Goal: Task Accomplishment & Management: Use online tool/utility

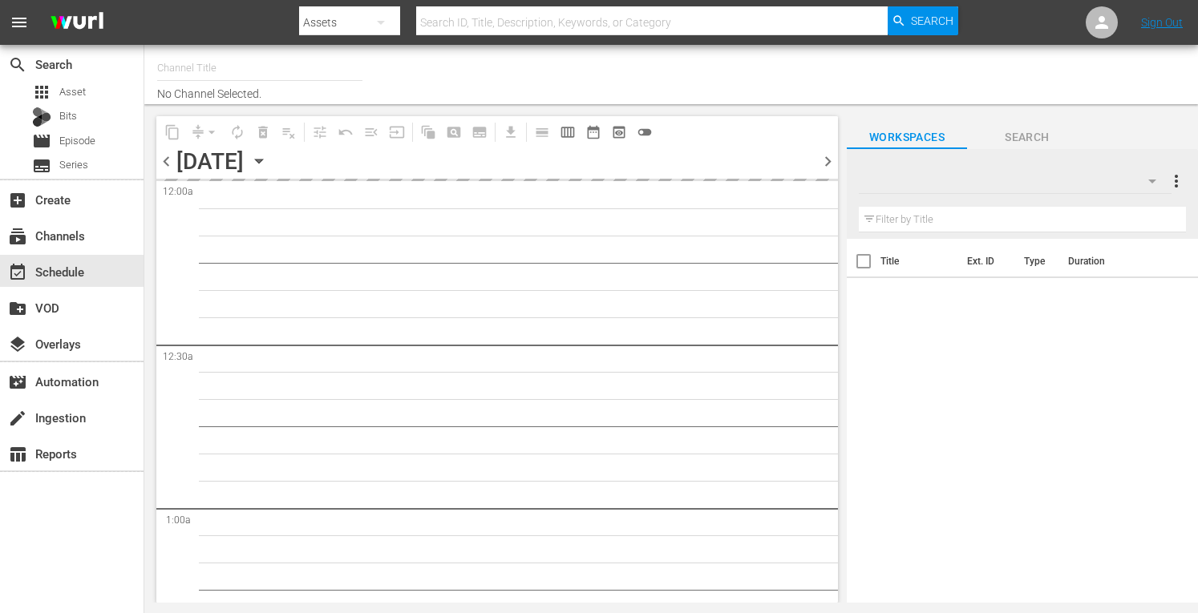
type input "Crime 360 (393)"
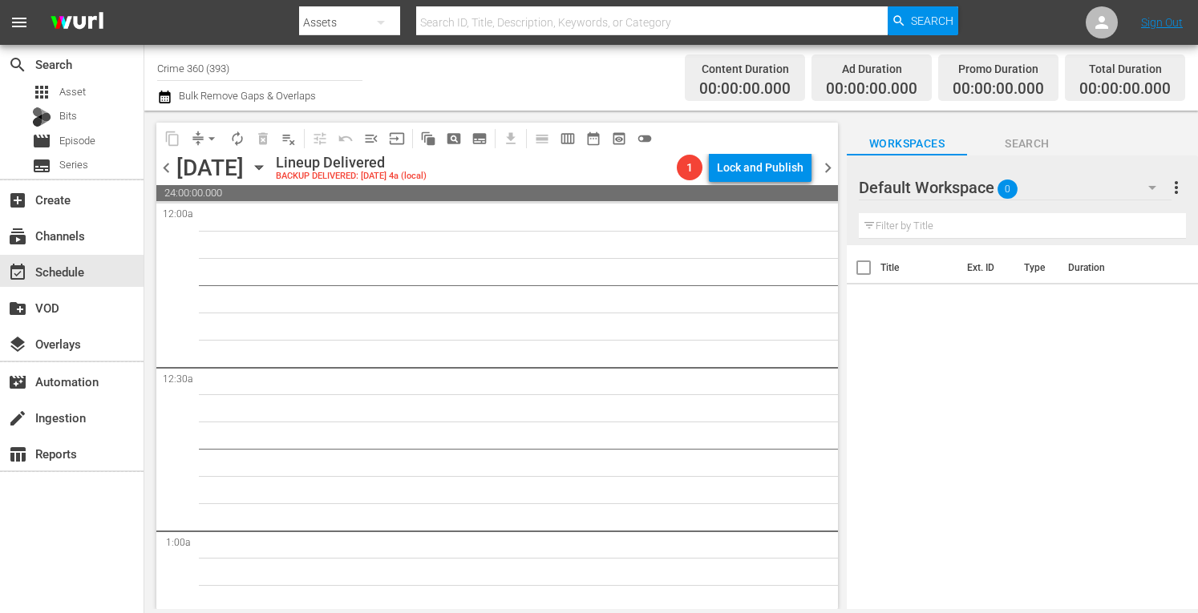
click at [268, 170] on icon "button" at bounding box center [259, 168] width 18 height 18
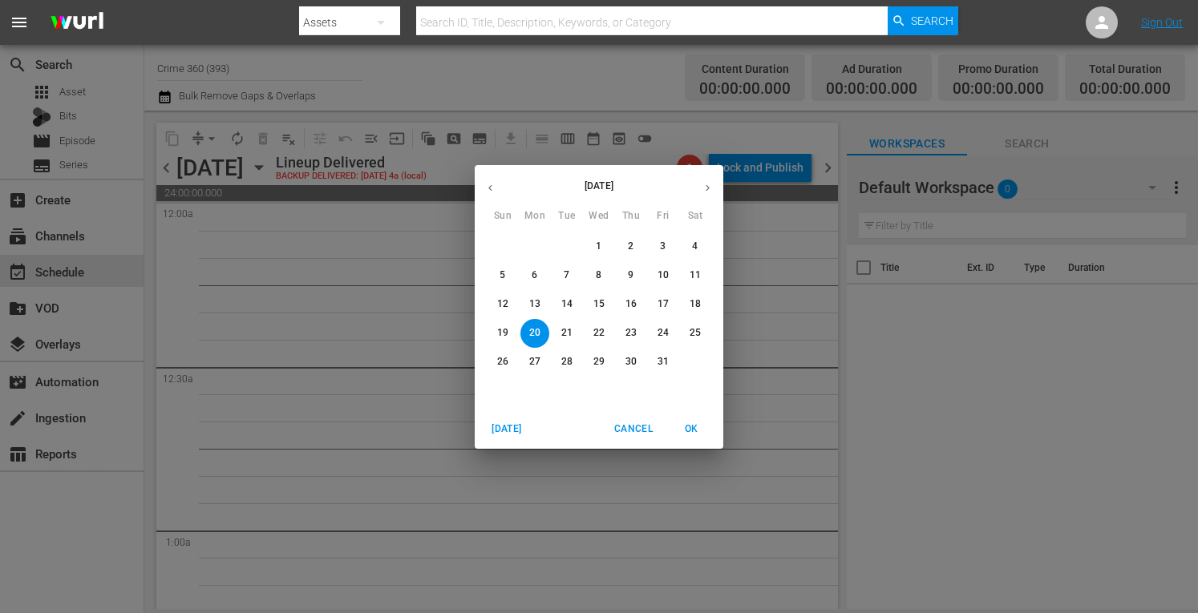
click at [499, 419] on button "Today" at bounding box center [506, 429] width 51 height 26
click at [526, 338] on span "22" at bounding box center [534, 333] width 29 height 14
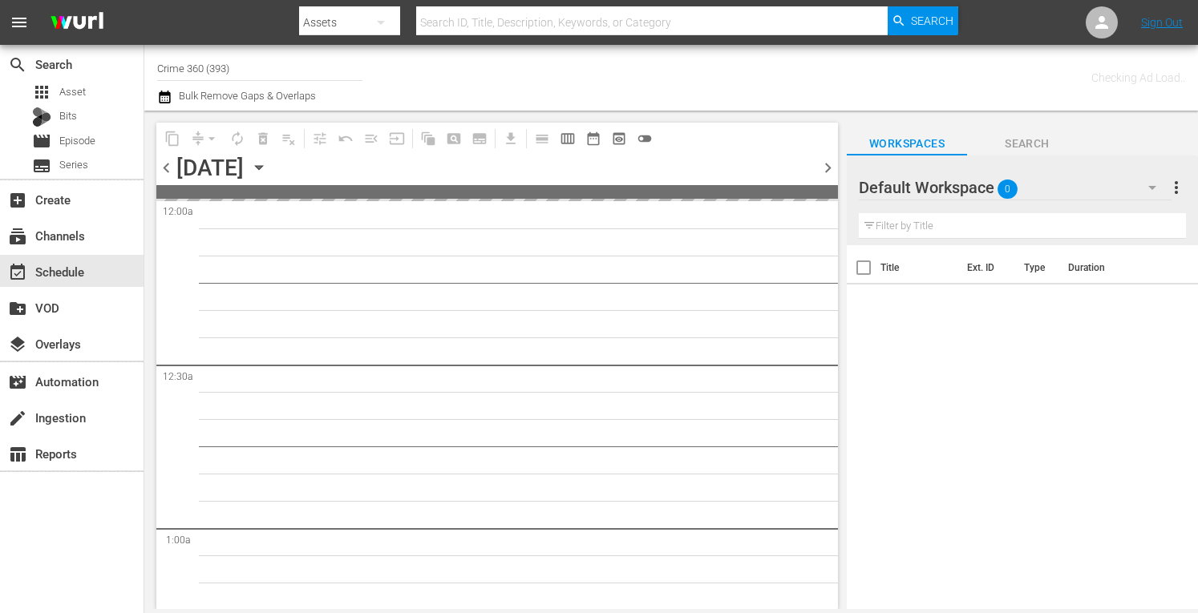
click at [1180, 188] on span "more_vert" at bounding box center [1176, 187] width 19 height 19
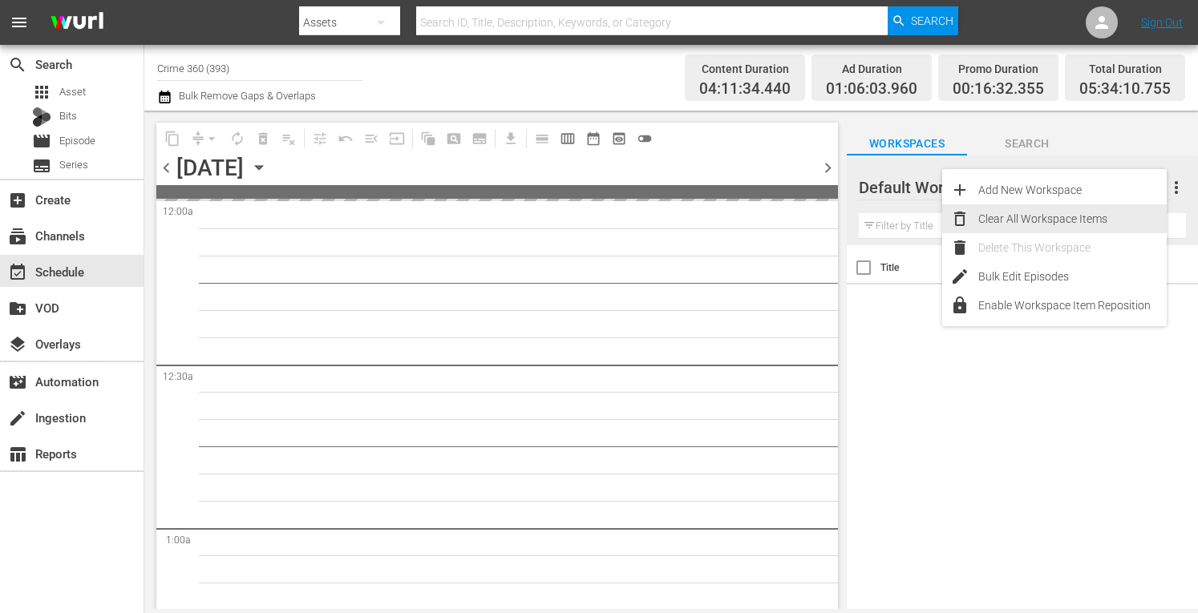
click at [1049, 224] on div "Clear All Workspace Items" at bounding box center [1072, 218] width 188 height 29
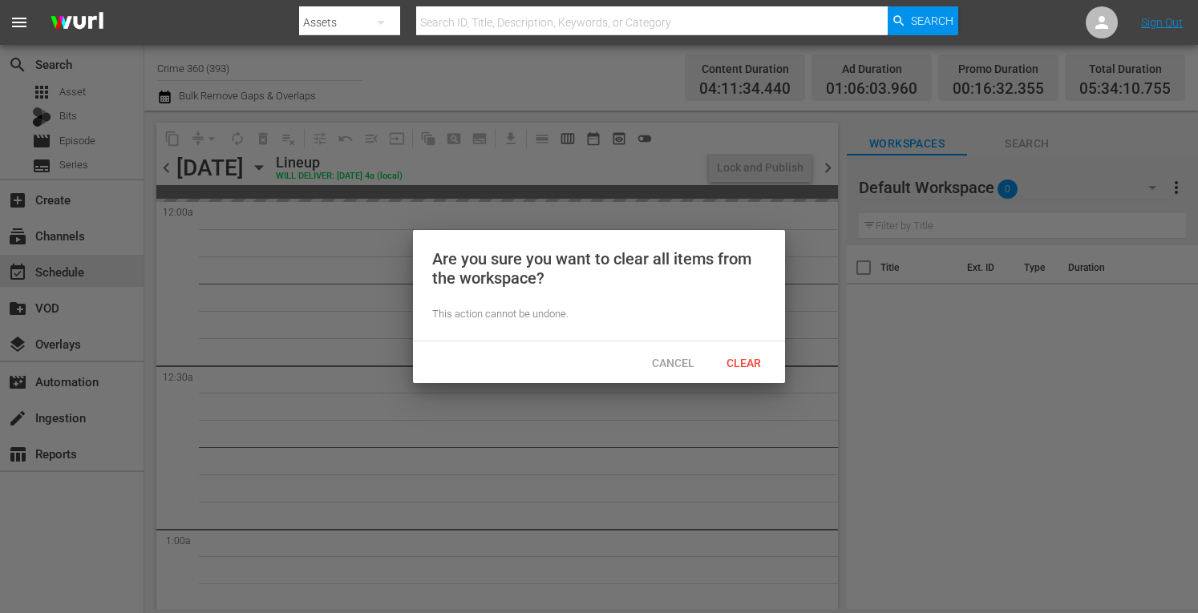
click at [747, 365] on span "Clear" at bounding box center [744, 363] width 60 height 13
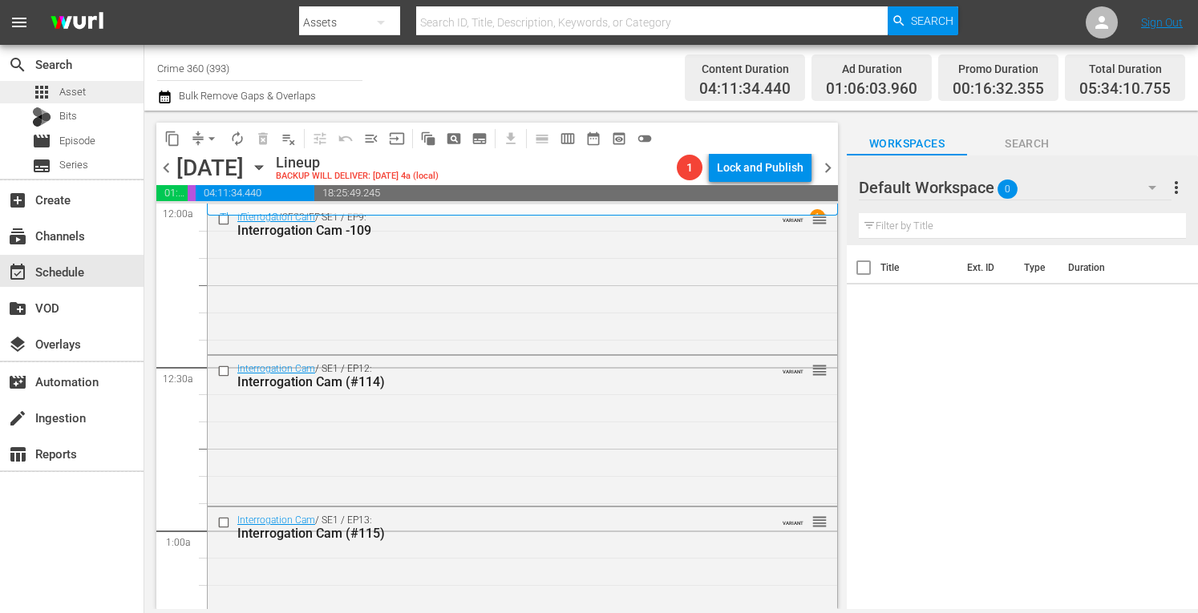
click at [43, 95] on span "apps" at bounding box center [41, 92] width 19 height 19
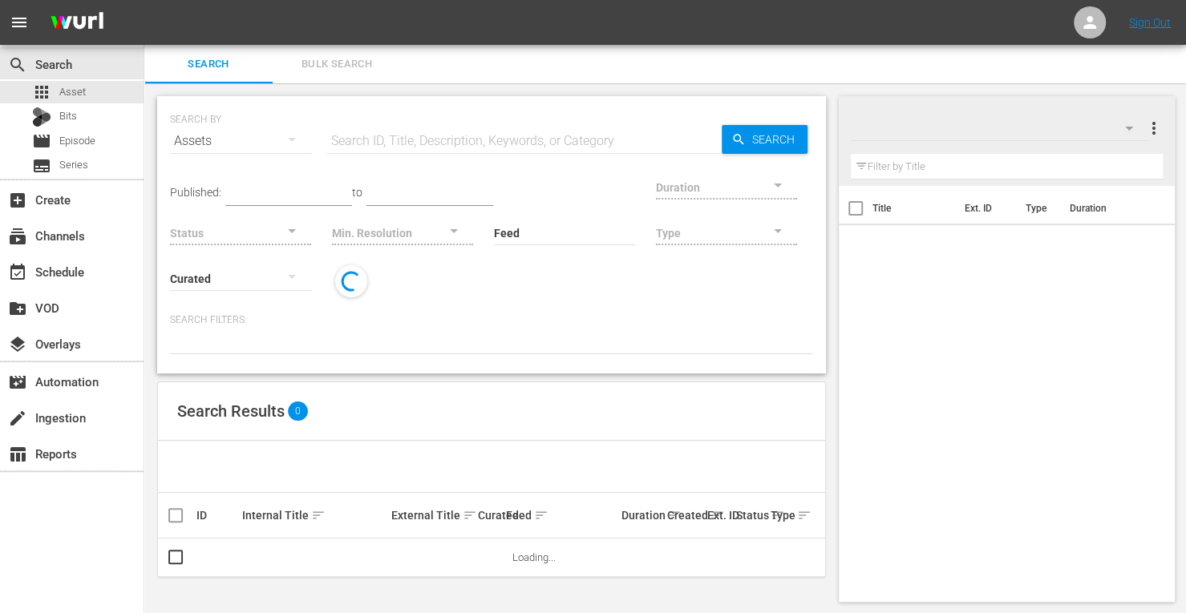
click at [419, 132] on input "text" at bounding box center [524, 141] width 395 height 38
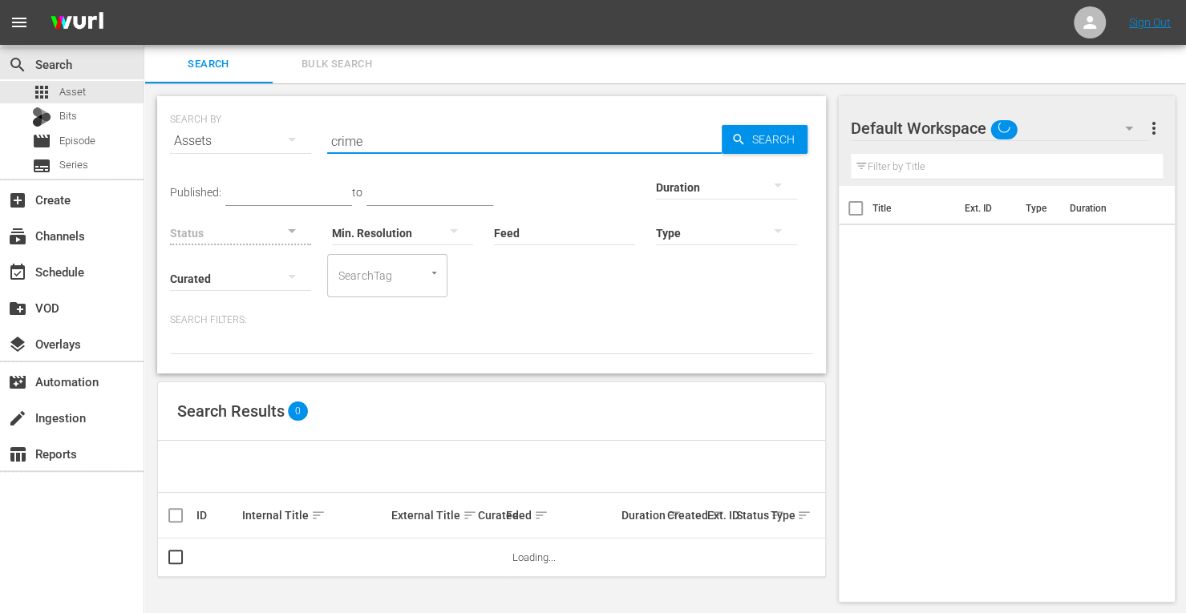
type input "crime 360"
click at [656, 188] on div at bounding box center [726, 186] width 141 height 45
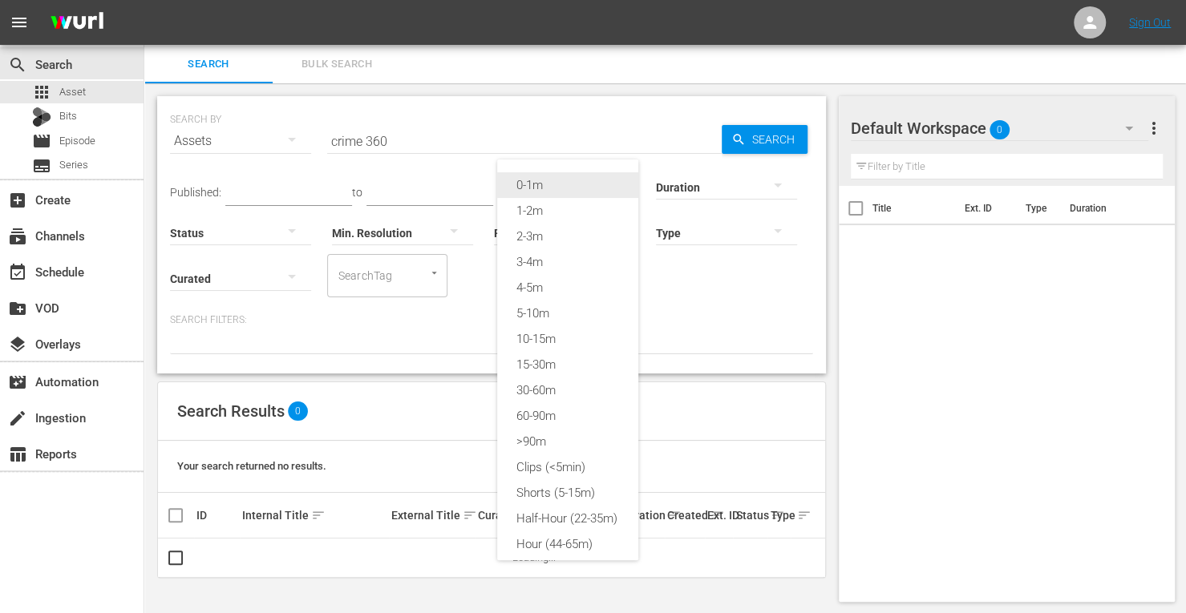
click at [577, 190] on div "0-1m" at bounding box center [567, 185] width 141 height 26
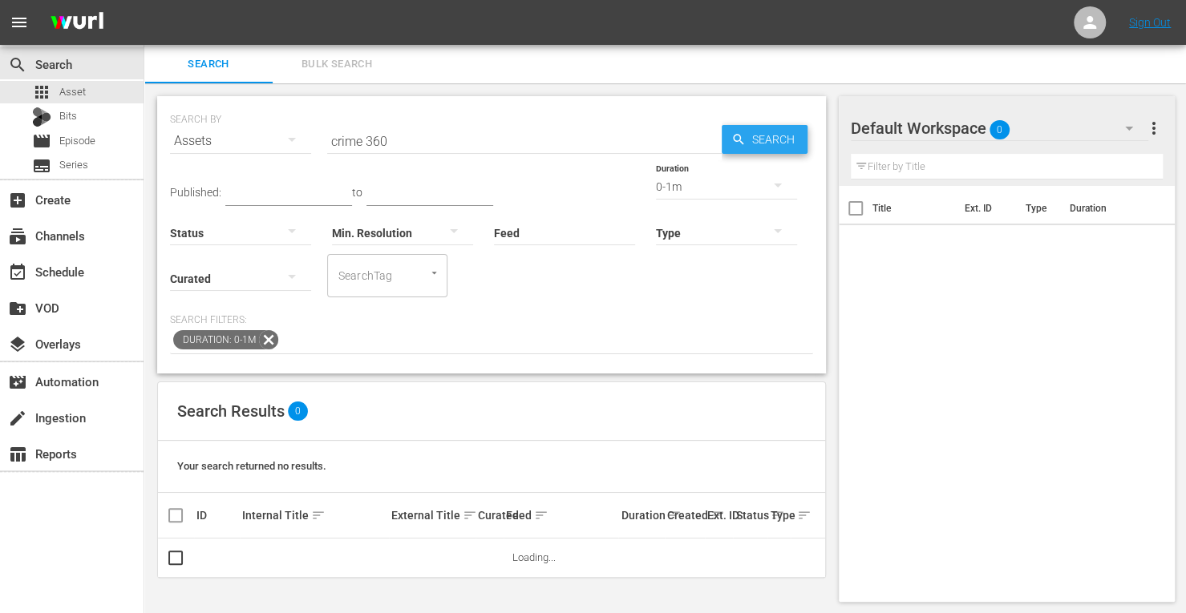
click at [756, 145] on span "Search" at bounding box center [777, 139] width 62 height 29
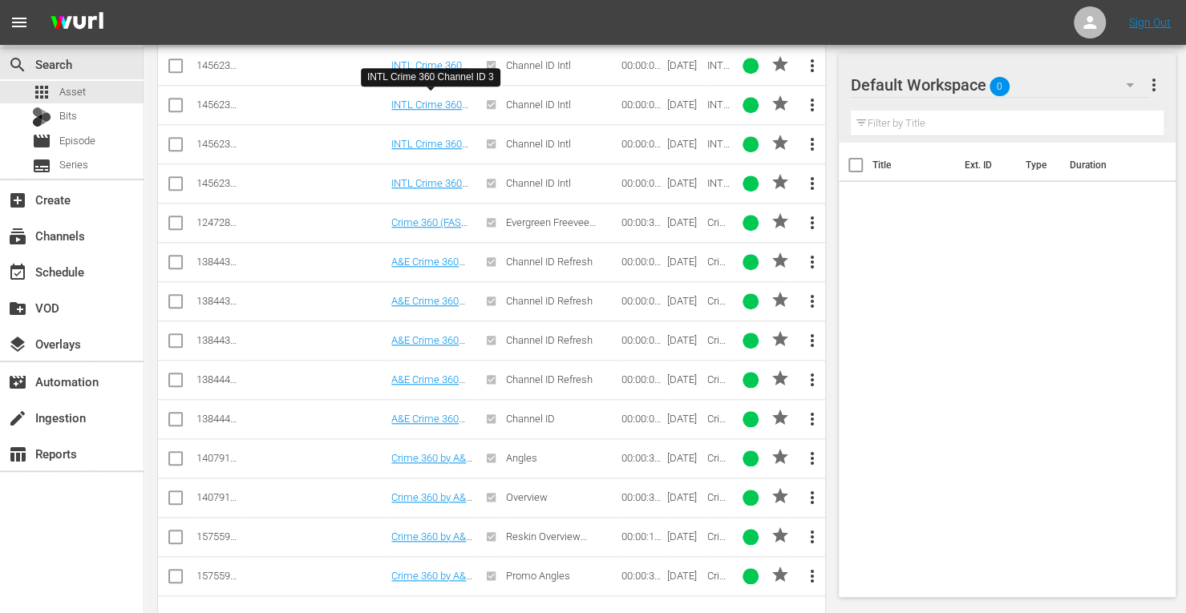
scroll to position [729, 0]
click at [177, 255] on input "checkbox" at bounding box center [175, 264] width 19 height 19
checkbox input "true"
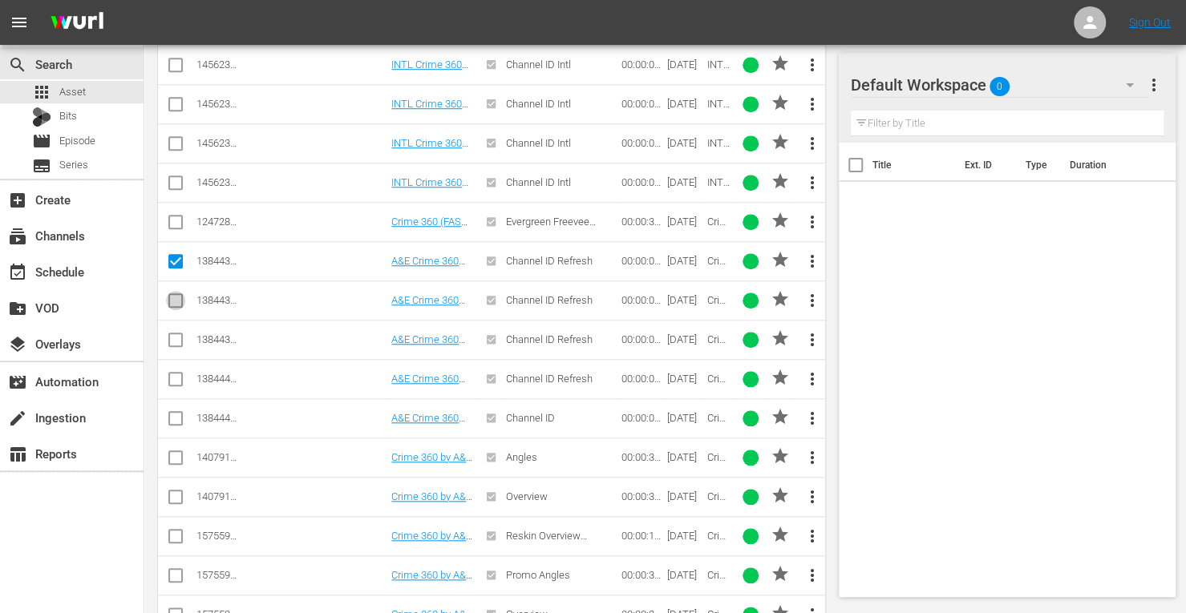
click at [177, 297] on input "checkbox" at bounding box center [175, 303] width 19 height 19
checkbox input "true"
click at [176, 338] on input "checkbox" at bounding box center [175, 343] width 19 height 19
checkbox input "true"
click at [176, 375] on input "checkbox" at bounding box center [175, 382] width 19 height 19
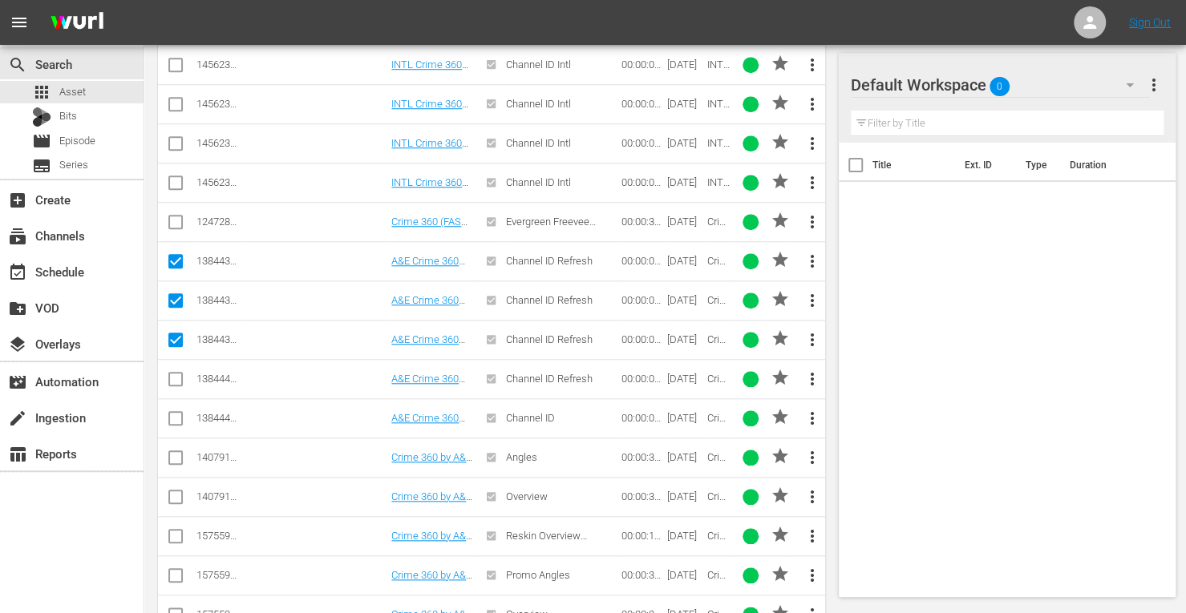
checkbox input "true"
click at [178, 412] on input "checkbox" at bounding box center [175, 421] width 19 height 19
checkbox input "true"
click at [174, 451] on input "checkbox" at bounding box center [175, 460] width 19 height 19
checkbox input "true"
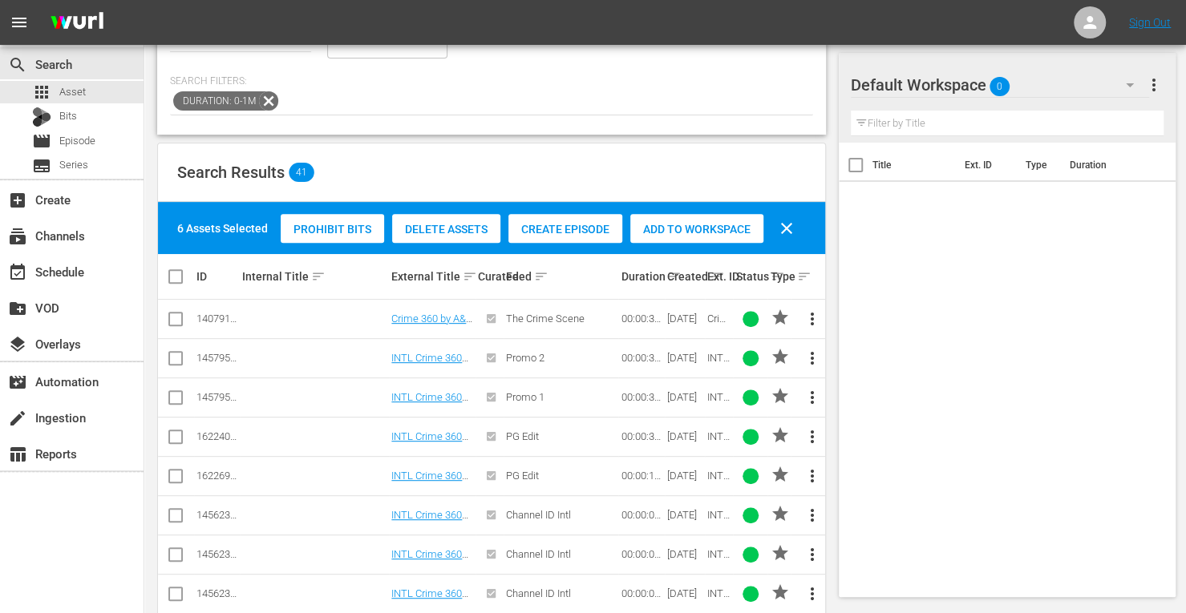
scroll to position [233, 0]
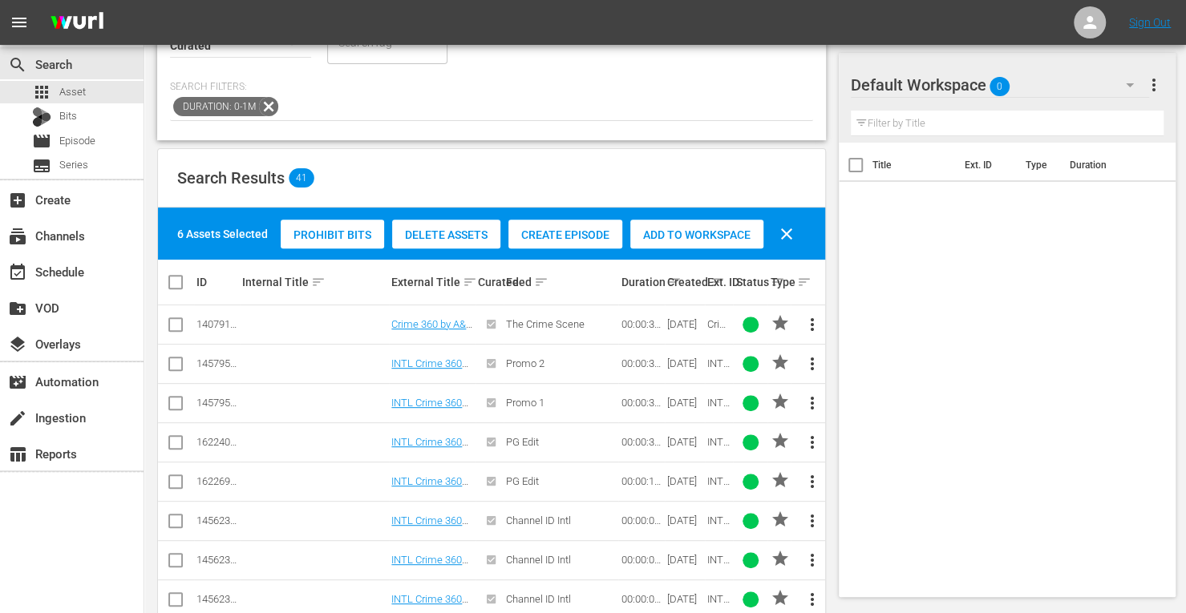
click at [183, 324] on input "checkbox" at bounding box center [175, 327] width 19 height 19
checkbox input "true"
click at [706, 232] on span "Add to Workspace" at bounding box center [696, 235] width 133 height 13
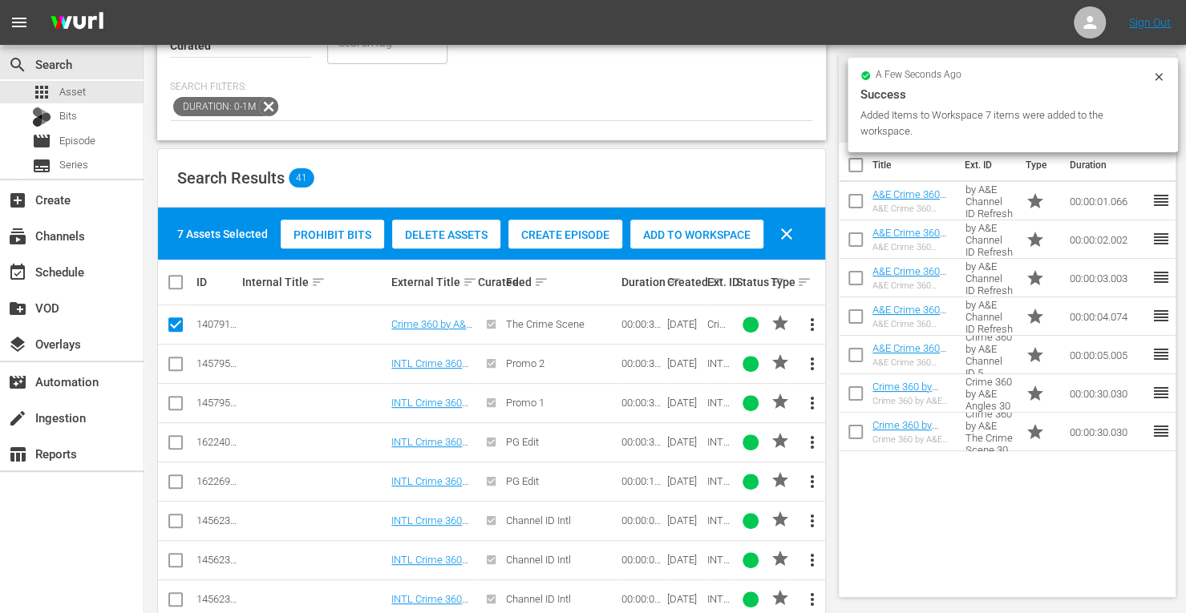
scroll to position [0, 0]
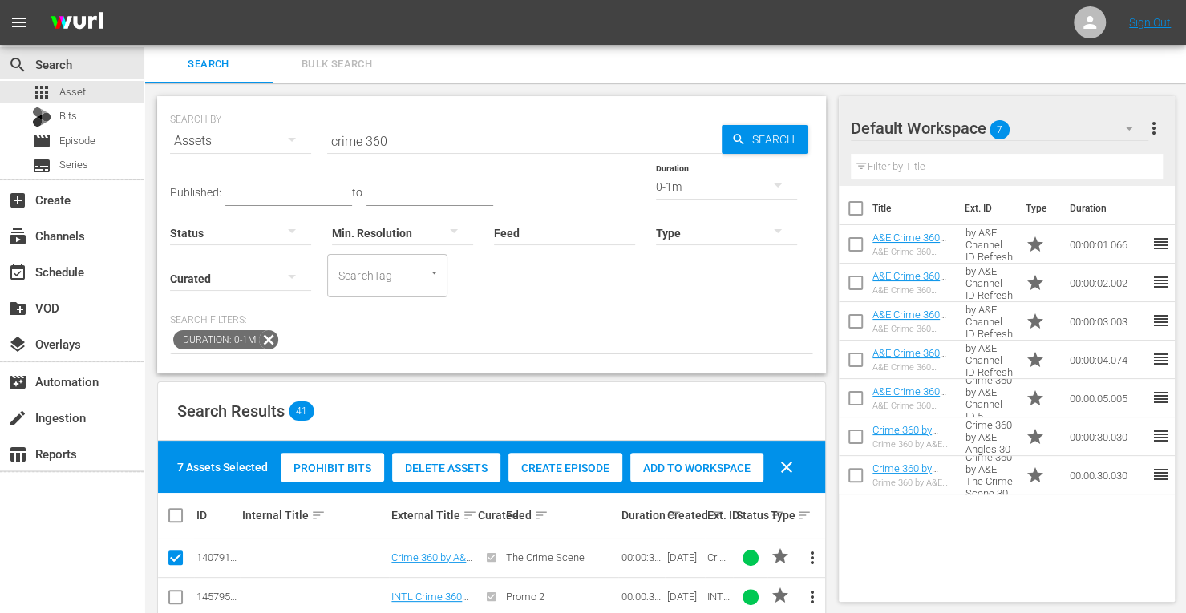
click at [656, 184] on div "0-1m" at bounding box center [726, 186] width 141 height 45
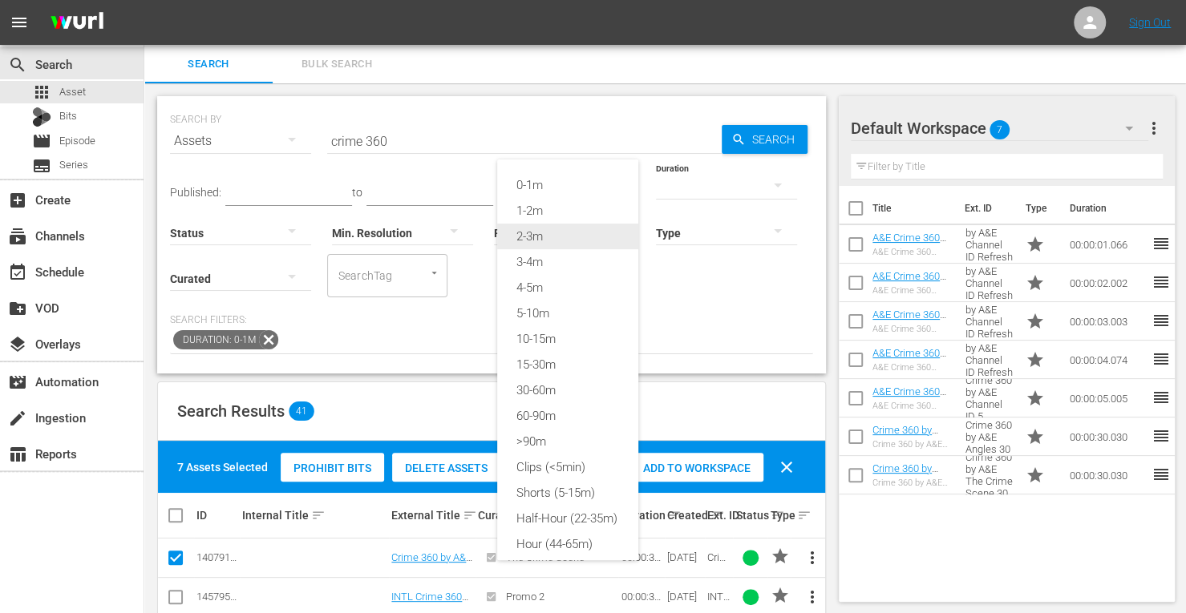
click at [535, 241] on div "2-3m" at bounding box center [567, 237] width 141 height 26
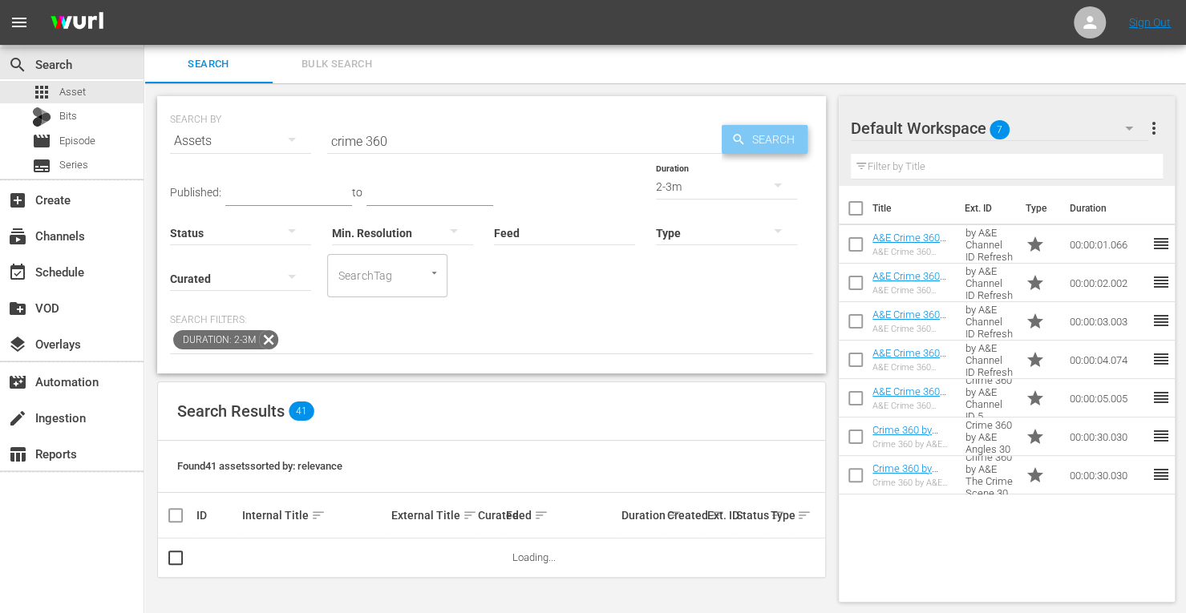
click at [794, 138] on span "Search" at bounding box center [777, 139] width 62 height 29
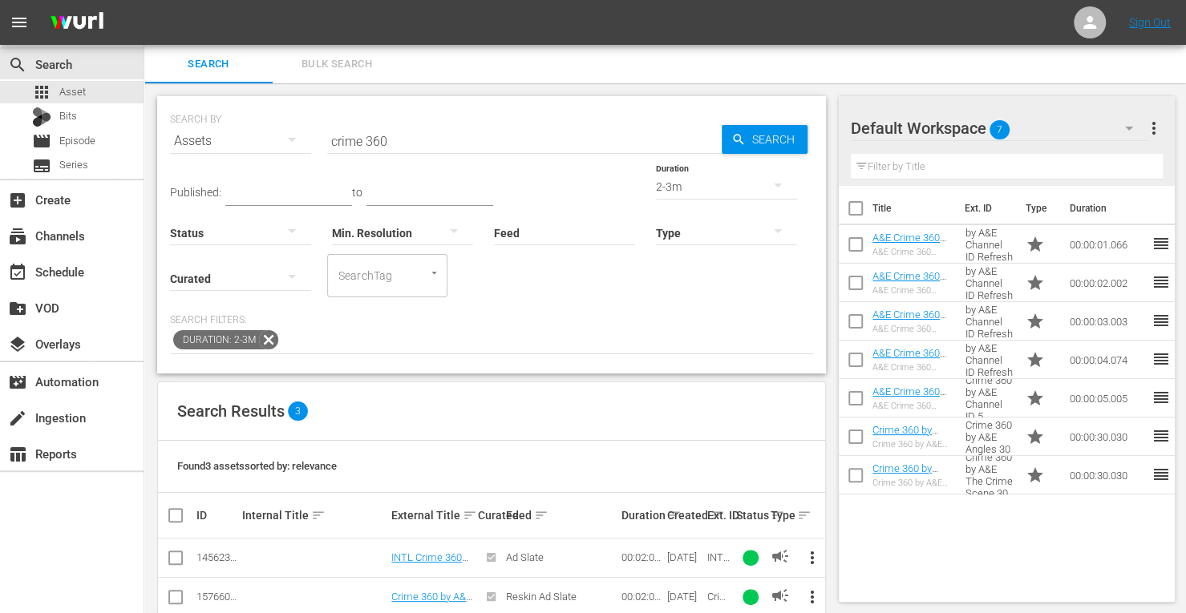
scroll to position [68, 0]
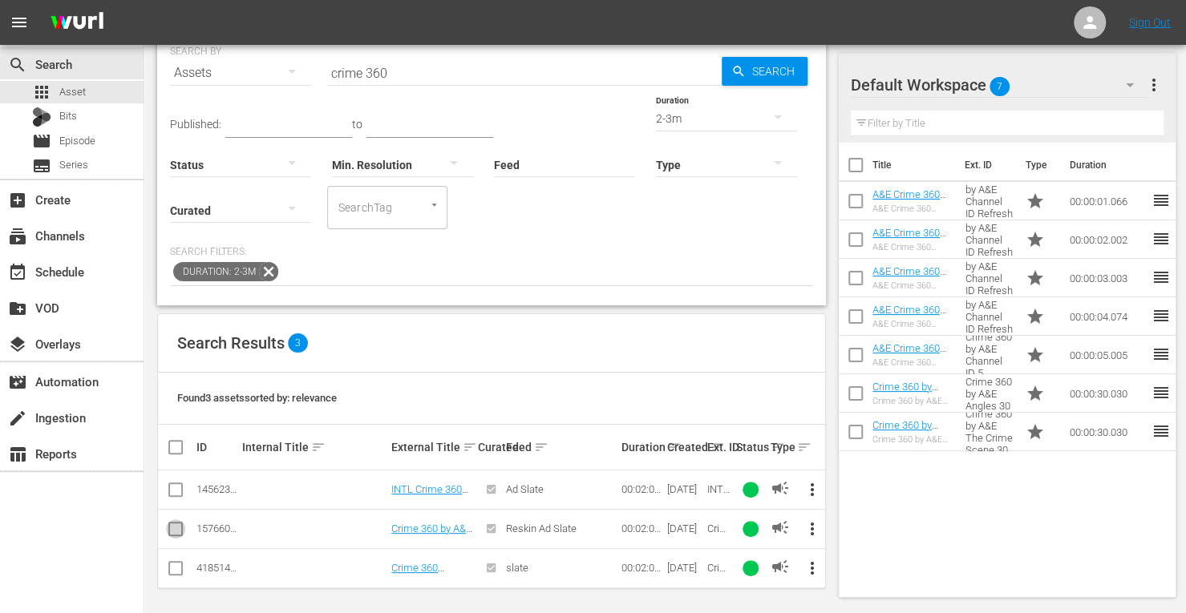
click at [181, 527] on input "checkbox" at bounding box center [175, 532] width 19 height 19
checkbox input "true"
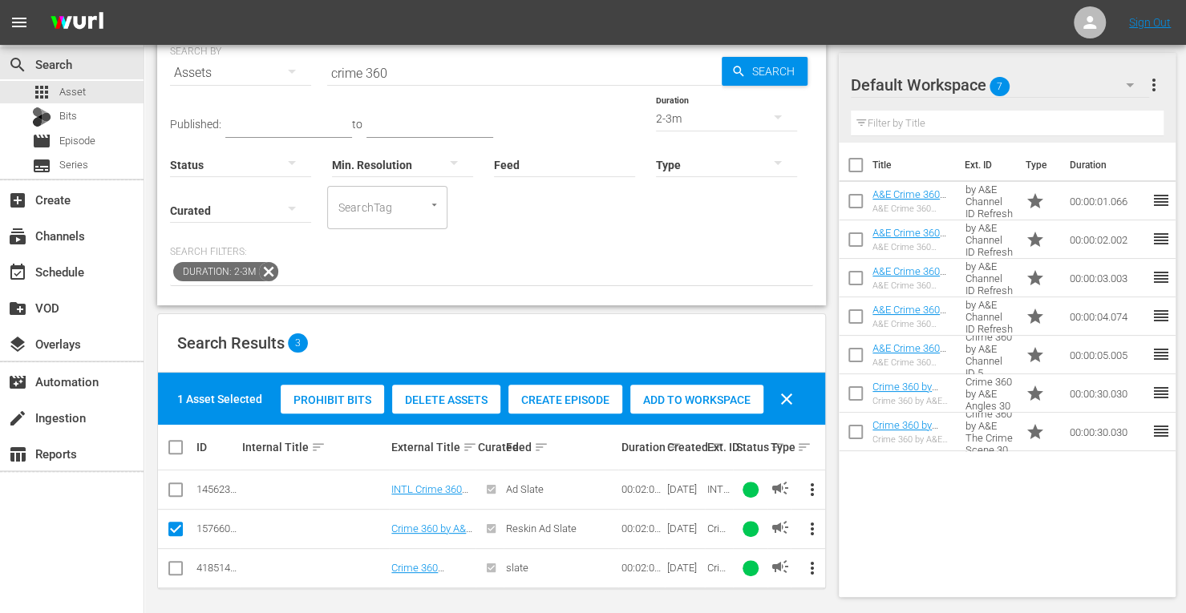
click at [685, 397] on span "Add to Workspace" at bounding box center [696, 400] width 133 height 13
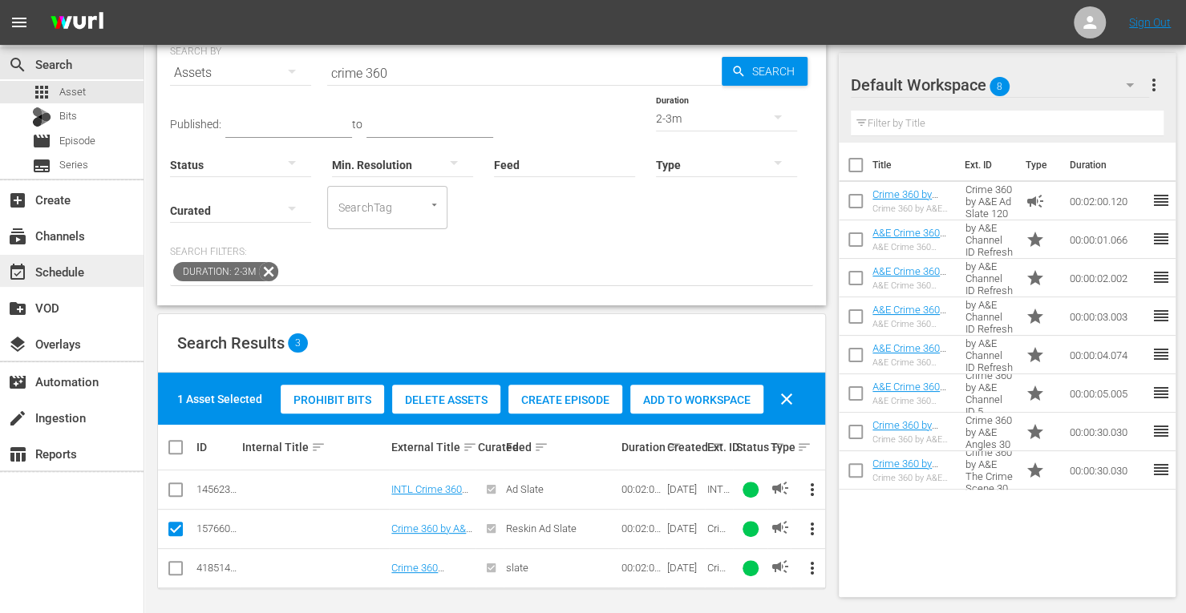
click at [90, 265] on div "event_available Schedule" at bounding box center [72, 271] width 144 height 32
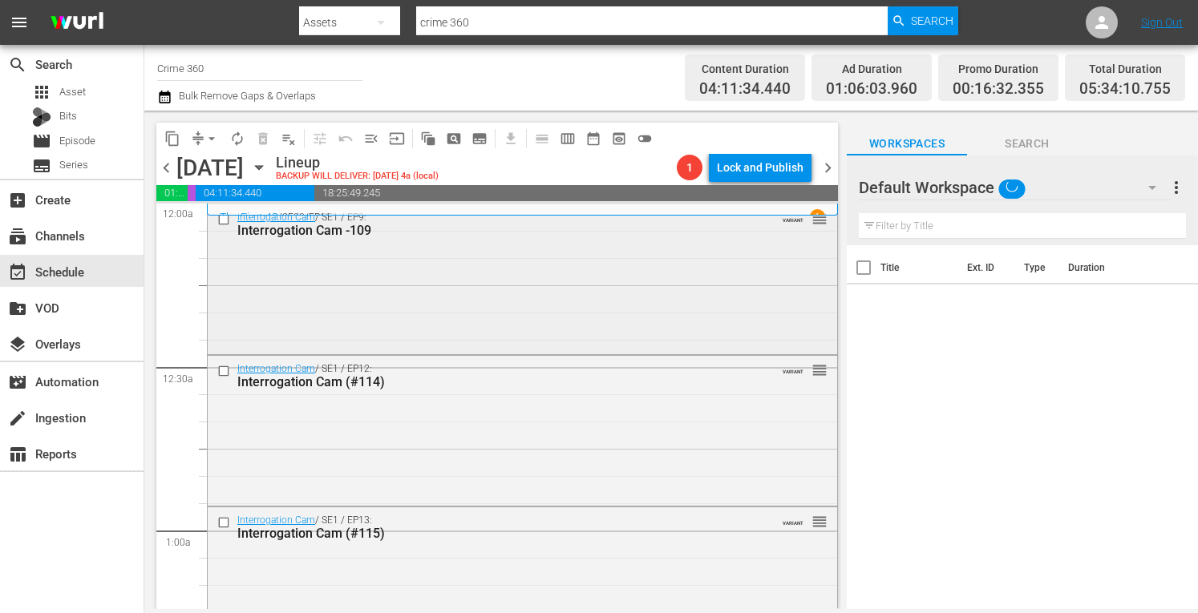
click at [518, 293] on div "Interrogation Cam / SE1 / EP9: Interrogation Cam -109 VARIANT reorder" at bounding box center [522, 277] width 629 height 147
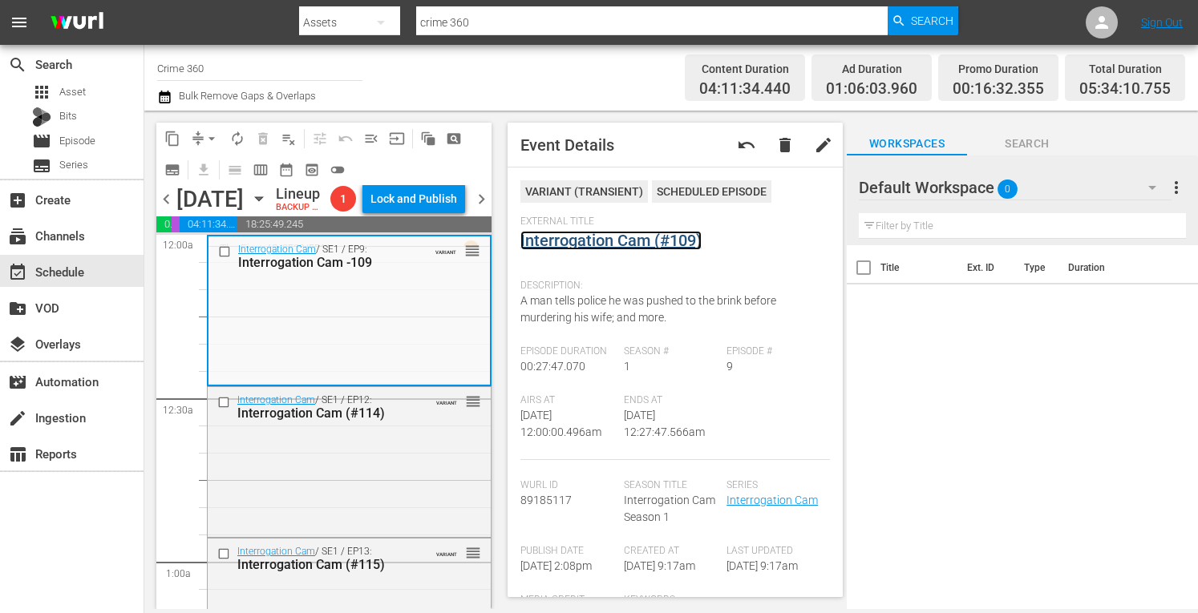
click at [560, 238] on link "Interrogation Cam (#109)" at bounding box center [610, 240] width 181 height 19
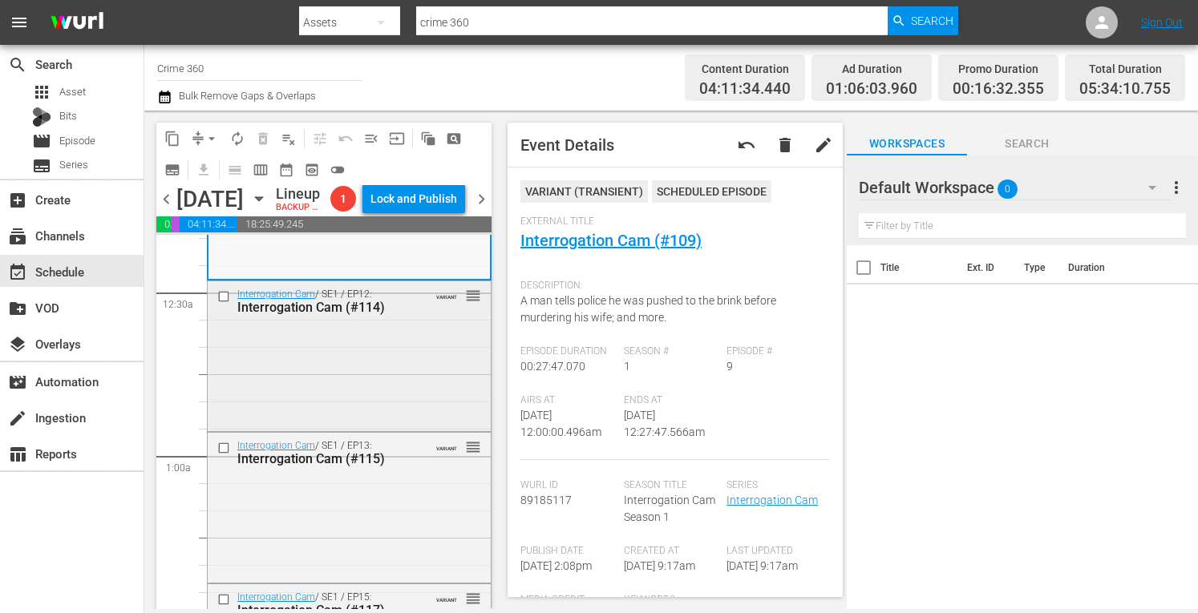
click at [318, 423] on div "Interrogation Cam / SE1 / EP12: Interrogation Cam (#114) VARIANT reorder" at bounding box center [349, 354] width 283 height 147
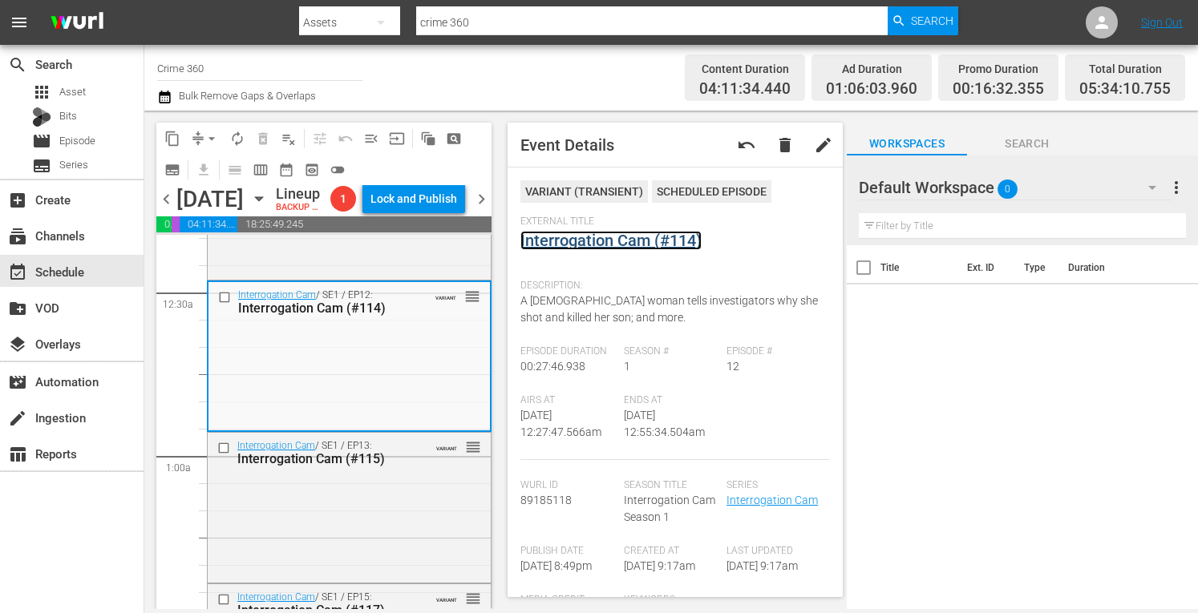
click at [592, 244] on link "Interrogation Cam (#114)" at bounding box center [610, 240] width 181 height 19
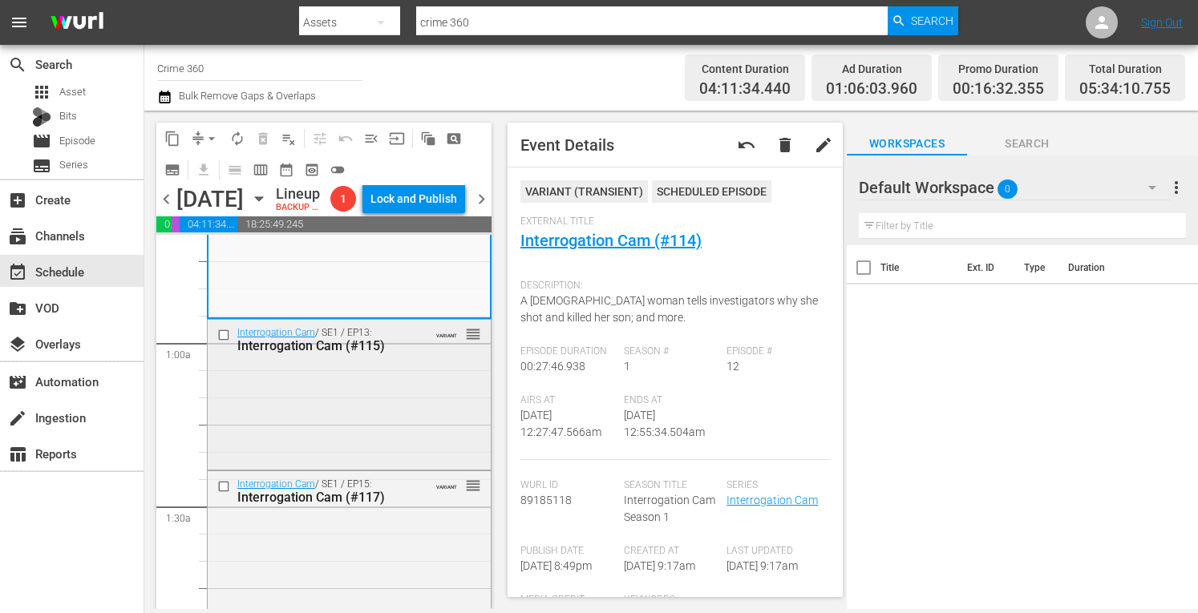
click at [370, 459] on div "Interrogation Cam / SE1 / EP13: Interrogation Cam (#115) VARIANT reorder" at bounding box center [349, 393] width 283 height 147
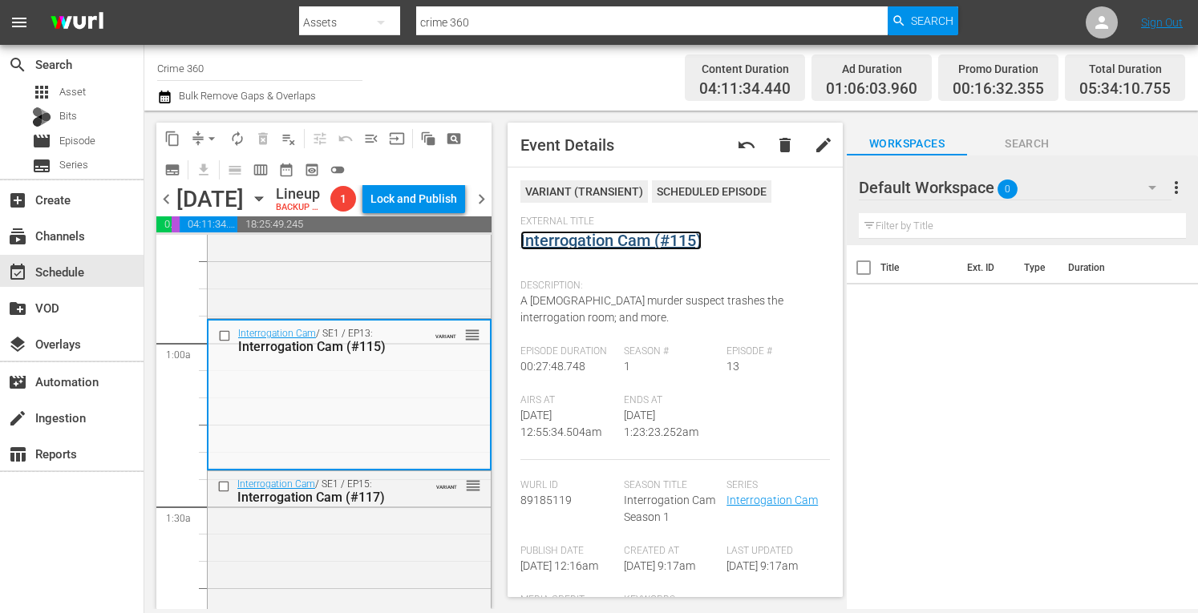
click at [565, 240] on link "Interrogation Cam (#115)" at bounding box center [610, 240] width 181 height 19
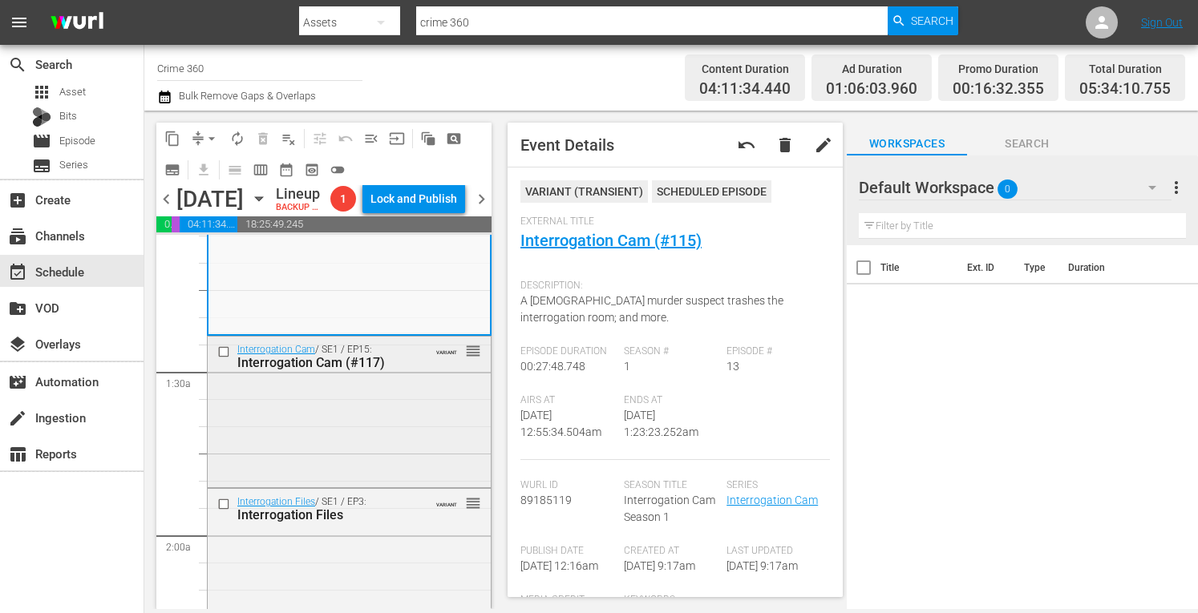
click at [342, 484] on div "Interrogation Cam / SE1 / EP15: Interrogation Cam (#117) VARIANT reorder" at bounding box center [349, 411] width 283 height 148
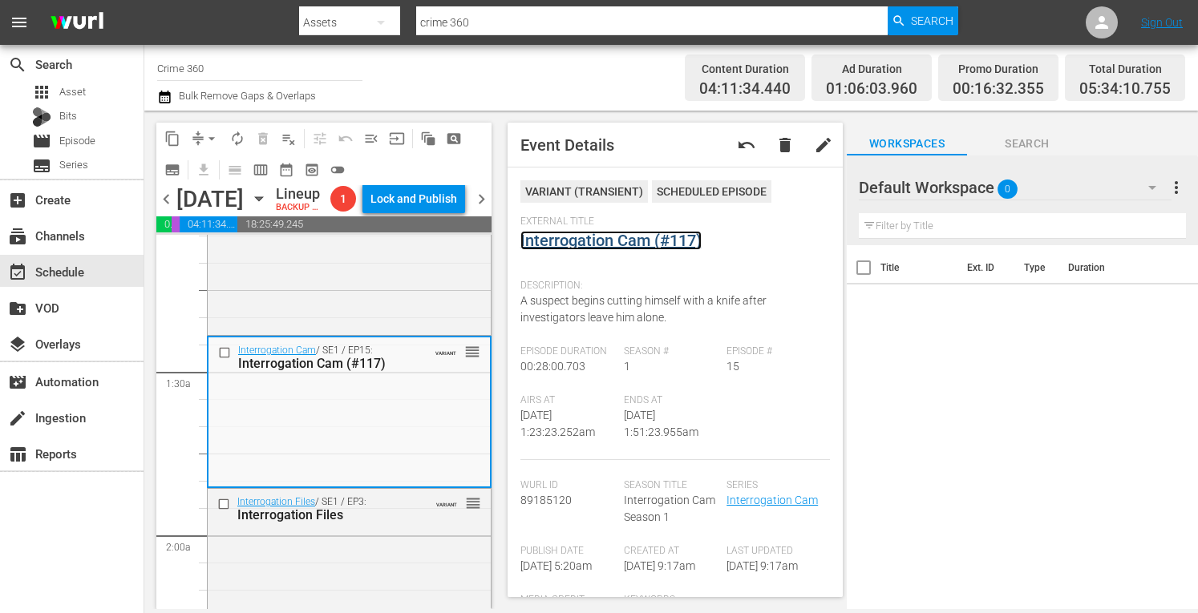
click at [589, 248] on link "Interrogation Cam (#117)" at bounding box center [610, 240] width 181 height 19
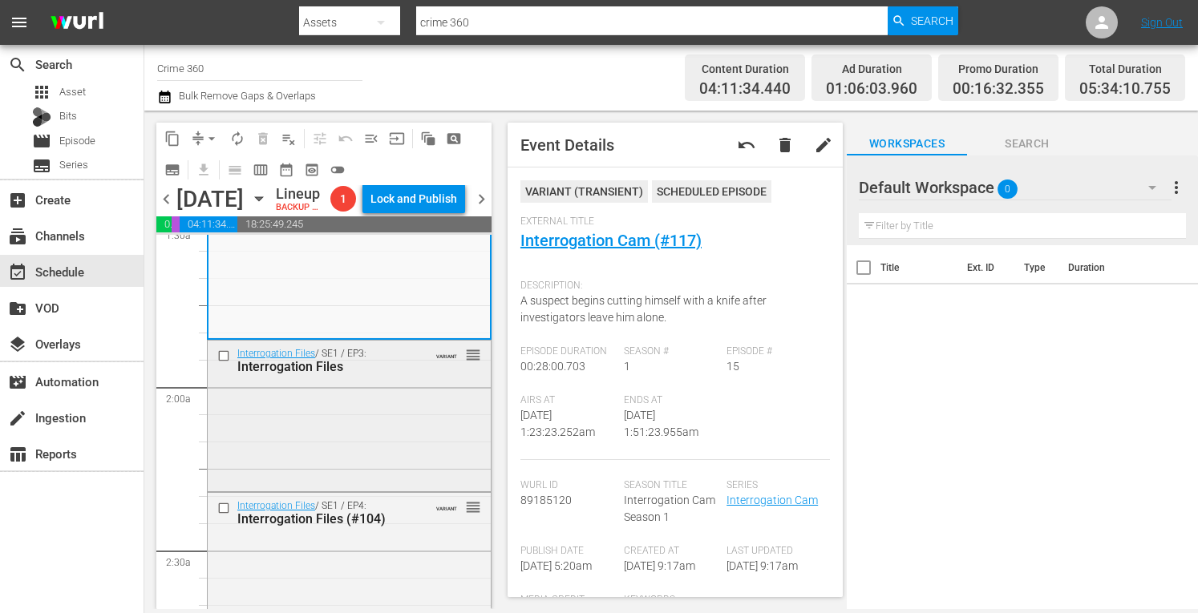
click at [343, 463] on div "Interrogation Files / SE1 / EP3: Interrogation Files VARIANT reorder" at bounding box center [349, 415] width 283 height 148
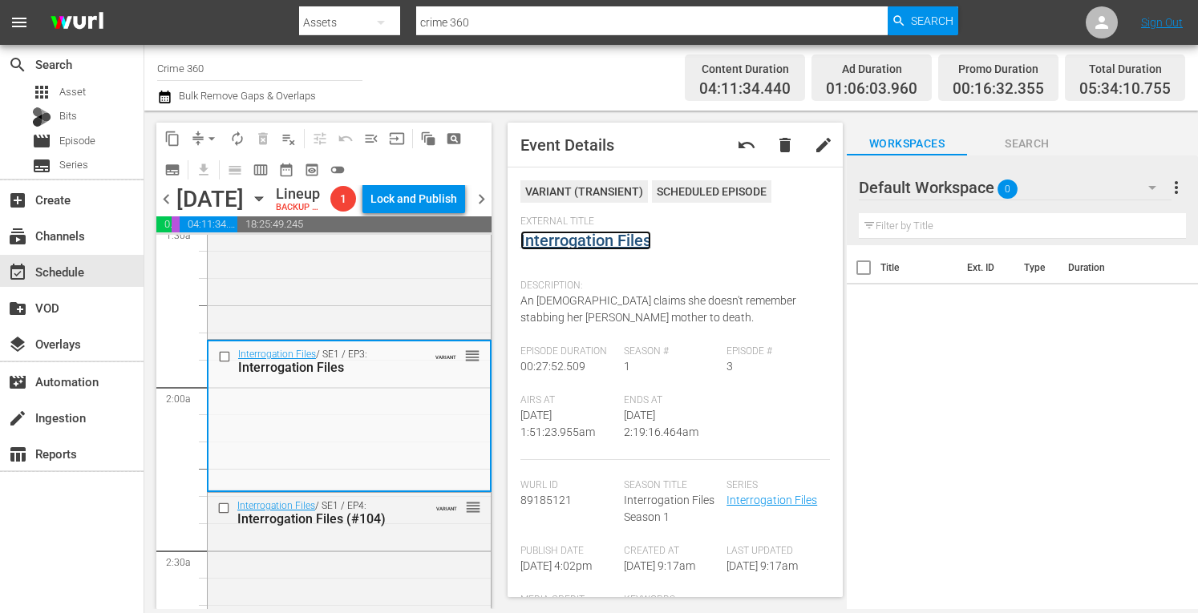
click at [557, 238] on link "Interrogation Files" at bounding box center [585, 240] width 131 height 19
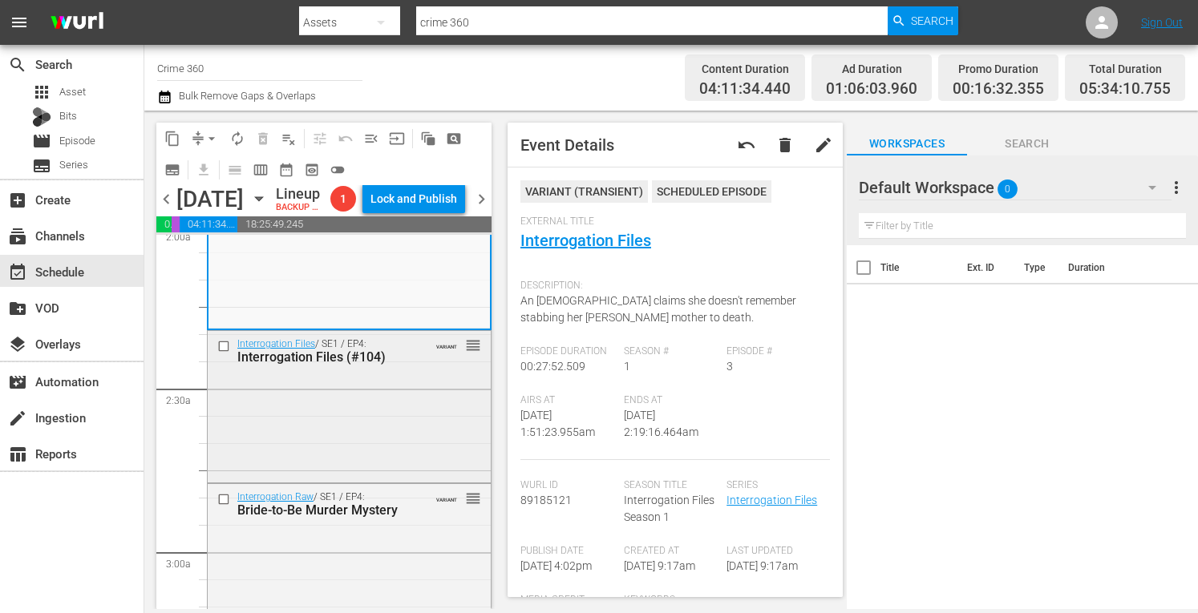
click at [370, 480] on div "Interrogation Files / SE1 / EP4: Interrogation Files (#104) VARIANT reorder" at bounding box center [349, 405] width 283 height 148
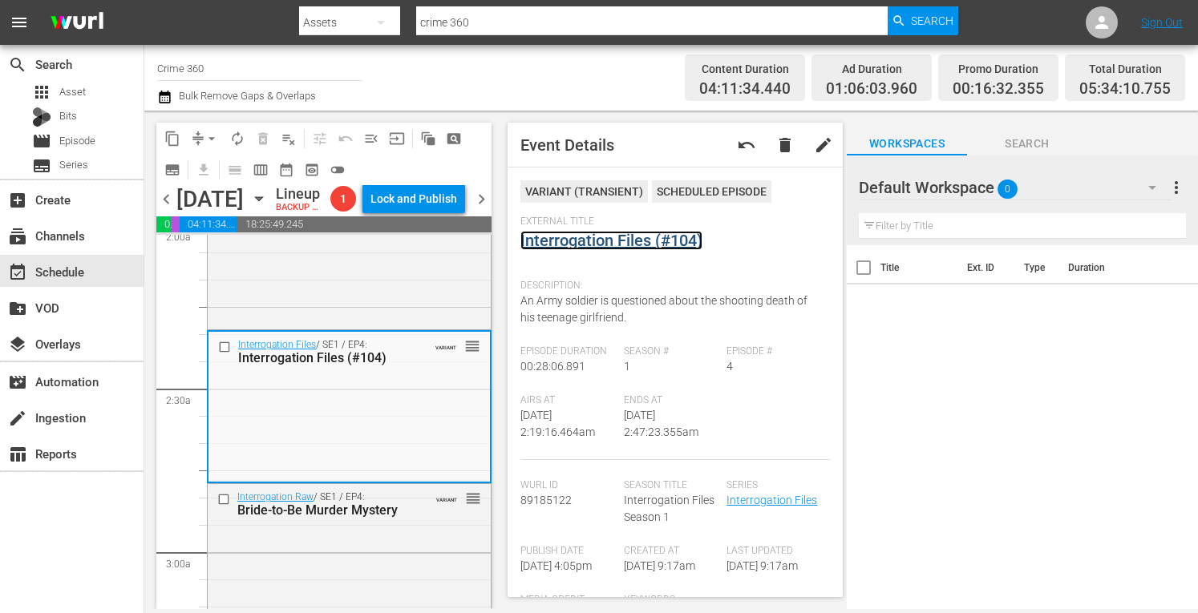
click at [585, 245] on link "Interrogation Files (#104)" at bounding box center [611, 240] width 182 height 19
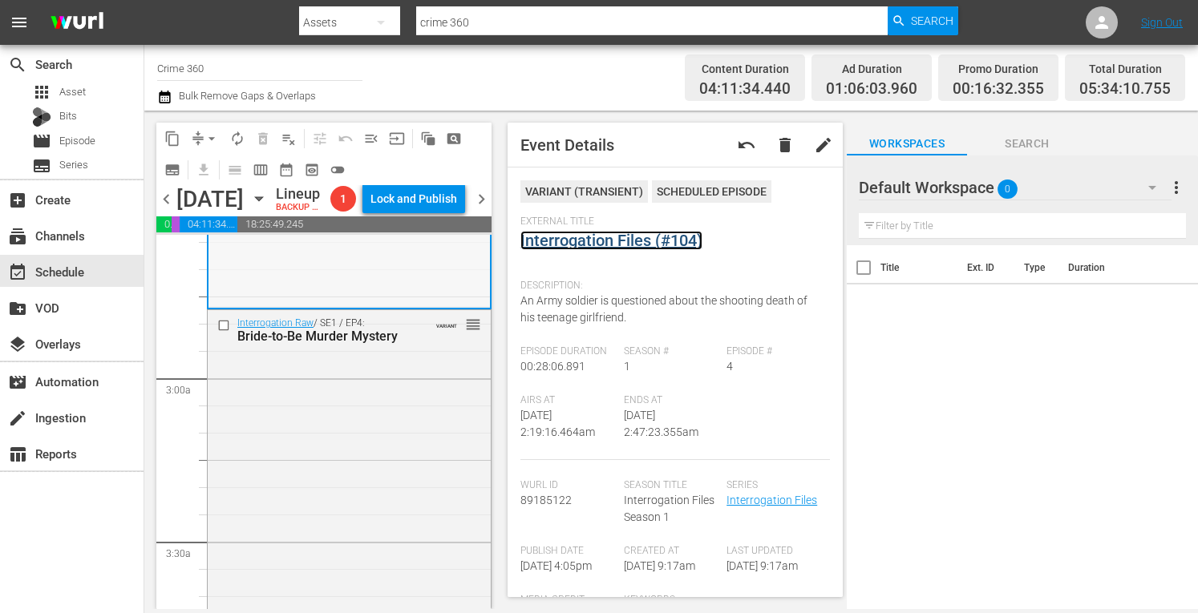
scroll to position [855, 0]
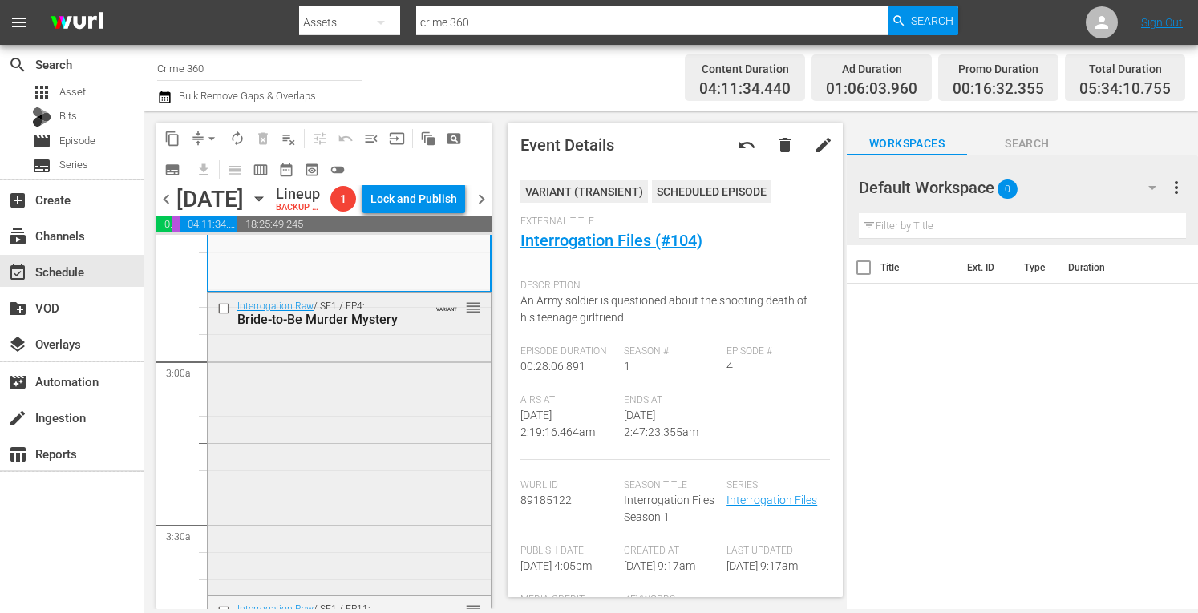
click at [323, 482] on div "Interrogation Raw / SE1 / EP4: Bride-to-Be Murder Mystery VARIANT reorder" at bounding box center [349, 442] width 283 height 298
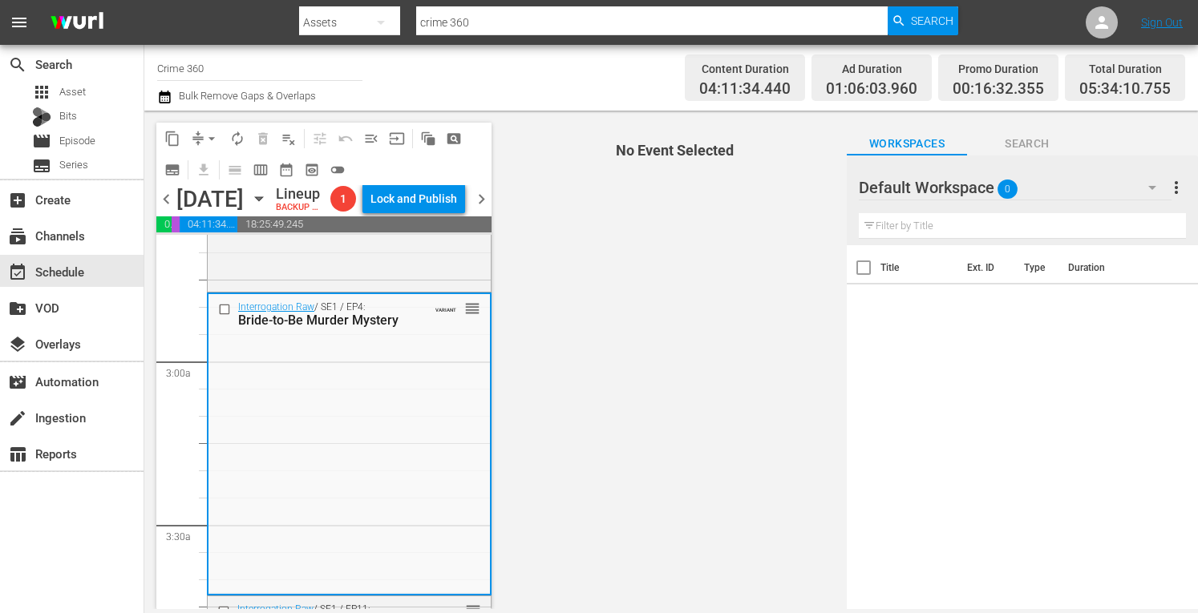
scroll to position [1033, 0]
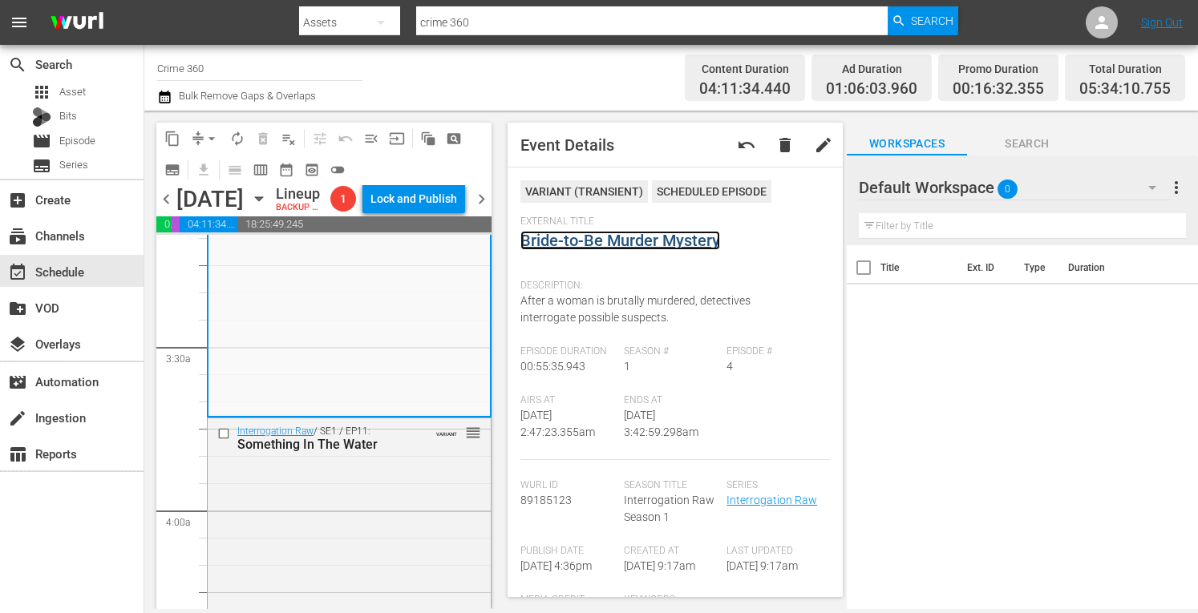
click at [588, 243] on link "Bride-to-Be Murder Mystery" at bounding box center [620, 240] width 200 height 19
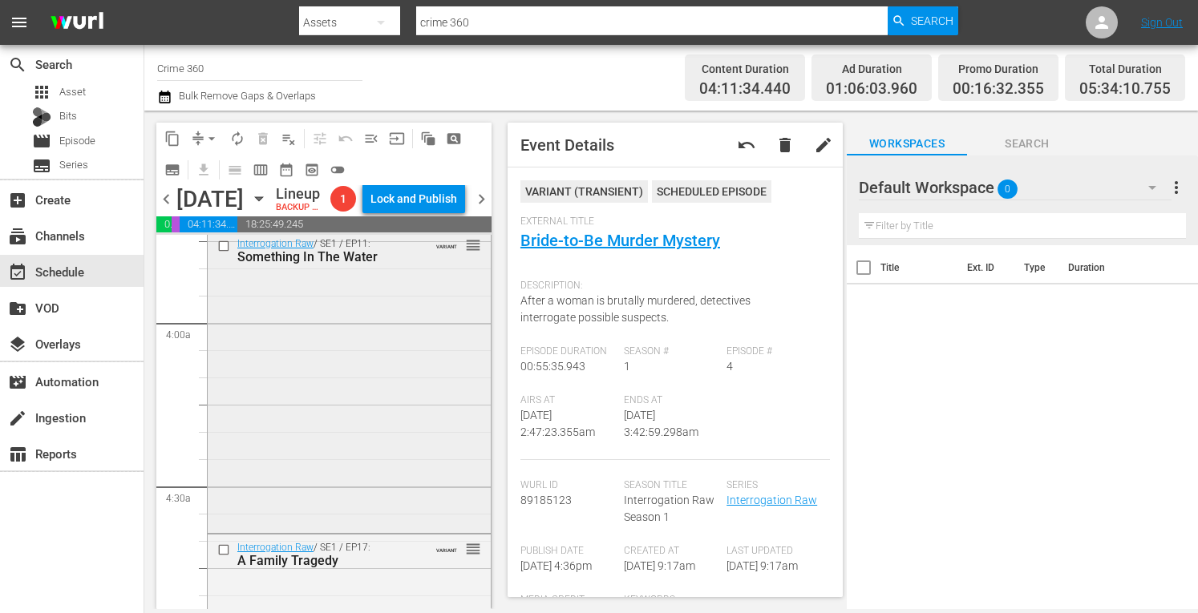
click at [318, 489] on div "Interrogation Raw / SE1 / EP11: Something In The Water VARIANT reorder" at bounding box center [349, 380] width 283 height 298
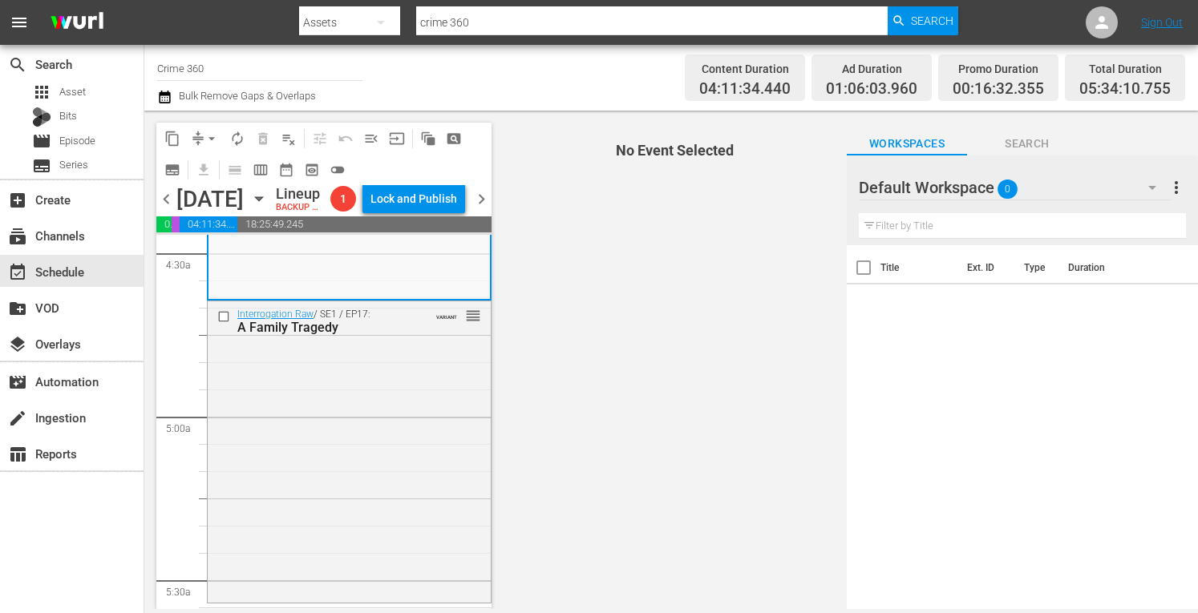
scroll to position [1453, 0]
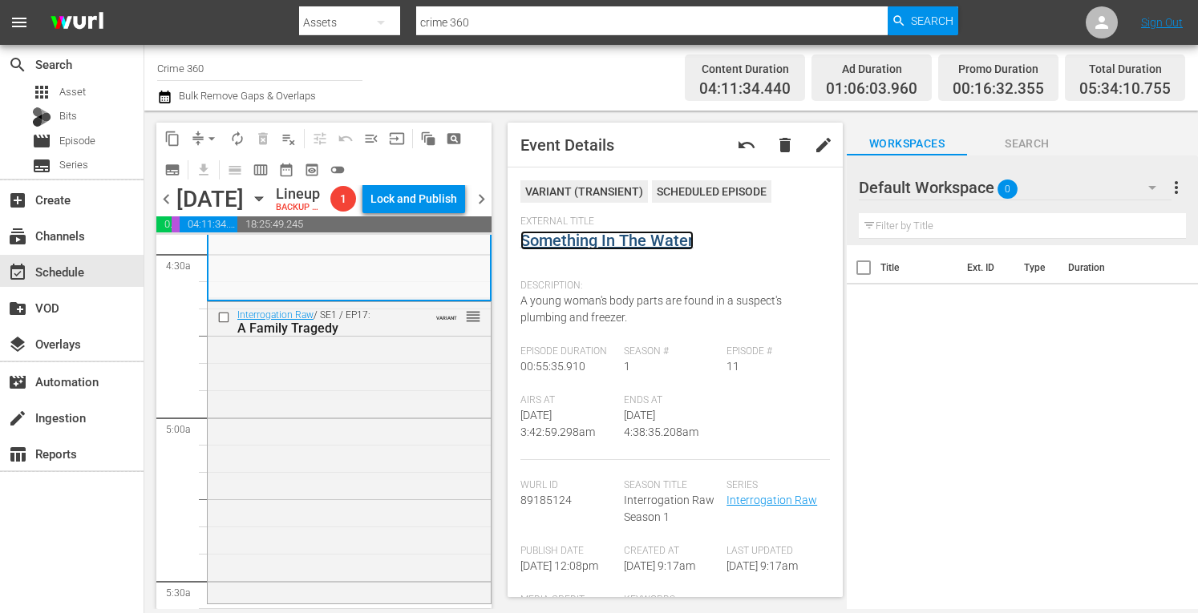
click at [606, 235] on link "Something In The Water" at bounding box center [606, 240] width 173 height 19
click at [371, 535] on div "Interrogation Raw / SE1 / EP17: A Family Tragedy VARIANT reorder" at bounding box center [349, 451] width 283 height 298
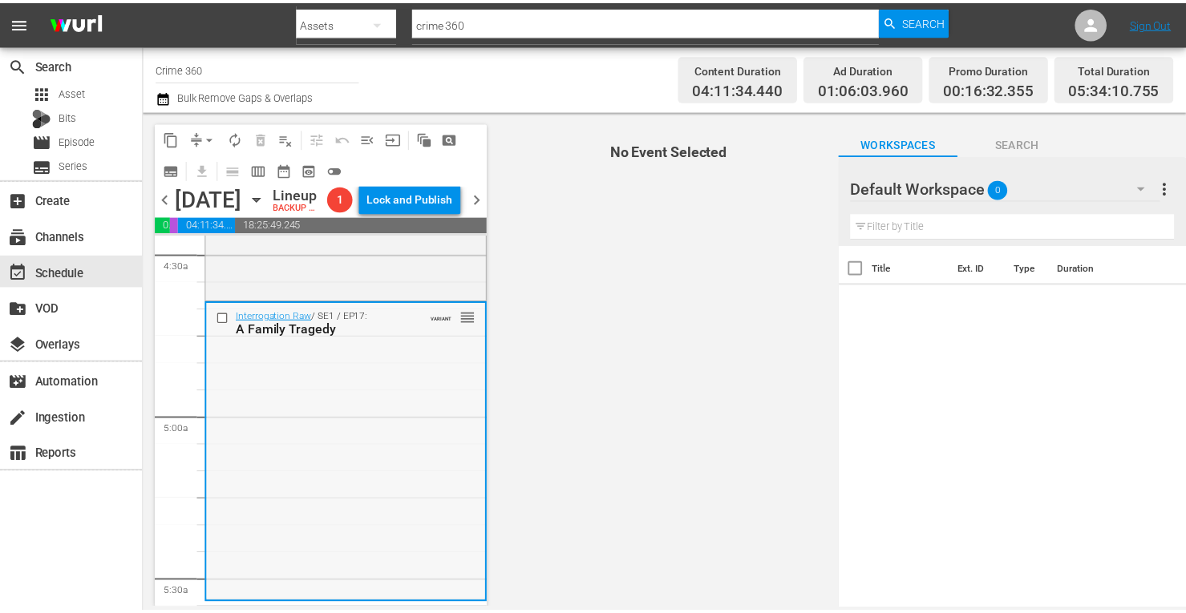
scroll to position [1551, 0]
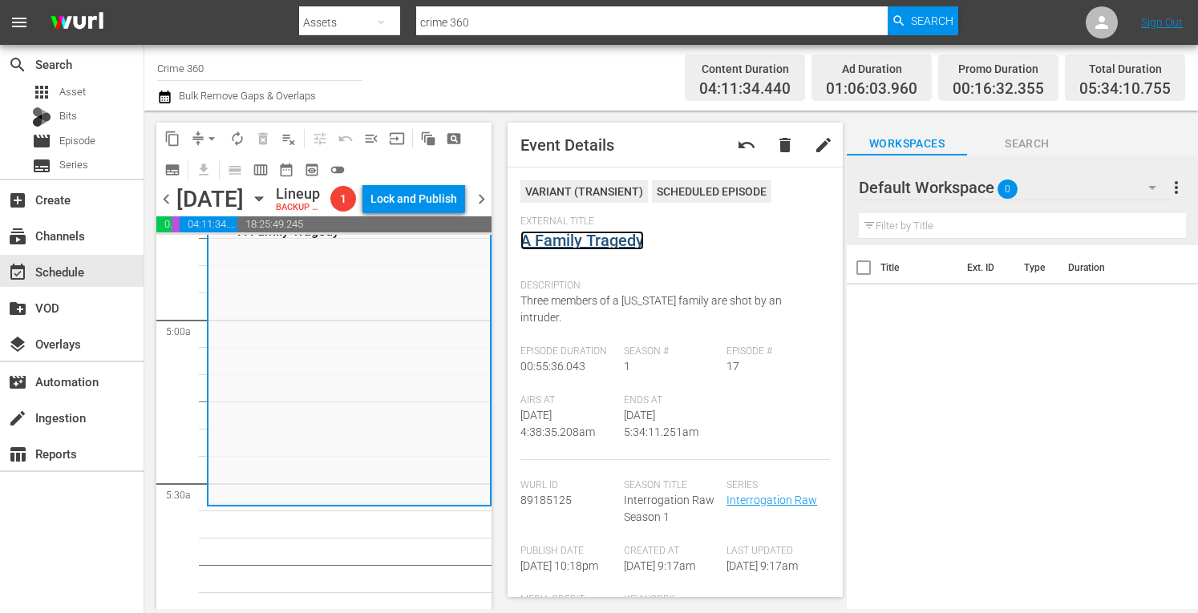
click at [555, 240] on link "A Family Tragedy" at bounding box center [581, 240] width 123 height 19
click at [204, 140] on span "arrow_drop_down" at bounding box center [212, 139] width 16 height 16
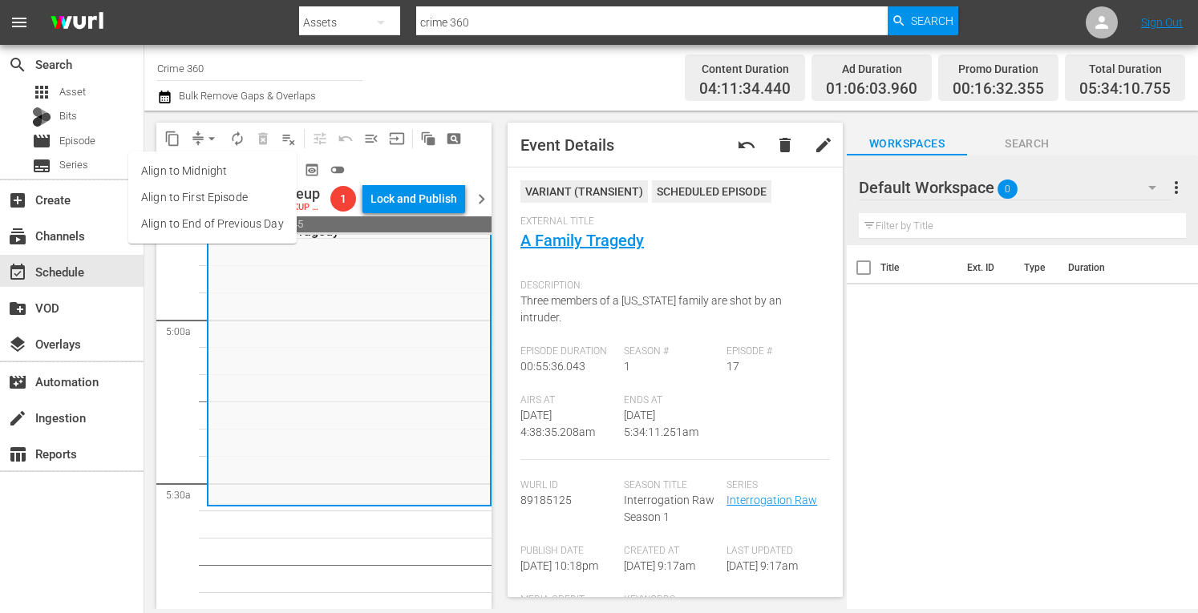
click at [187, 176] on li "Align to Midnight" at bounding box center [212, 171] width 168 height 26
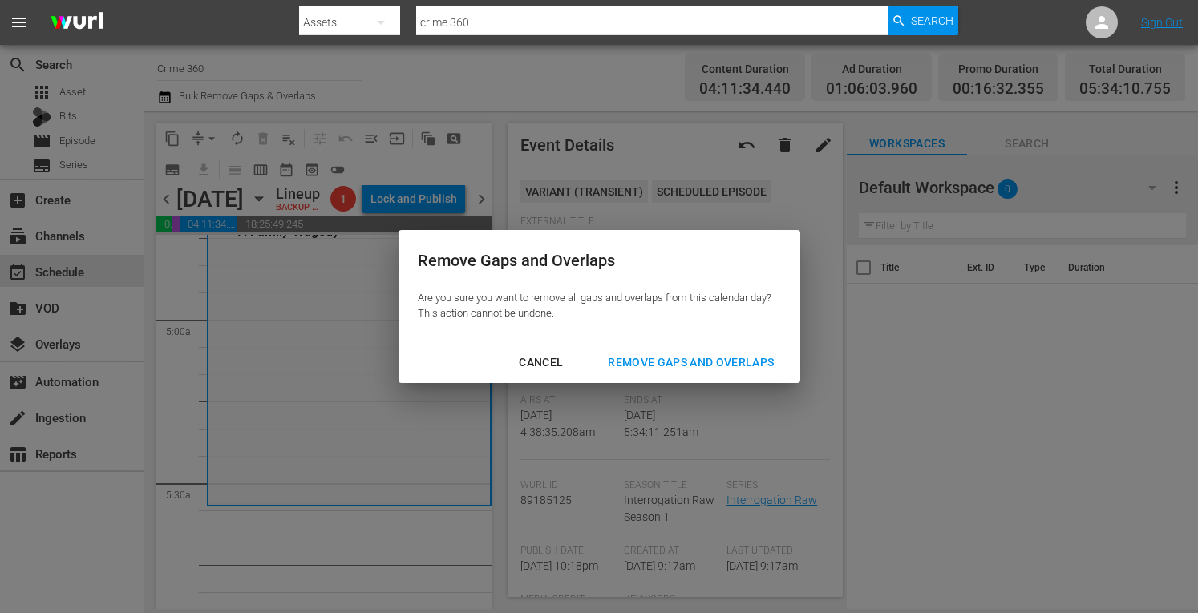
click at [714, 366] on div "Remove Gaps and Overlaps" at bounding box center [691, 363] width 192 height 20
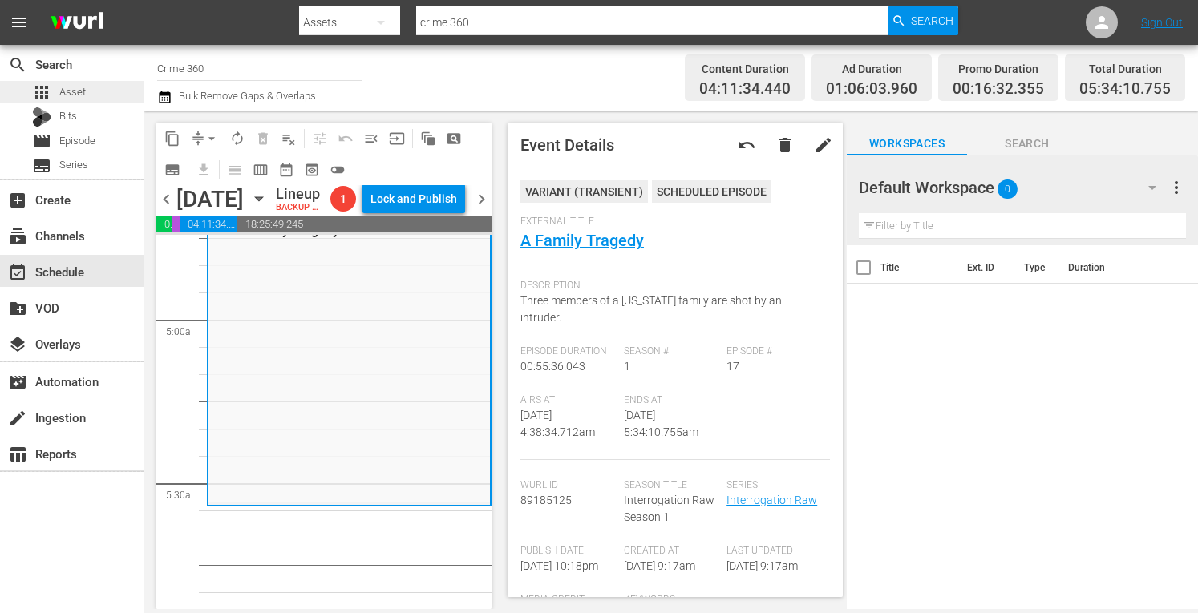
click at [75, 92] on span "Asset" at bounding box center [72, 92] width 26 height 16
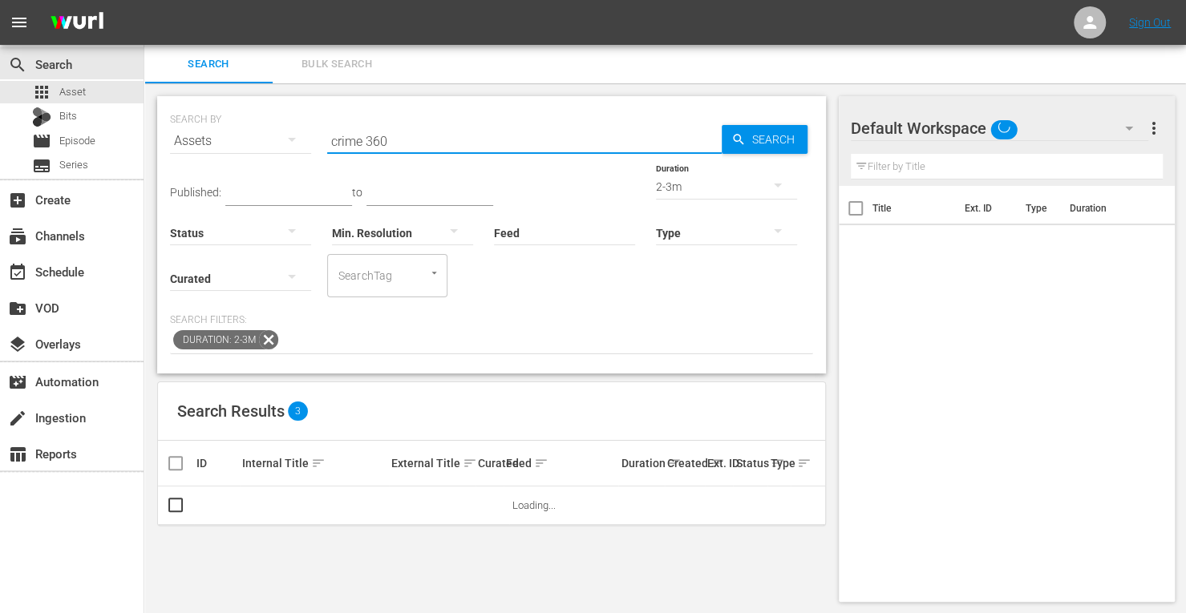
drag, startPoint x: 405, startPoint y: 139, endPoint x: 222, endPoint y: 139, distance: 182.8
click at [222, 139] on div "SEARCH BY Search By Assets Search ID, Title, Description, Keywords, or Category…" at bounding box center [491, 132] width 643 height 58
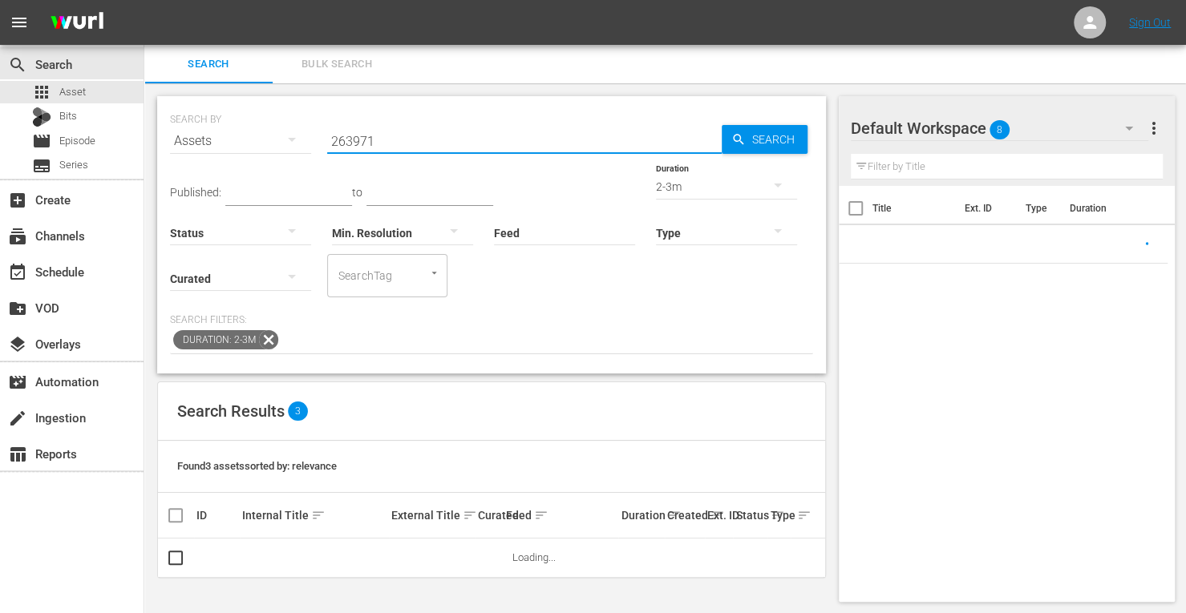
scroll to position [2, 0]
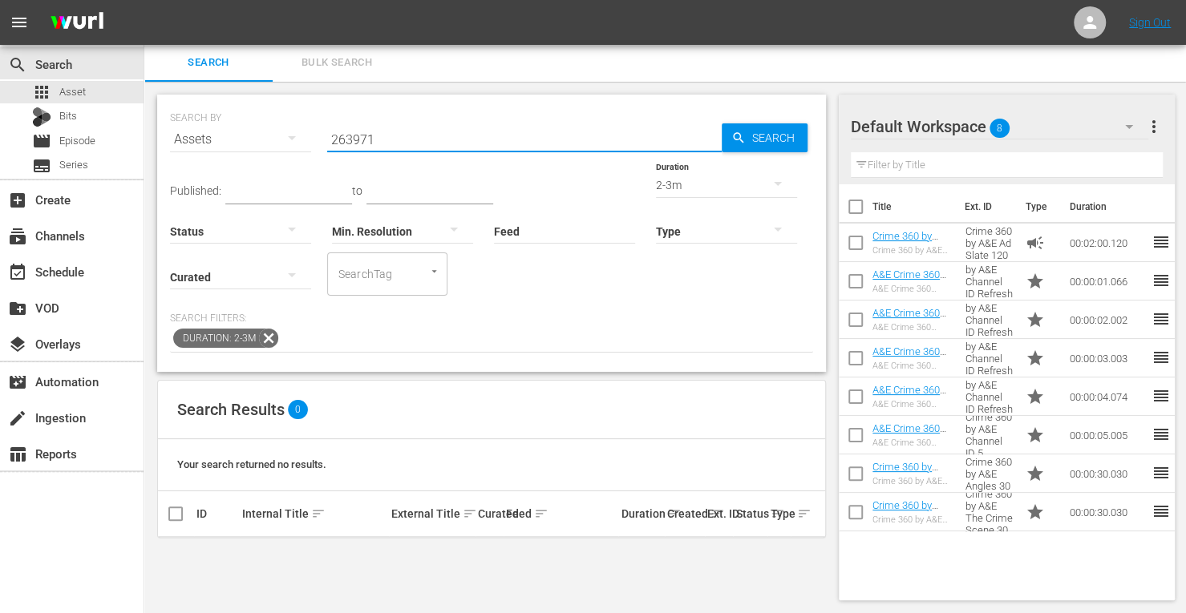
type input "263971"
click at [656, 188] on div "2-3m" at bounding box center [726, 185] width 141 height 45
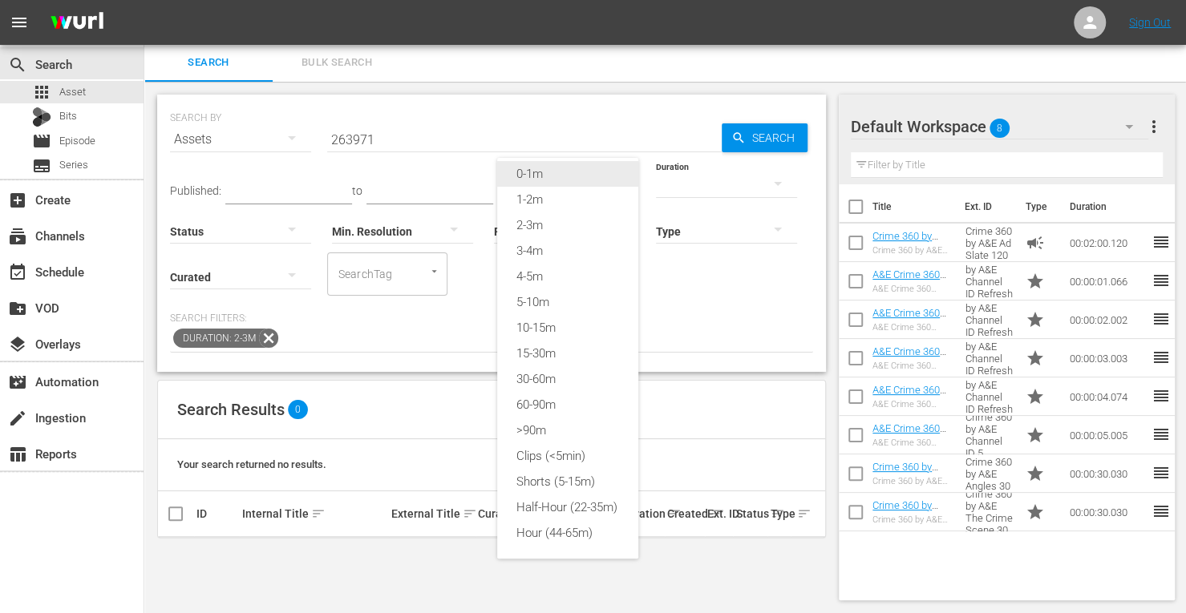
click at [537, 167] on div "0-1m" at bounding box center [567, 174] width 141 height 26
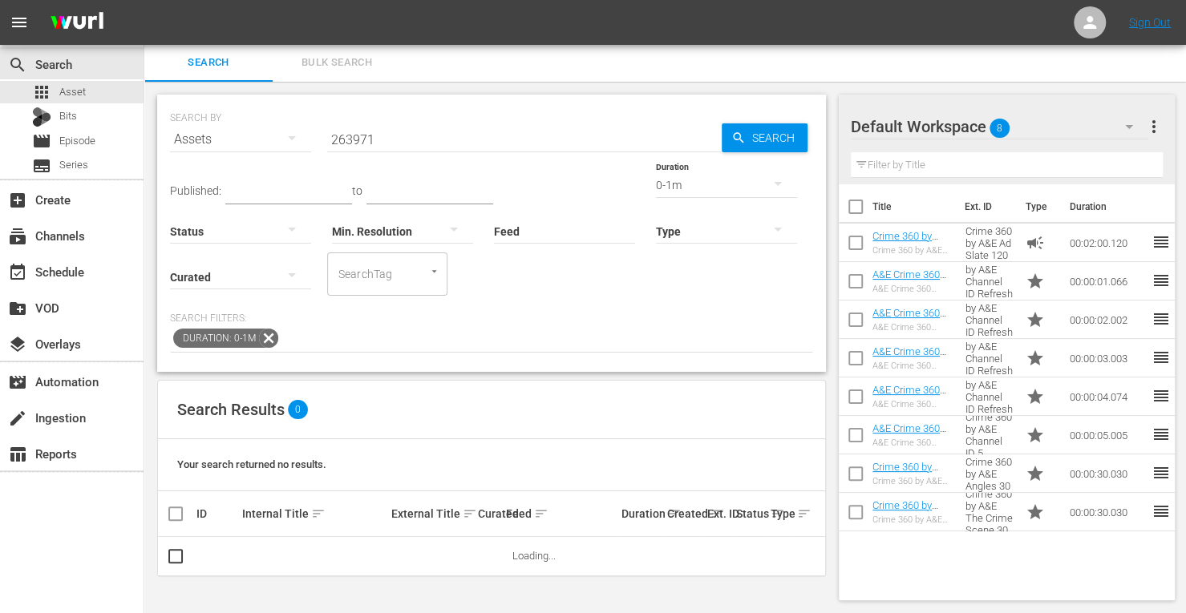
scroll to position [13, 0]
click at [656, 185] on div "0-1m" at bounding box center [726, 185] width 141 height 45
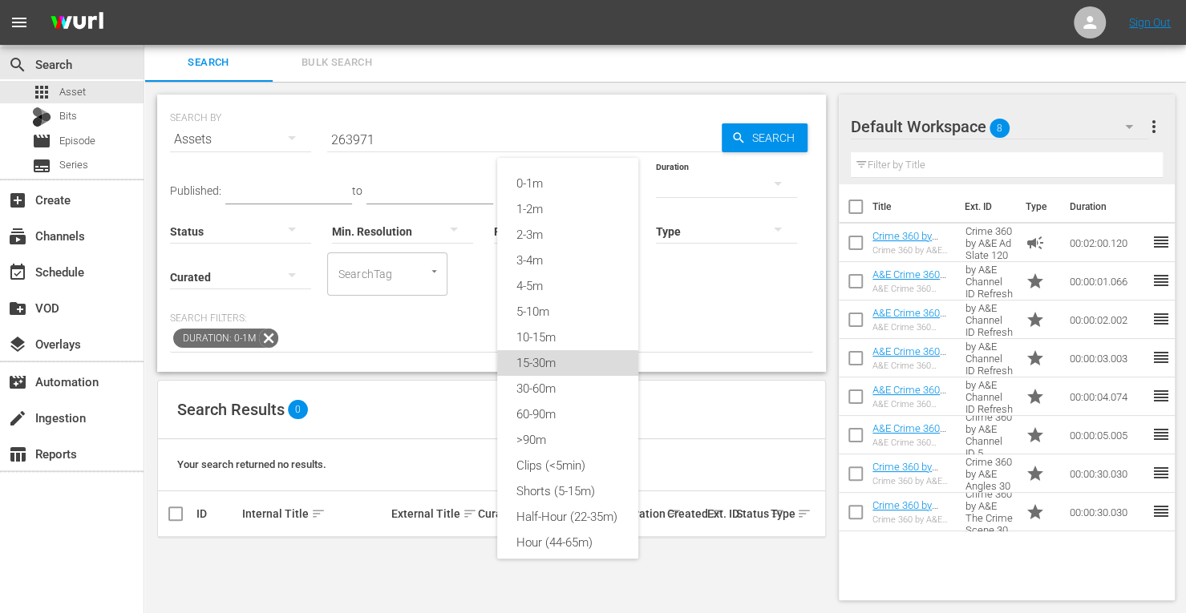
click at [529, 364] on div "15-30m" at bounding box center [567, 363] width 141 height 26
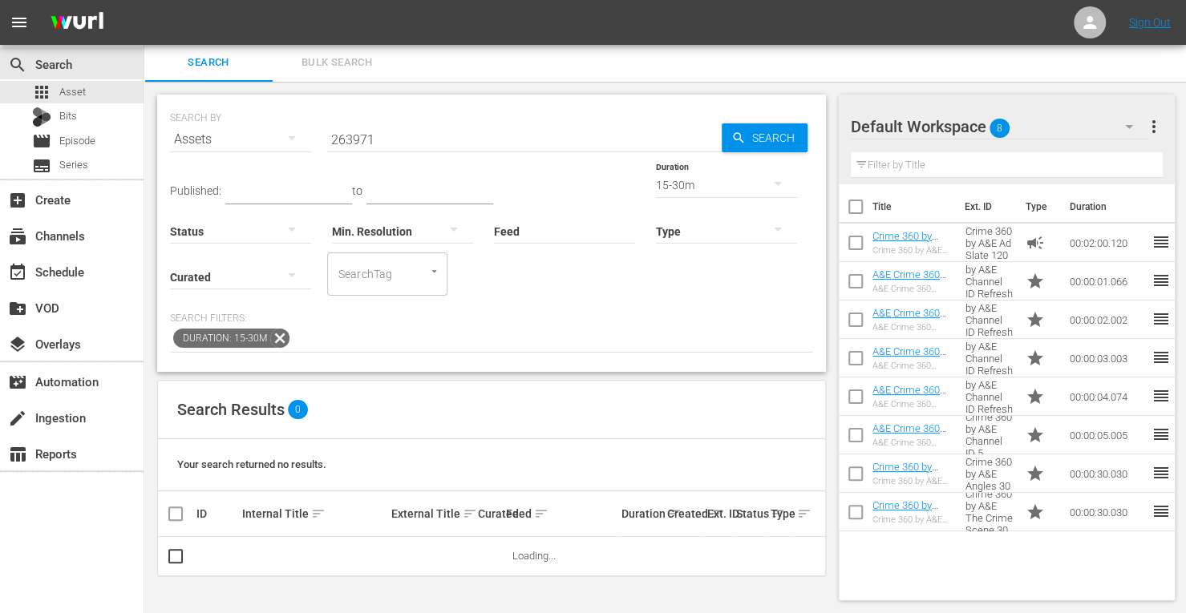
click at [656, 192] on div "15-30m" at bounding box center [726, 185] width 141 height 45
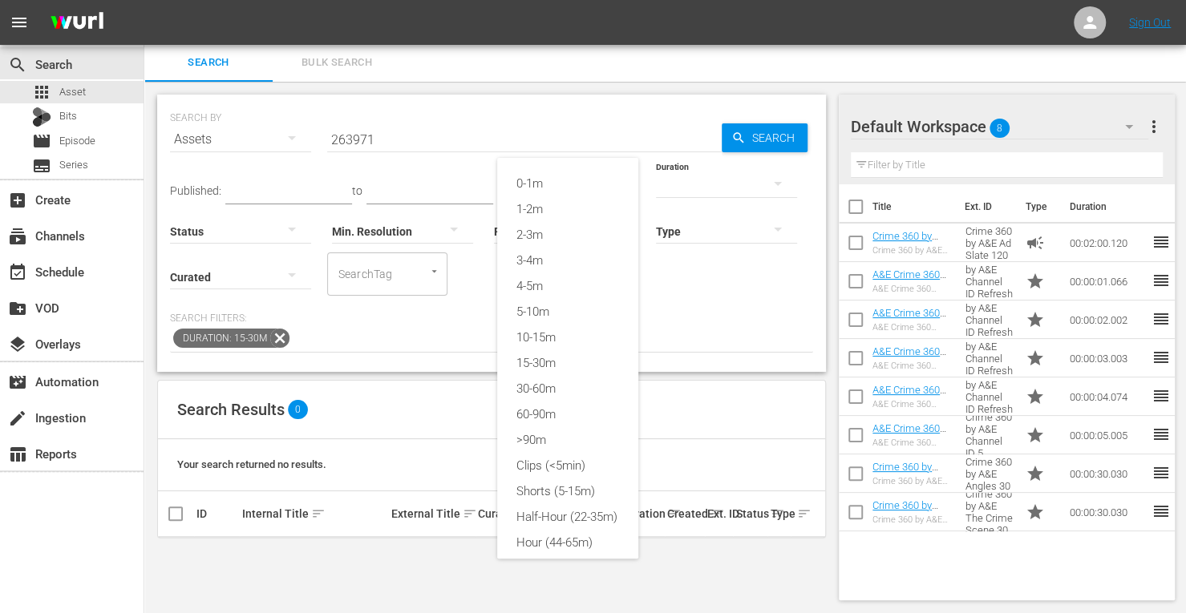
scroll to position [22, 0]
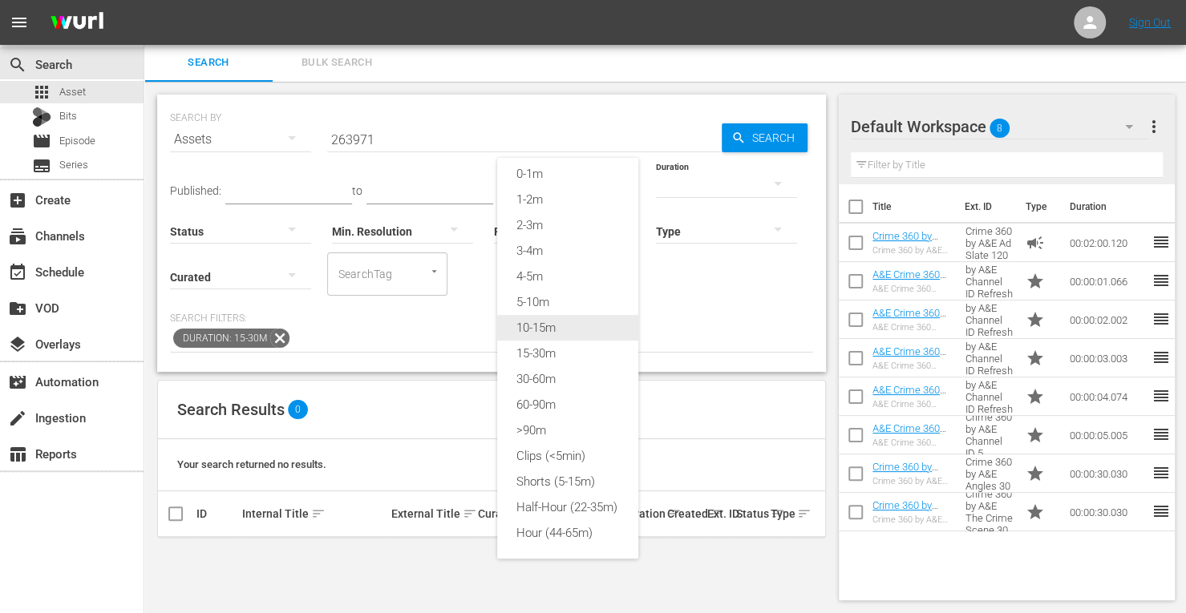
click at [532, 315] on div "10-15m" at bounding box center [567, 328] width 141 height 26
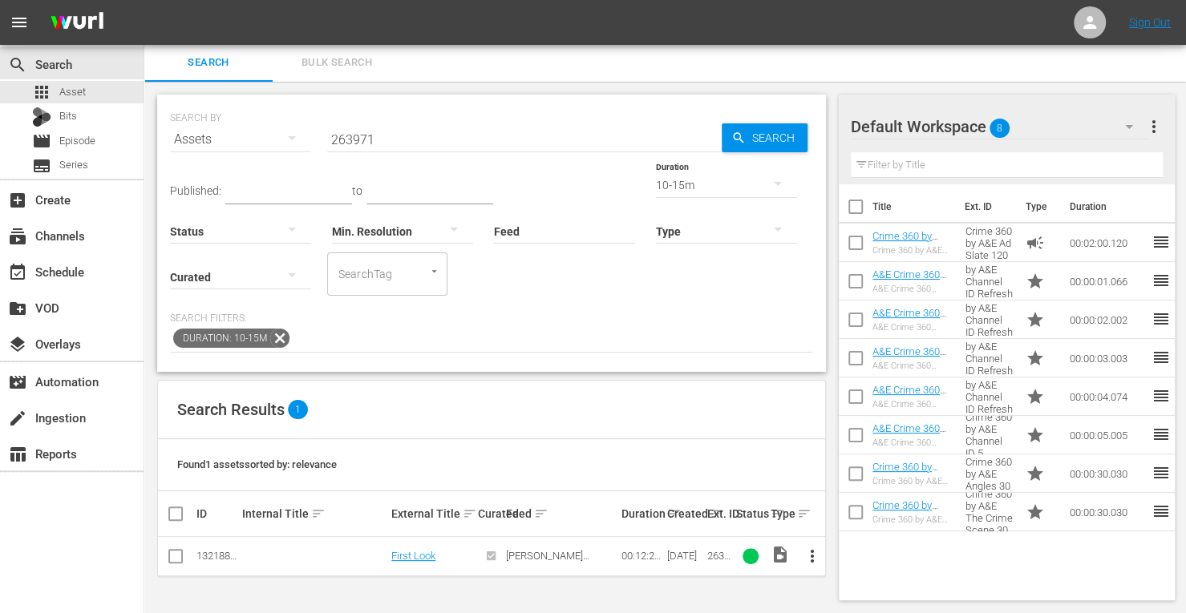
click at [176, 554] on input "checkbox" at bounding box center [175, 559] width 19 height 19
checkbox input "true"
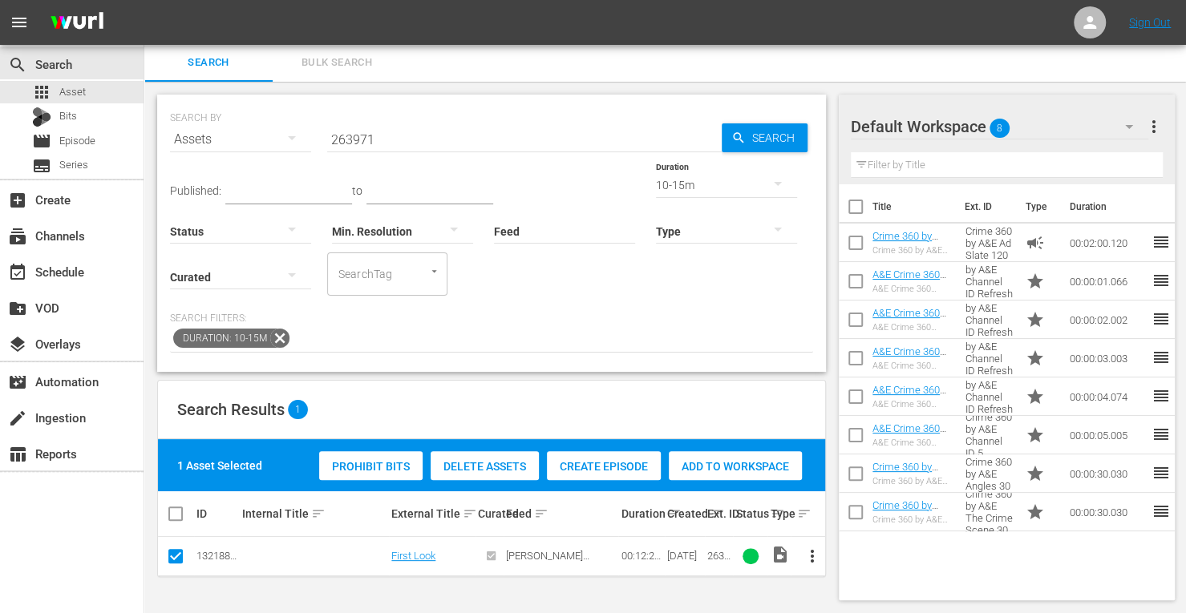
click at [734, 455] on div "Add to Workspace" at bounding box center [735, 466] width 133 height 30
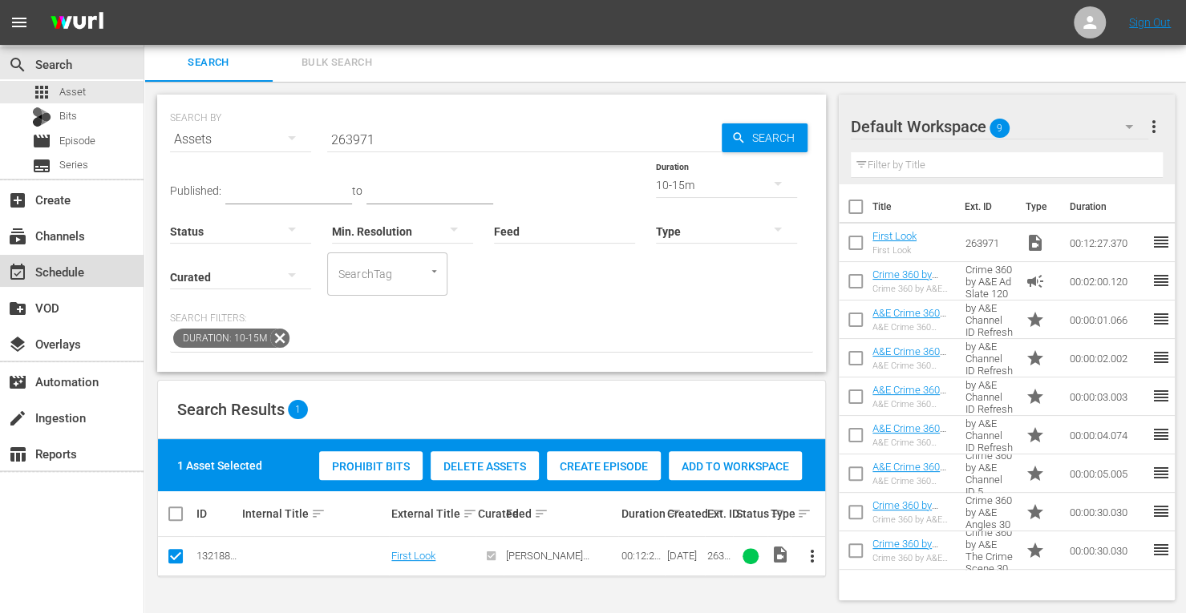
click at [69, 275] on div "event_available Schedule" at bounding box center [45, 269] width 90 height 14
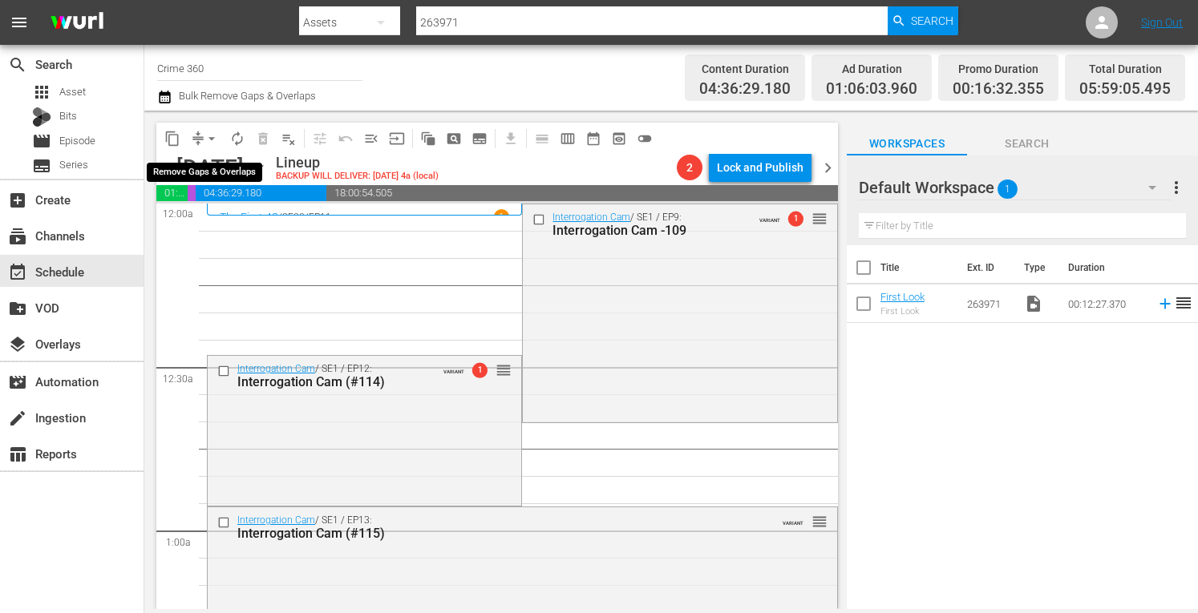
click at [205, 144] on span "arrow_drop_down" at bounding box center [212, 139] width 16 height 16
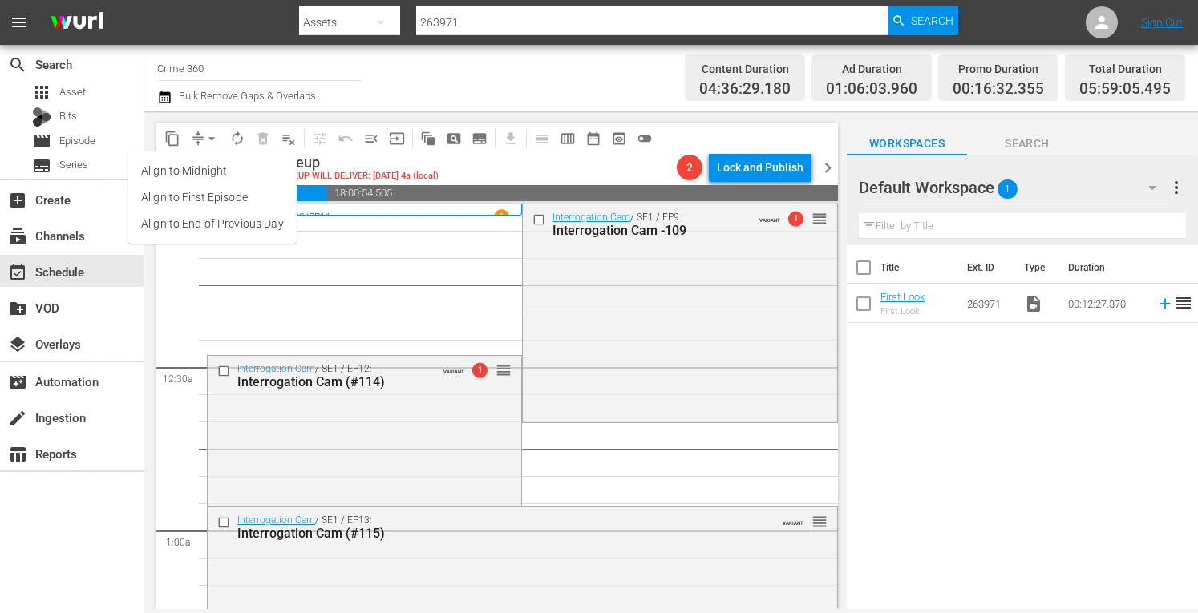
click at [188, 168] on li "Align to Midnight" at bounding box center [212, 171] width 168 height 26
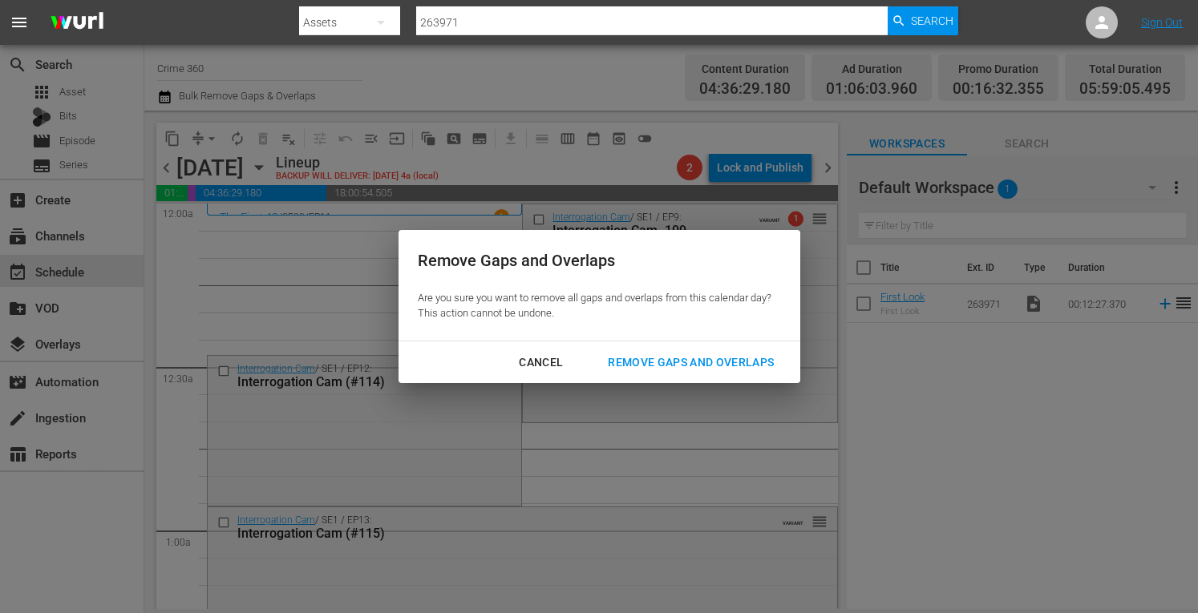
click at [726, 362] on div "Remove Gaps and Overlaps" at bounding box center [691, 363] width 192 height 20
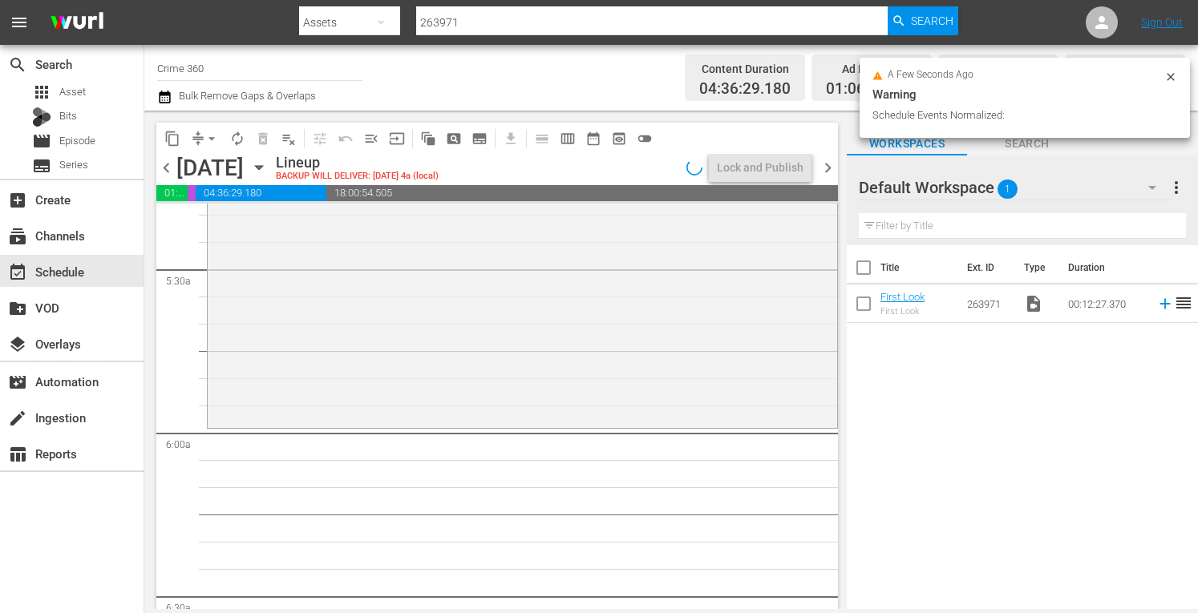
scroll to position [1761, 0]
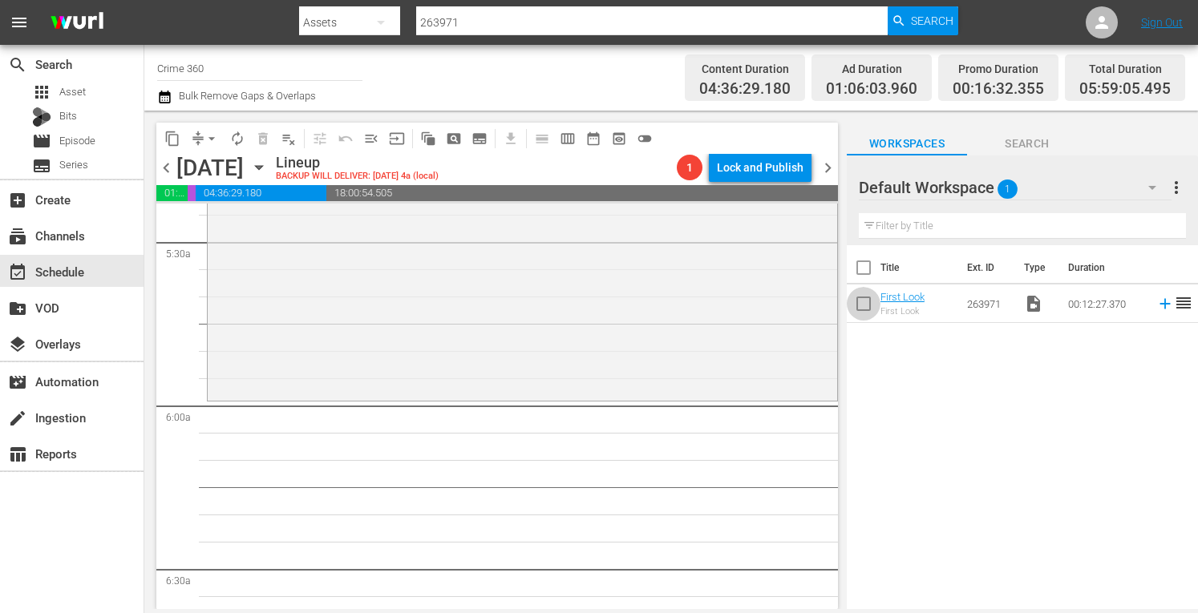
click at [860, 297] on input "checkbox" at bounding box center [864, 307] width 34 height 34
checkbox input "true"
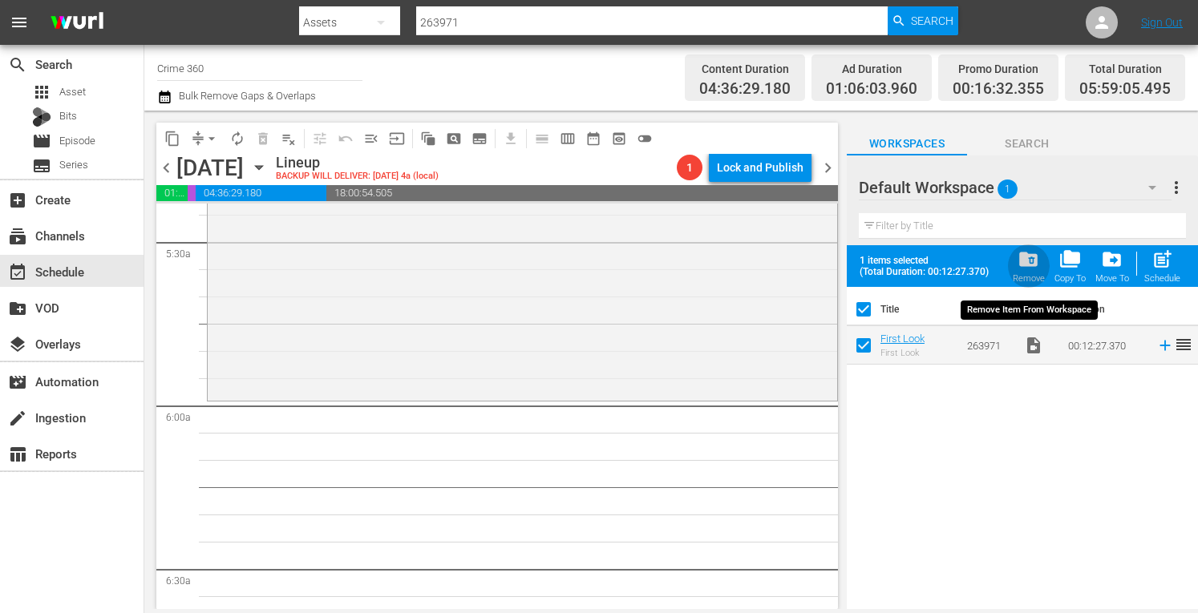
click at [1029, 259] on span "folder_delete" at bounding box center [1029, 260] width 22 height 22
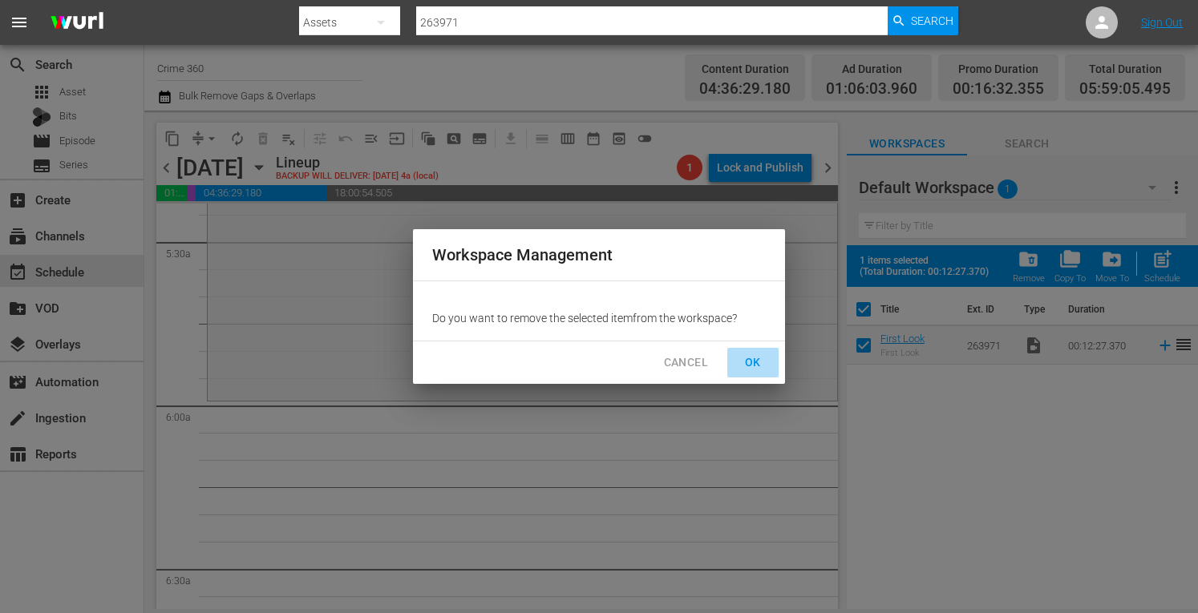
click at [757, 370] on span "OK" at bounding box center [753, 363] width 26 height 20
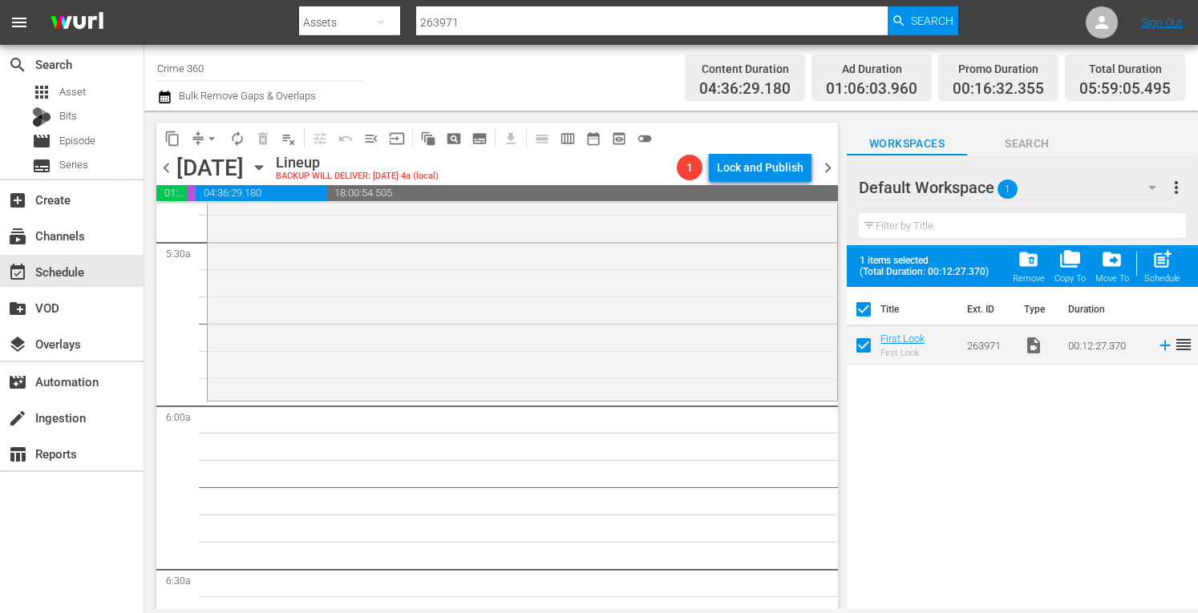
checkbox input "false"
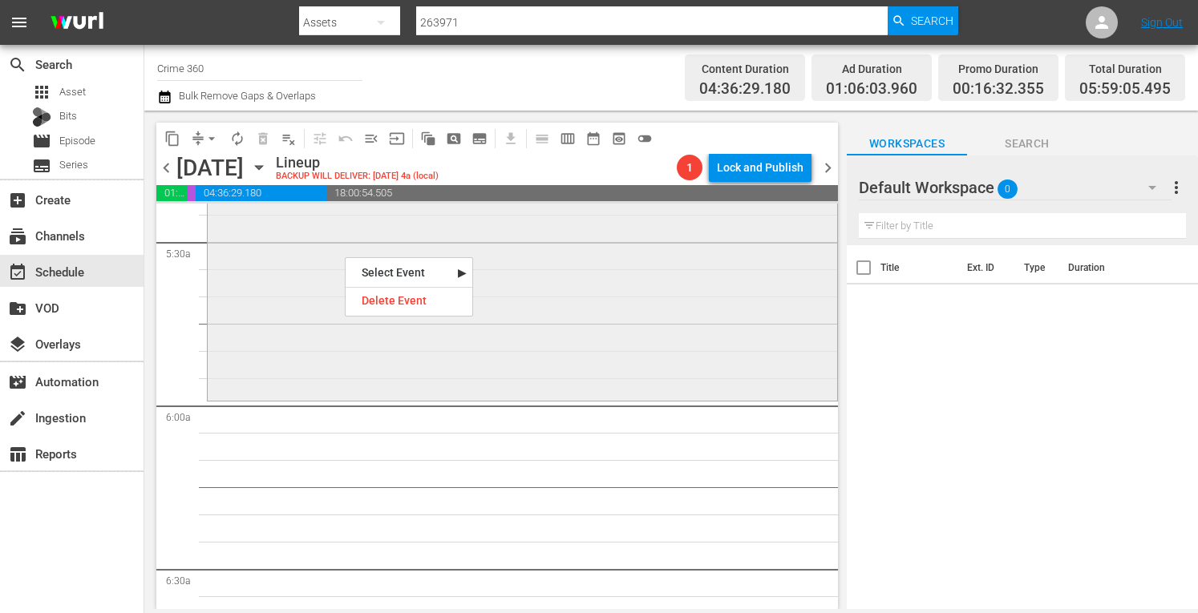
click at [276, 309] on div "Interrogation Raw / SE1 / EP17: A Family Tragedy VARIANT reorder" at bounding box center [522, 248] width 629 height 298
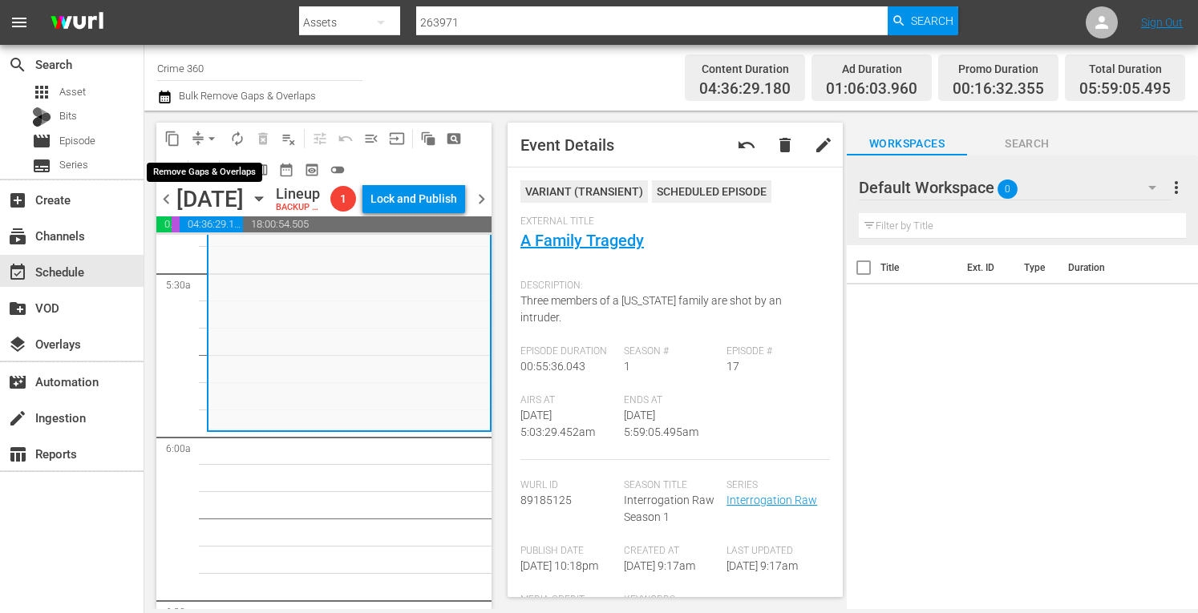
click at [203, 139] on button "arrow_drop_down" at bounding box center [212, 139] width 26 height 26
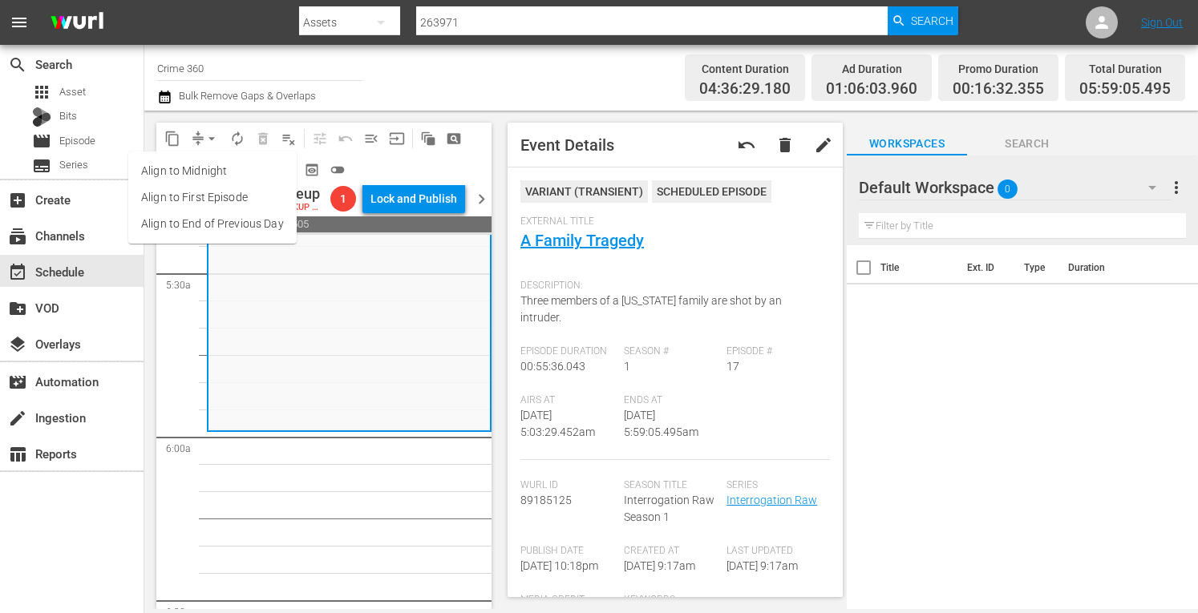
click at [168, 184] on li "Align to First Episode" at bounding box center [212, 197] width 168 height 26
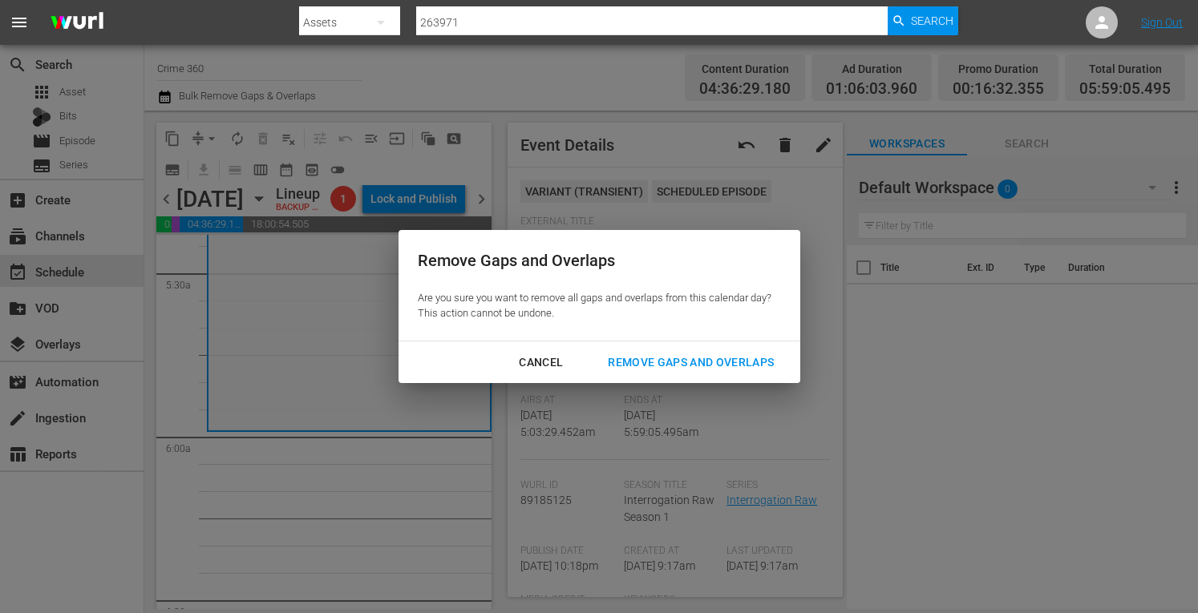
click at [525, 346] on div "Cancel Remove Gaps and Overlaps" at bounding box center [600, 363] width 402 height 42
click at [531, 358] on div "Cancel" at bounding box center [541, 363] width 70 height 20
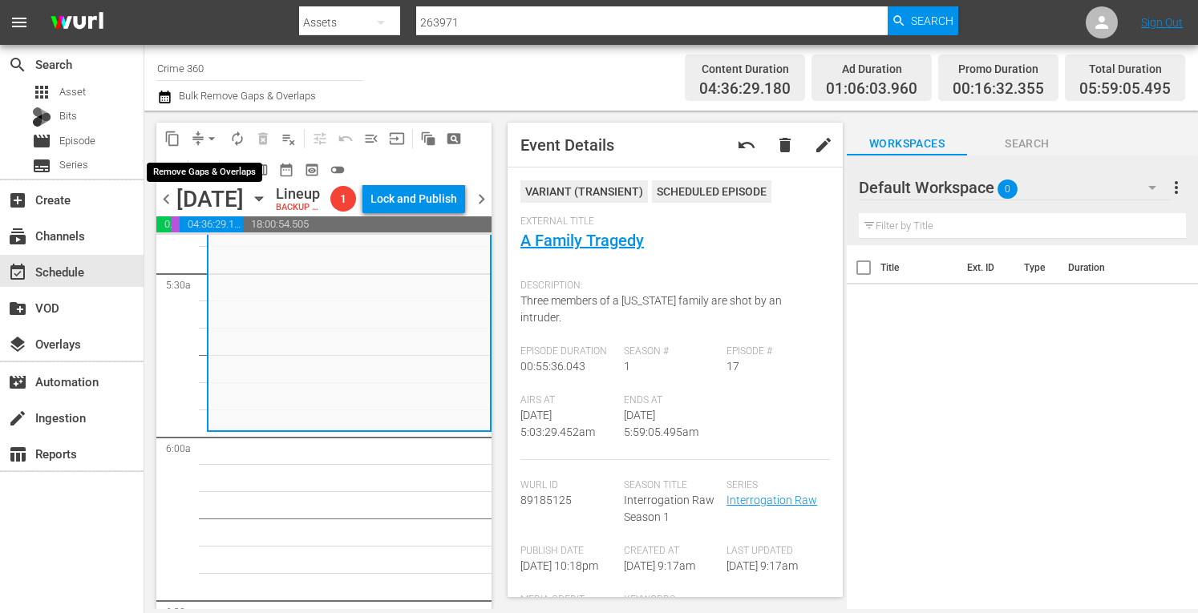
click at [208, 140] on span "arrow_drop_down" at bounding box center [212, 139] width 16 height 16
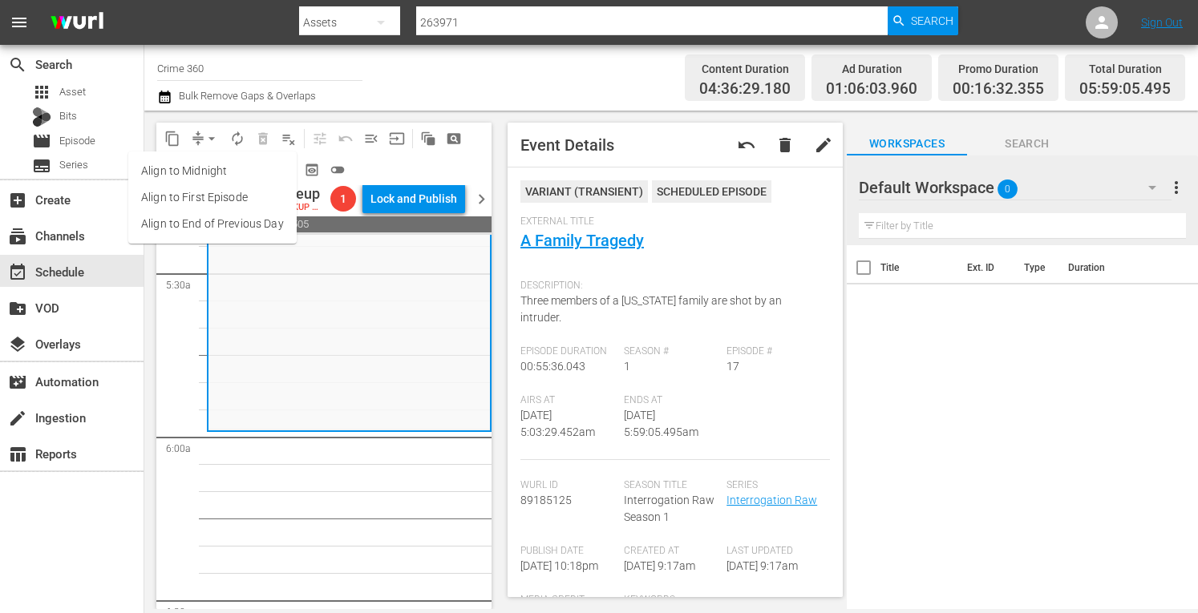
click at [188, 158] on li "Align to Midnight" at bounding box center [212, 171] width 168 height 26
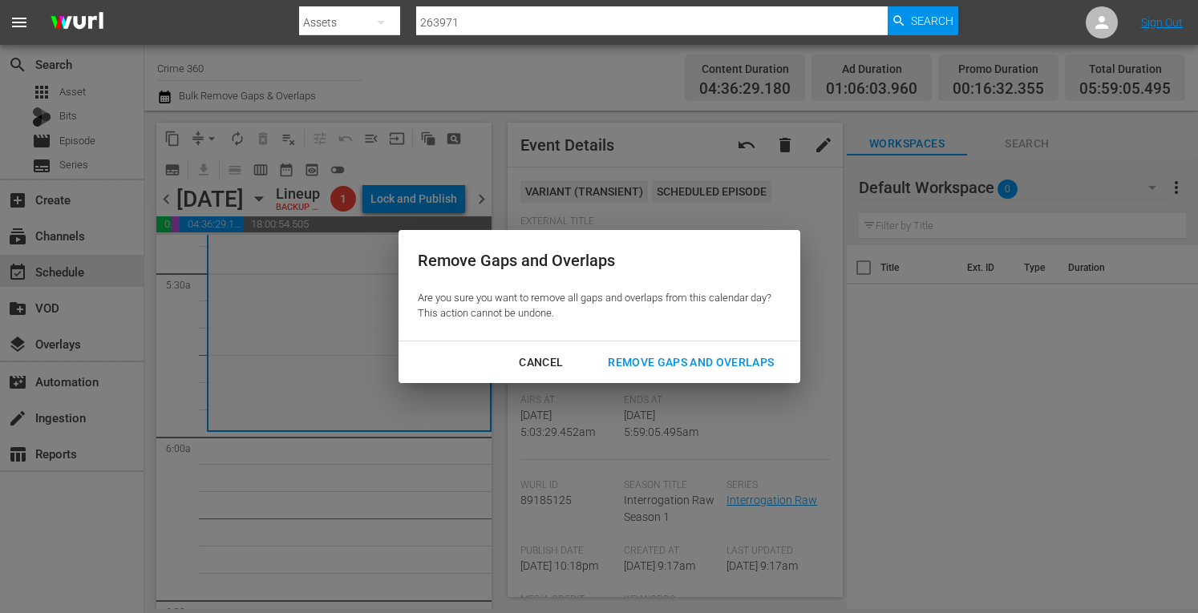
click at [680, 358] on div "Remove Gaps and Overlaps" at bounding box center [691, 363] width 192 height 20
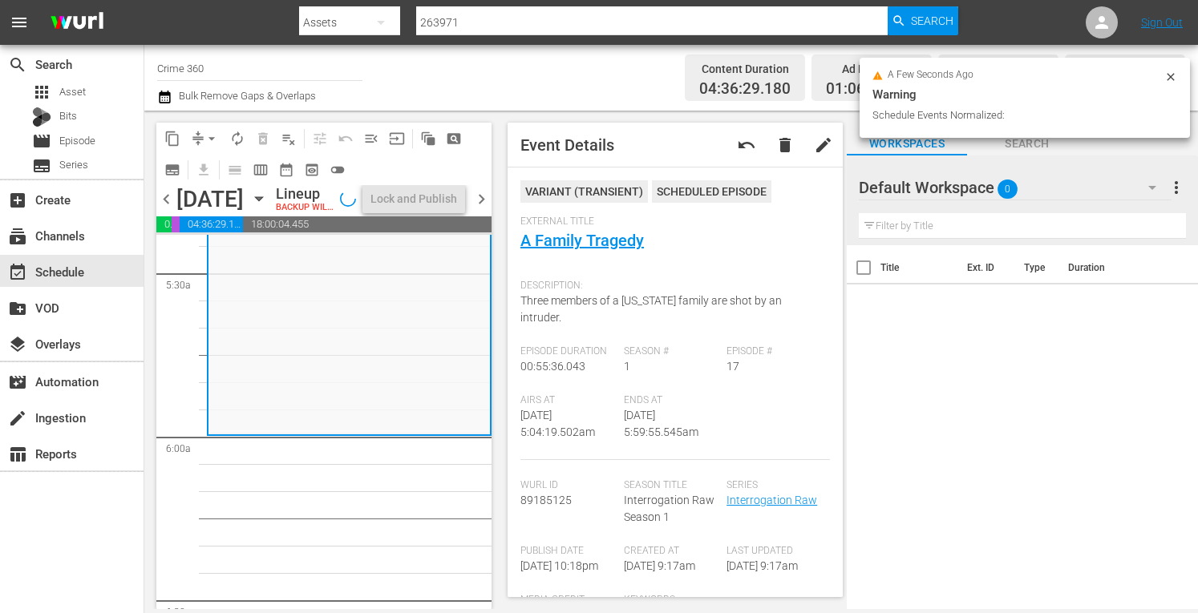
scroll to position [1788, 0]
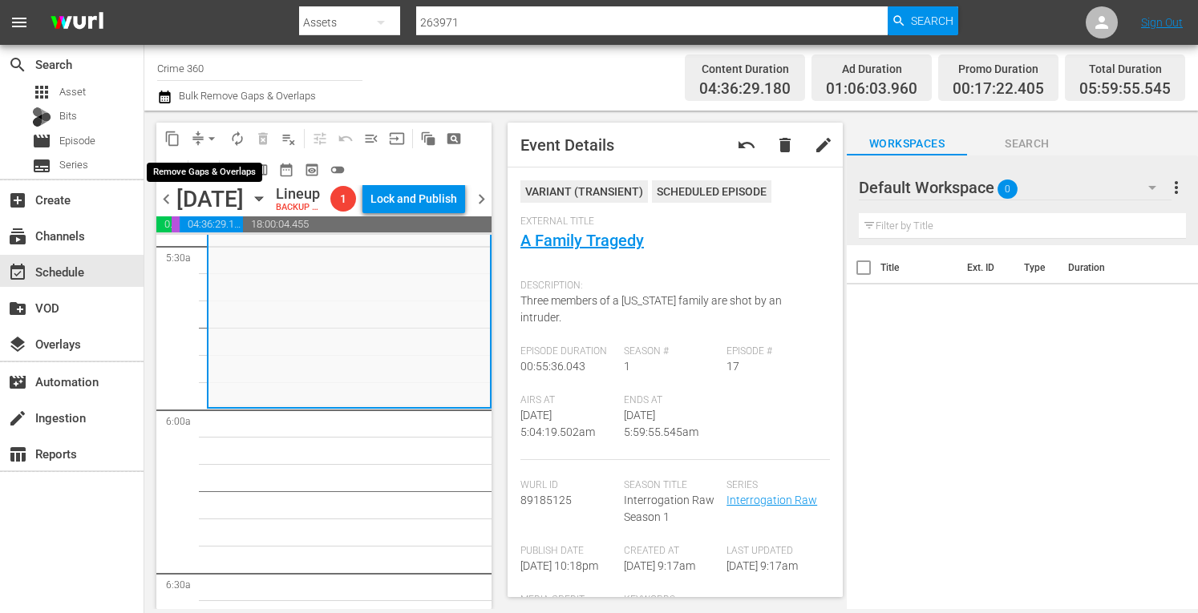
click at [210, 140] on span "arrow_drop_down" at bounding box center [212, 139] width 16 height 16
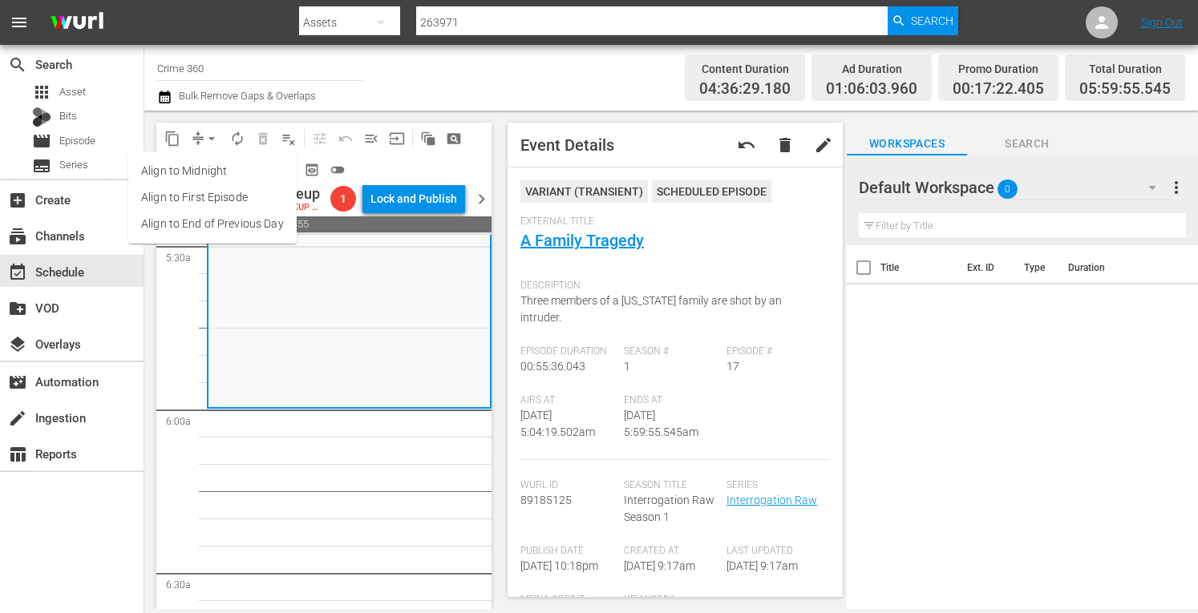
click at [179, 174] on li "Align to Midnight" at bounding box center [212, 171] width 168 height 26
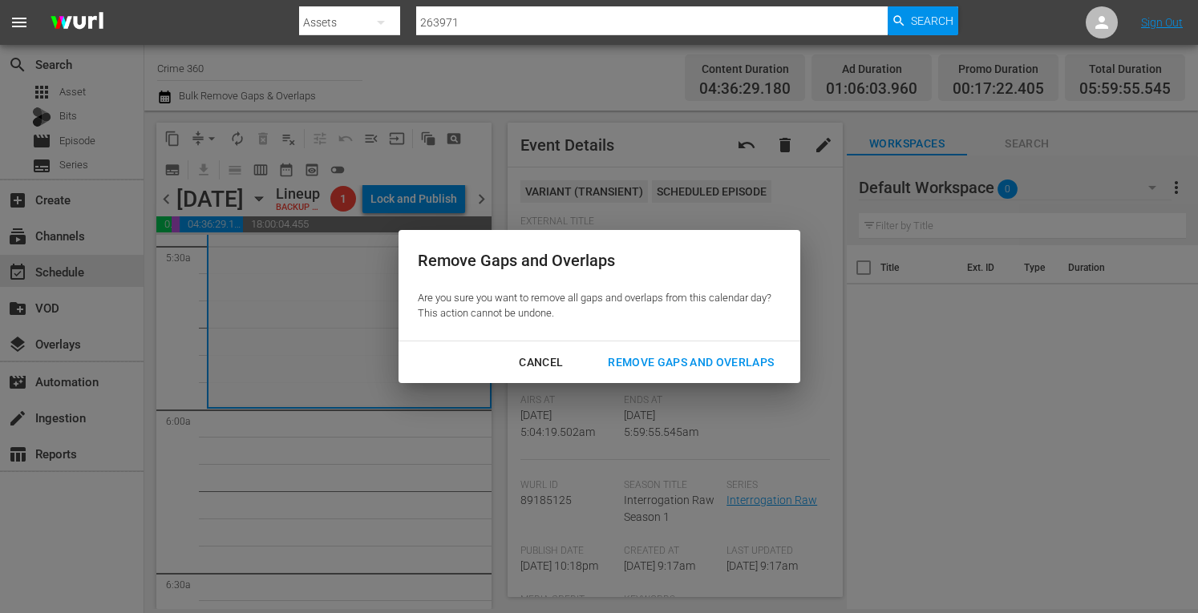
click at [672, 357] on div "Remove Gaps and Overlaps" at bounding box center [691, 363] width 192 height 20
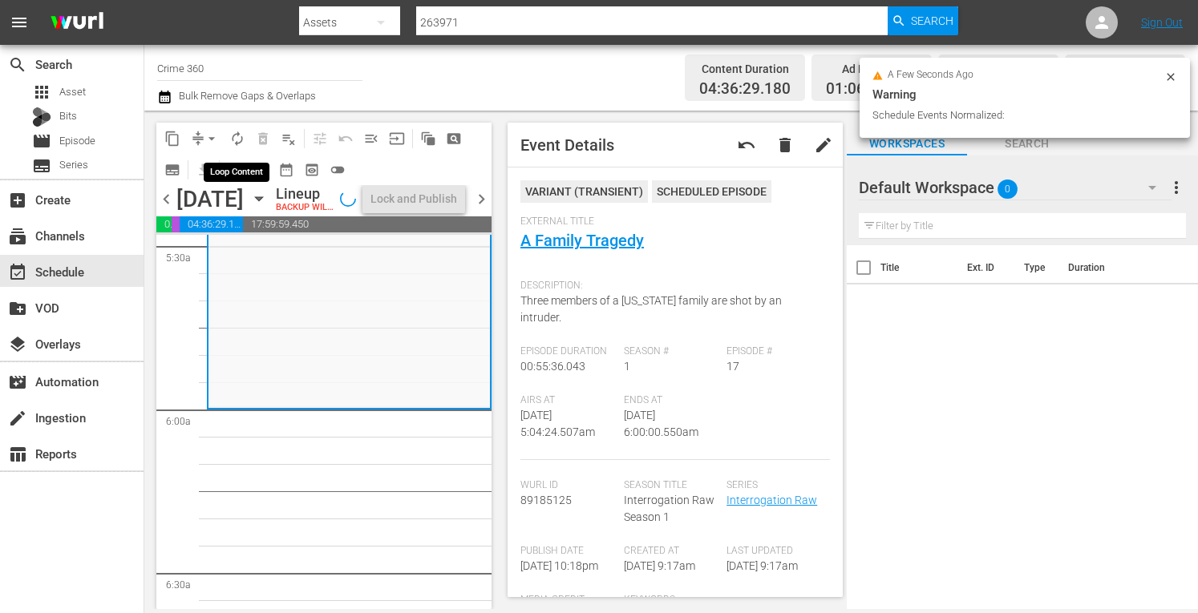
click at [241, 139] on span "autorenew_outlined" at bounding box center [237, 139] width 16 height 16
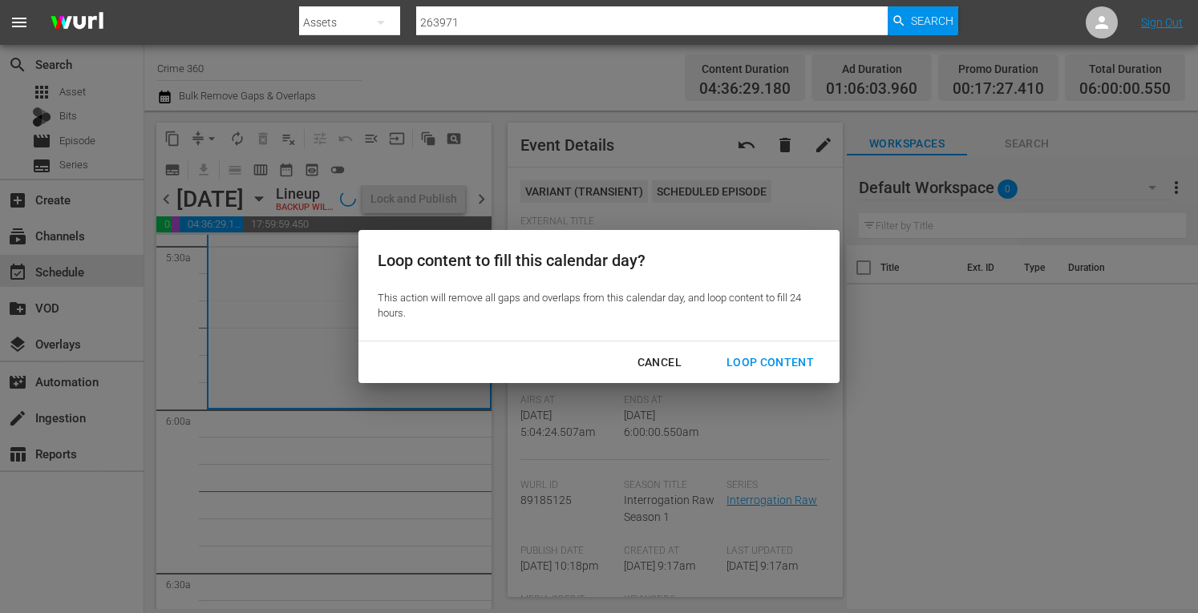
click at [746, 357] on div "Loop Content" at bounding box center [770, 363] width 113 height 20
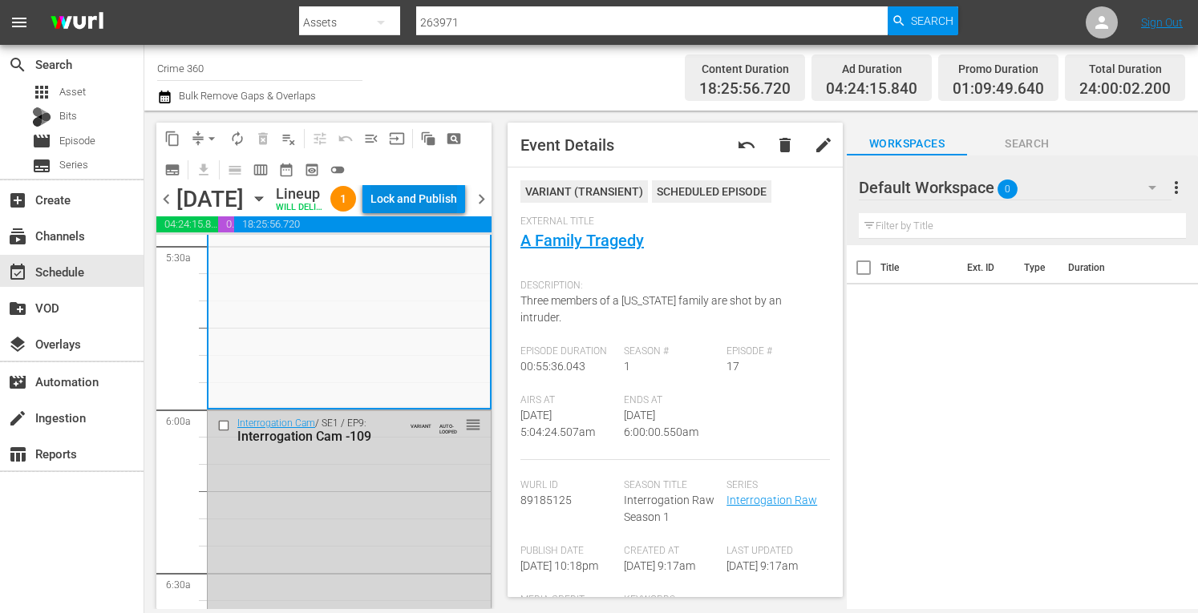
click at [421, 213] on div "Lock and Publish" at bounding box center [413, 198] width 87 height 29
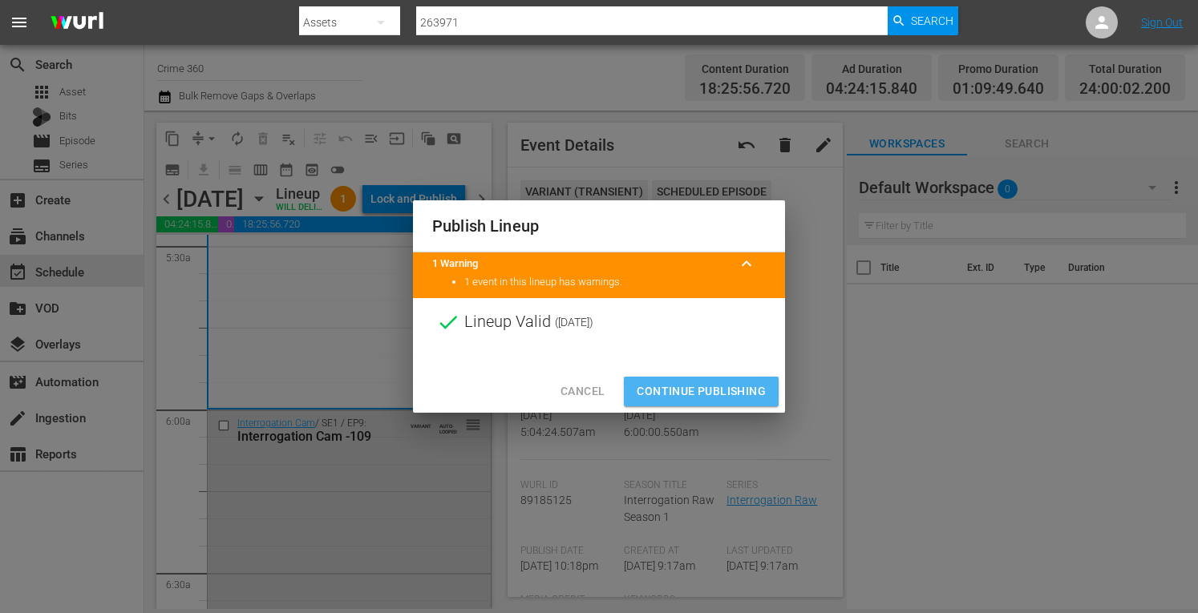
click at [670, 391] on span "Continue Publishing" at bounding box center [701, 392] width 129 height 20
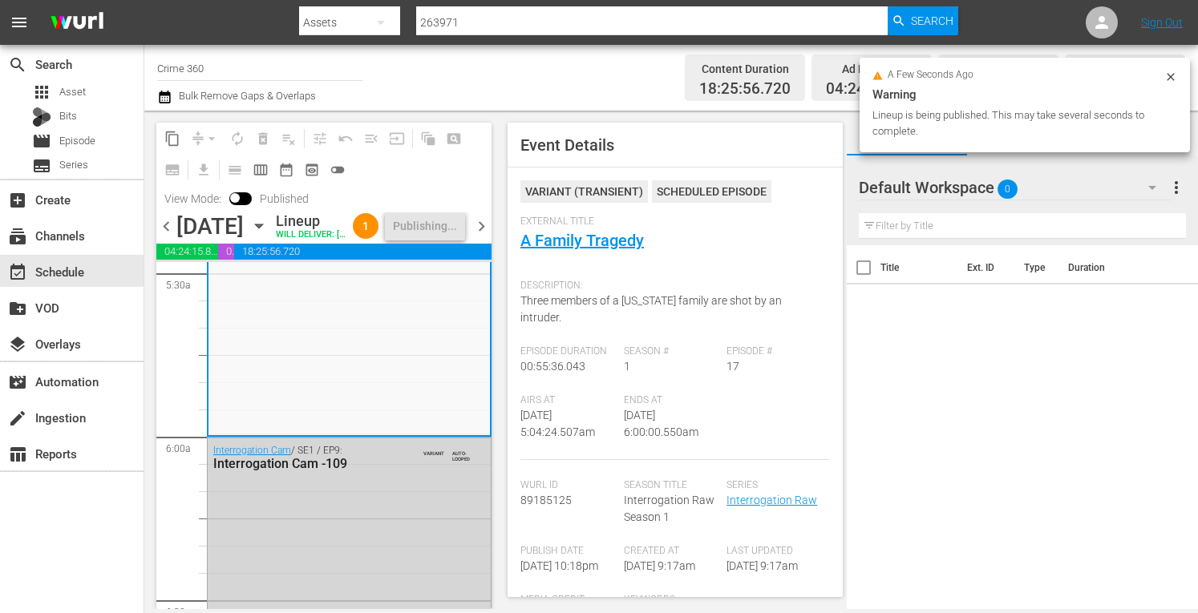
click at [1176, 78] on icon at bounding box center [1170, 77] width 13 height 13
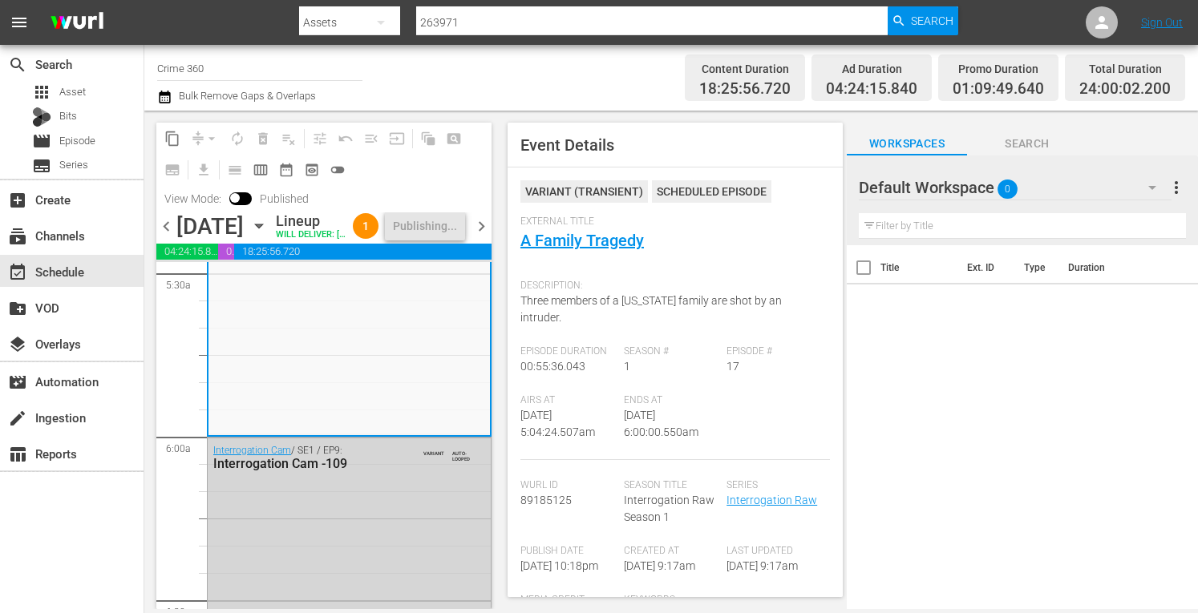
click at [484, 237] on span "chevron_right" at bounding box center [481, 227] width 20 height 20
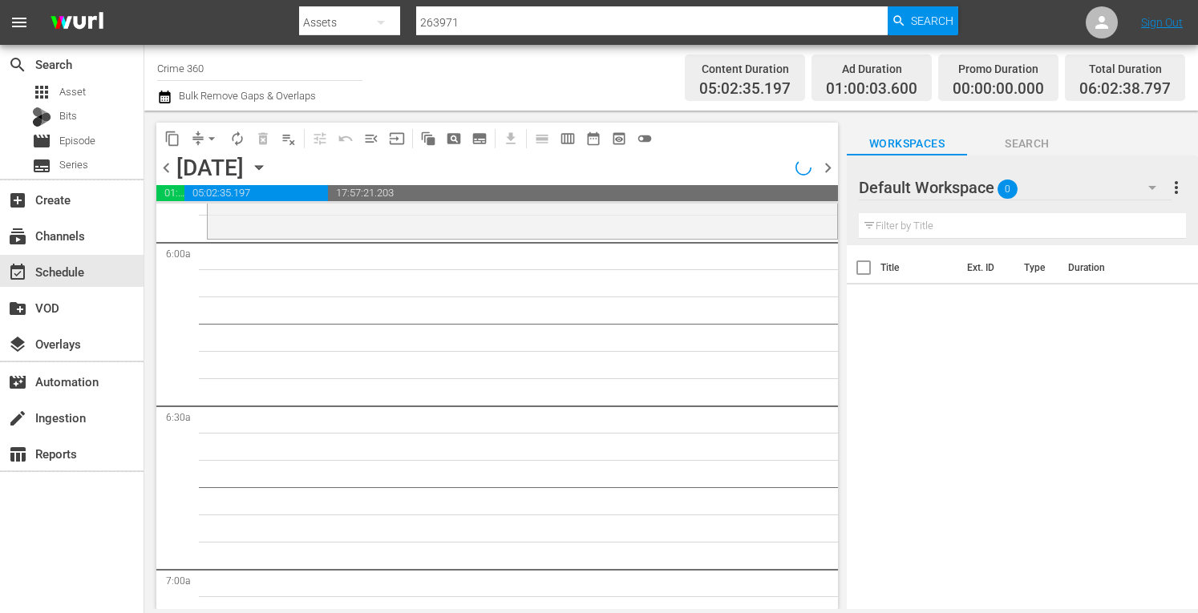
scroll to position [1815, 0]
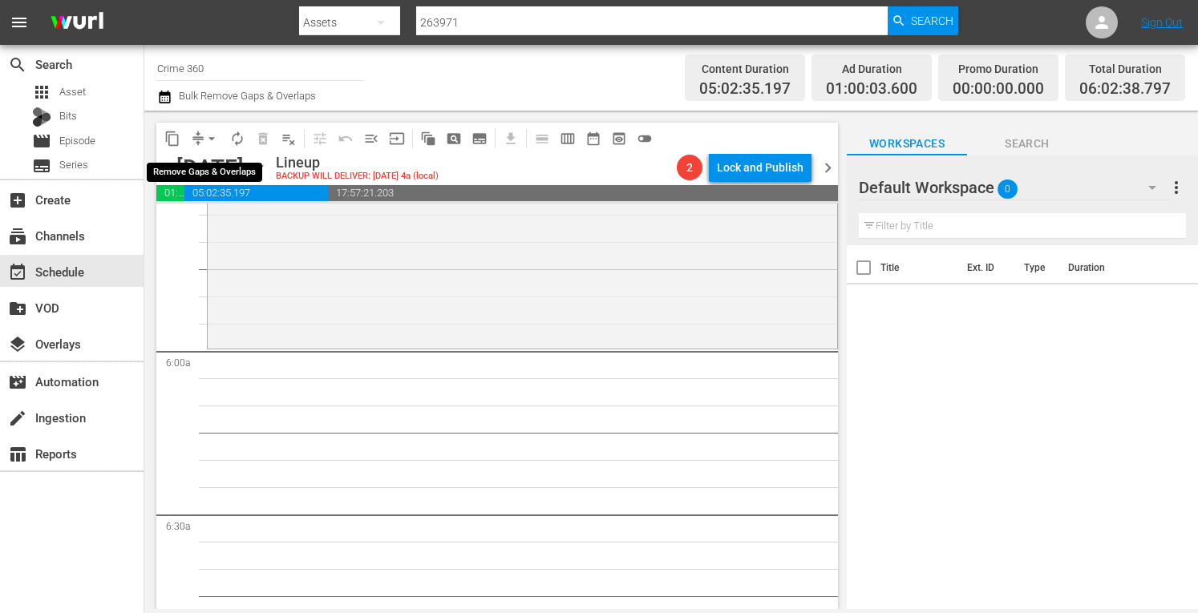
click at [212, 141] on span "arrow_drop_down" at bounding box center [212, 139] width 16 height 16
click at [193, 170] on li "Align to Midnight" at bounding box center [212, 171] width 132 height 26
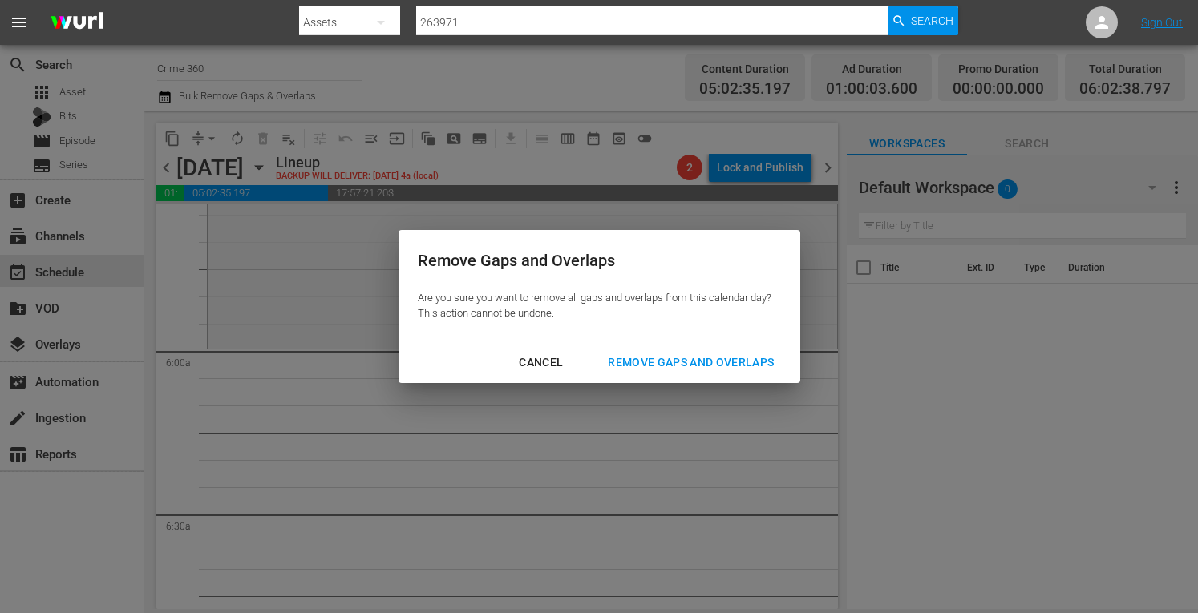
click at [640, 358] on div "Remove Gaps and Overlaps" at bounding box center [691, 363] width 192 height 20
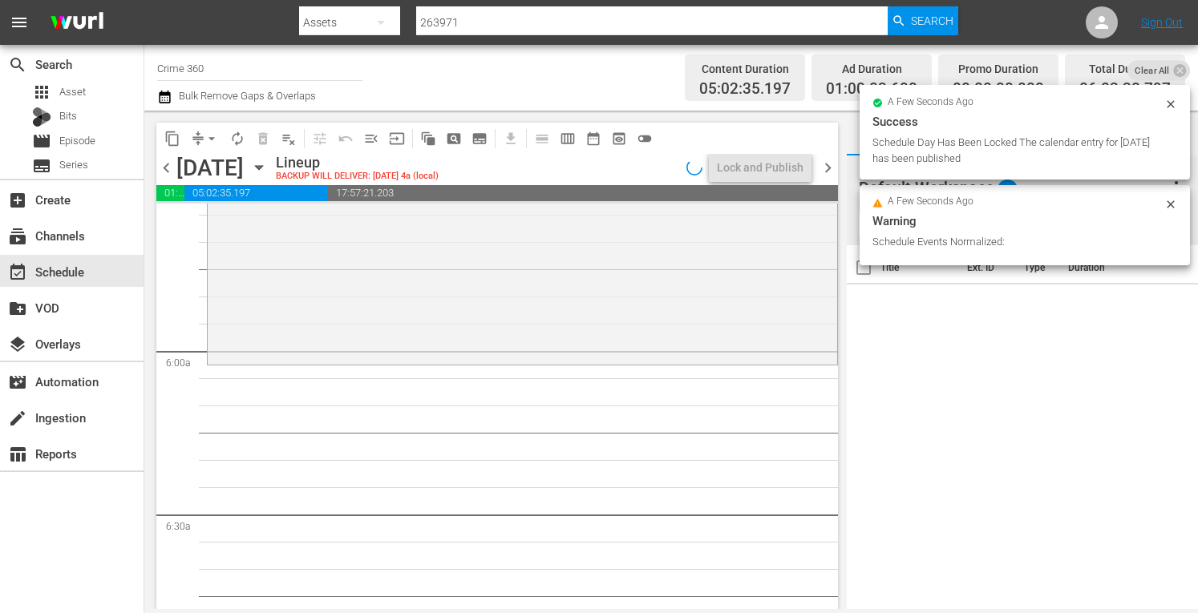
scroll to position [1843, 0]
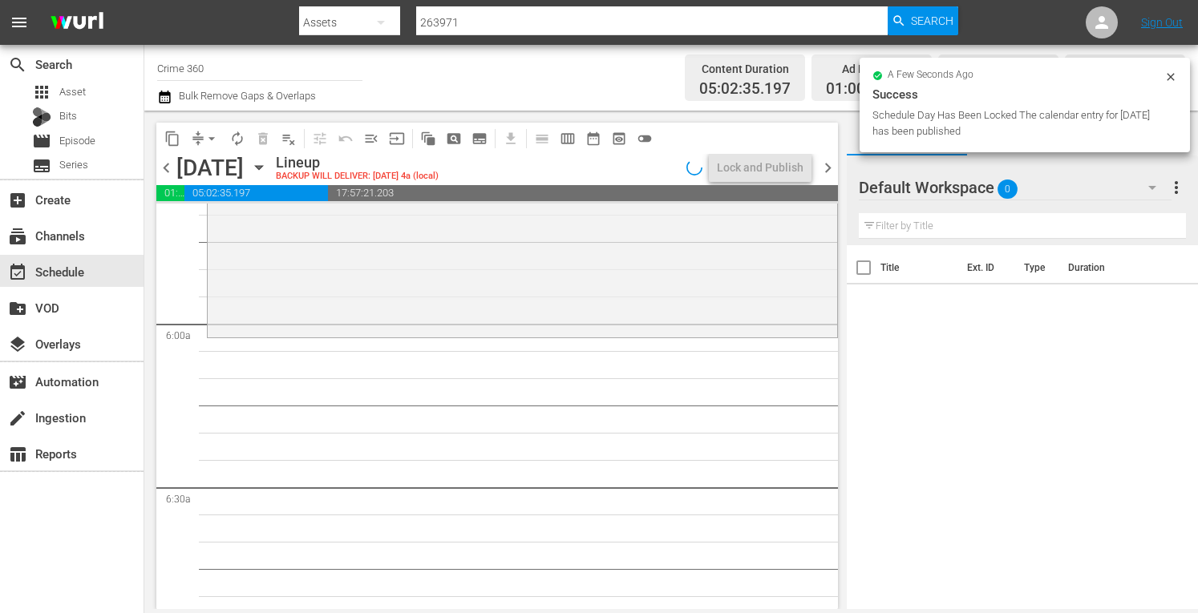
click at [395, 309] on div "The First 48 / SE11 / EP12: No Return / Dangerous Game No Return / Dangerous Ga…" at bounding box center [522, 196] width 629 height 277
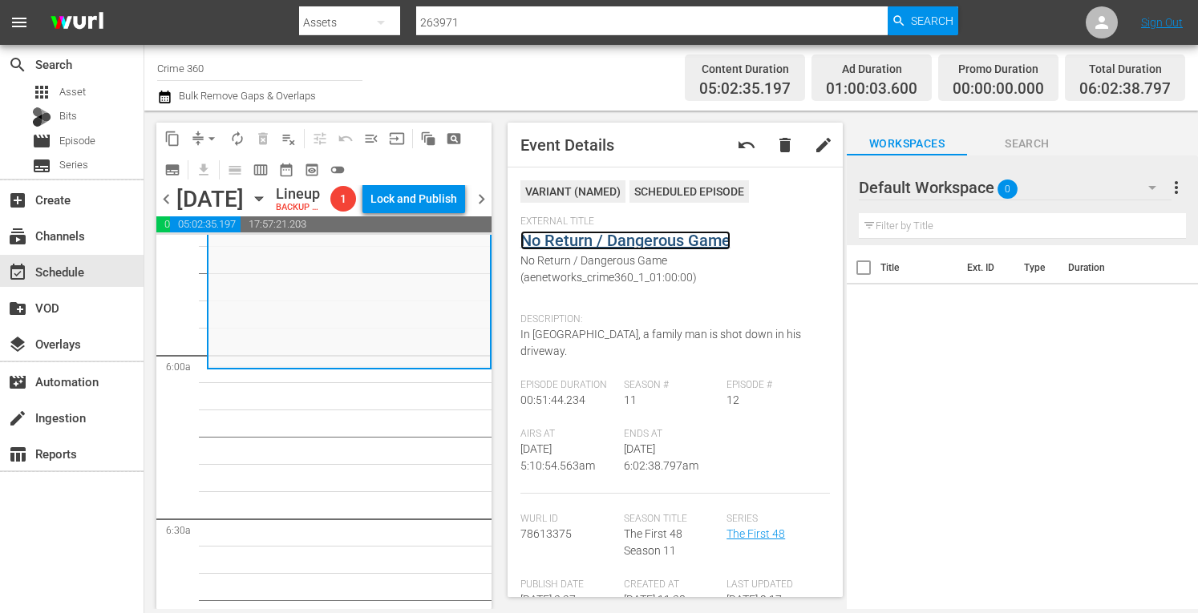
click at [585, 241] on link "No Return / Dangerous Game" at bounding box center [625, 240] width 210 height 19
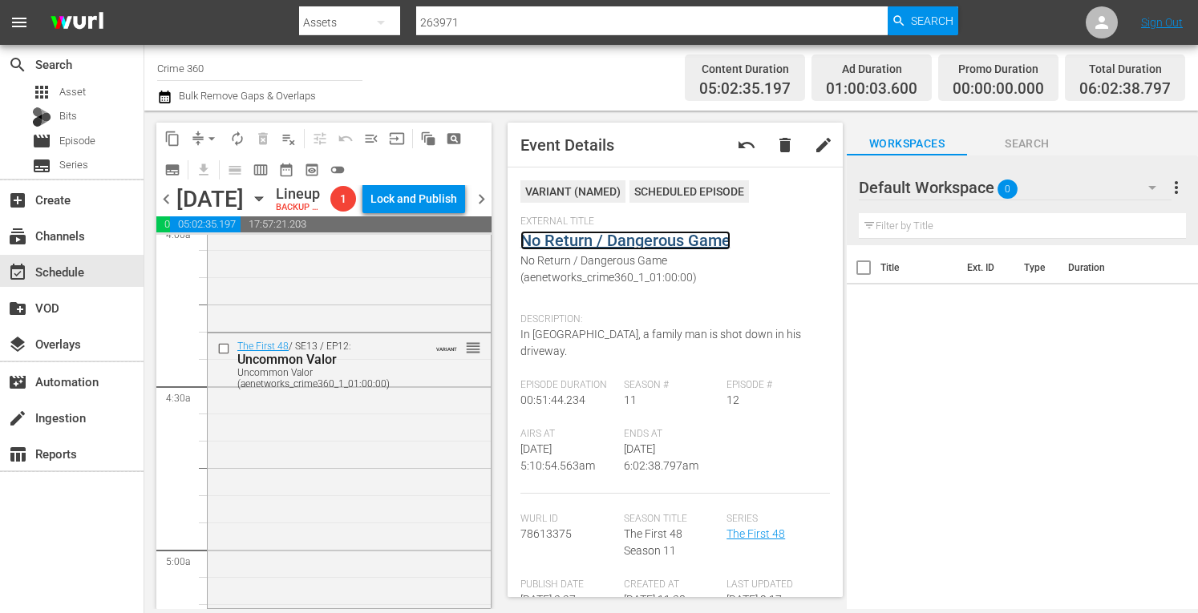
scroll to position [1261, 0]
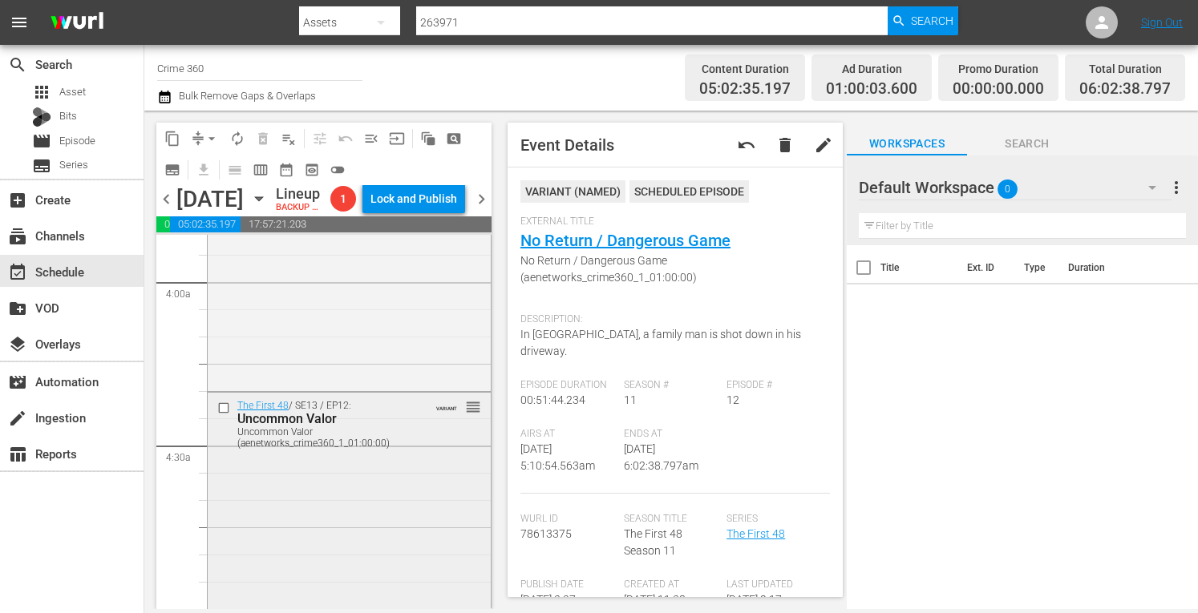
click at [328, 564] on div "The First 48 / SE13 / EP12: Uncommon Valor Uncommon Valor (aenetworks_crime360_…" at bounding box center [349, 529] width 283 height 273
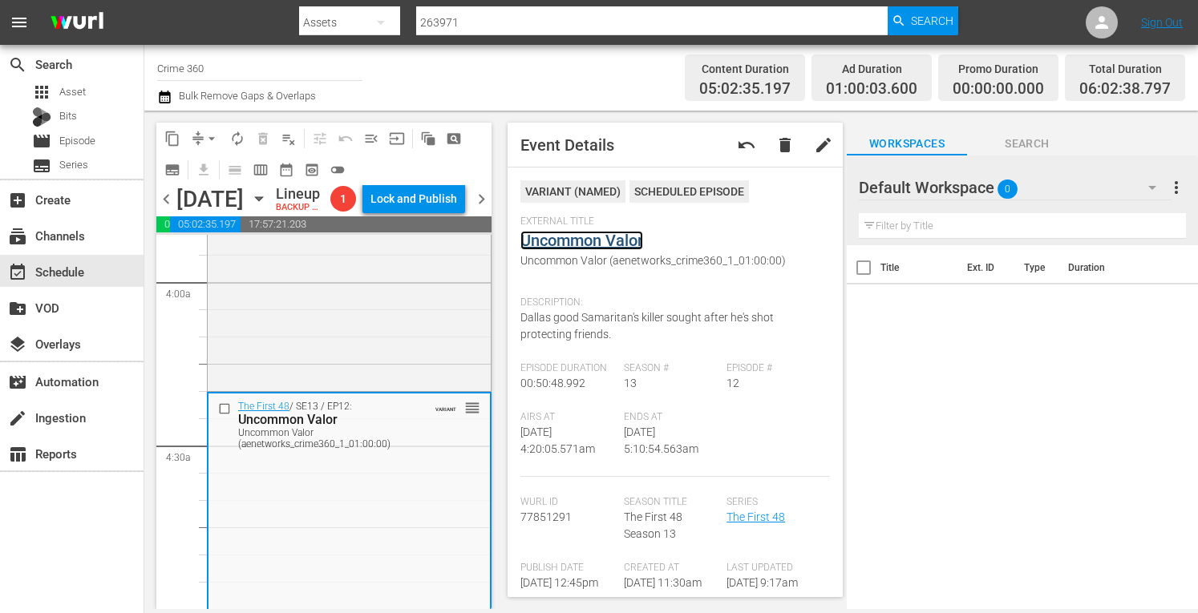
click at [605, 237] on link "Uncommon Valor" at bounding box center [581, 240] width 123 height 19
click at [212, 143] on span "arrow_drop_down" at bounding box center [212, 139] width 16 height 16
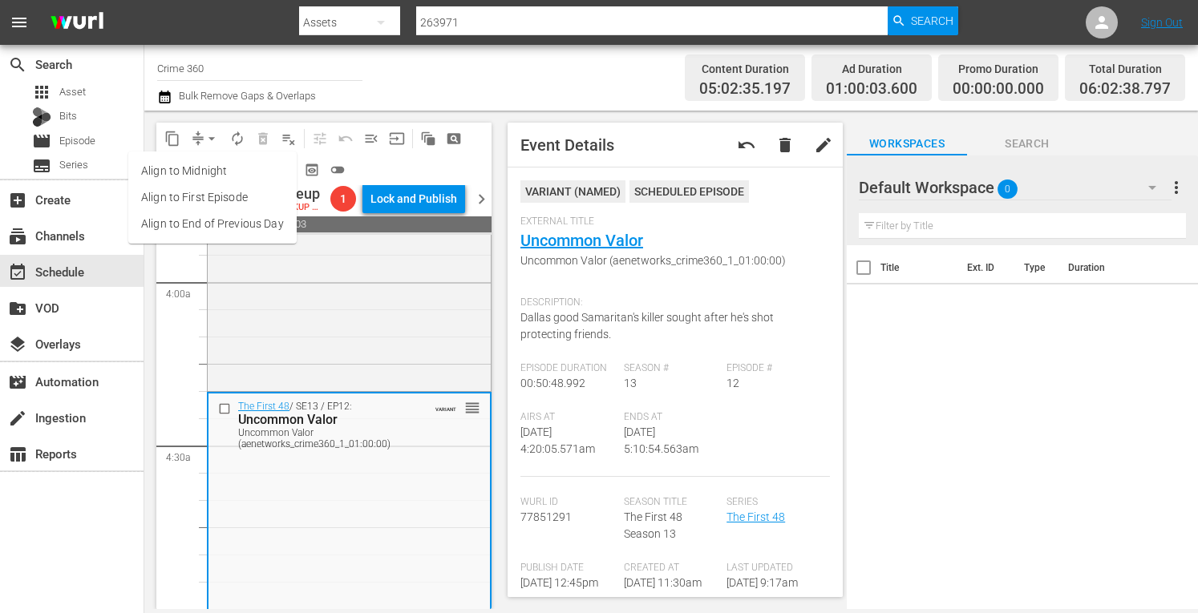
click at [191, 175] on li "Align to Midnight" at bounding box center [212, 171] width 168 height 26
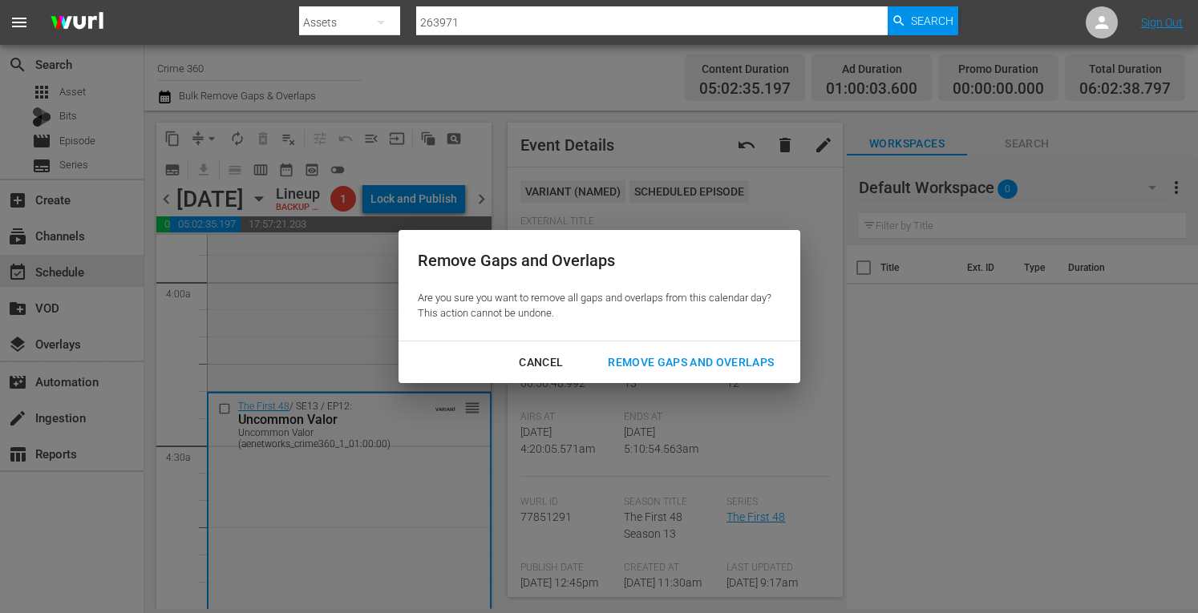
click at [674, 356] on div "Remove Gaps and Overlaps" at bounding box center [691, 363] width 192 height 20
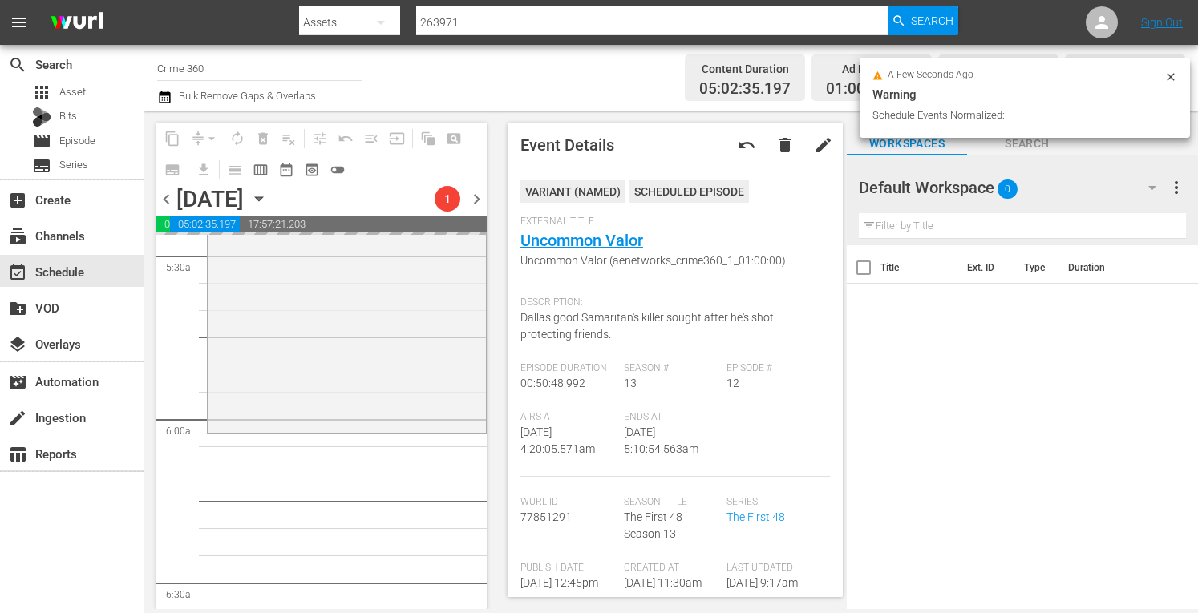
scroll to position [1776, 0]
click at [234, 376] on div "The First 48 / SE11 / EP12: No Return / Dangerous Game No Return / Dangerous Ga…" at bounding box center [347, 293] width 278 height 277
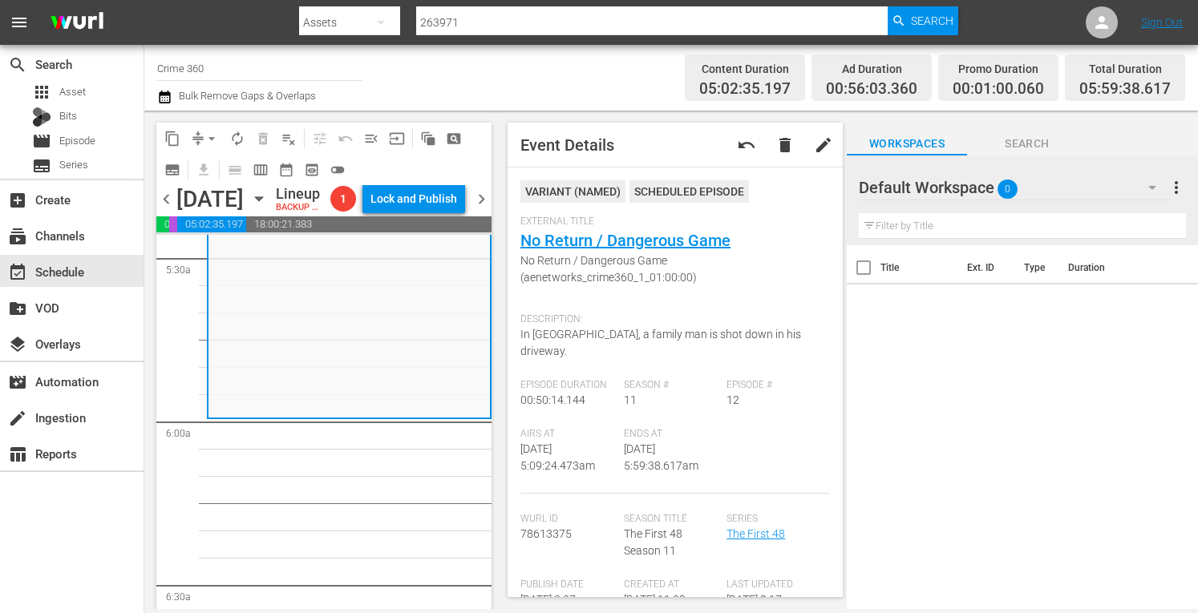
click at [210, 133] on span "arrow_drop_down" at bounding box center [212, 139] width 16 height 16
click at [188, 180] on li "Align to Midnight" at bounding box center [212, 171] width 168 height 26
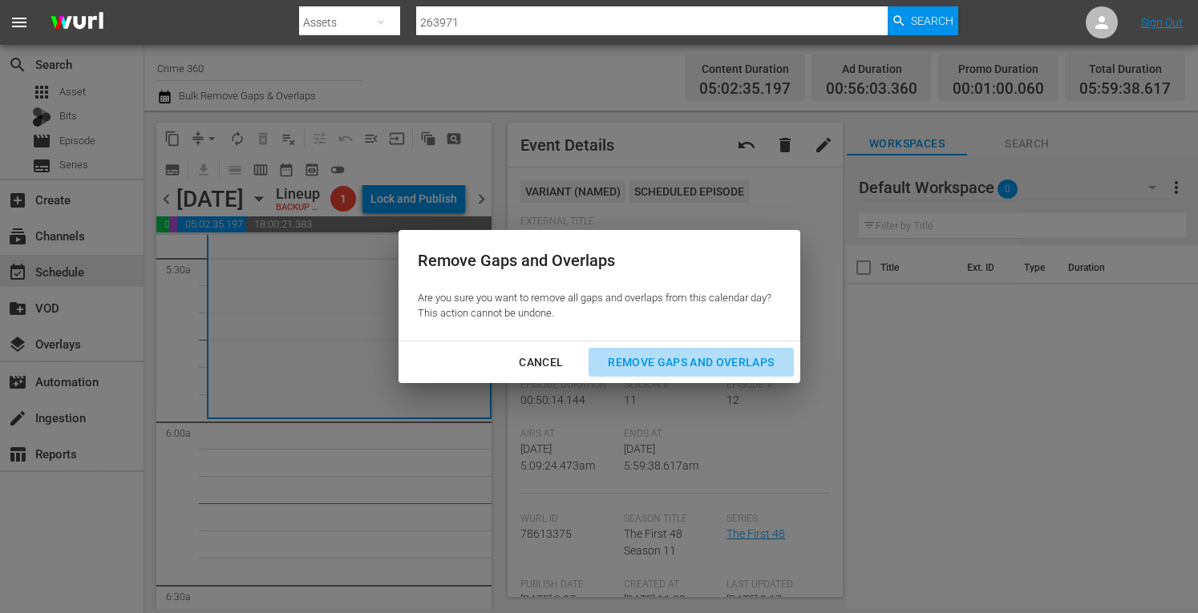
click at [712, 371] on div "Remove Gaps and Overlaps" at bounding box center [691, 363] width 192 height 20
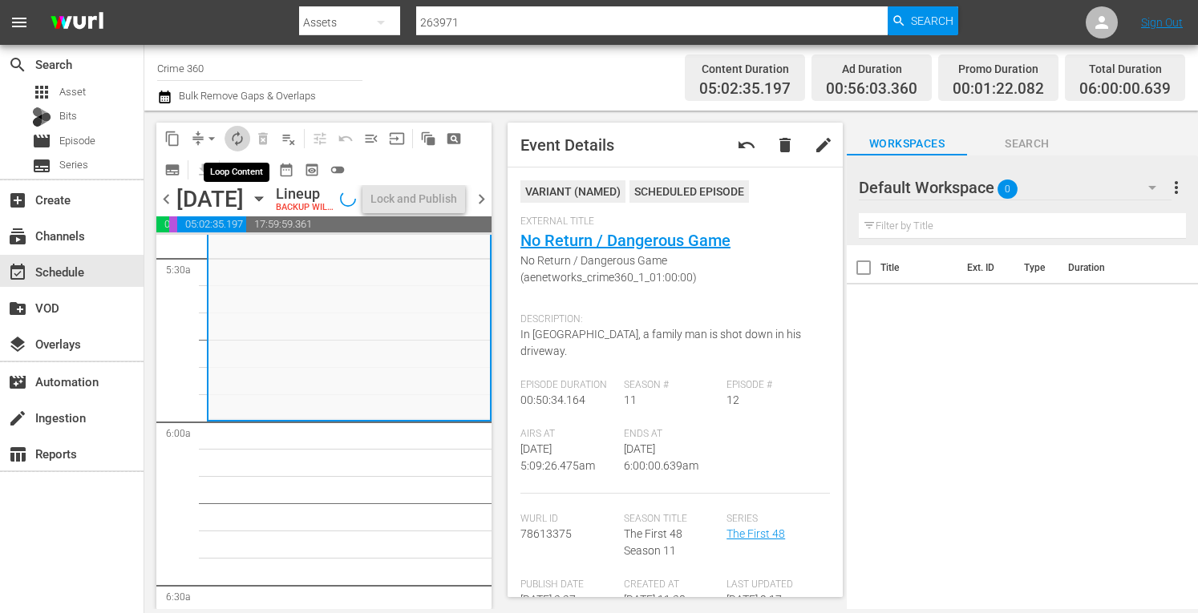
click at [242, 144] on span "autorenew_outlined" at bounding box center [237, 139] width 16 height 16
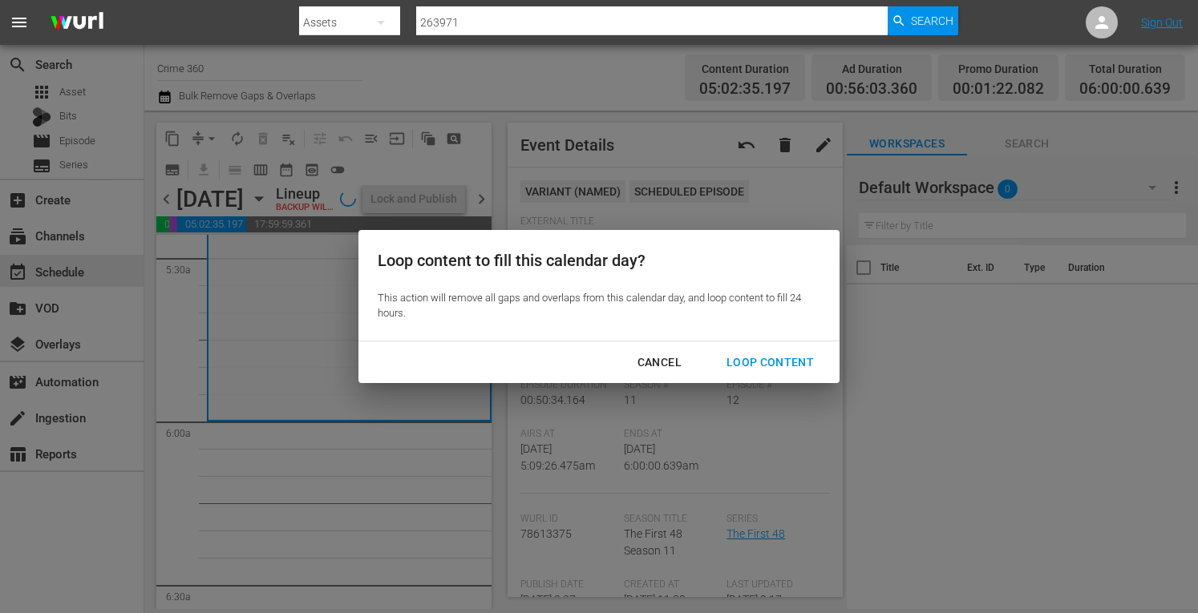
click at [751, 361] on div "Loop Content" at bounding box center [770, 363] width 113 height 20
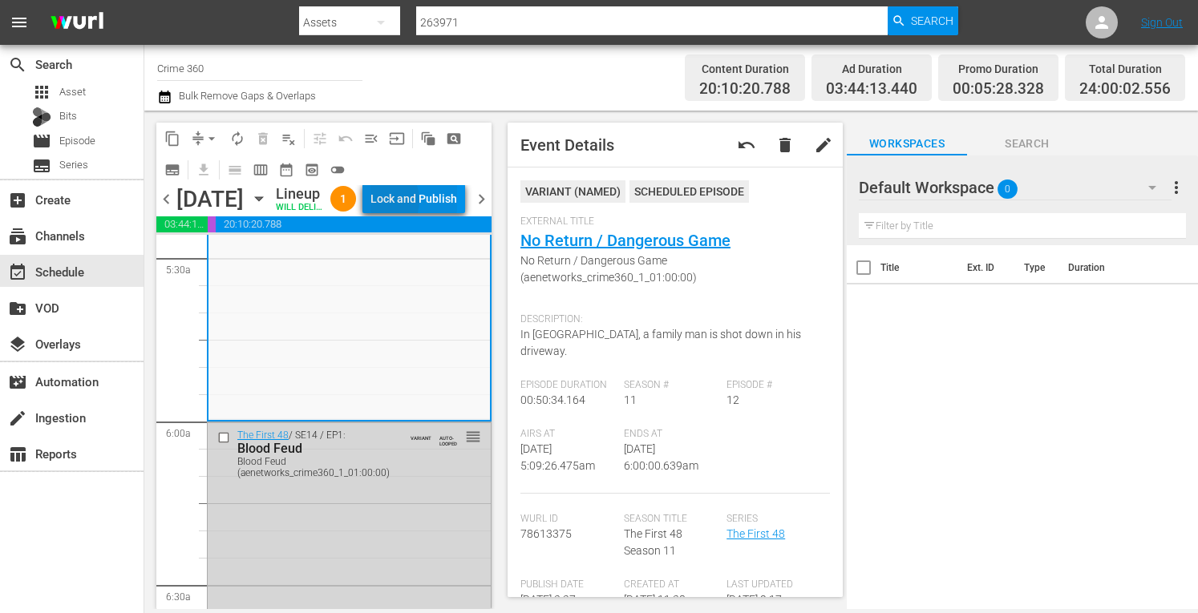
click at [412, 213] on div "Lock and Publish" at bounding box center [413, 198] width 87 height 29
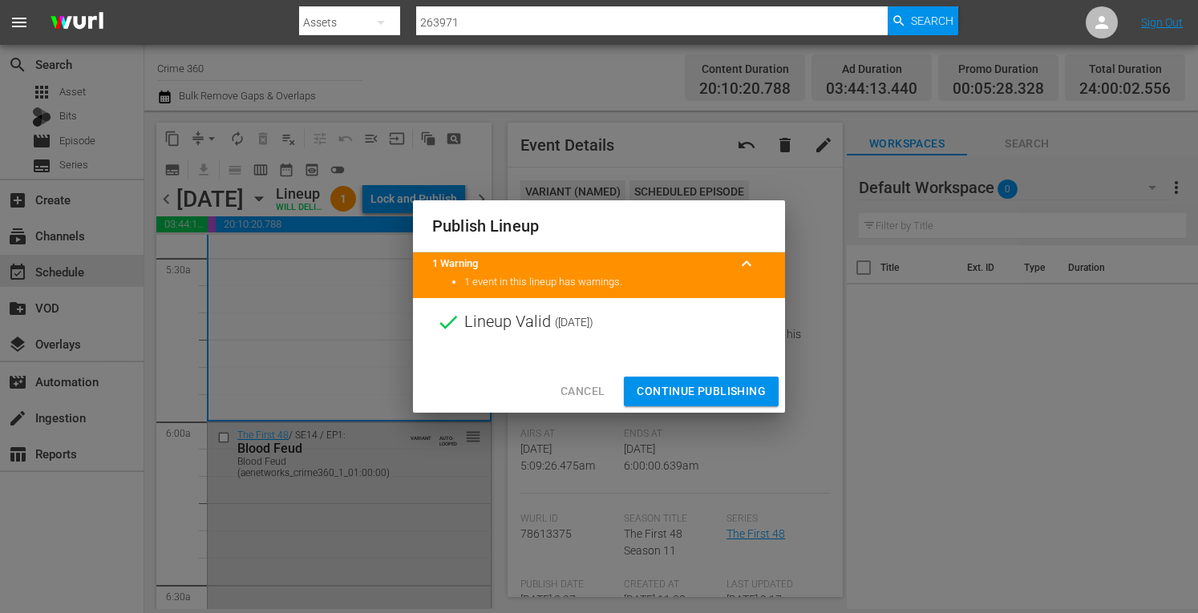
click at [683, 394] on span "Continue Publishing" at bounding box center [701, 392] width 129 height 20
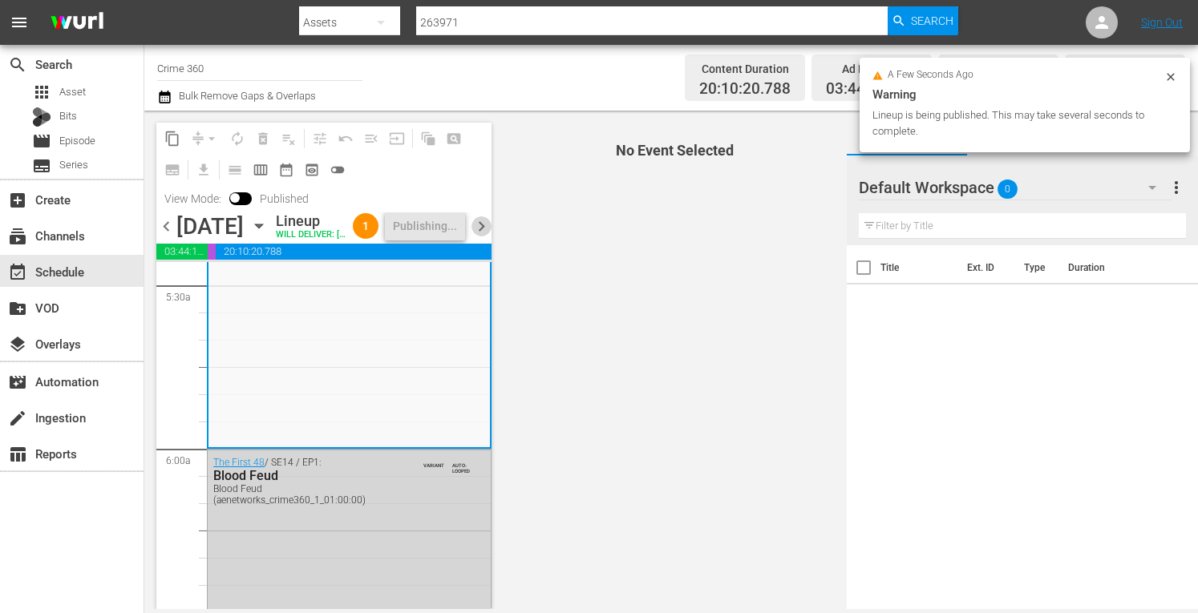
click at [484, 237] on span "chevron_right" at bounding box center [481, 227] width 20 height 20
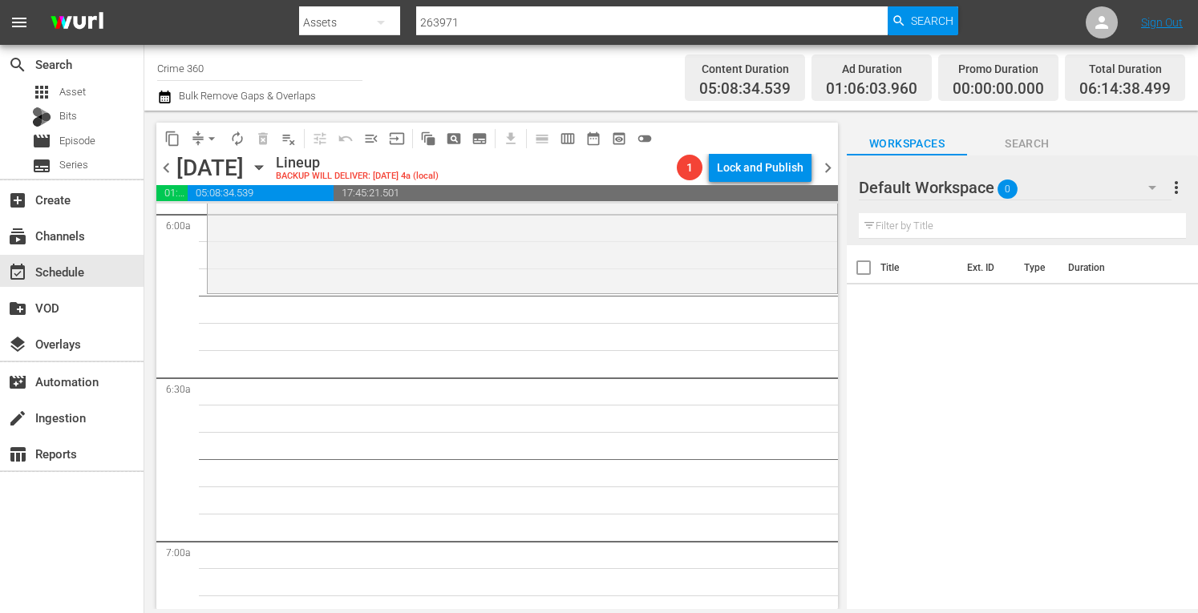
scroll to position [1957, 0]
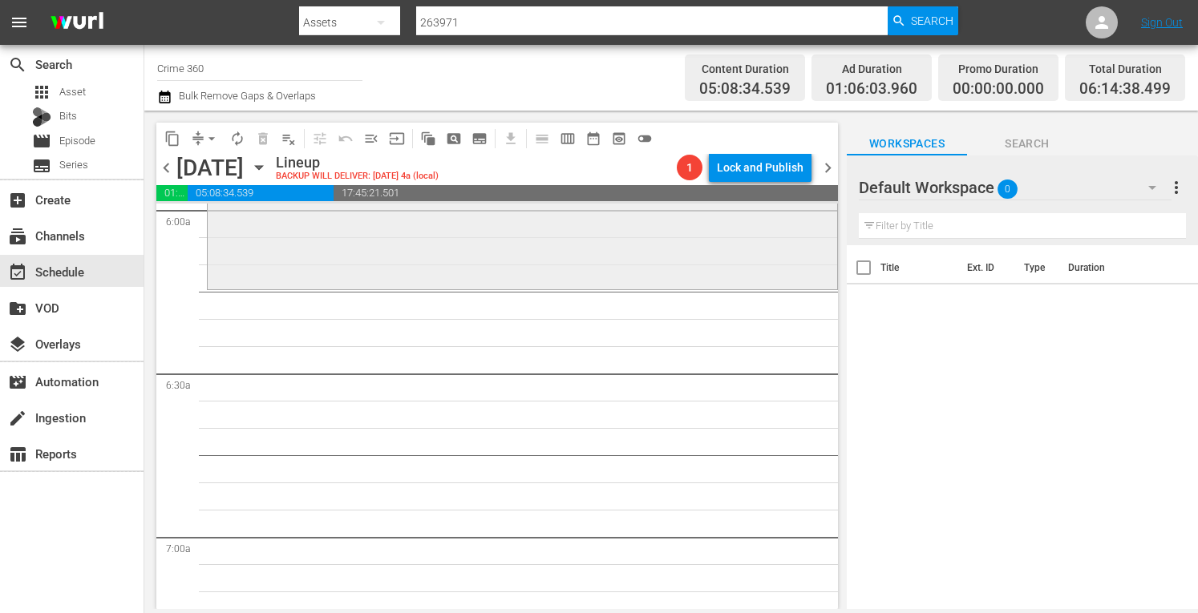
click at [295, 257] on div "60 Days In / SE3 / EP7: Tapping Out reorder" at bounding box center [522, 145] width 629 height 282
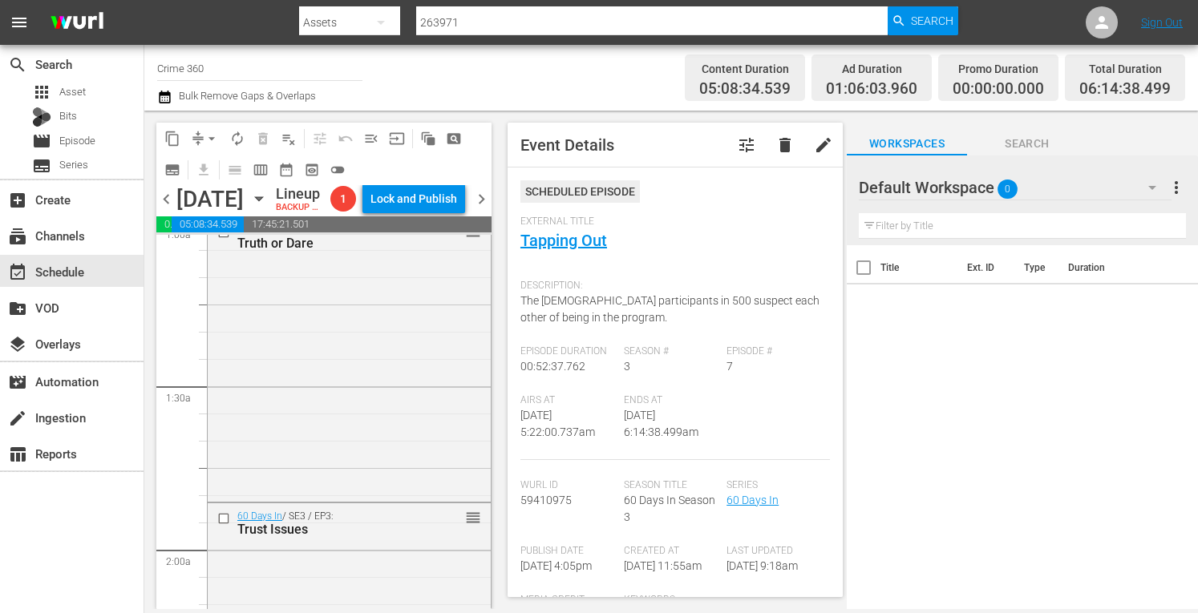
scroll to position [0, 0]
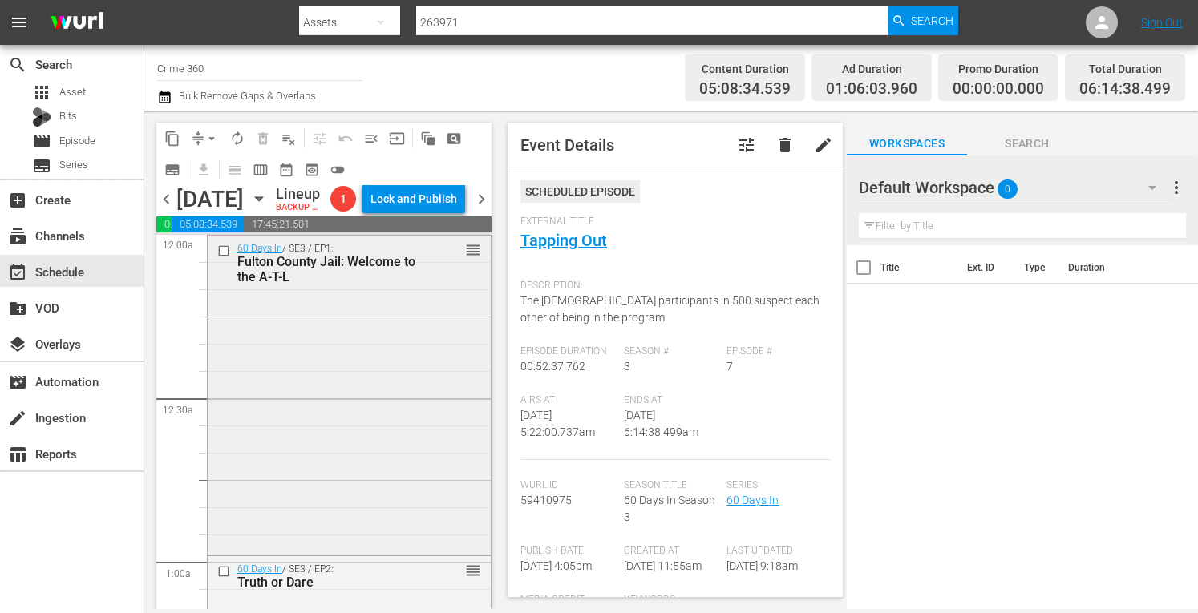
click at [375, 432] on div "60 Days In / SE3 / EP1: Fulton County Jail: Welcome to the A-T-L reorder" at bounding box center [349, 394] width 283 height 316
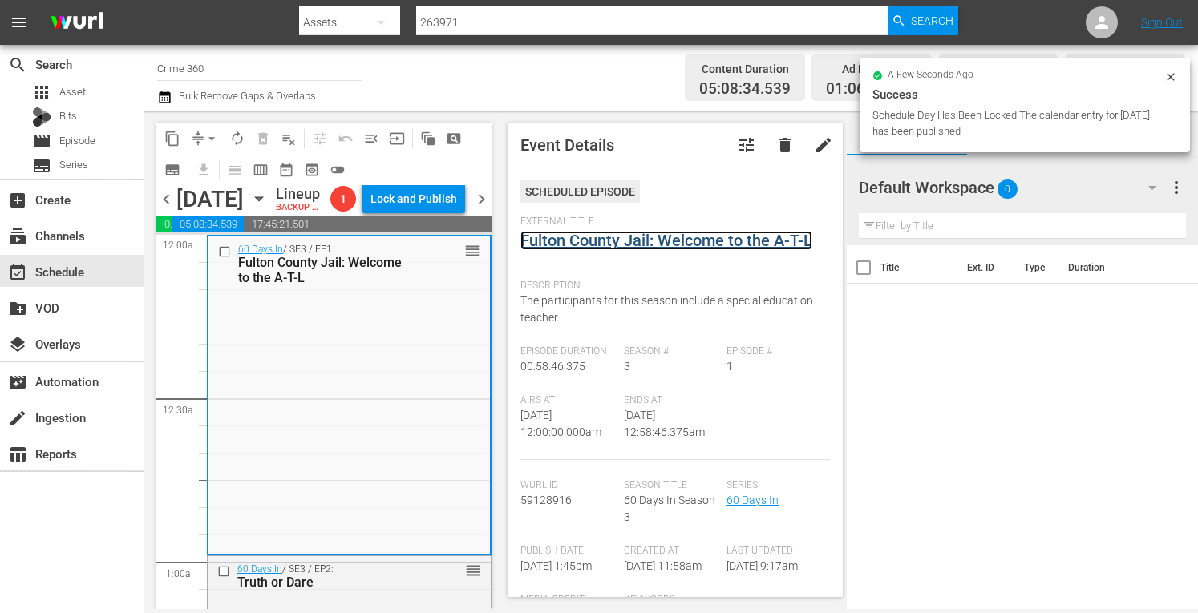
click at [609, 241] on link "Fulton County Jail: Welcome to the A-T-L" at bounding box center [666, 240] width 292 height 19
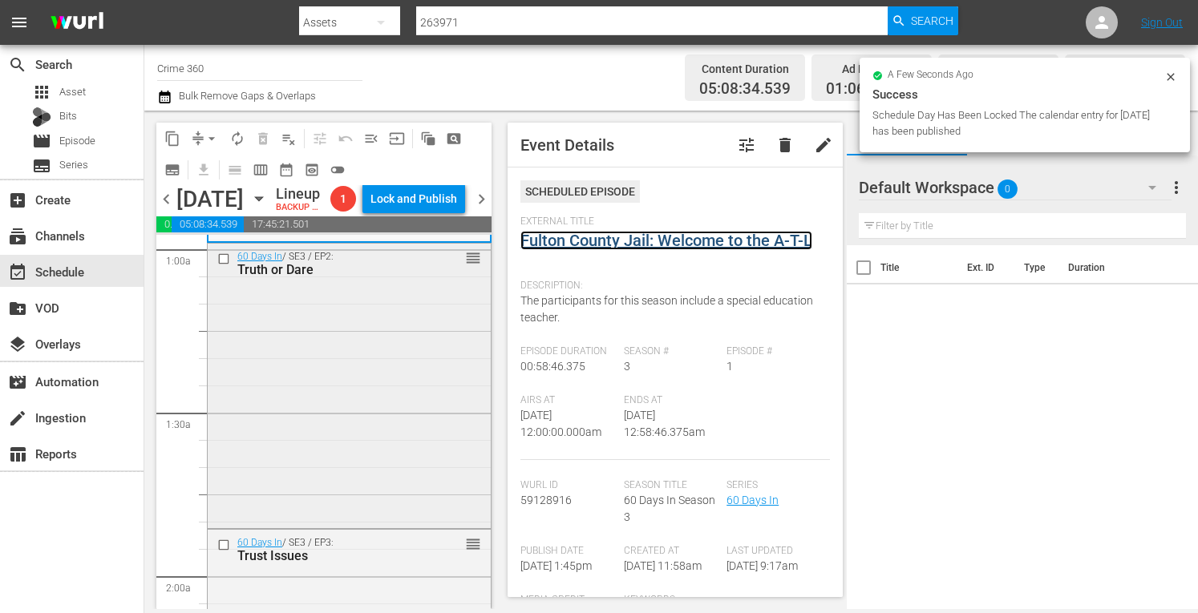
scroll to position [334, 0]
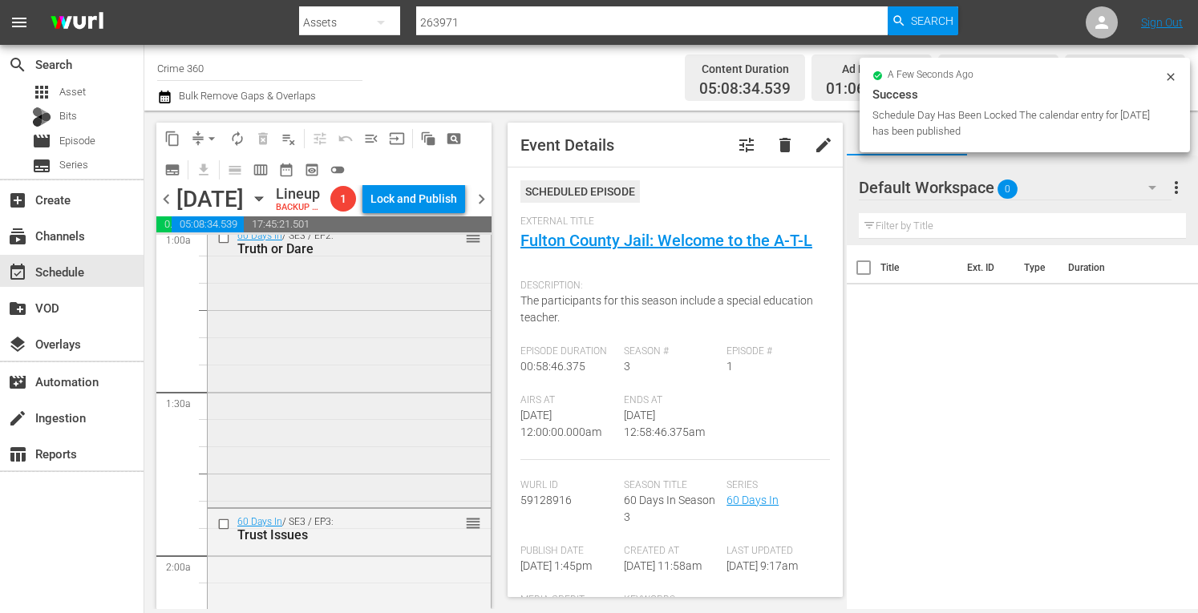
click at [358, 451] on div "60 Days In / SE3 / EP2: Truth or Dare reorder" at bounding box center [349, 364] width 283 height 282
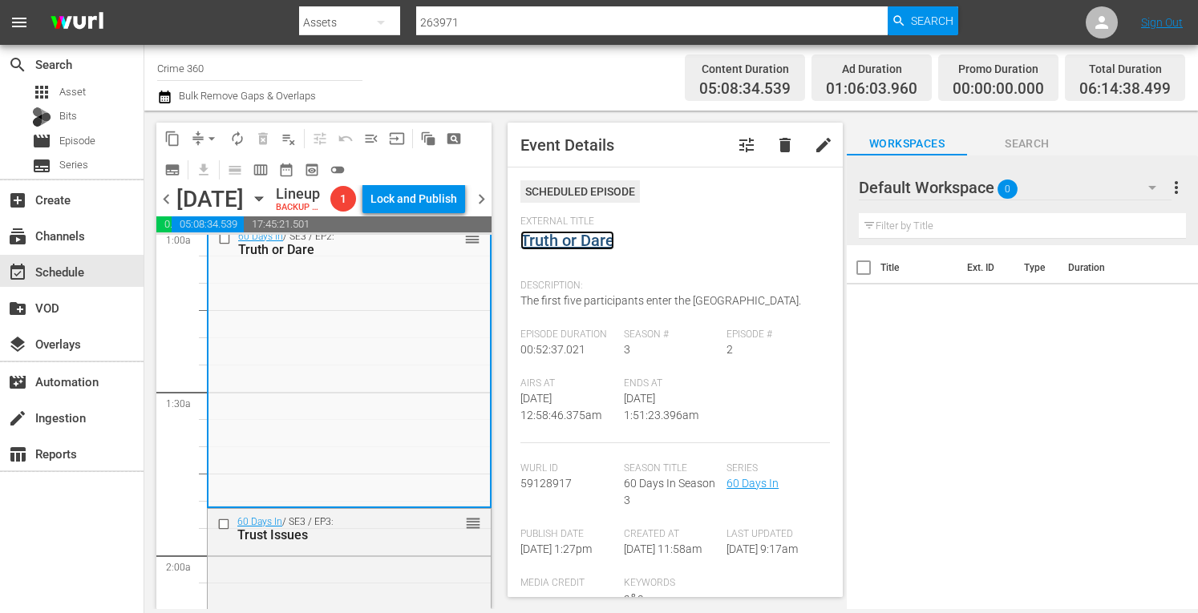
click at [569, 239] on link "Truth or Dare" at bounding box center [567, 240] width 94 height 19
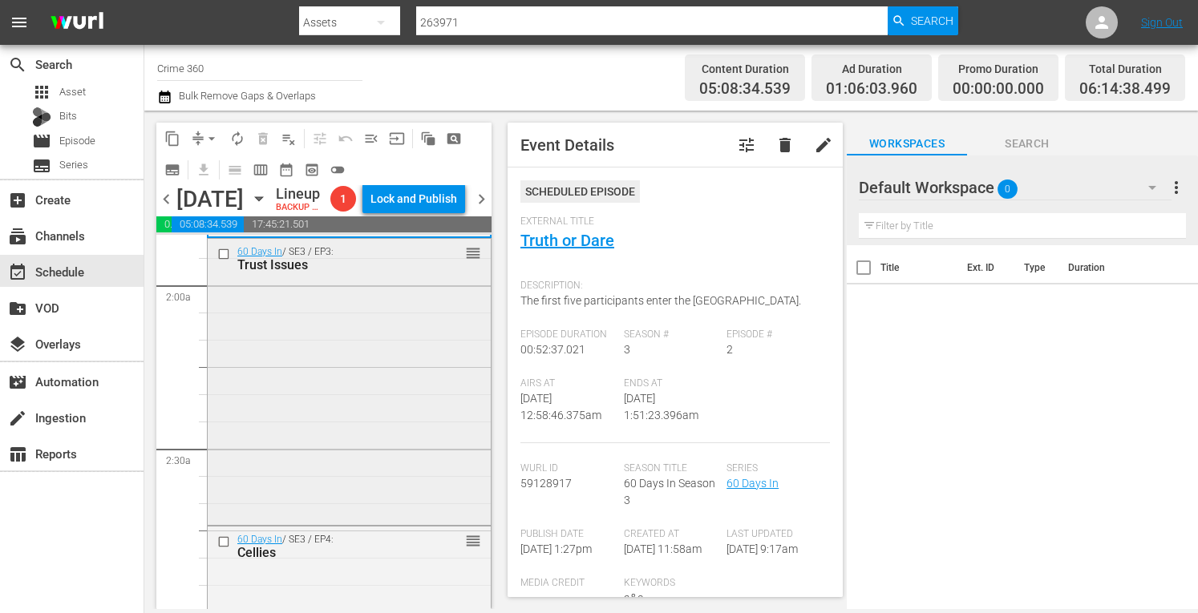
click at [322, 488] on div "60 Days In / SE3 / EP3: Trust Issues reorder" at bounding box center [349, 380] width 283 height 282
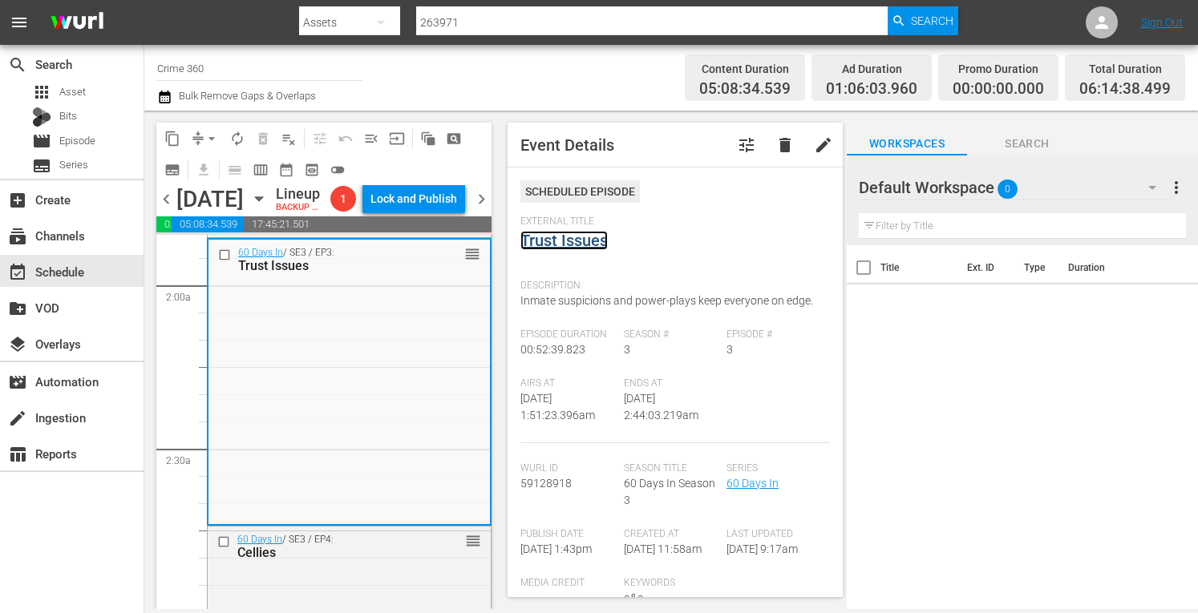
click at [560, 244] on link "Trust Issues" at bounding box center [563, 240] width 87 height 19
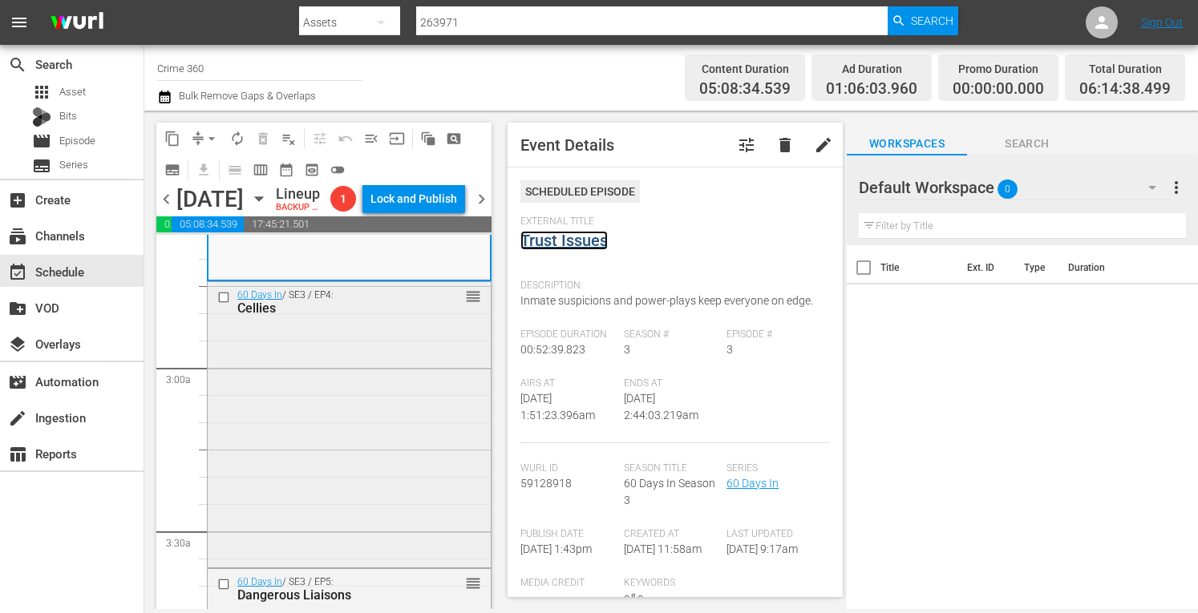
scroll to position [858, 0]
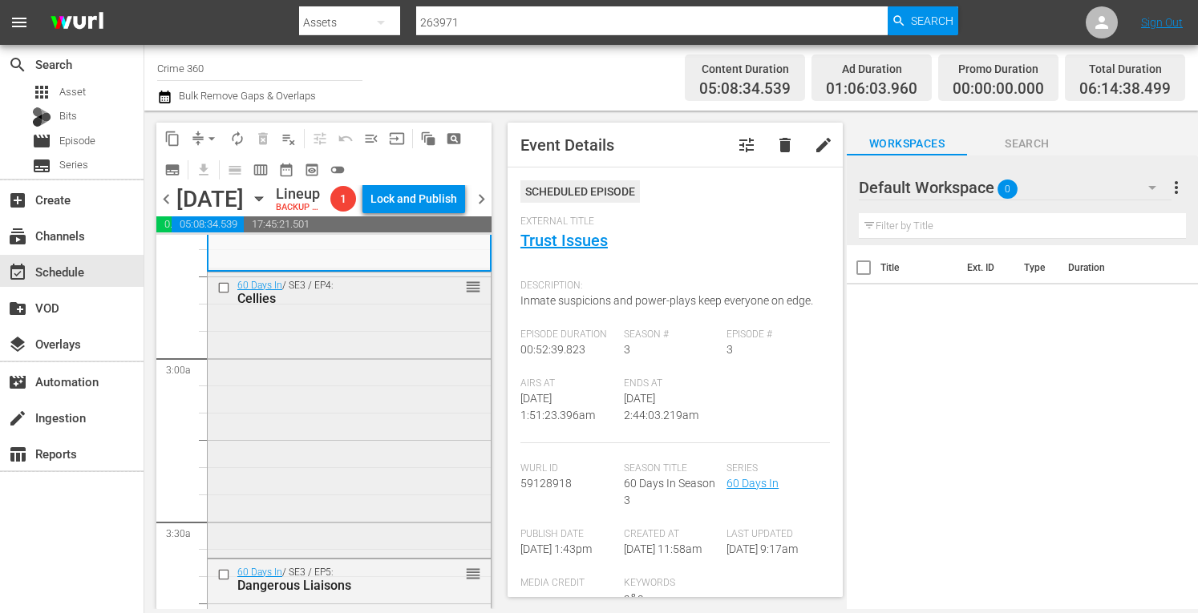
click at [371, 467] on div "60 Days In / SE3 / EP4: Cellies reorder" at bounding box center [349, 414] width 283 height 282
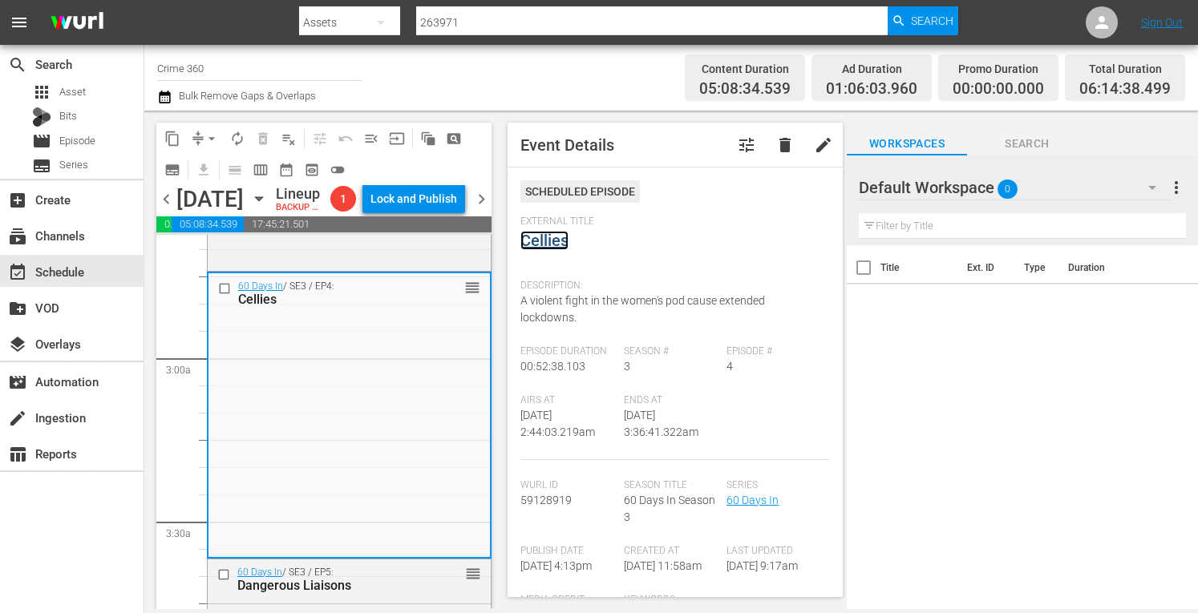
click at [553, 241] on link "Cellies" at bounding box center [544, 240] width 48 height 19
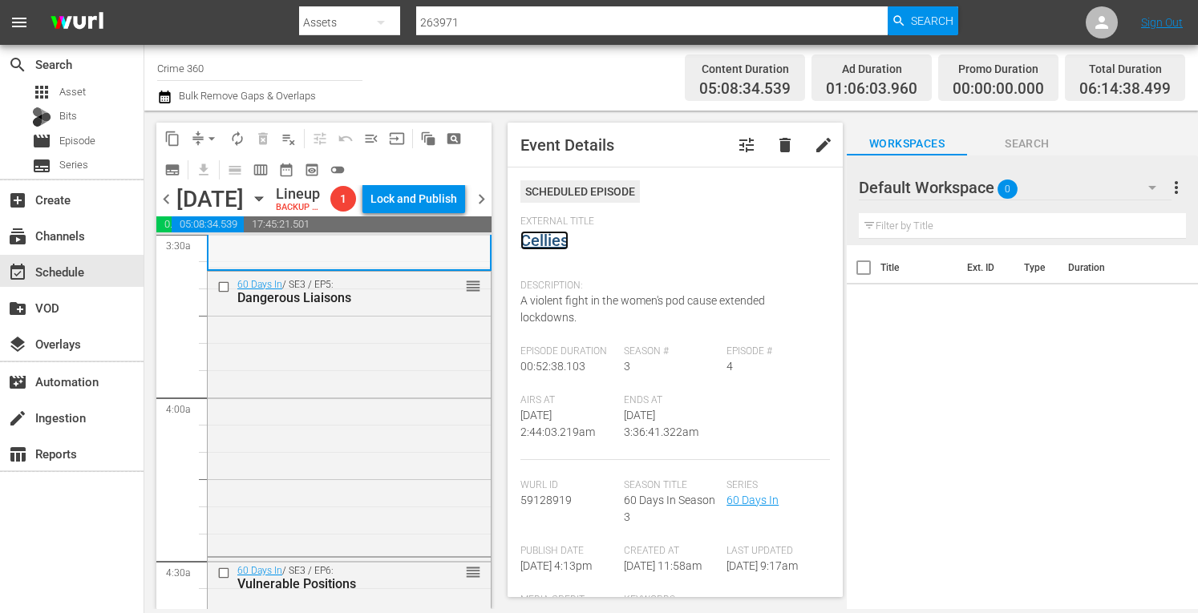
scroll to position [1173, 0]
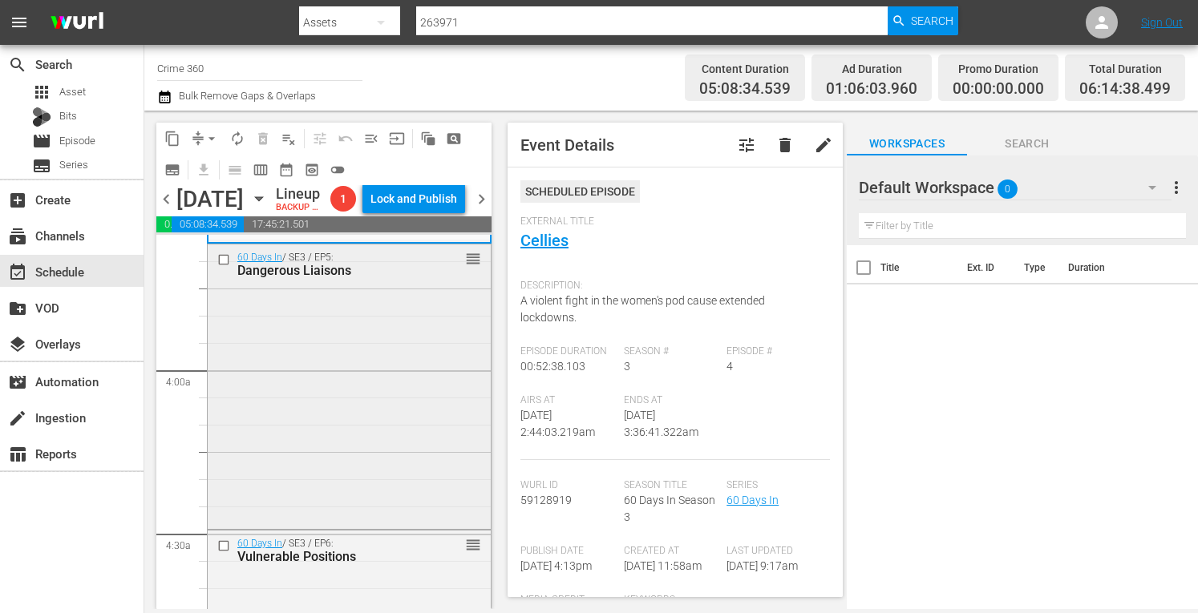
click at [344, 488] on div "60 Days In / SE3 / EP5: Dangerous Liaisons reorder" at bounding box center [349, 386] width 283 height 282
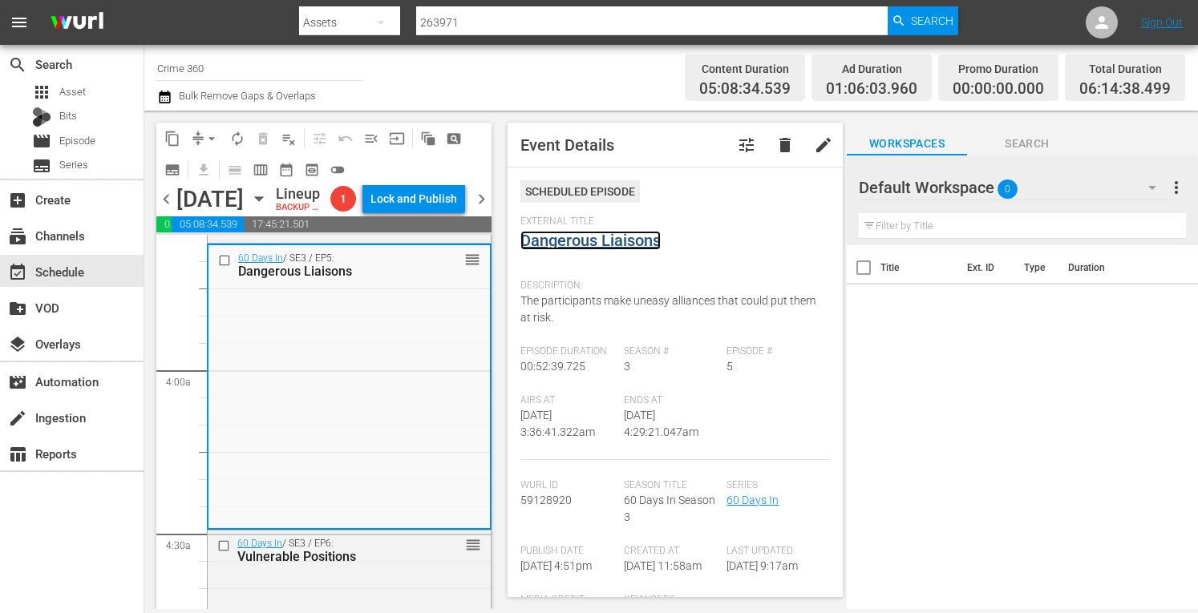
click at [545, 240] on link "Dangerous Liaisons" at bounding box center [590, 240] width 140 height 19
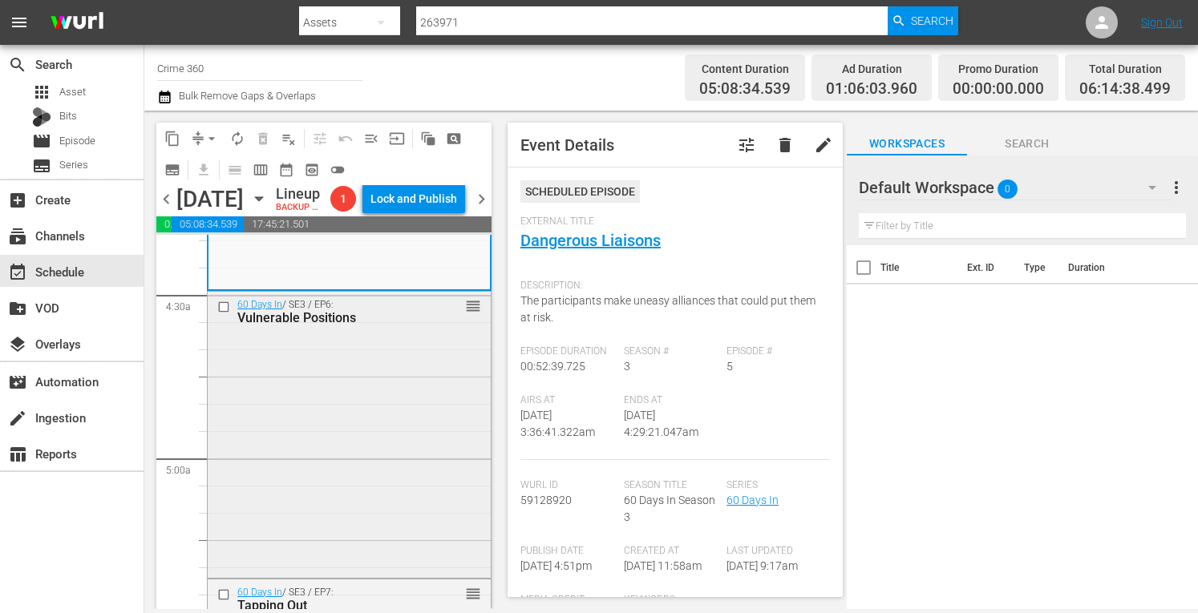
click at [342, 451] on div "60 Days In / SE3 / EP6: Vulnerable Positions reorder" at bounding box center [349, 433] width 283 height 282
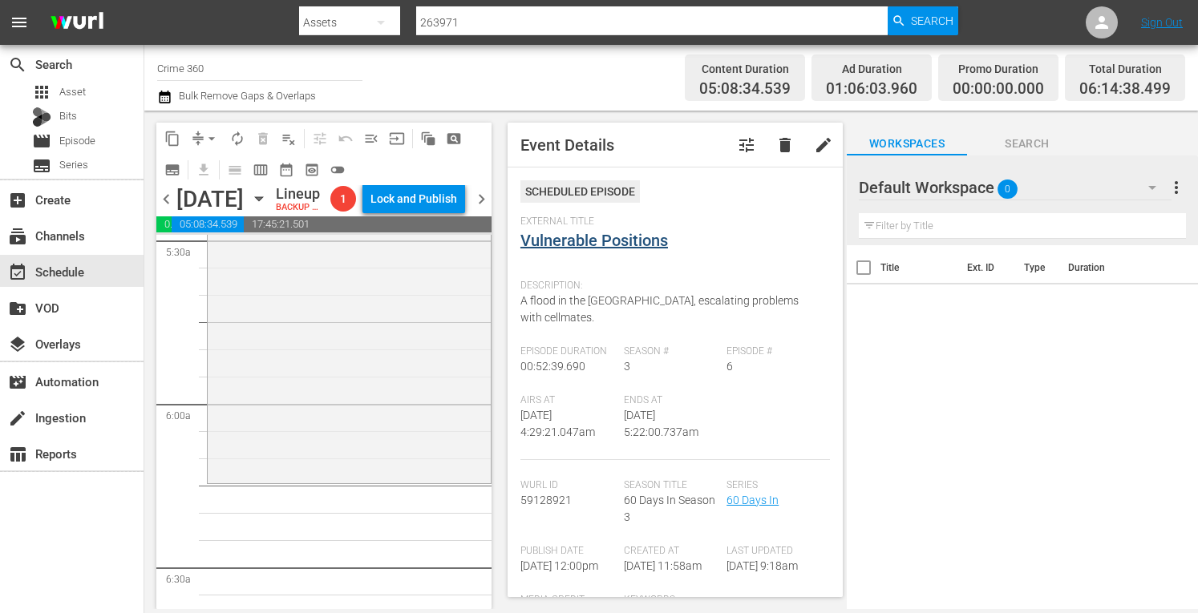
scroll to position [1795, 0]
click at [600, 234] on link "Vulnerable Positions" at bounding box center [594, 240] width 148 height 19
click at [334, 439] on div "60 Days In / SE3 / EP7: Tapping Out reorder" at bounding box center [349, 337] width 283 height 282
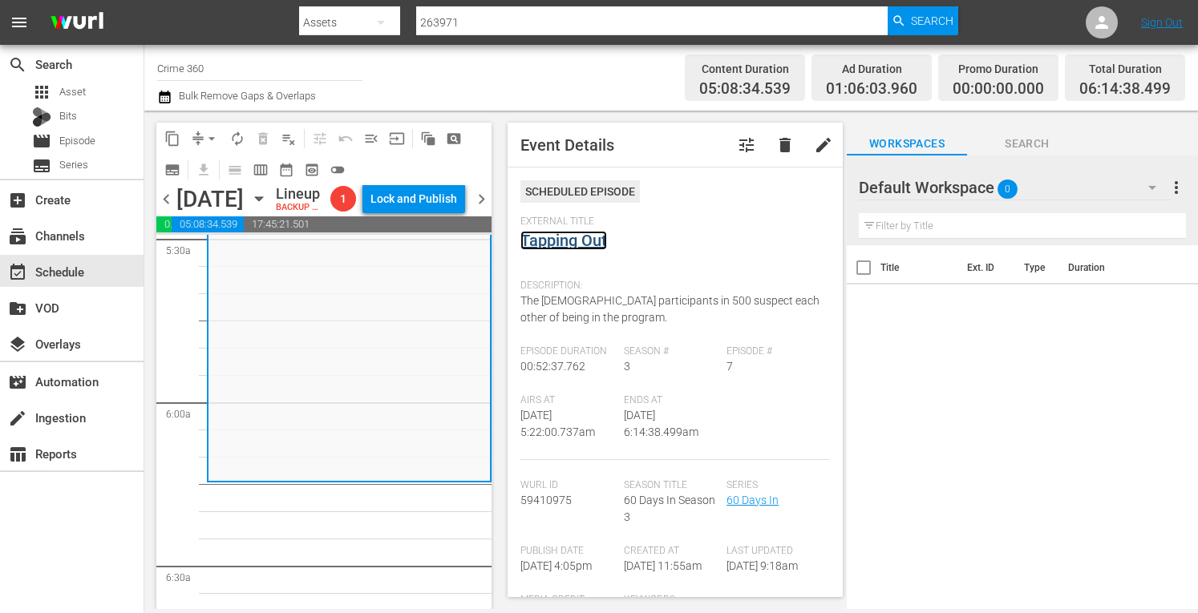
click at [574, 244] on link "Tapping Out" at bounding box center [563, 240] width 87 height 19
click at [201, 136] on button "arrow_drop_down" at bounding box center [212, 139] width 26 height 26
click at [172, 176] on li "Align to Midnight" at bounding box center [212, 171] width 132 height 26
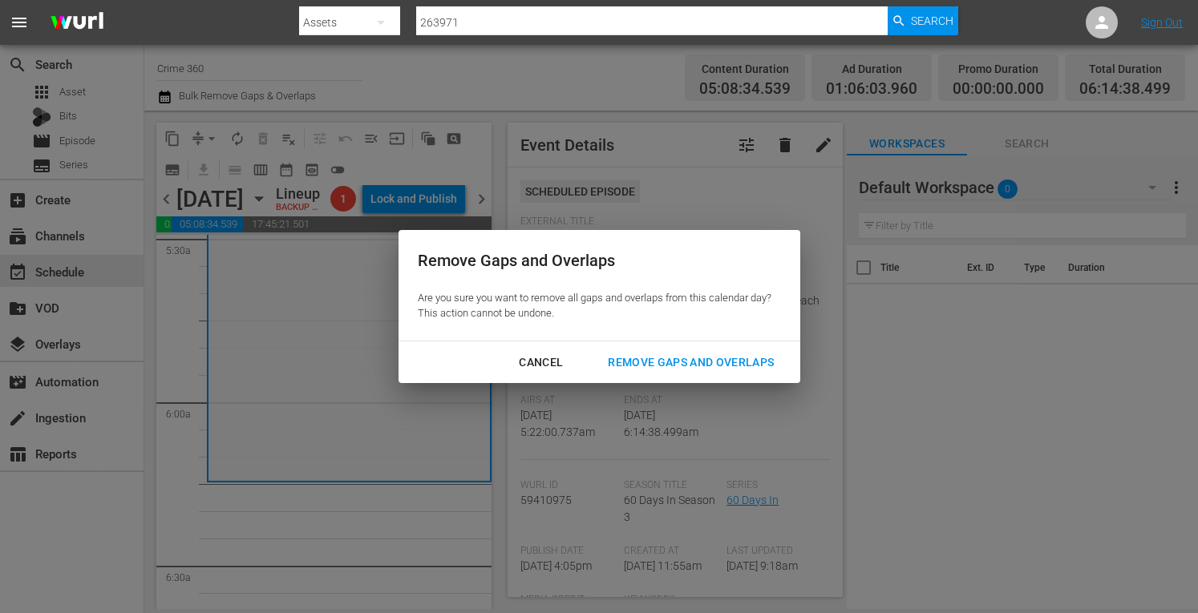
click at [682, 368] on div "Remove Gaps and Overlaps" at bounding box center [691, 363] width 192 height 20
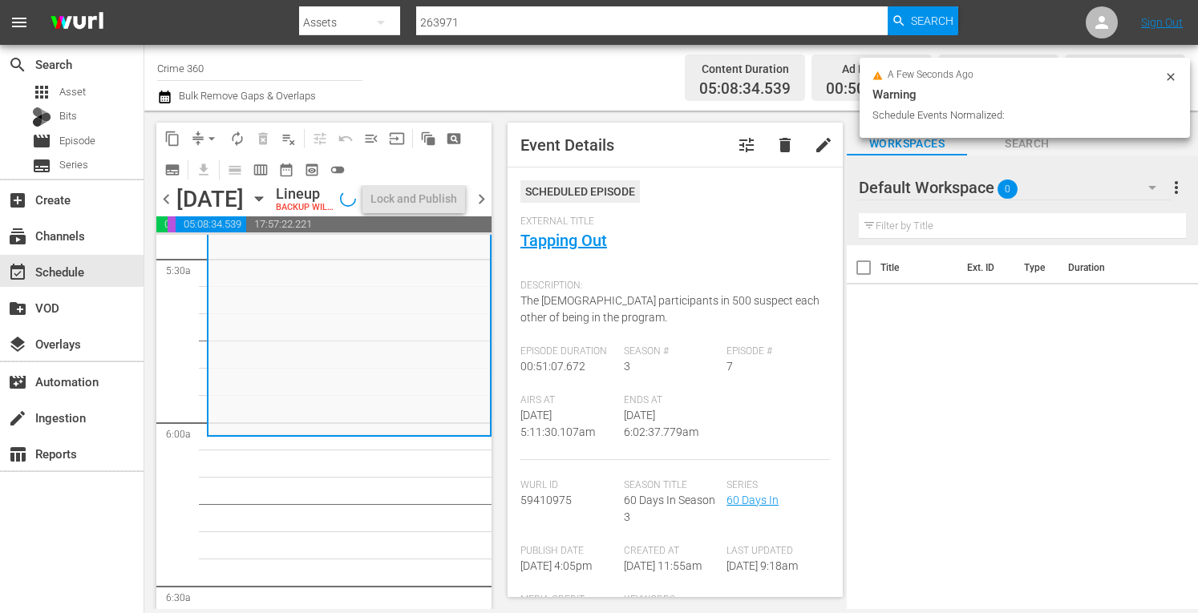
scroll to position [1748, 0]
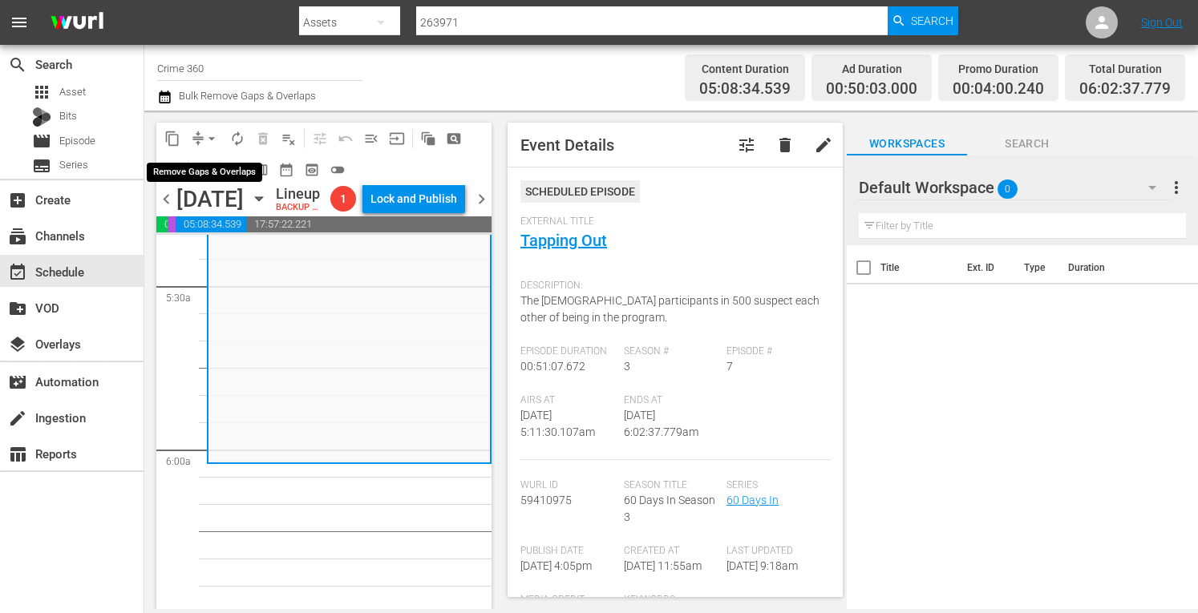
click at [210, 141] on span "arrow_drop_down" at bounding box center [212, 139] width 16 height 16
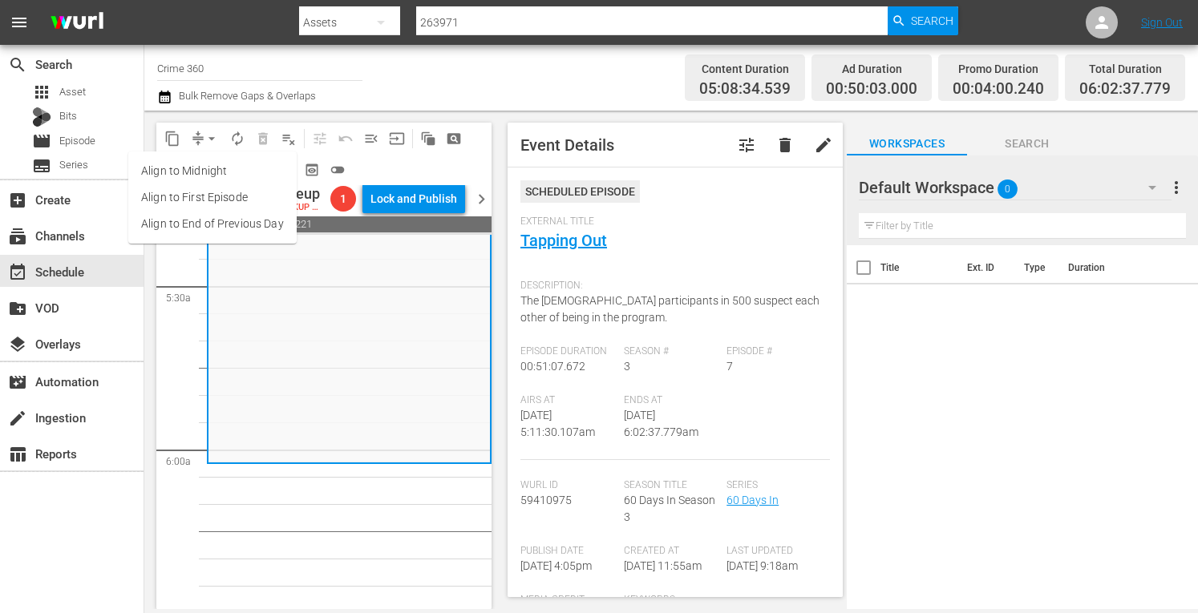
click at [183, 174] on li "Align to Midnight" at bounding box center [212, 171] width 168 height 26
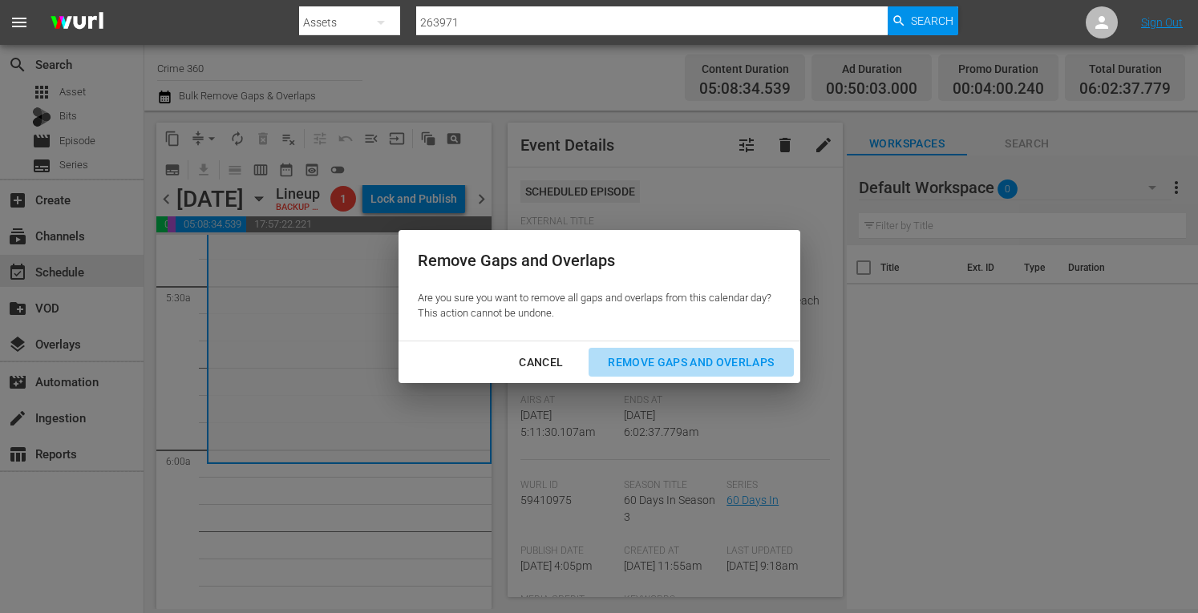
click at [678, 362] on div "Remove Gaps and Overlaps" at bounding box center [691, 363] width 192 height 20
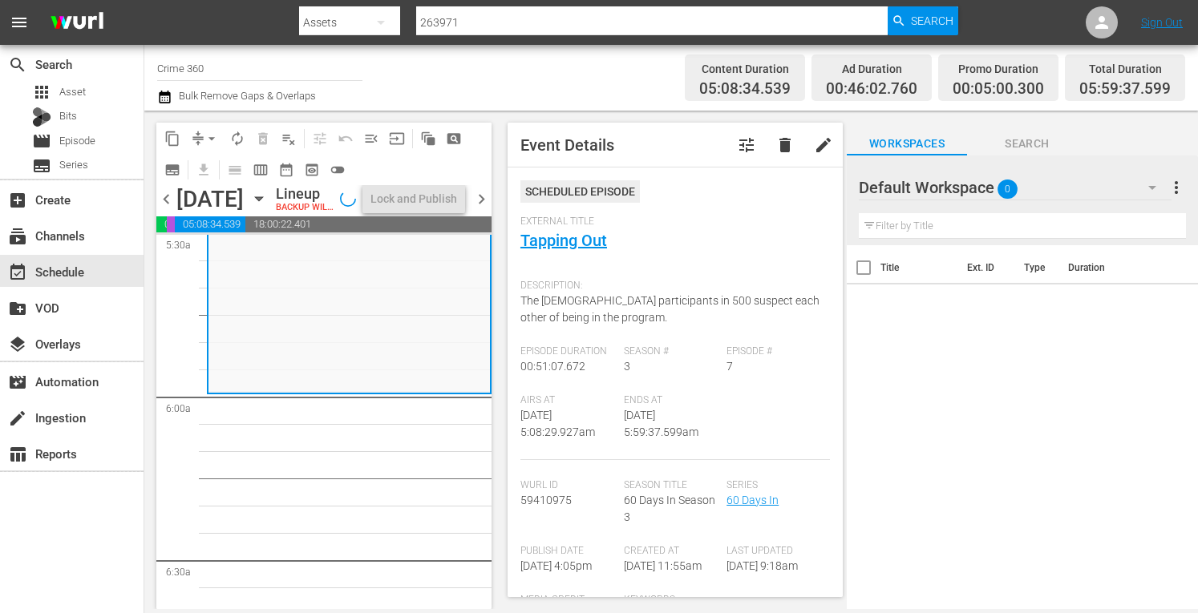
scroll to position [1684, 0]
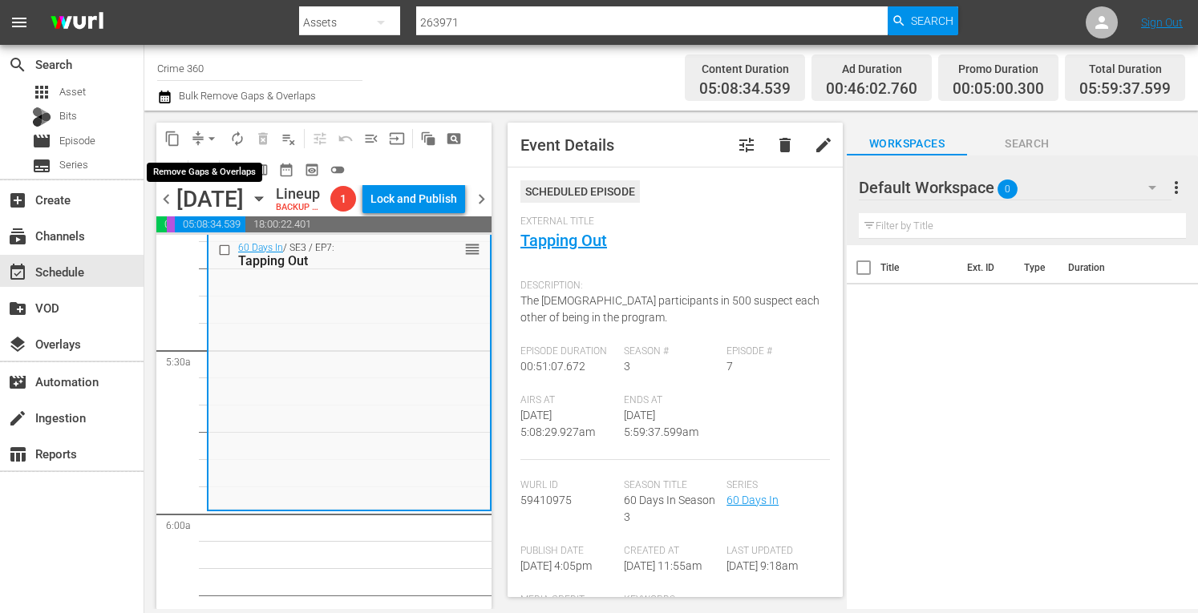
click at [213, 135] on span "arrow_drop_down" at bounding box center [212, 139] width 16 height 16
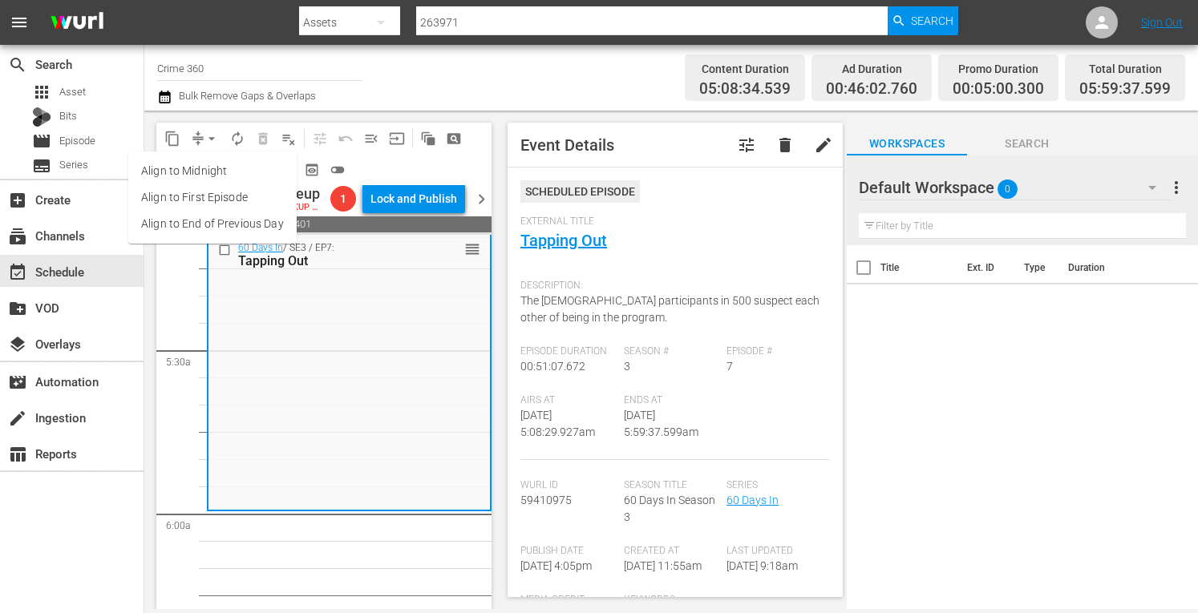
click at [192, 166] on li "Align to Midnight" at bounding box center [212, 171] width 168 height 26
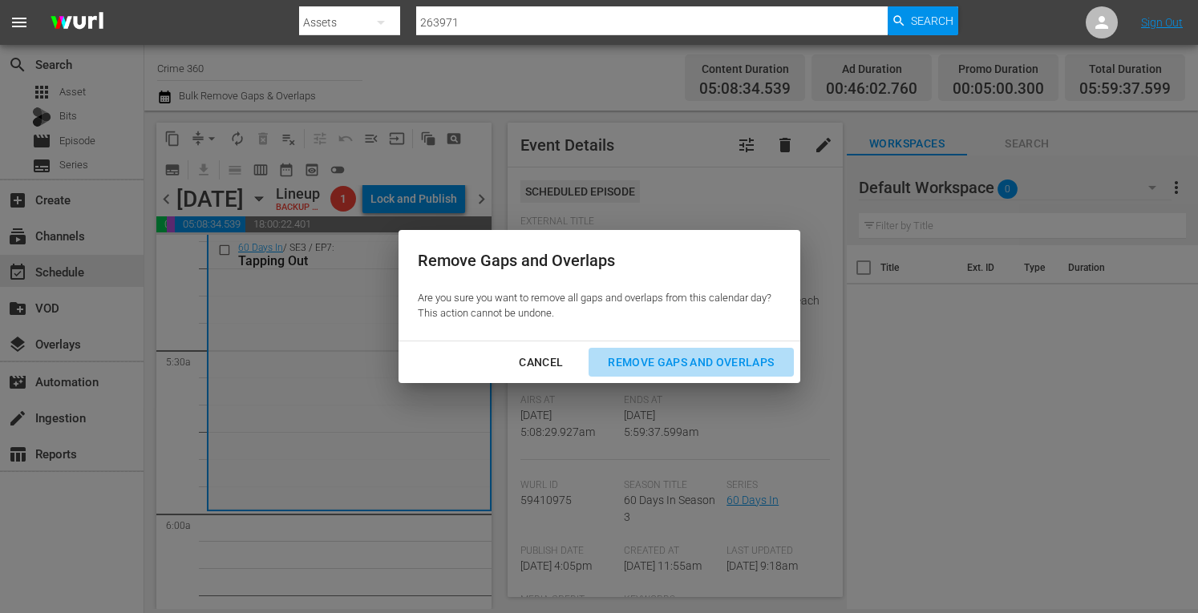
click at [641, 363] on div "Remove Gaps and Overlaps" at bounding box center [691, 363] width 192 height 20
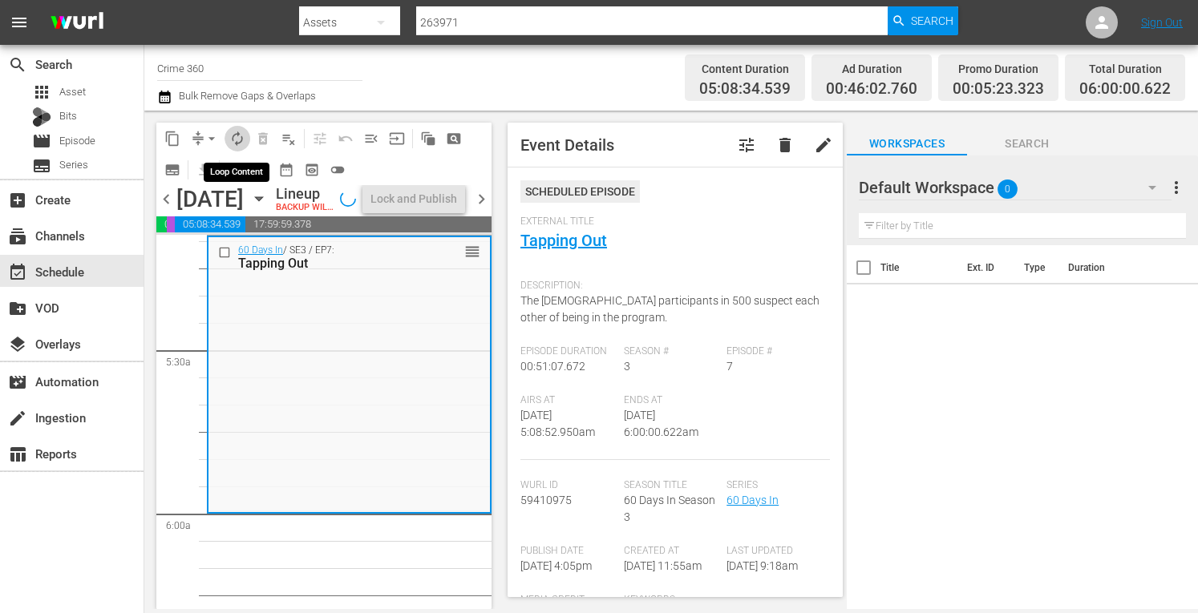
click at [239, 137] on span "autorenew_outlined" at bounding box center [237, 139] width 16 height 16
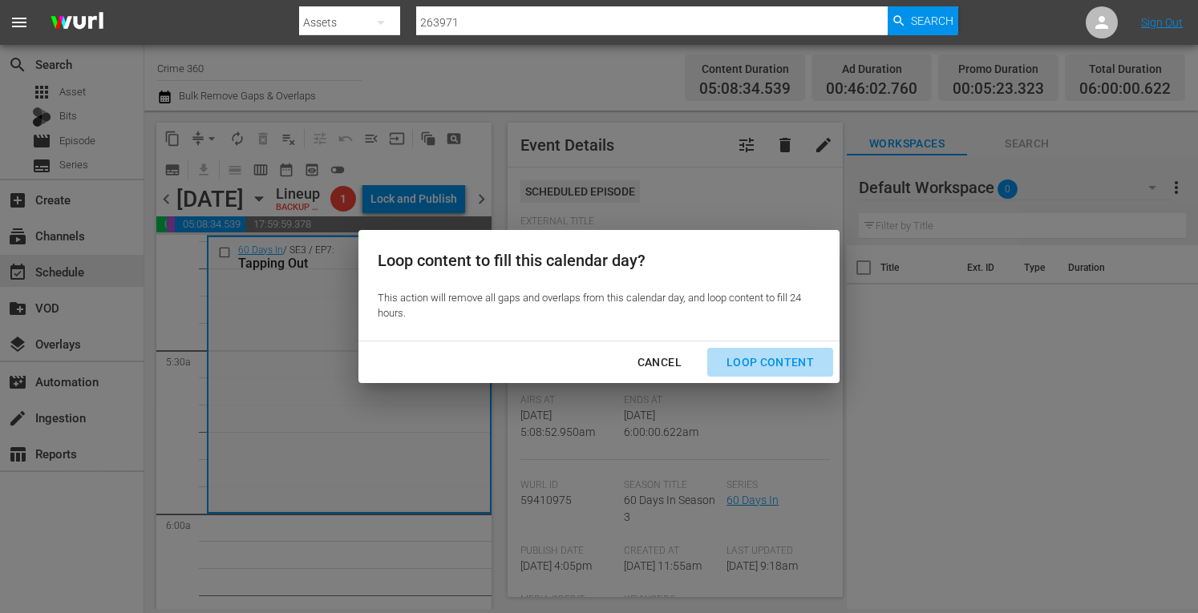
click at [778, 364] on div "Loop Content" at bounding box center [770, 363] width 113 height 20
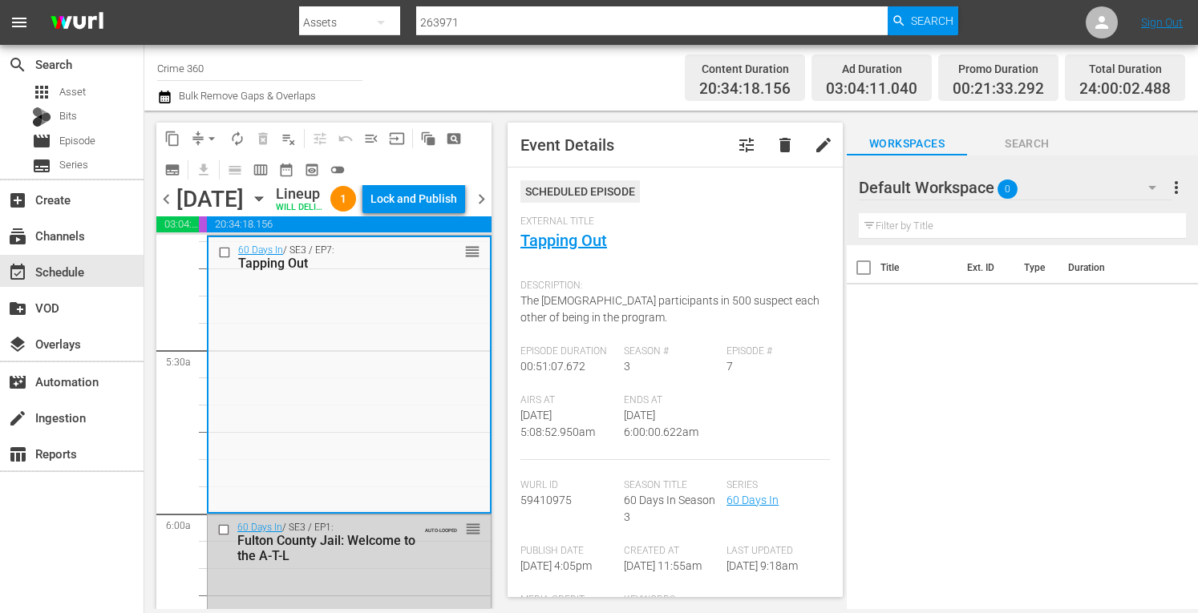
click at [420, 203] on div "Lock and Publish" at bounding box center [413, 198] width 87 height 29
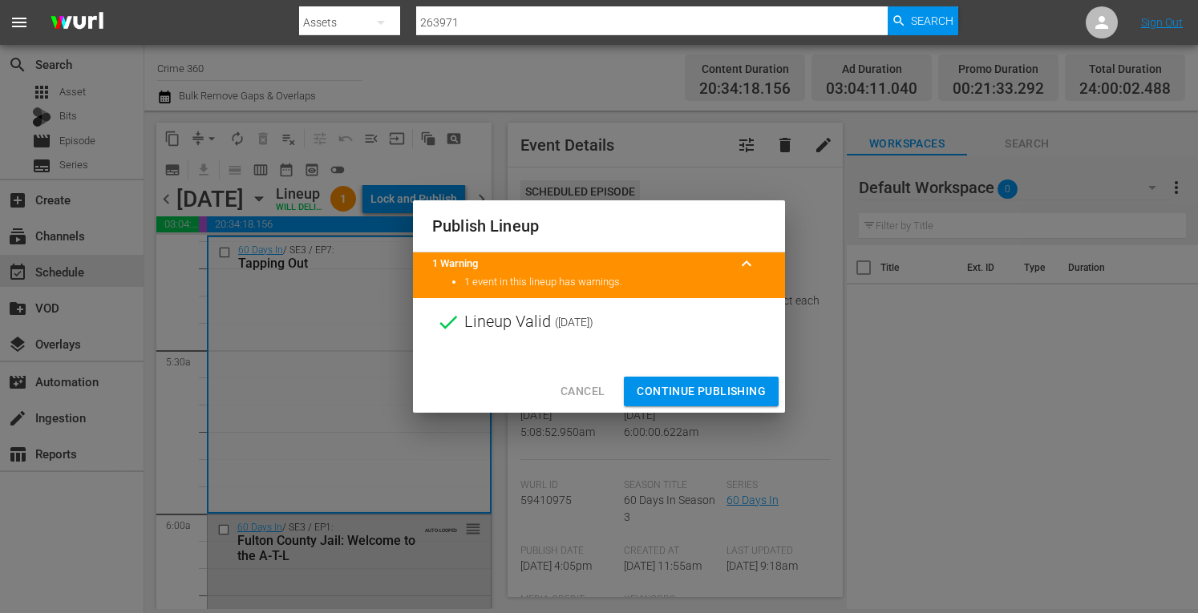
click at [674, 399] on span "Continue Publishing" at bounding box center [701, 392] width 129 height 20
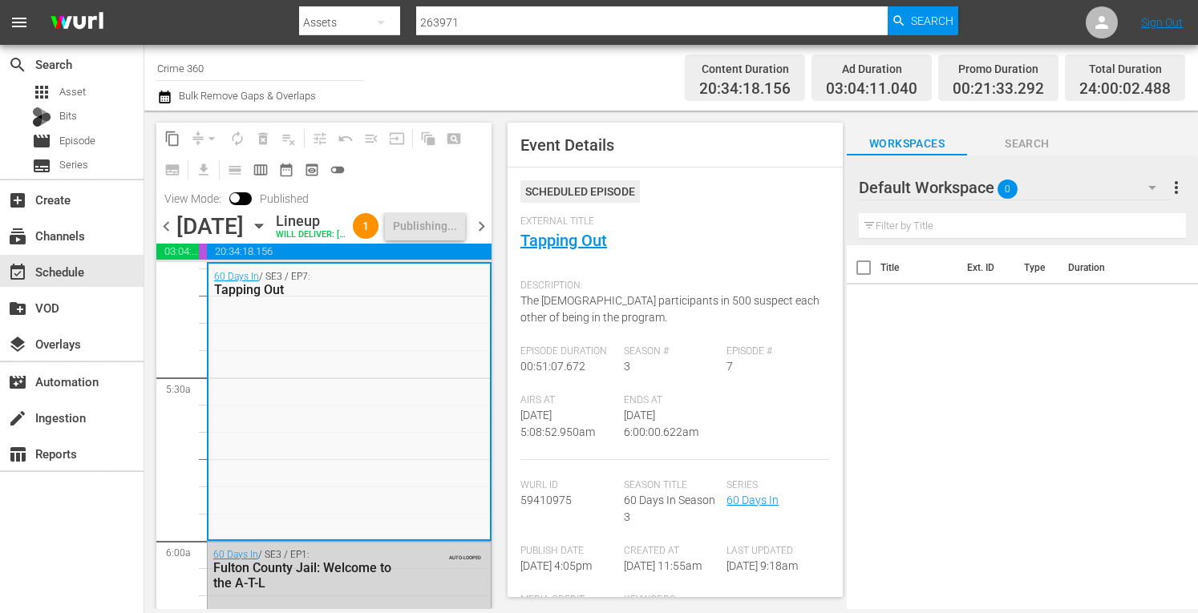
click at [482, 237] on span "chevron_right" at bounding box center [481, 227] width 20 height 20
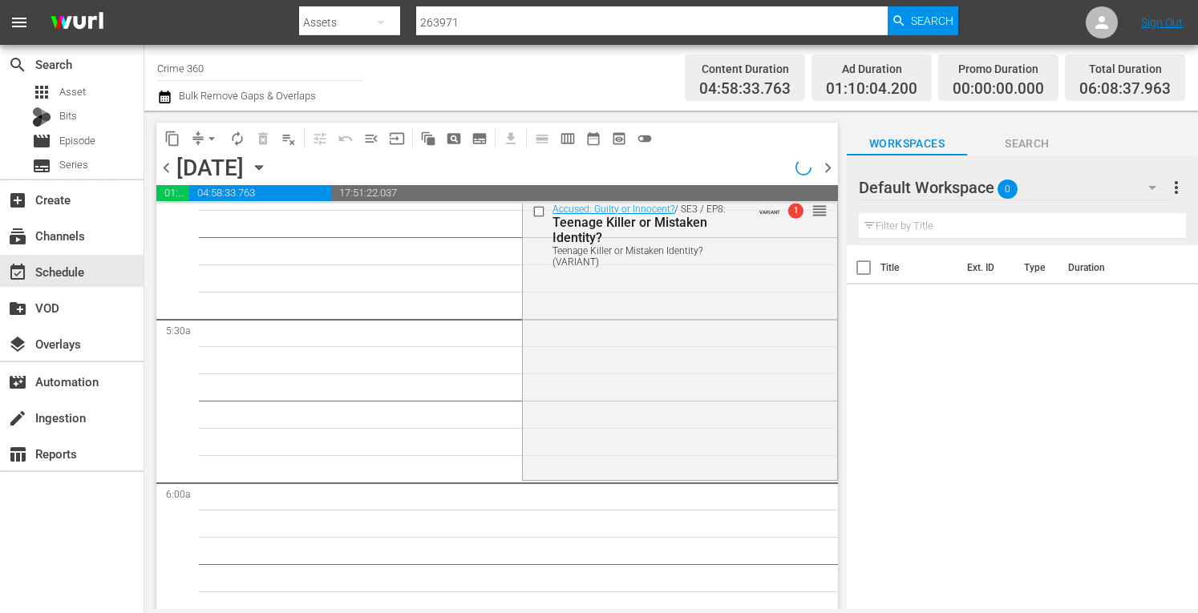
scroll to position [1548, 0]
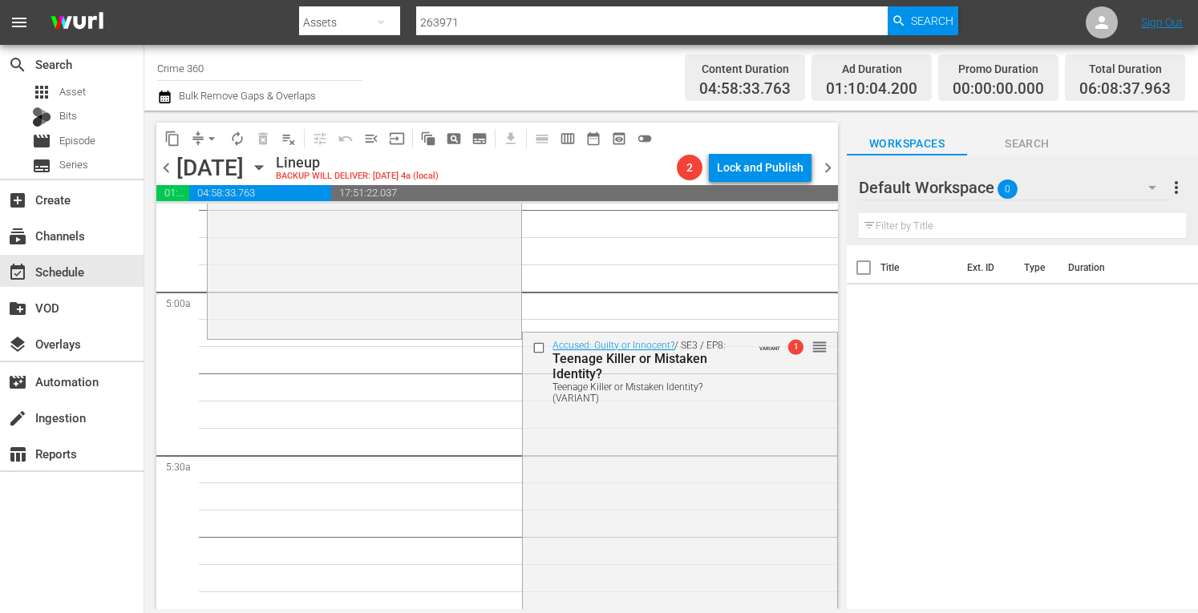
click at [204, 133] on span "arrow_drop_down" at bounding box center [212, 139] width 16 height 16
click at [174, 168] on li "Align to Midnight" at bounding box center [212, 171] width 168 height 26
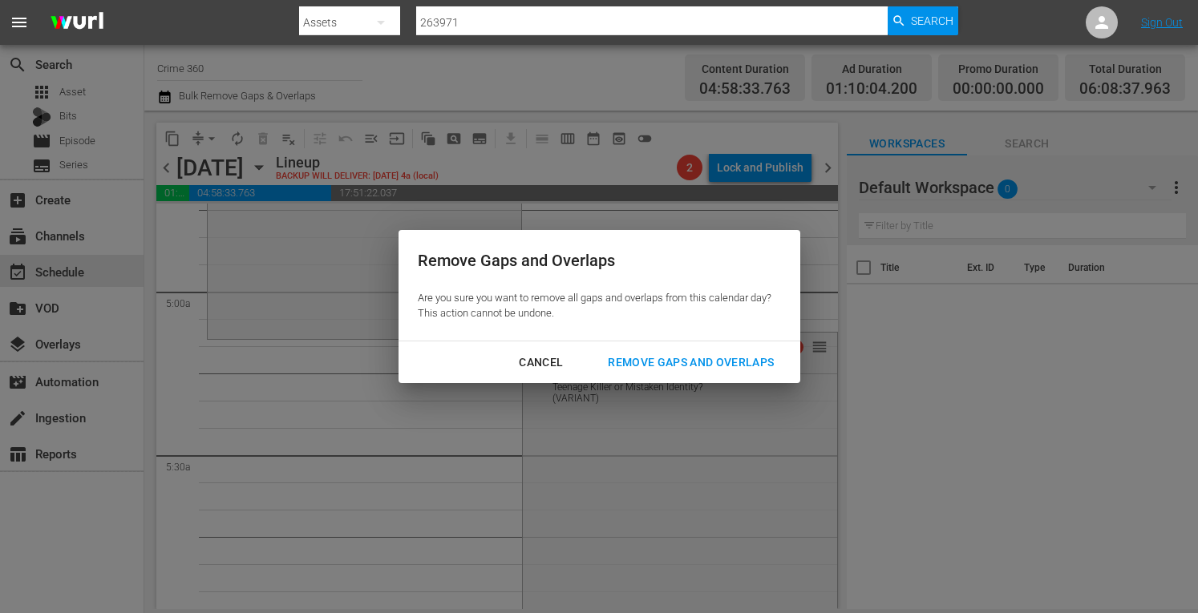
click at [680, 365] on div "Remove Gaps and Overlaps" at bounding box center [691, 363] width 192 height 20
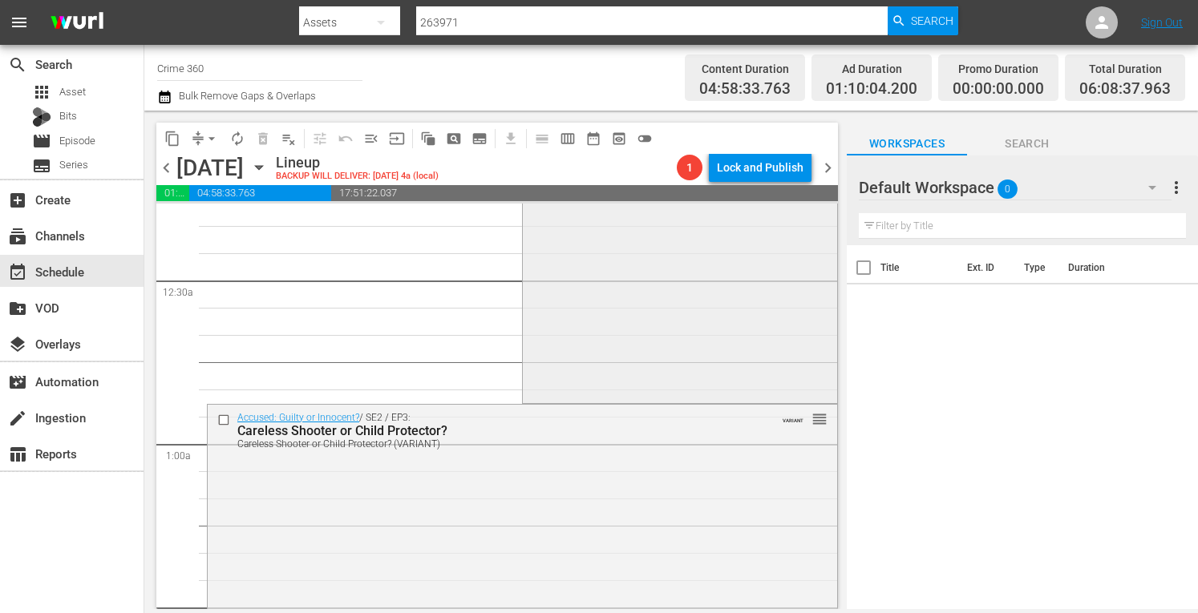
scroll to position [0, 0]
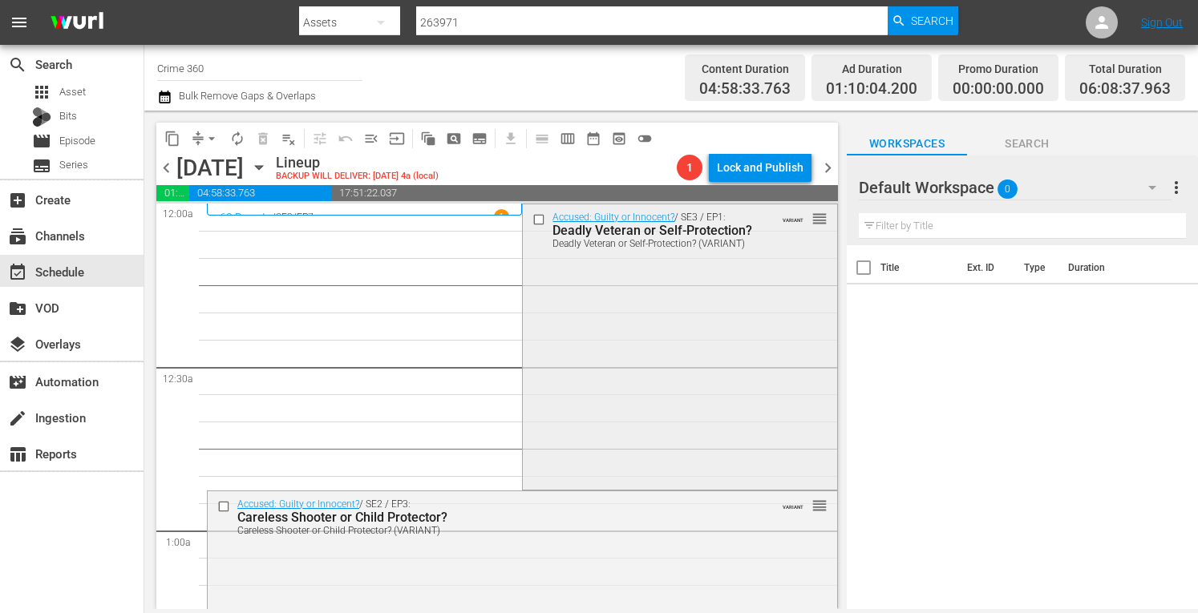
click at [637, 368] on div "Accused: Guilty or Innocent? / SE3 / EP1: Deadly Veteran or Self-Protection? De…" at bounding box center [680, 345] width 314 height 282
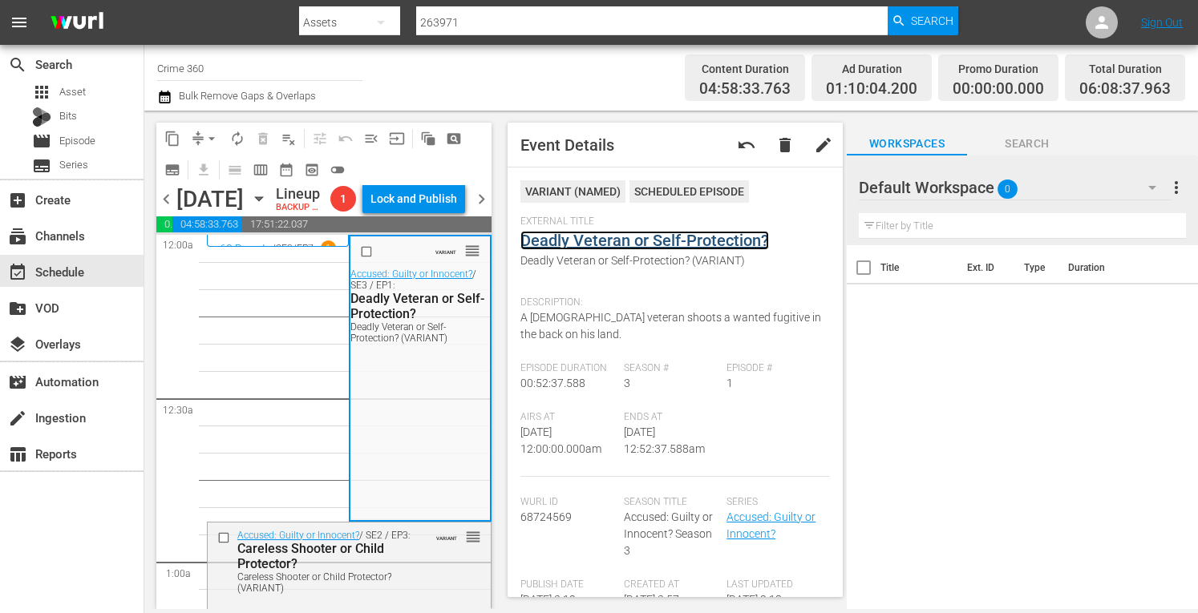
click at [653, 238] on link "Deadly Veteran or Self-Protection?" at bounding box center [644, 240] width 249 height 19
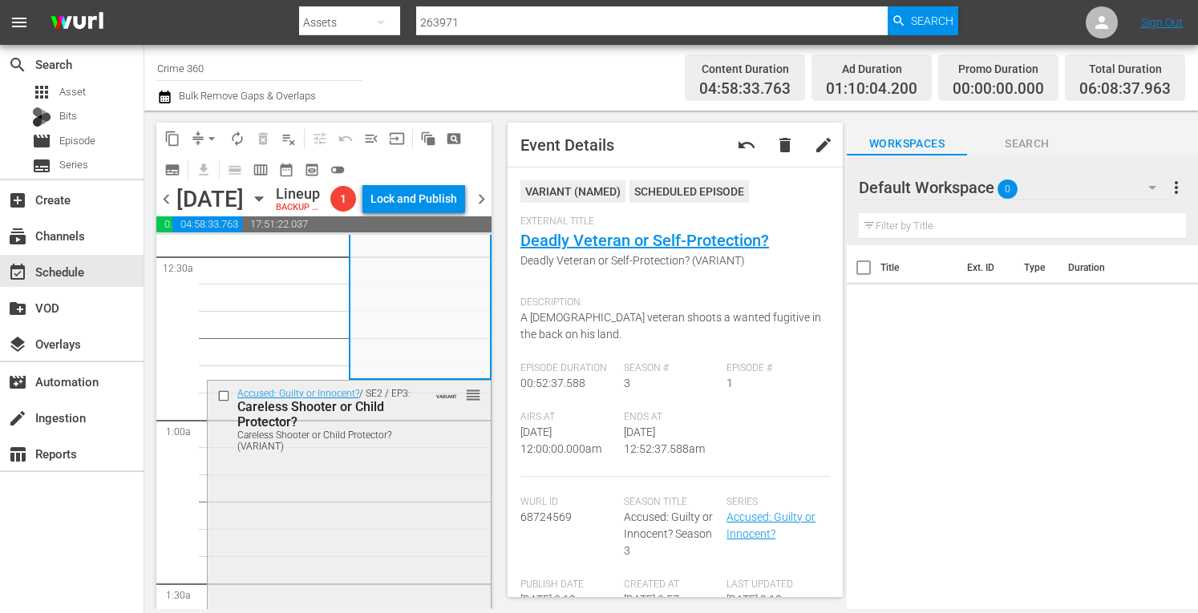
click at [384, 452] on div "Careless Shooter or Child Protector? (VARIANT)" at bounding box center [326, 441] width 178 height 22
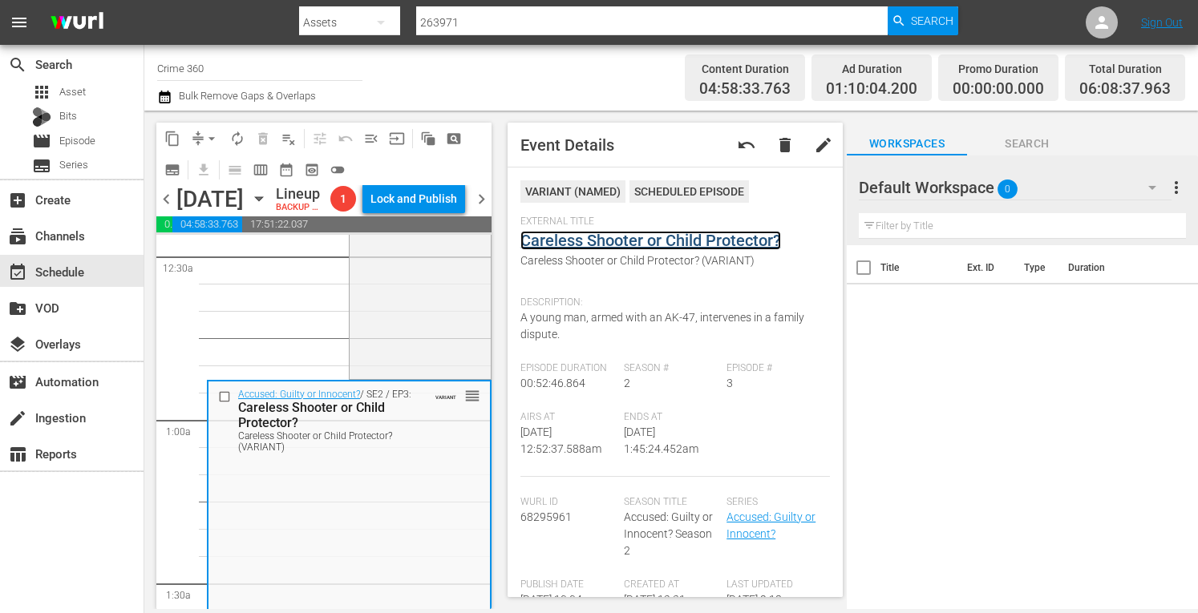
click at [604, 240] on link "Careless Shooter or Child Protector?" at bounding box center [650, 240] width 261 height 19
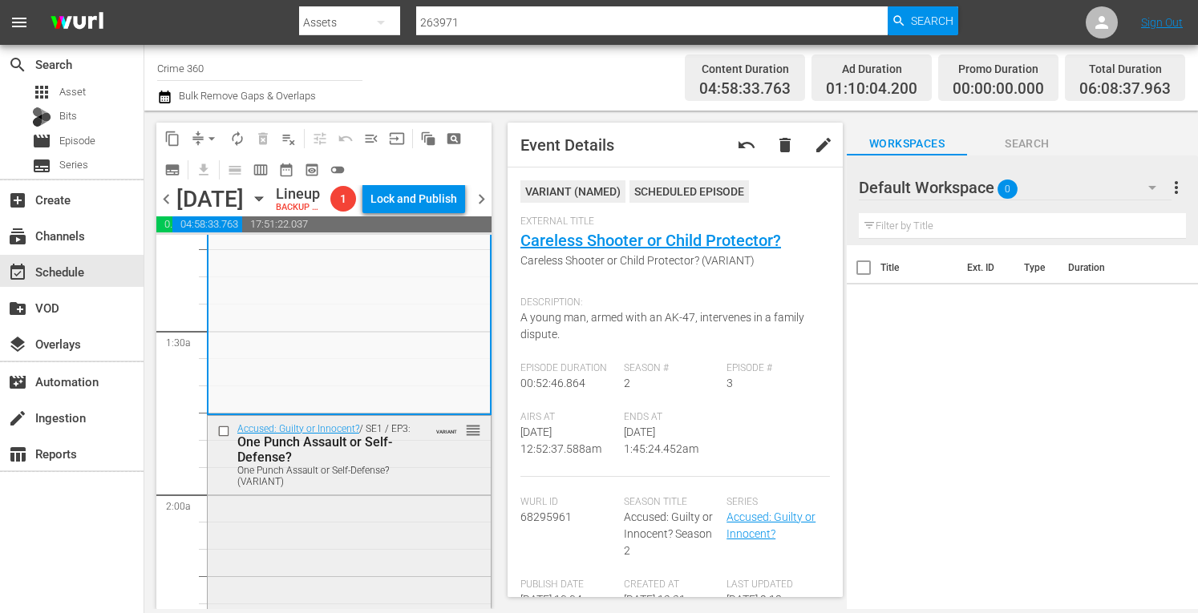
click at [376, 488] on div "One Punch Assault or Self-Defense? (VARIANT)" at bounding box center [326, 476] width 178 height 22
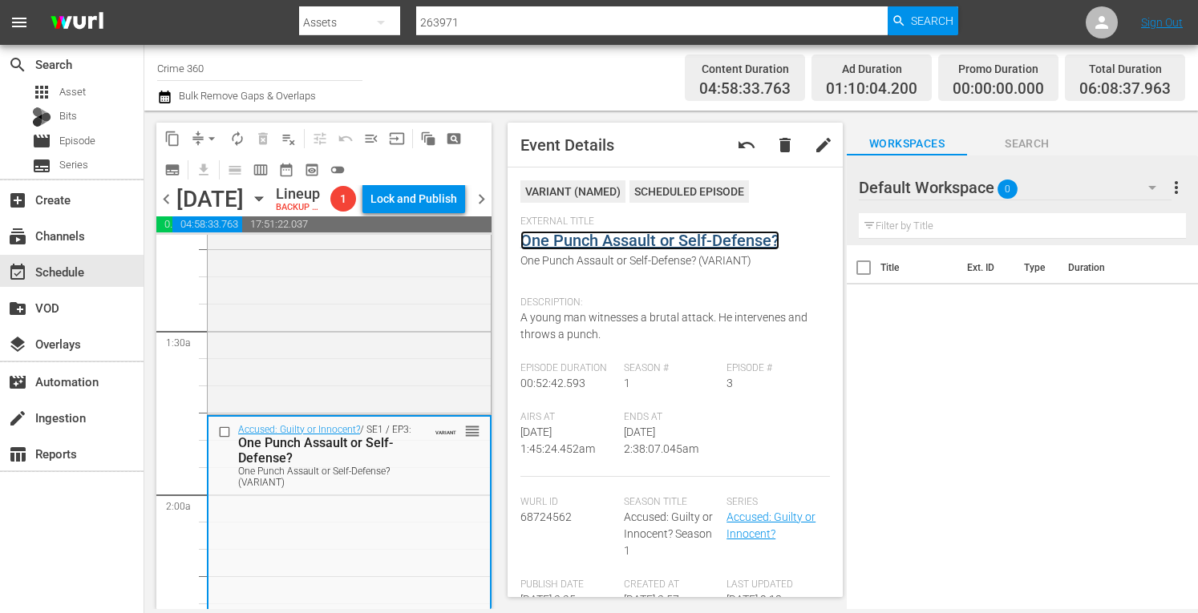
click at [594, 245] on link "One Punch Assault or Self-Defense?" at bounding box center [649, 240] width 259 height 19
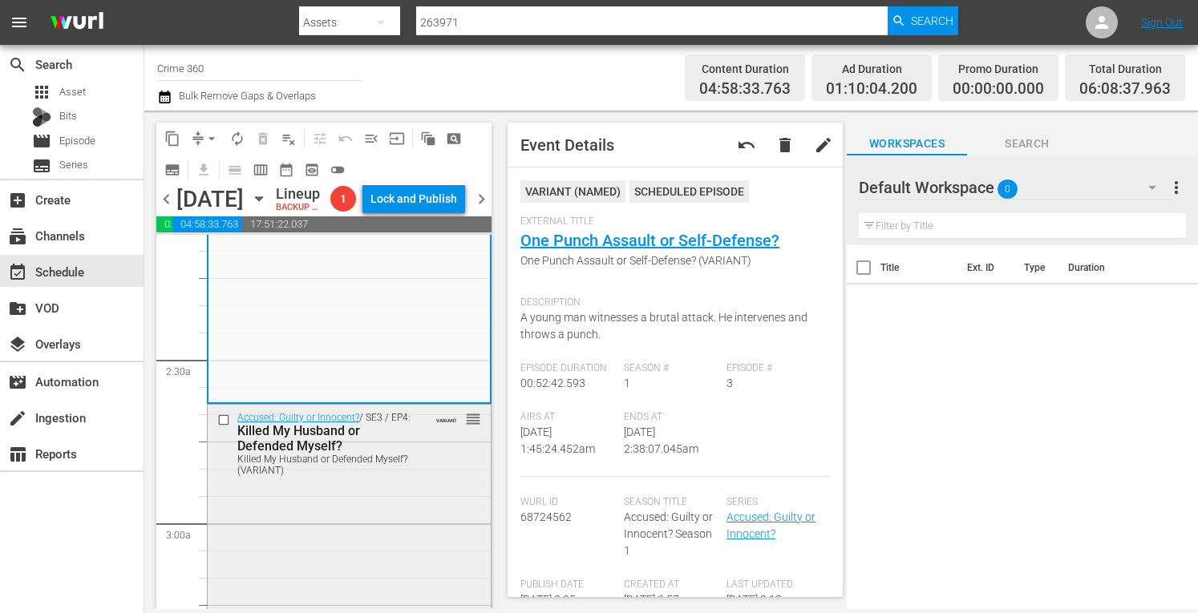
click at [353, 476] on div "Killed My Husband or Defended Myself? (VARIANT)" at bounding box center [326, 465] width 178 height 22
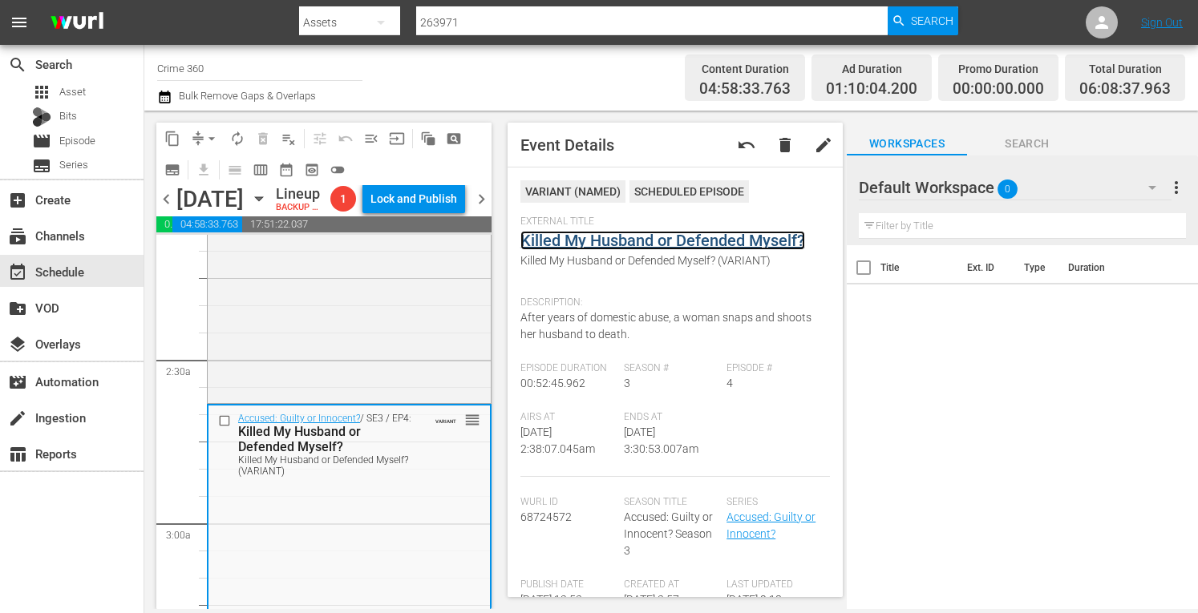
click at [615, 243] on link "Killed My Husband or Defended Myself?" at bounding box center [662, 240] width 285 height 19
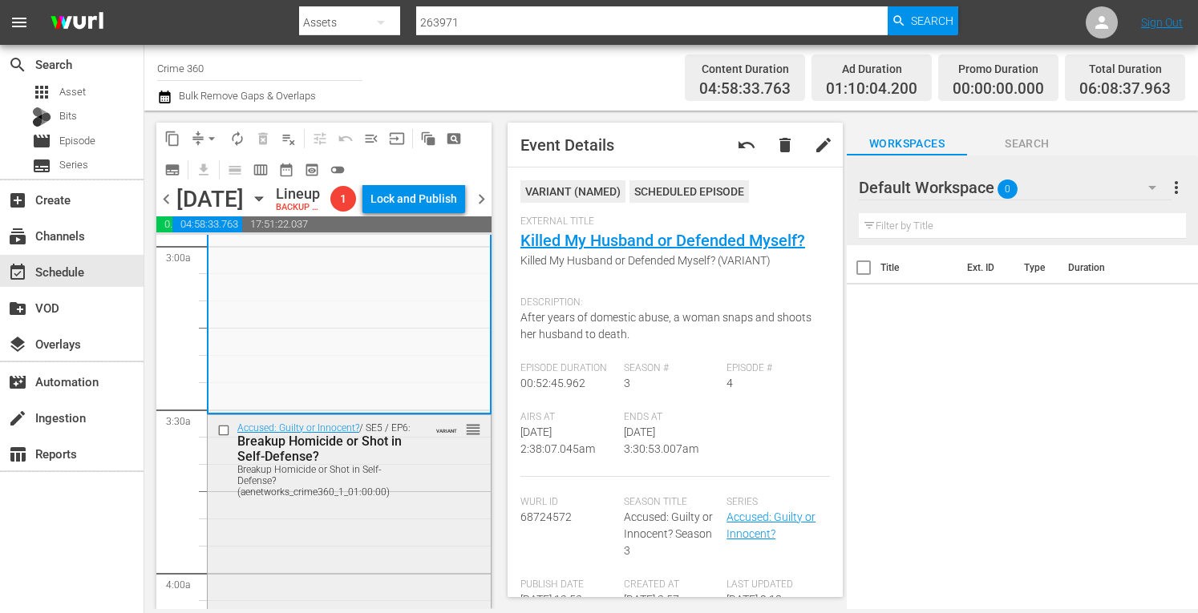
click at [381, 498] on div "Breakup Homicide or Shot in Self-Defense? (aenetworks_crime360_1_01:00:00)" at bounding box center [326, 481] width 178 height 34
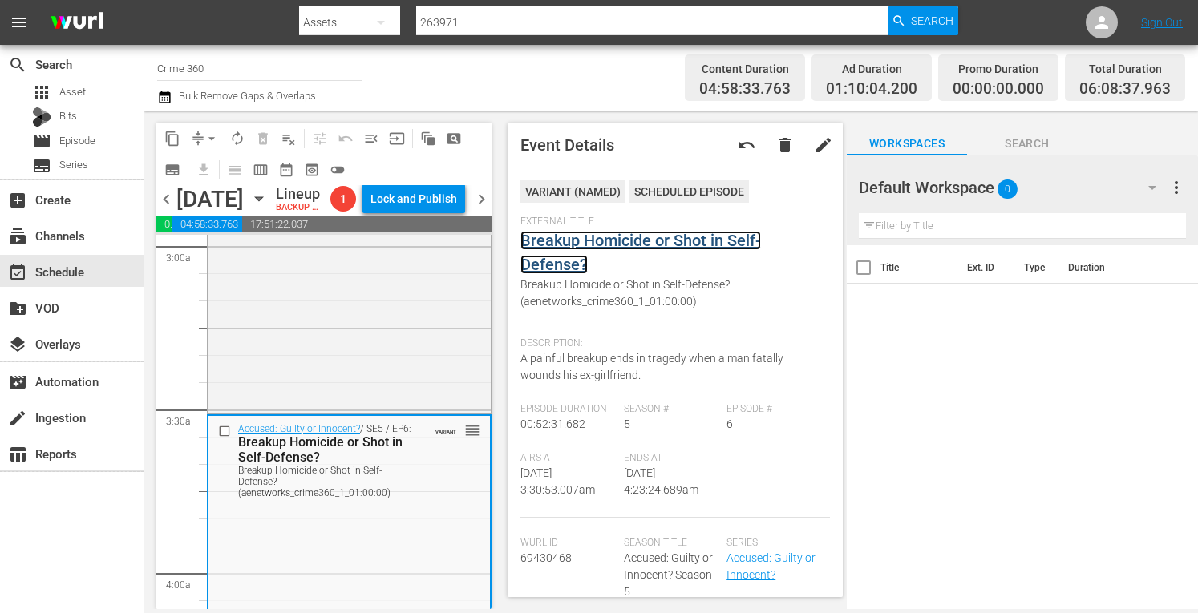
click at [598, 245] on link "Breakup Homicide or Shot in Self-Defense?" at bounding box center [640, 252] width 241 height 43
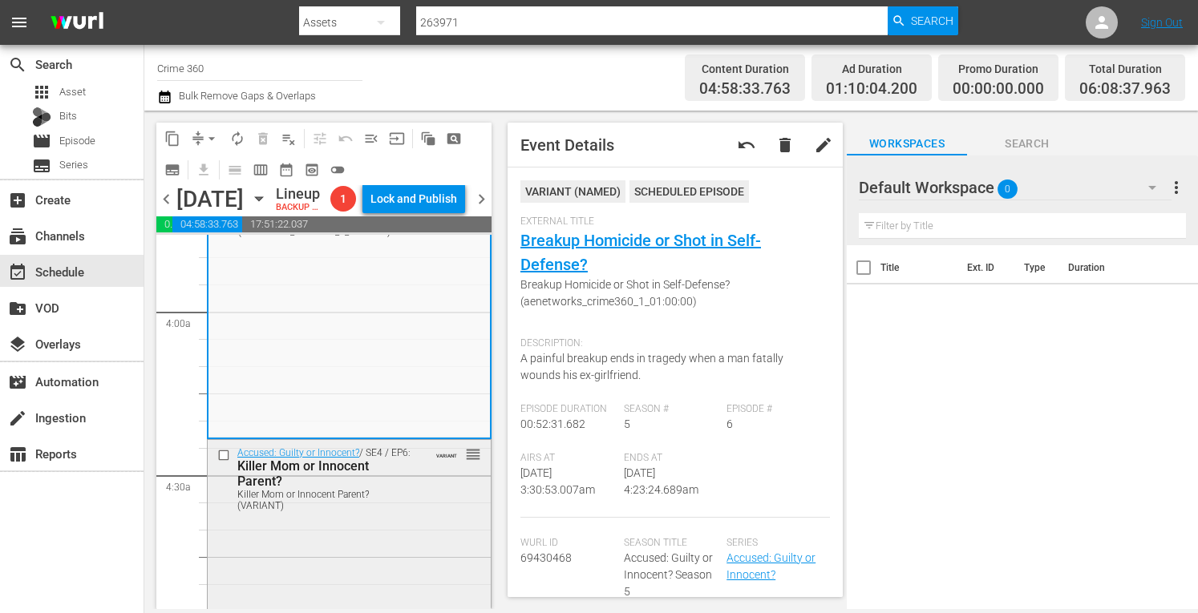
click at [410, 517] on div "Accused: Guilty or Innocent? / SE4 / EP6: Killer Mom or Innocent Parent? Killer…" at bounding box center [349, 478] width 283 height 77
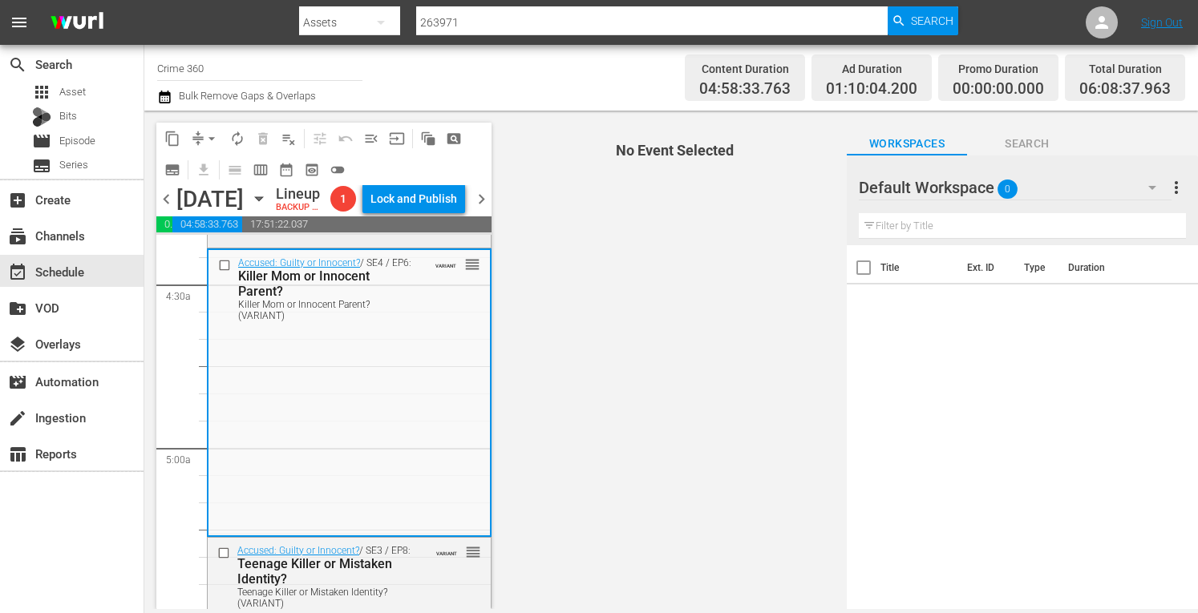
scroll to position [1503, 0]
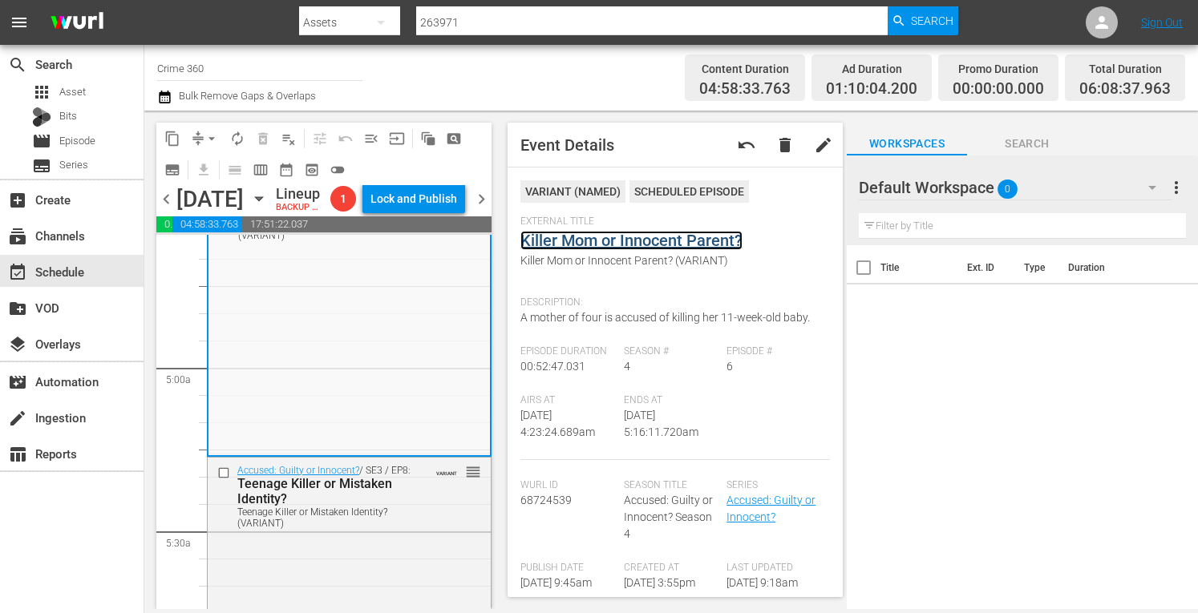
click at [597, 241] on link "Killer Mom or Innocent Parent?" at bounding box center [631, 240] width 222 height 19
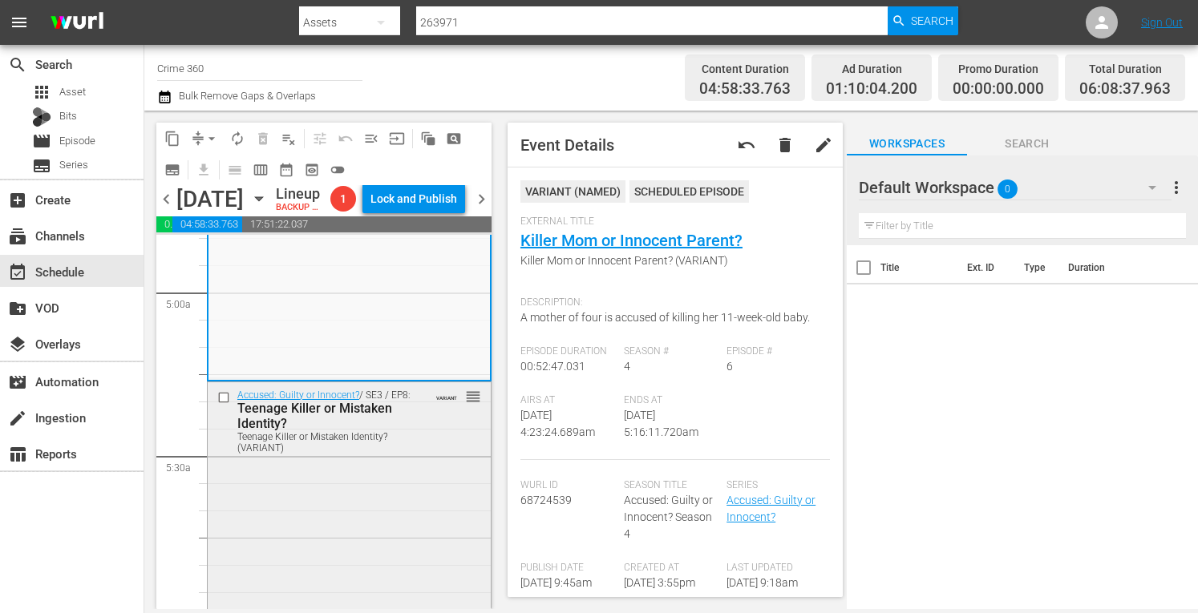
click at [406, 459] on div "Accused: Guilty or Innocent? / SE3 / EP8: Teenage Killer or Mistaken Identity? …" at bounding box center [349, 420] width 283 height 77
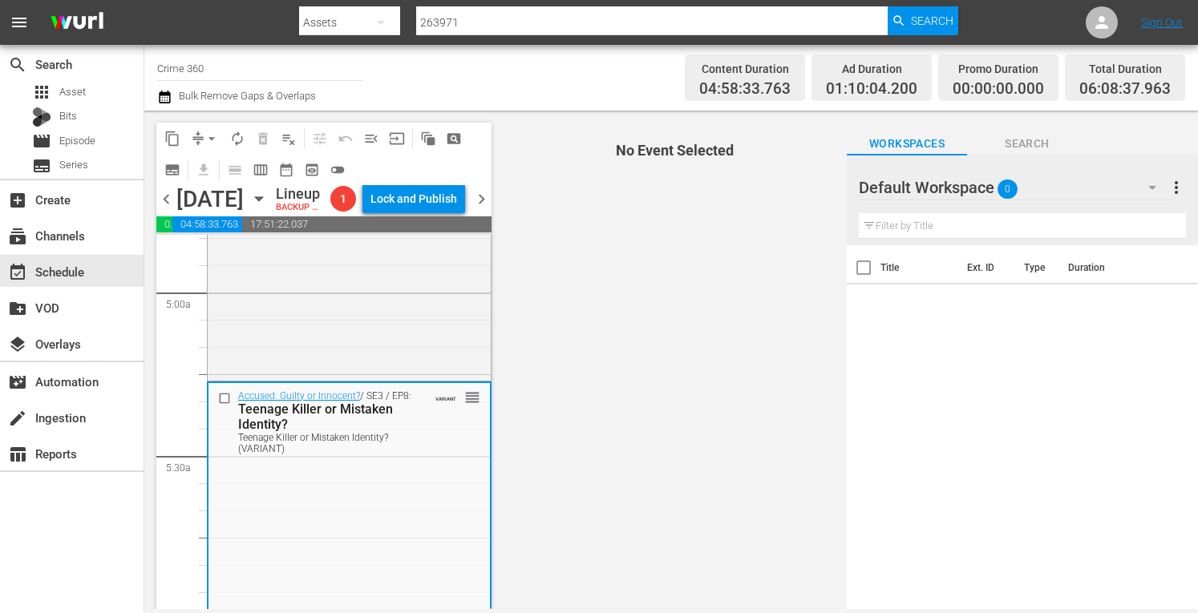
scroll to position [1766, 0]
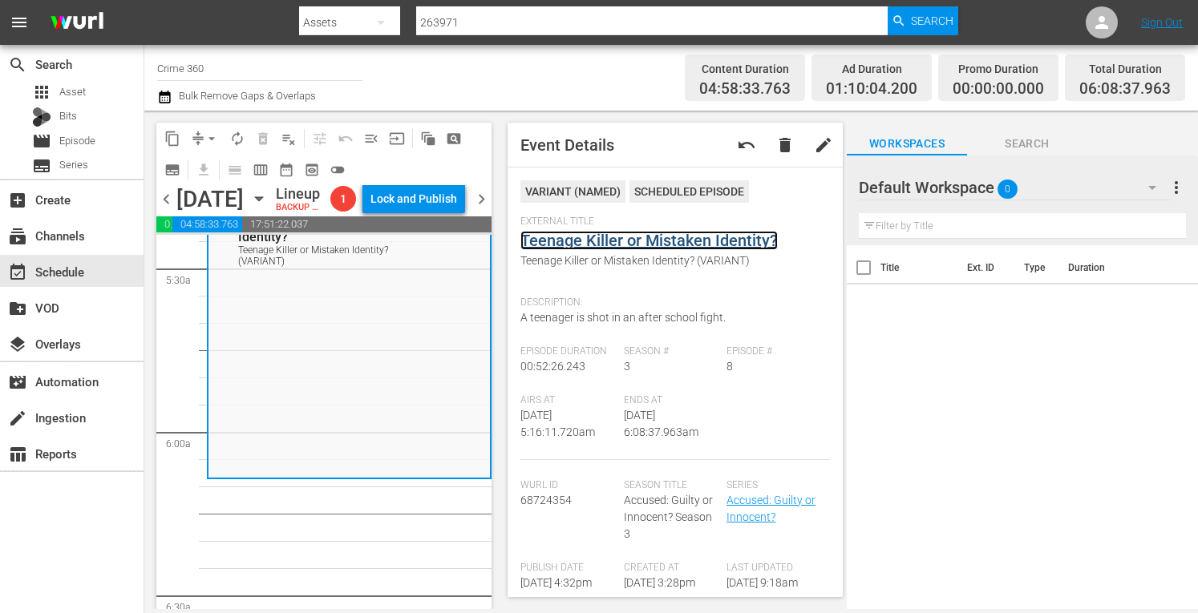
click at [607, 237] on link "Teenage Killer or Mistaken Identity?" at bounding box center [648, 240] width 257 height 19
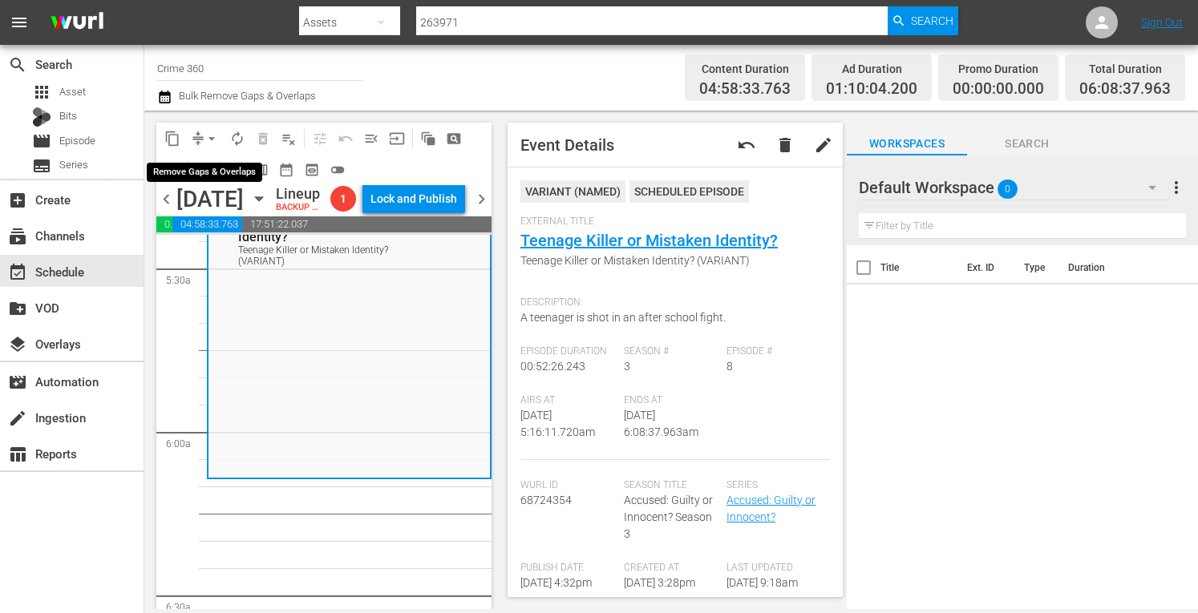
click at [215, 137] on span "arrow_drop_down" at bounding box center [212, 139] width 16 height 16
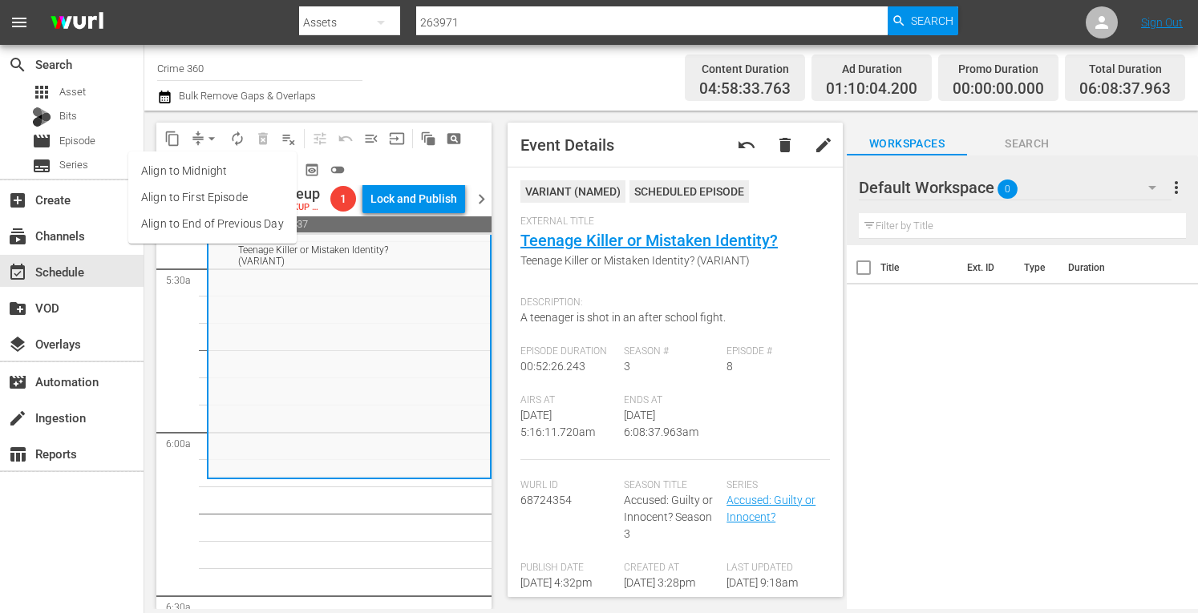
click at [191, 172] on li "Align to Midnight" at bounding box center [212, 171] width 168 height 26
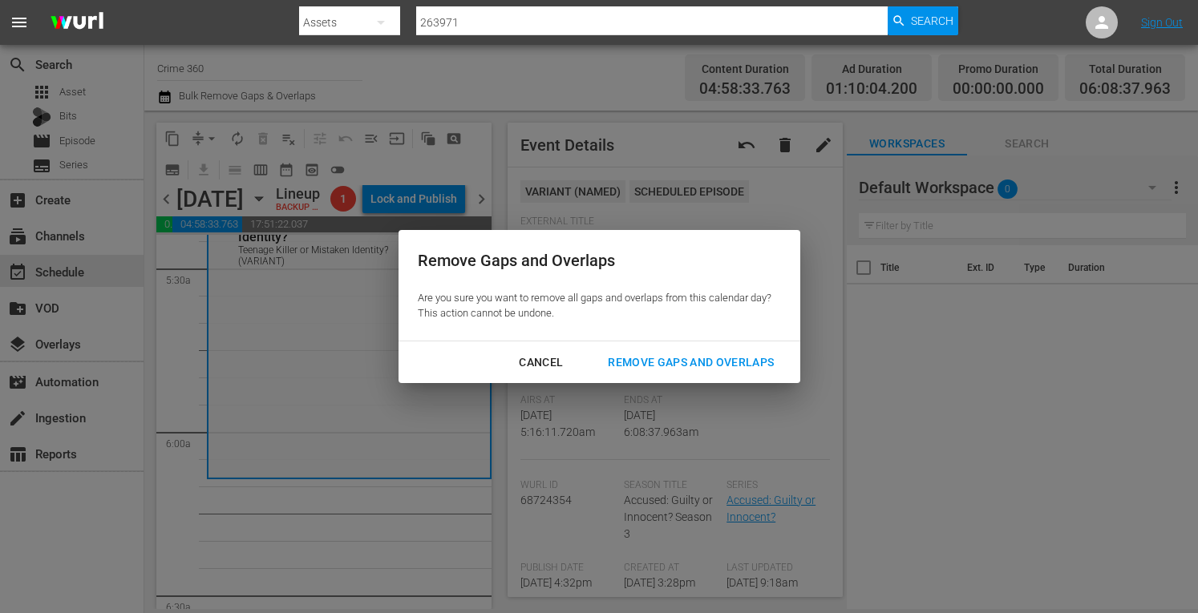
click at [693, 352] on button "Remove Gaps and Overlaps" at bounding box center [691, 363] width 204 height 30
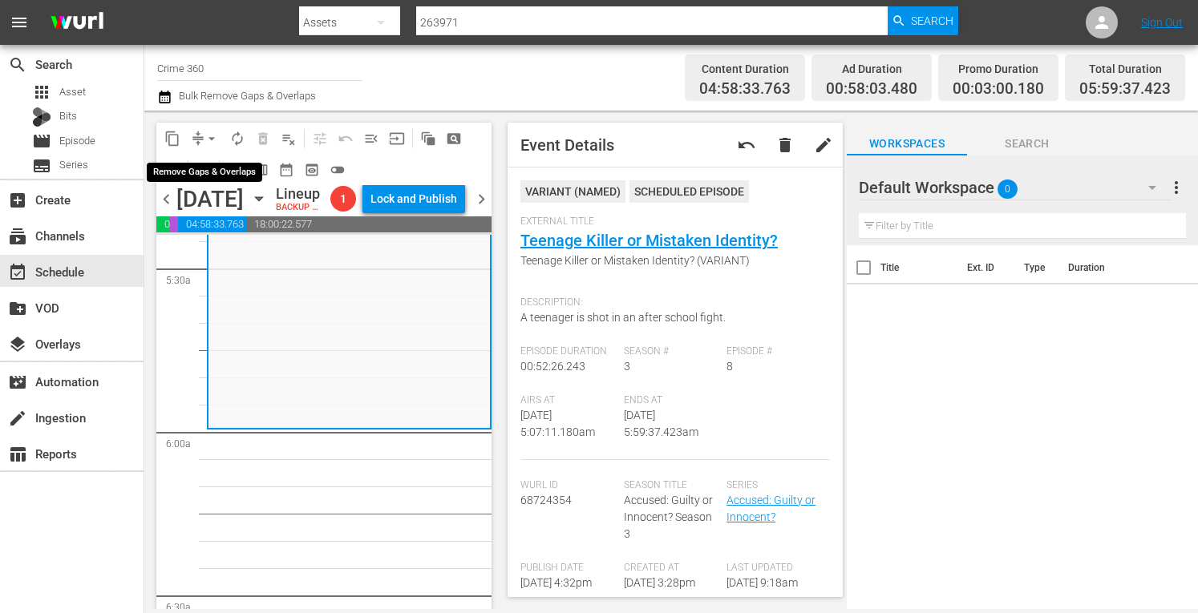
click at [208, 139] on span "arrow_drop_down" at bounding box center [212, 139] width 16 height 16
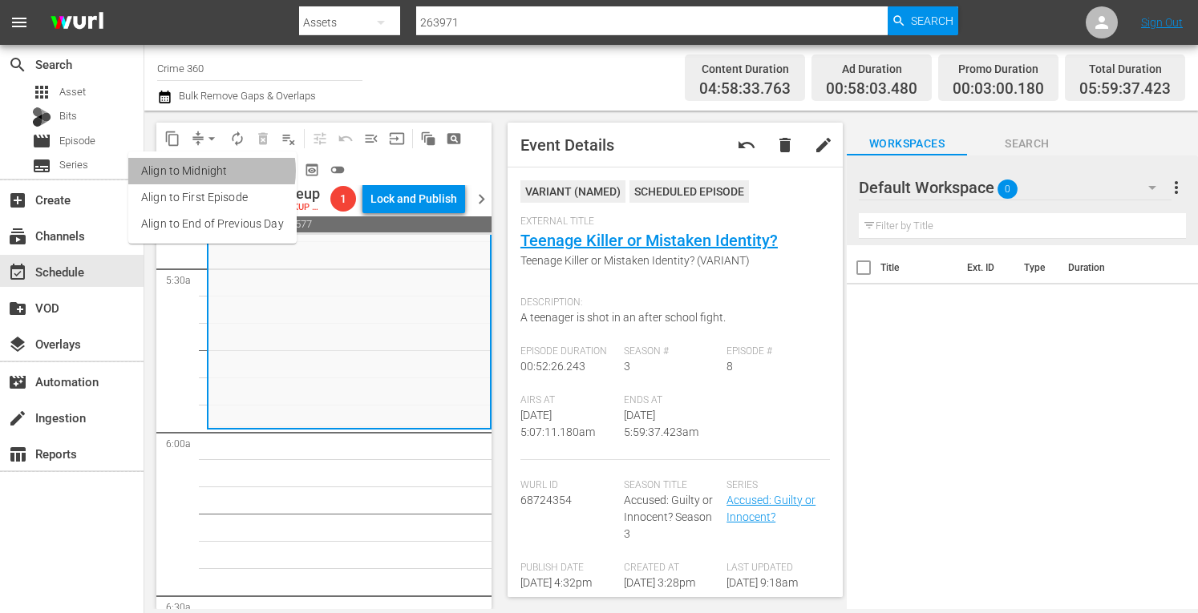
click at [208, 171] on li "Align to Midnight" at bounding box center [212, 171] width 168 height 26
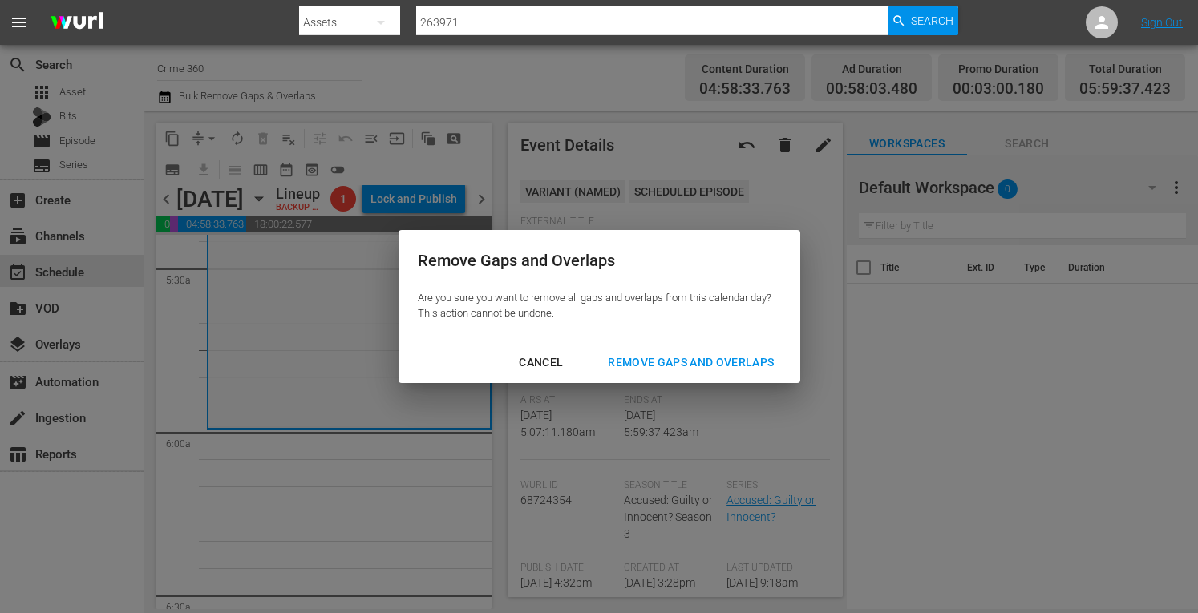
click at [701, 364] on div "Remove Gaps and Overlaps" at bounding box center [691, 363] width 192 height 20
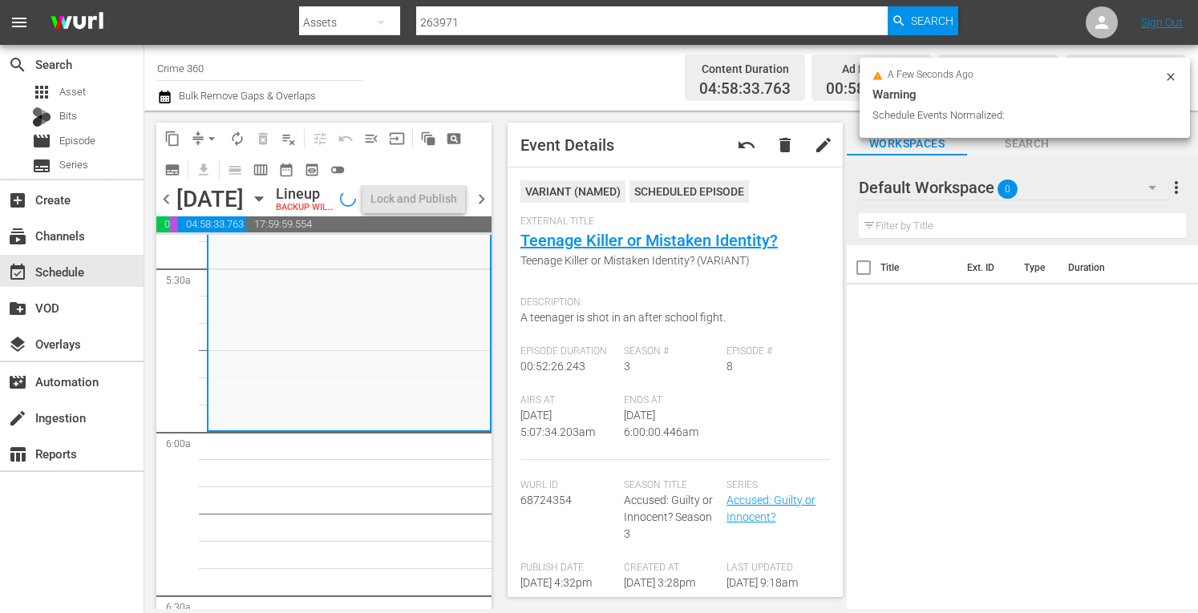
scroll to position [1738, 0]
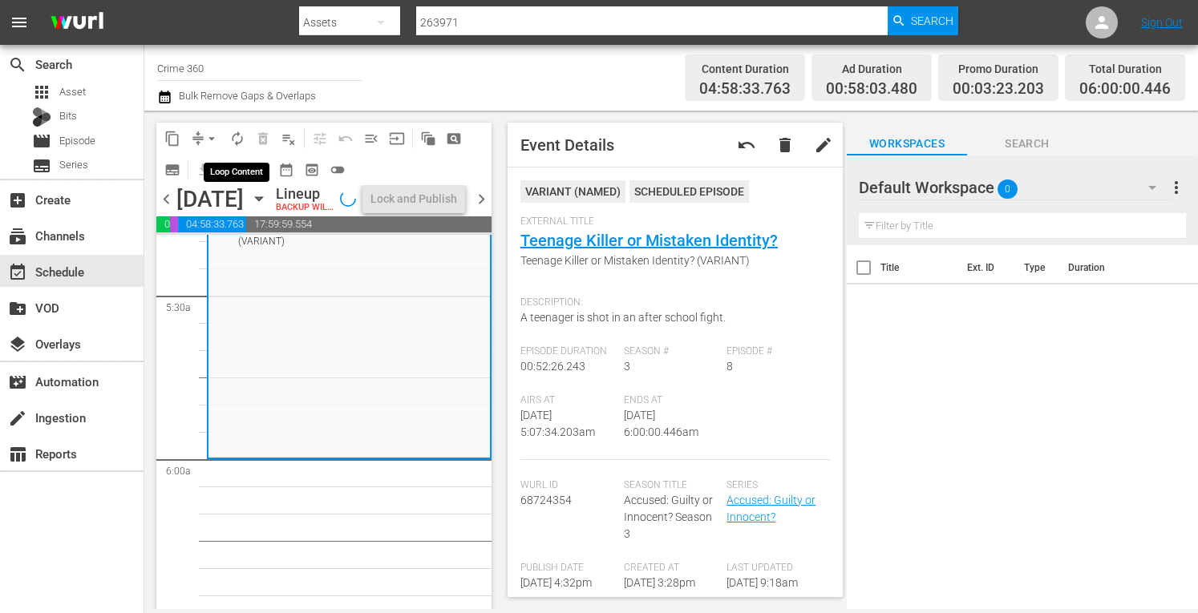
click at [239, 140] on span "autorenew_outlined" at bounding box center [237, 139] width 16 height 16
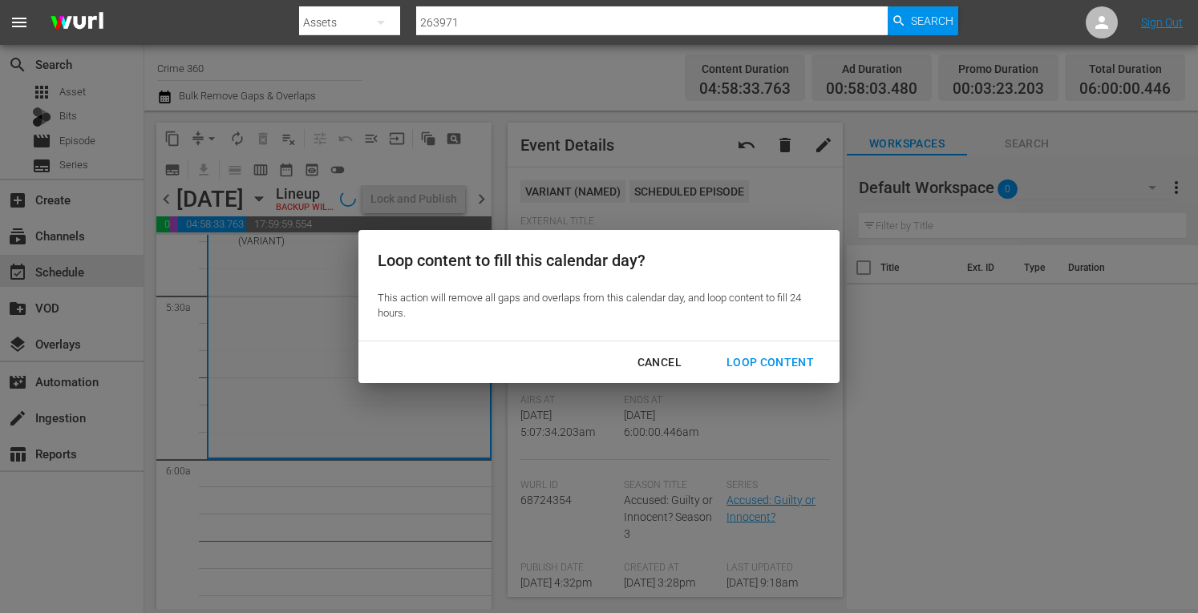
click at [776, 368] on div "Loop Content" at bounding box center [770, 363] width 113 height 20
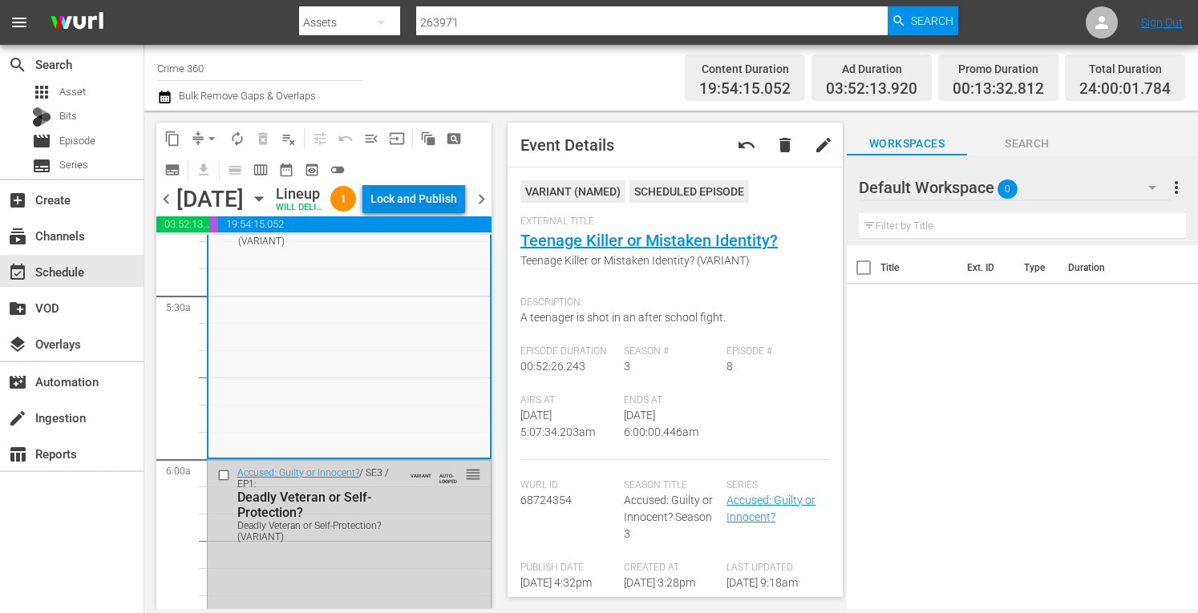
click at [423, 212] on div "Lock and Publish" at bounding box center [413, 198] width 87 height 29
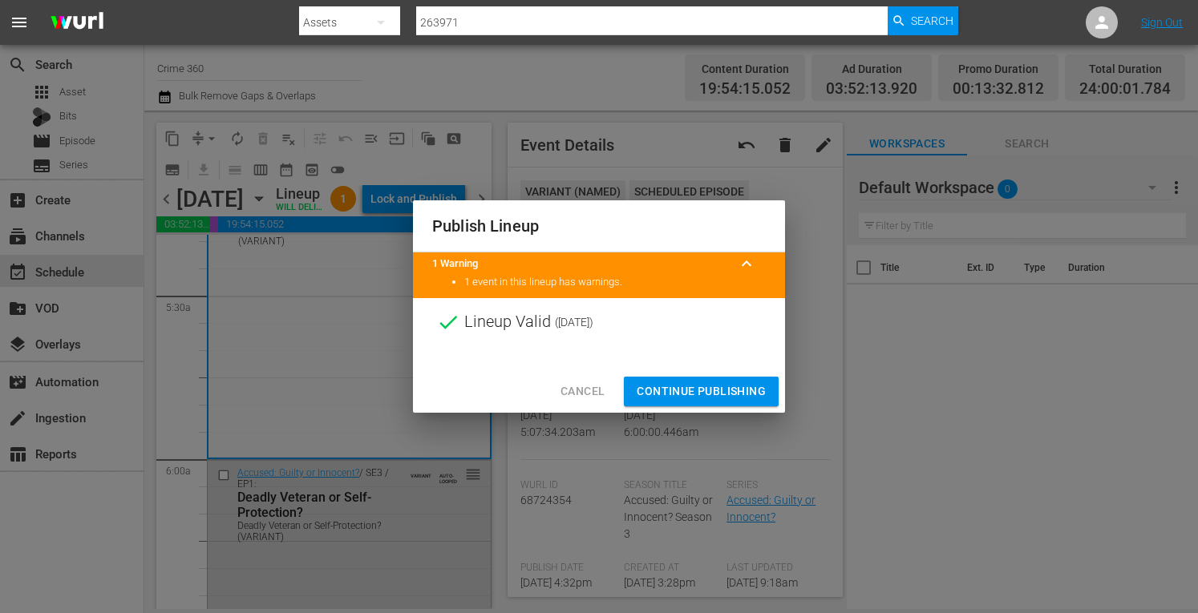
click at [667, 390] on span "Continue Publishing" at bounding box center [701, 392] width 129 height 20
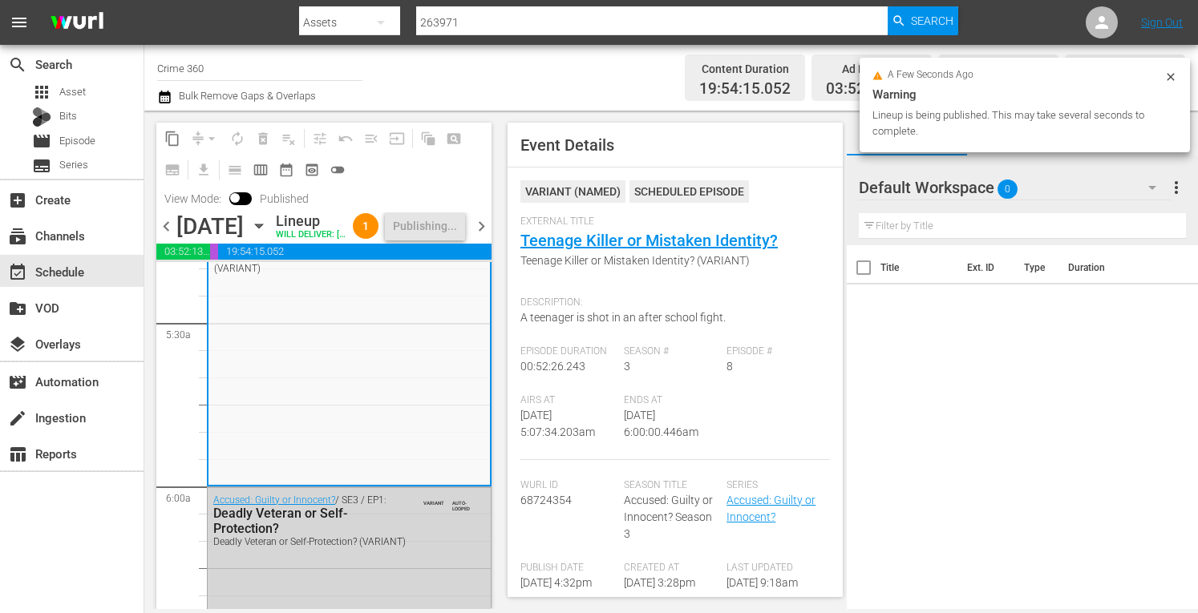
click at [477, 237] on span "chevron_right" at bounding box center [481, 227] width 20 height 20
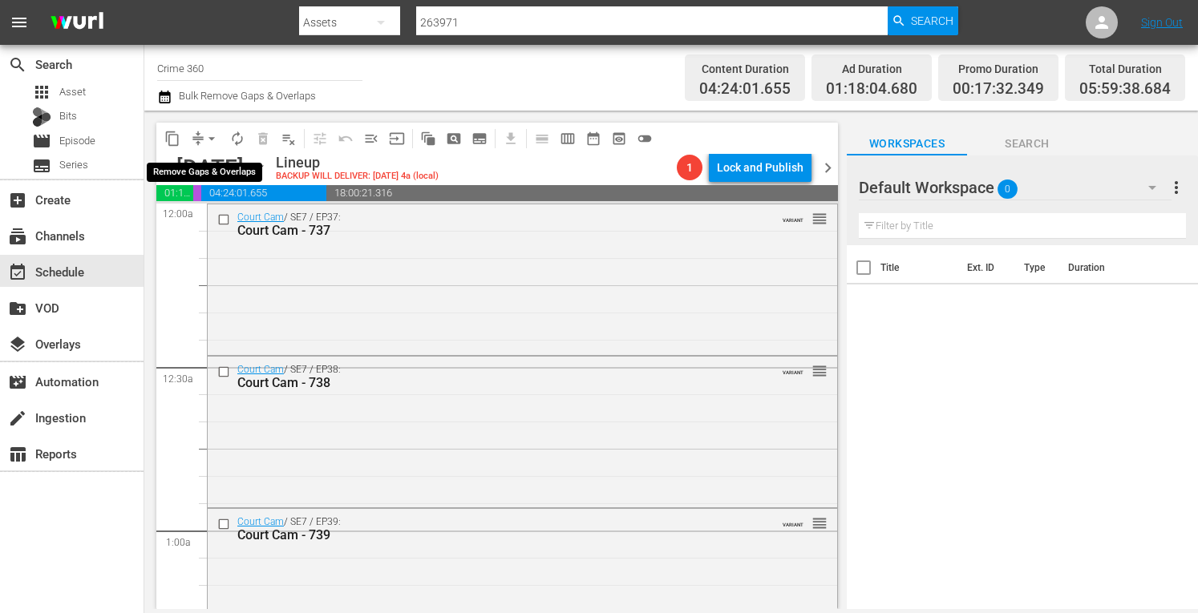
click at [212, 134] on span "arrow_drop_down" at bounding box center [212, 139] width 16 height 16
click at [184, 172] on li "Align to Midnight" at bounding box center [212, 171] width 132 height 26
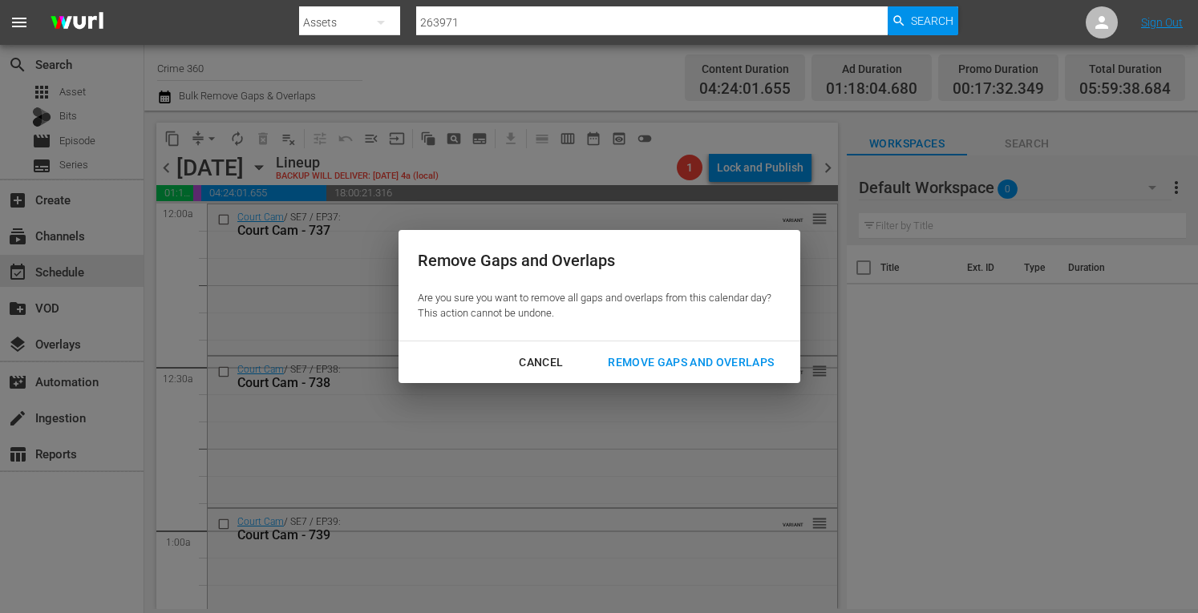
click at [681, 354] on div "Remove Gaps and Overlaps" at bounding box center [691, 363] width 192 height 20
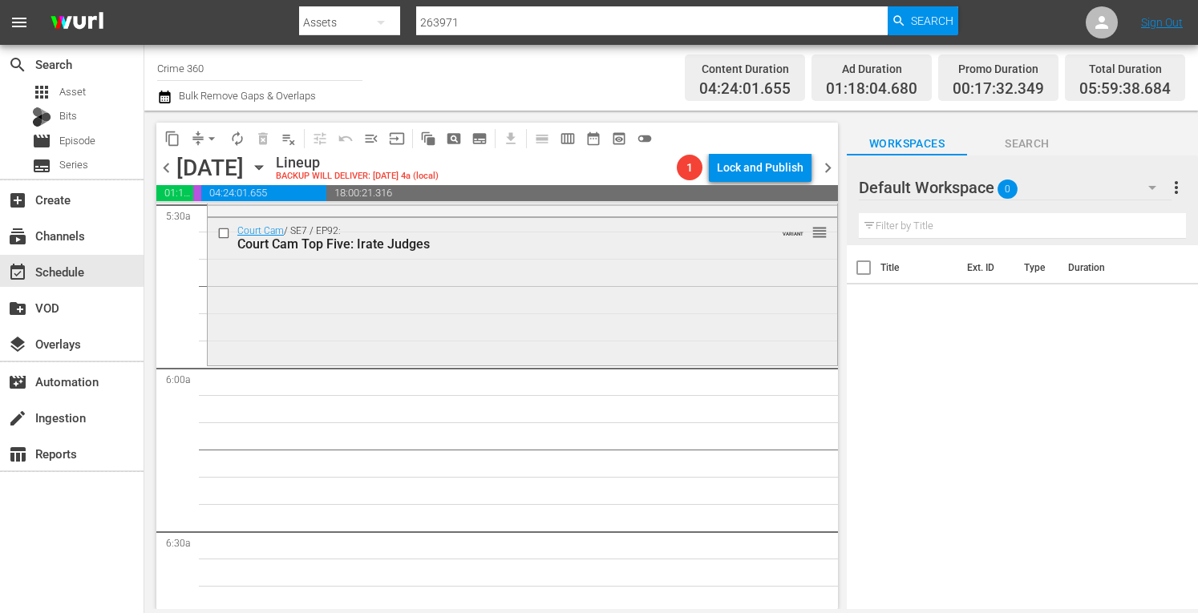
scroll to position [1799, 0]
click at [444, 339] on div "Court Cam / SE7 / EP92: Court Cam Top Five: Irate Judges VARIANT reorder" at bounding box center [522, 289] width 629 height 144
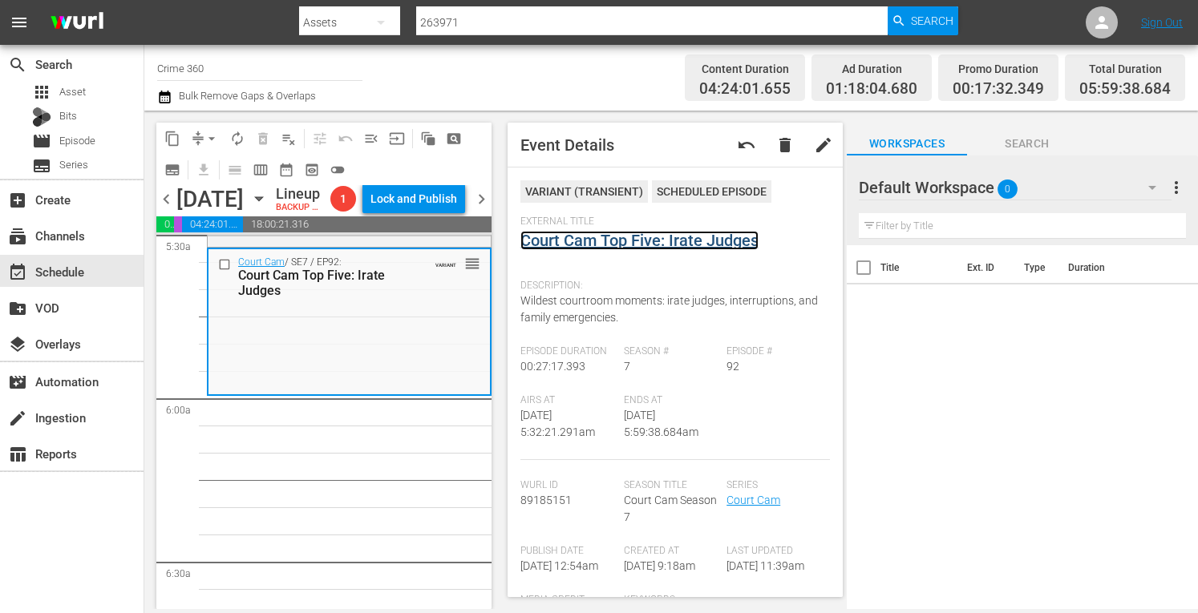
click at [585, 246] on link "Court Cam Top Five: Irate Judges" at bounding box center [639, 240] width 238 height 19
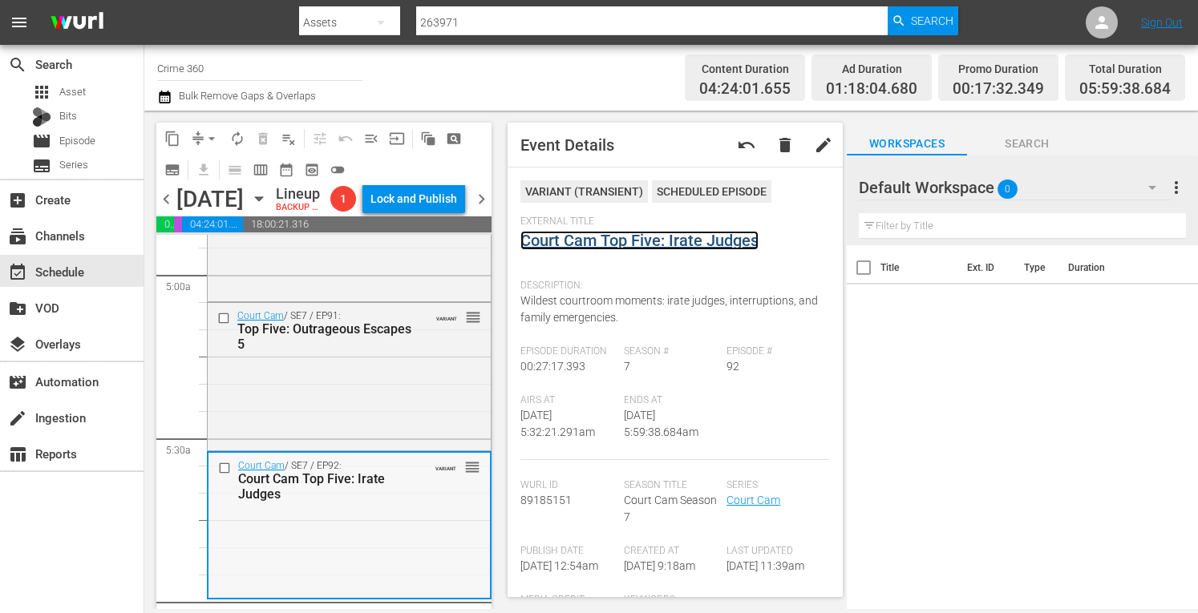
scroll to position [1585, 0]
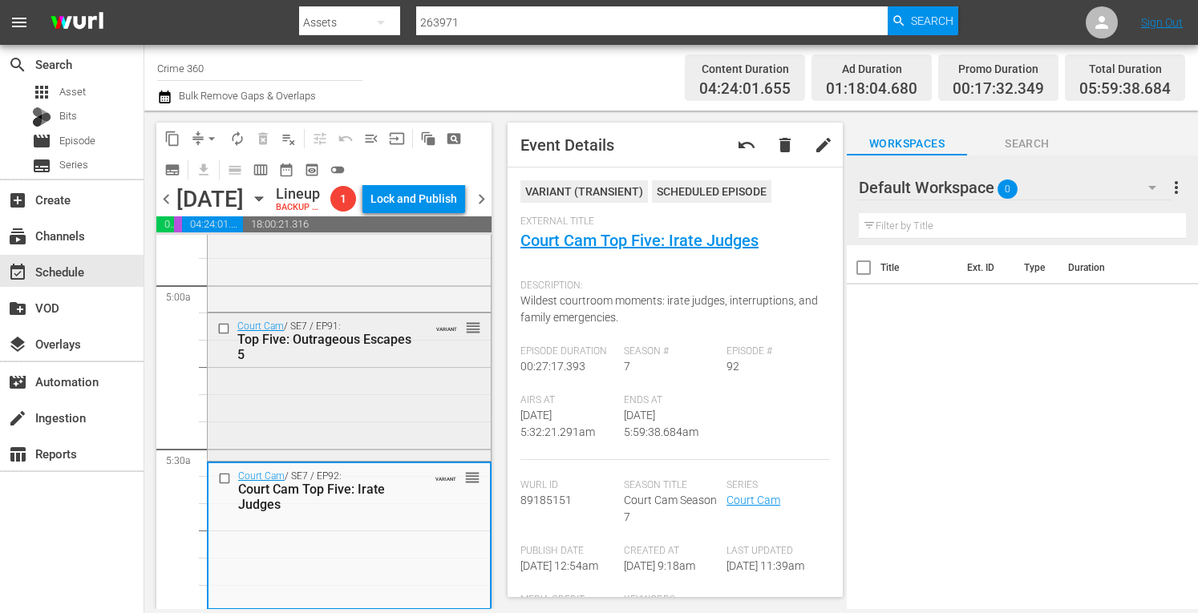
click at [281, 448] on div "Court Cam / SE7 / EP91: Top Five: Outrageous Escapes 5 VARIANT reorder" at bounding box center [349, 386] width 283 height 144
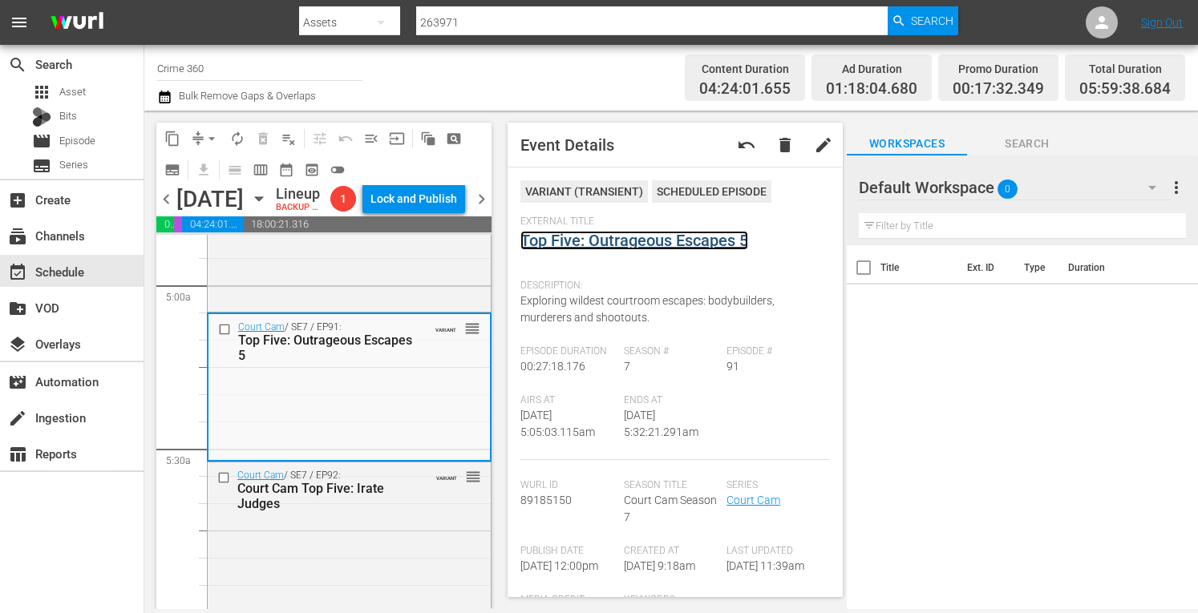
click at [573, 242] on link "Top Five: Outrageous Escapes 5" at bounding box center [634, 240] width 228 height 19
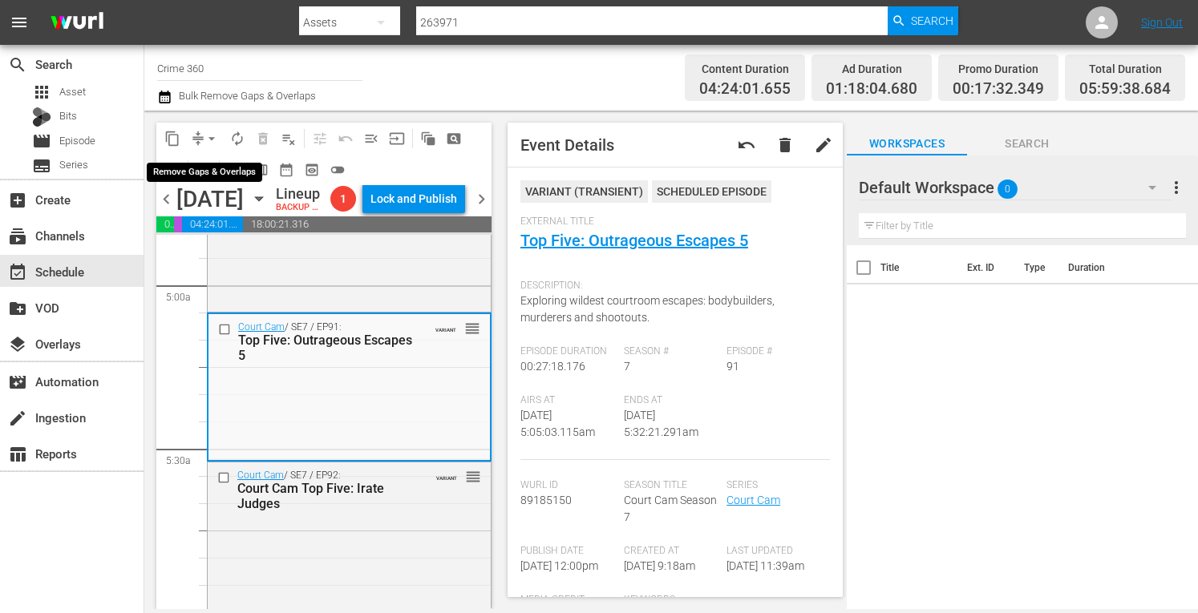
click at [210, 143] on span "arrow_drop_down" at bounding box center [212, 139] width 16 height 16
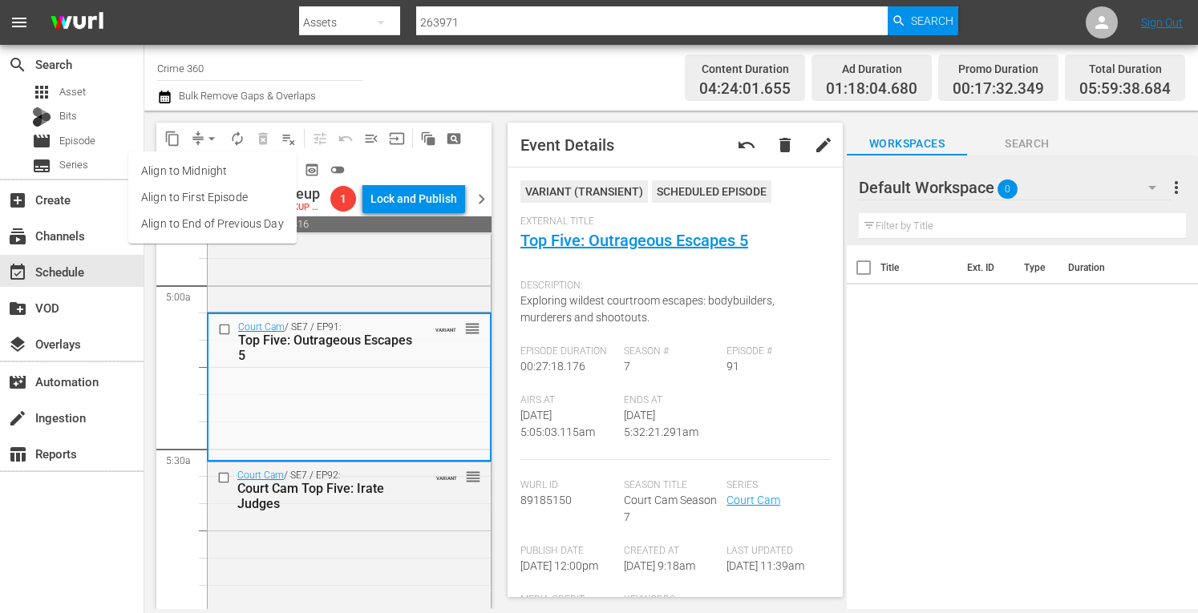
click at [183, 175] on li "Align to Midnight" at bounding box center [212, 171] width 168 height 26
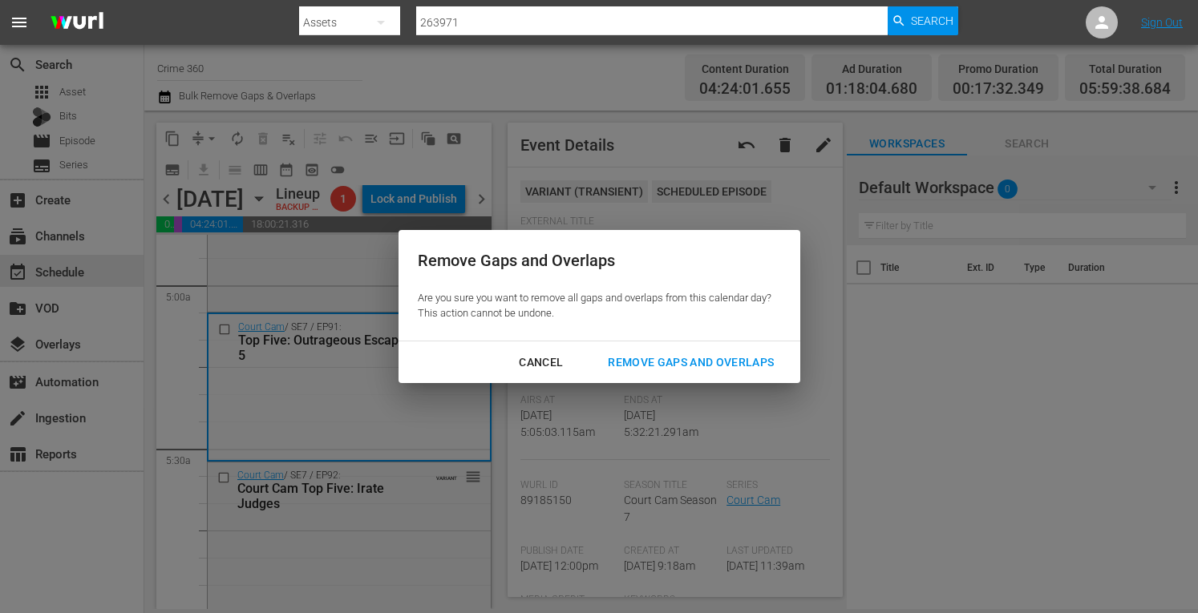
click at [650, 369] on div "Remove Gaps and Overlaps" at bounding box center [691, 363] width 192 height 20
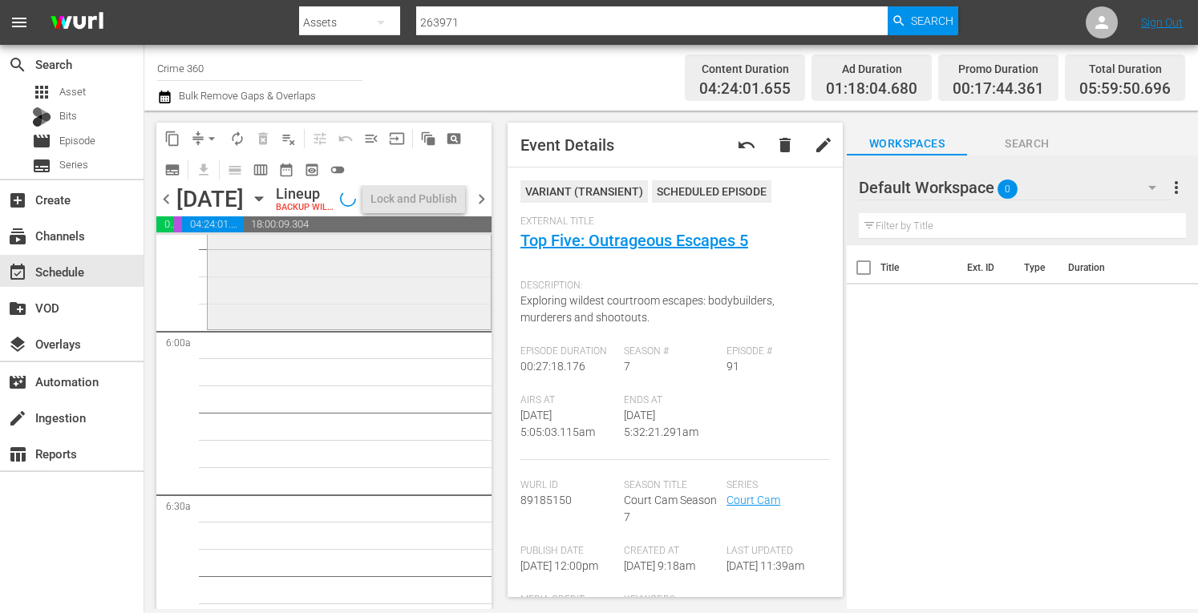
scroll to position [1866, 0]
click at [273, 325] on div "Court Cam / SE7 / EP92: Court Cam Top Five: Irate Judges VARIANT reorder" at bounding box center [349, 254] width 283 height 145
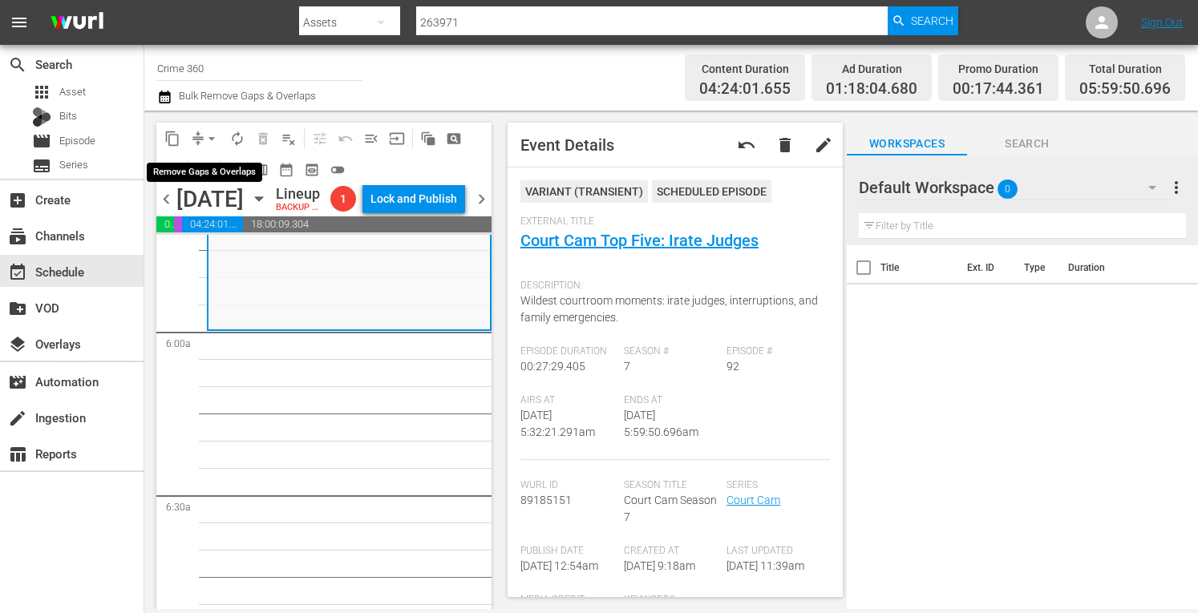
click at [205, 140] on span "arrow_drop_down" at bounding box center [212, 139] width 16 height 16
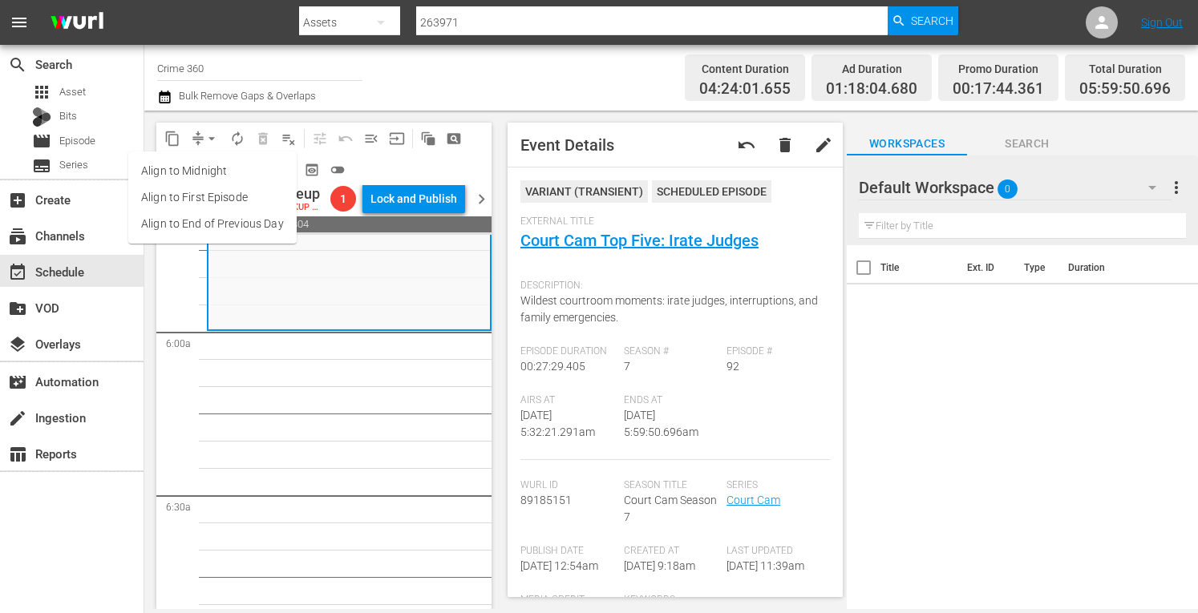
click at [175, 175] on li "Align to Midnight" at bounding box center [212, 171] width 168 height 26
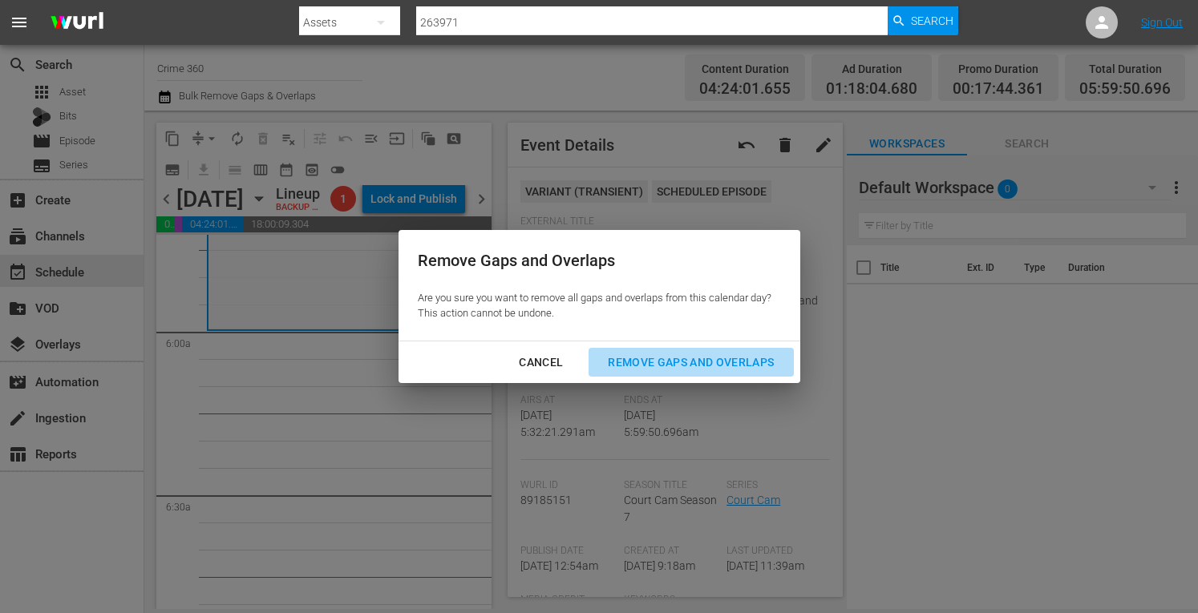
click at [658, 364] on div "Remove Gaps and Overlaps" at bounding box center [691, 363] width 192 height 20
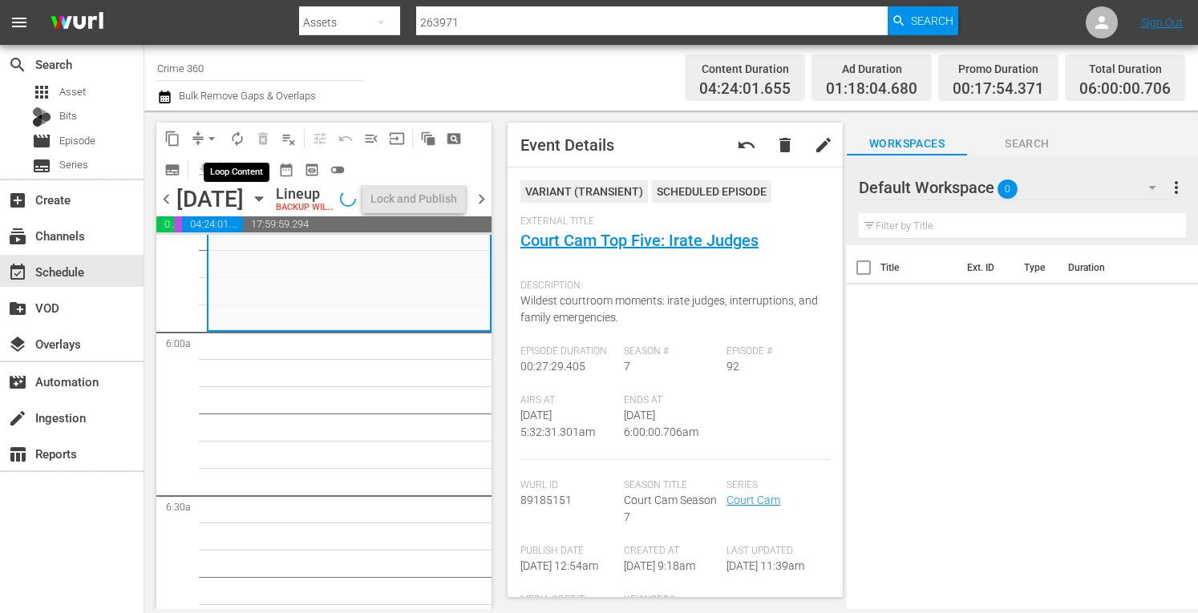
click at [237, 142] on span "autorenew_outlined" at bounding box center [237, 139] width 16 height 16
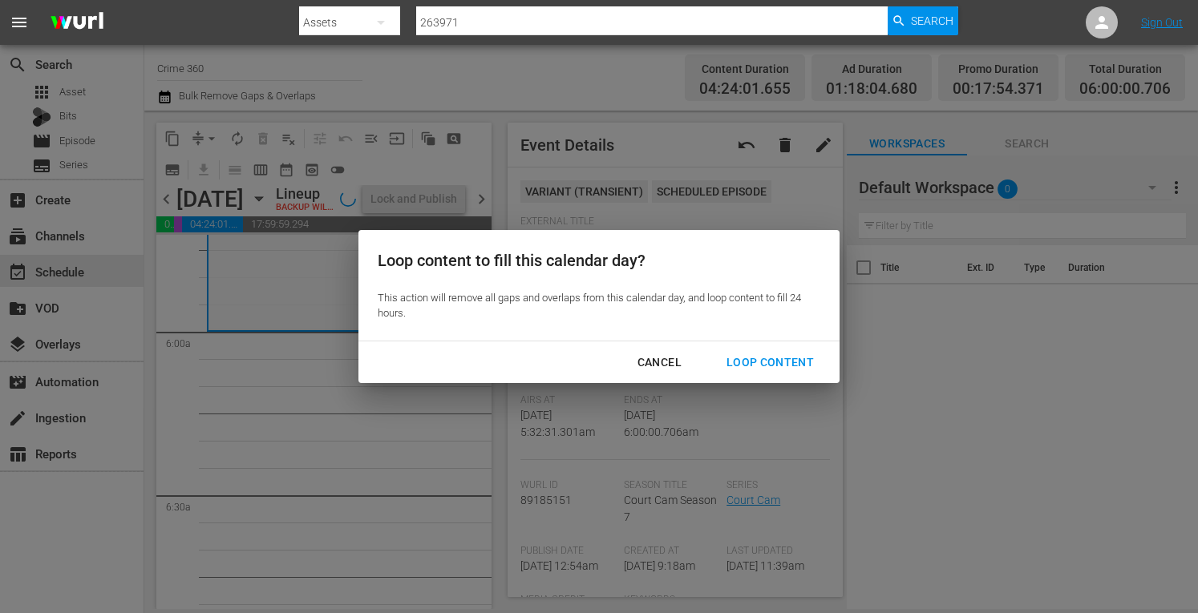
click at [675, 357] on div "Cancel" at bounding box center [660, 363] width 70 height 20
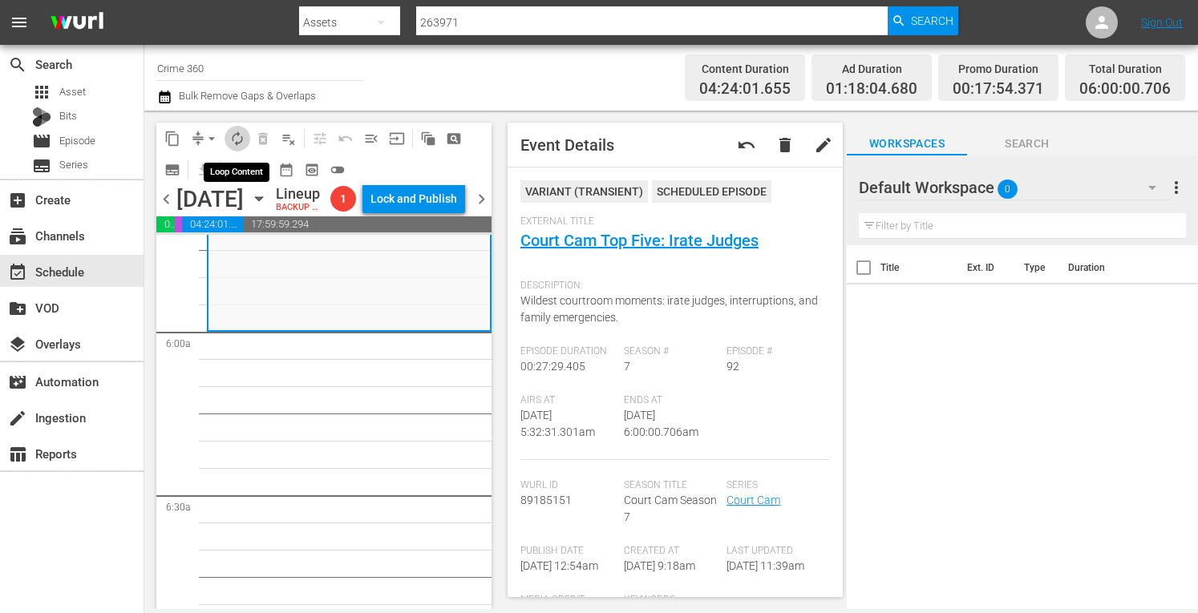
click at [231, 134] on span "autorenew_outlined" at bounding box center [237, 139] width 16 height 16
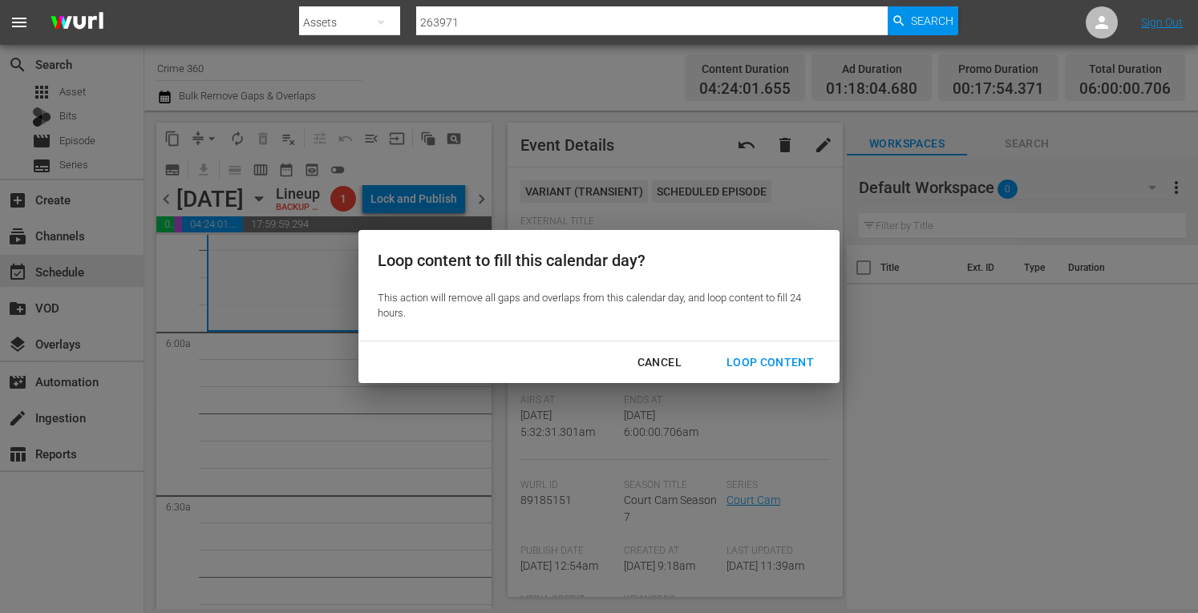
click at [765, 362] on div "Loop Content" at bounding box center [770, 363] width 113 height 20
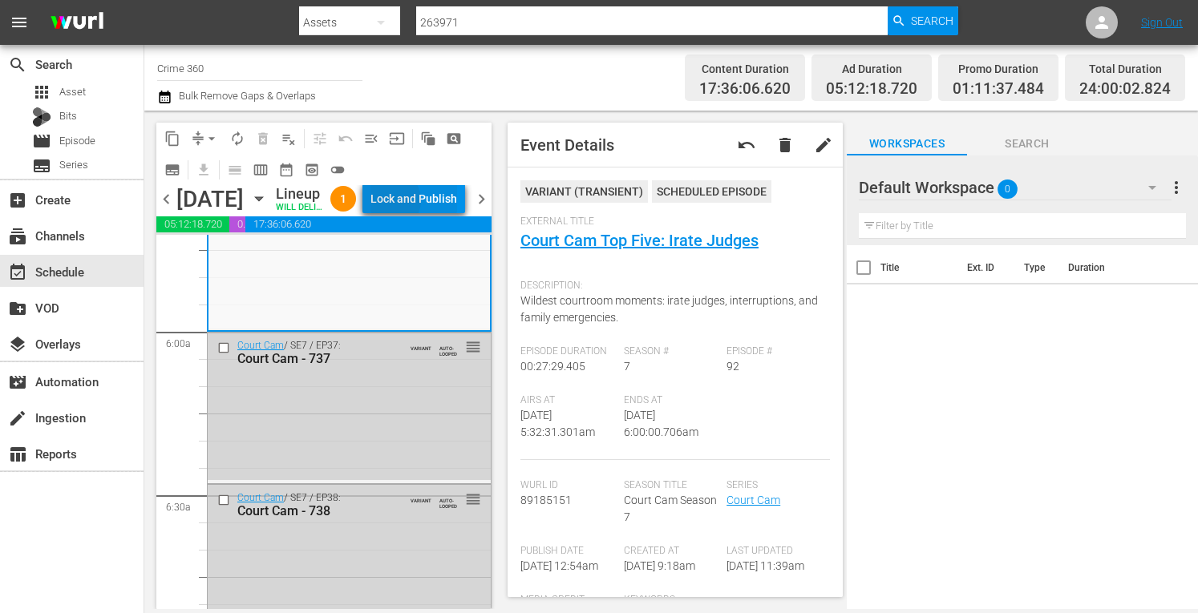
click at [428, 213] on div "Lock and Publish" at bounding box center [413, 198] width 87 height 29
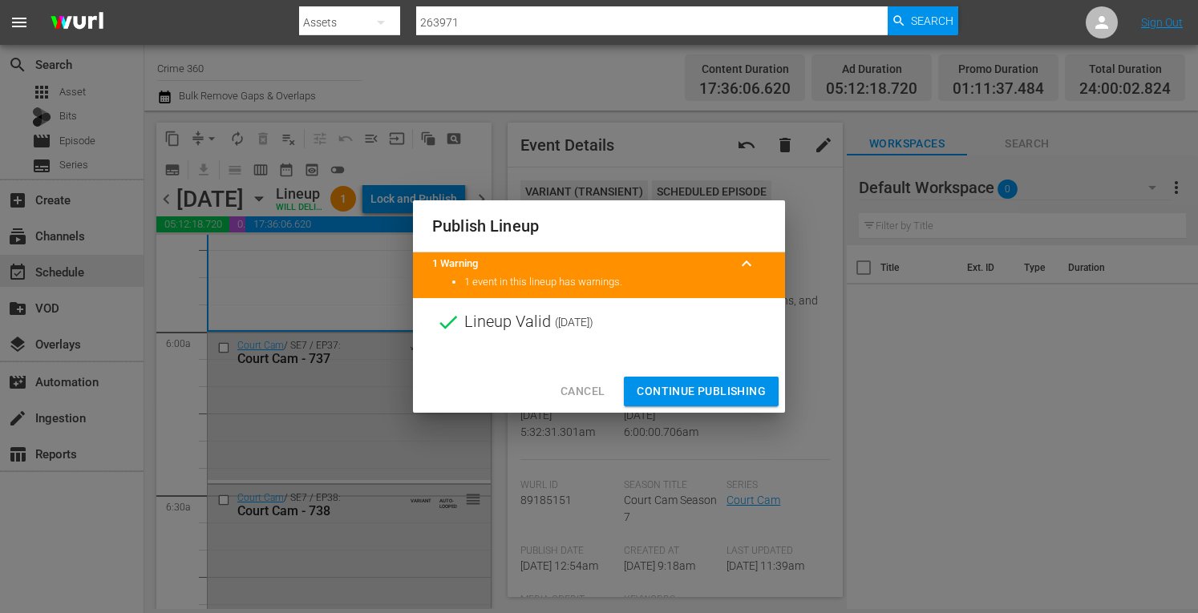
click at [674, 392] on span "Continue Publishing" at bounding box center [701, 392] width 129 height 20
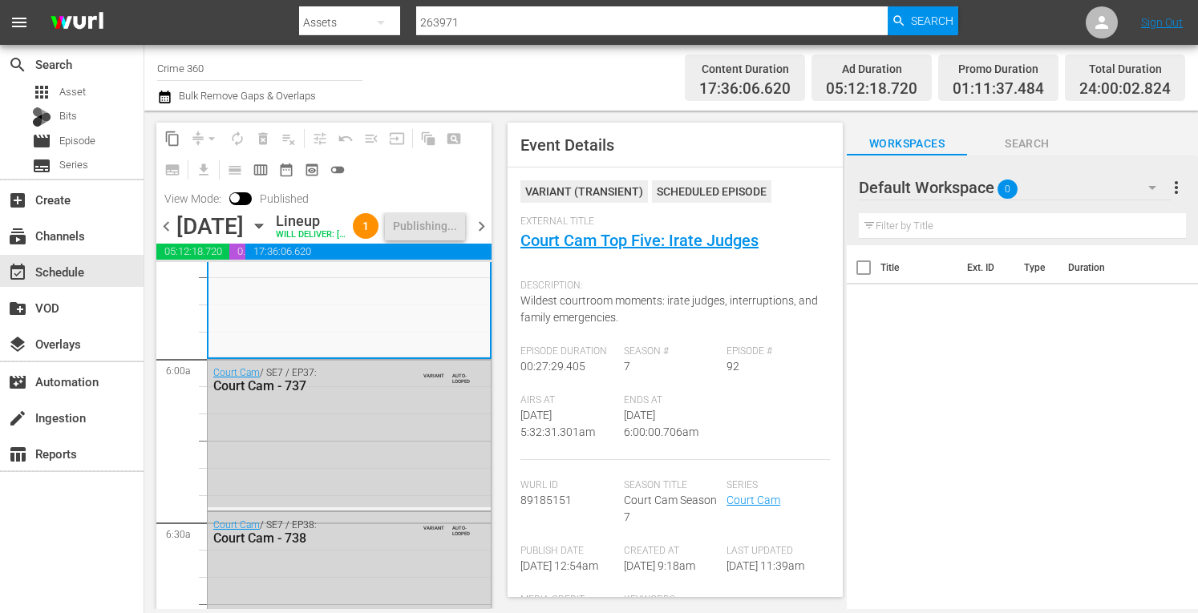
click at [482, 237] on span "chevron_right" at bounding box center [481, 227] width 20 height 20
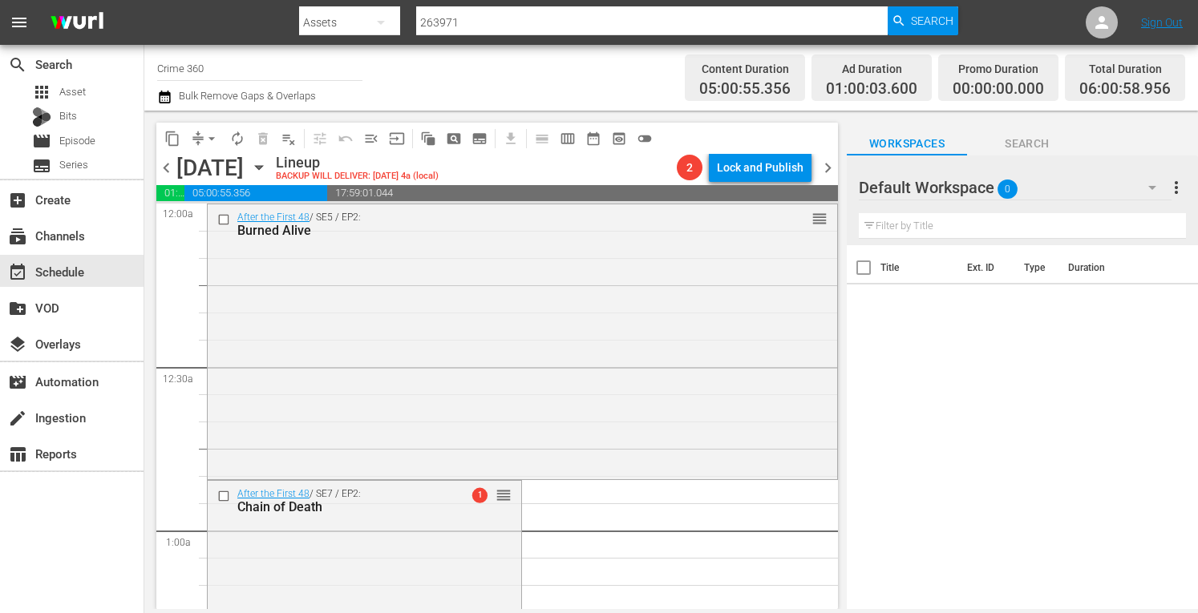
click at [204, 137] on span "arrow_drop_down" at bounding box center [212, 139] width 16 height 16
click at [195, 171] on li "Align to Midnight" at bounding box center [212, 171] width 132 height 26
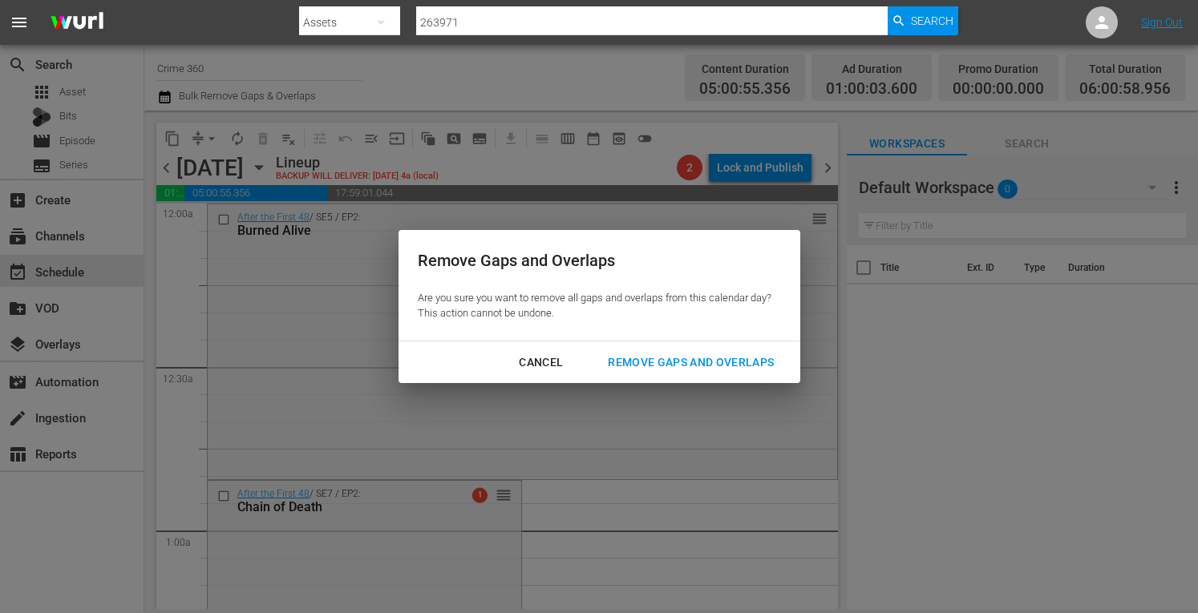
click at [682, 361] on div "Remove Gaps and Overlaps" at bounding box center [691, 363] width 192 height 20
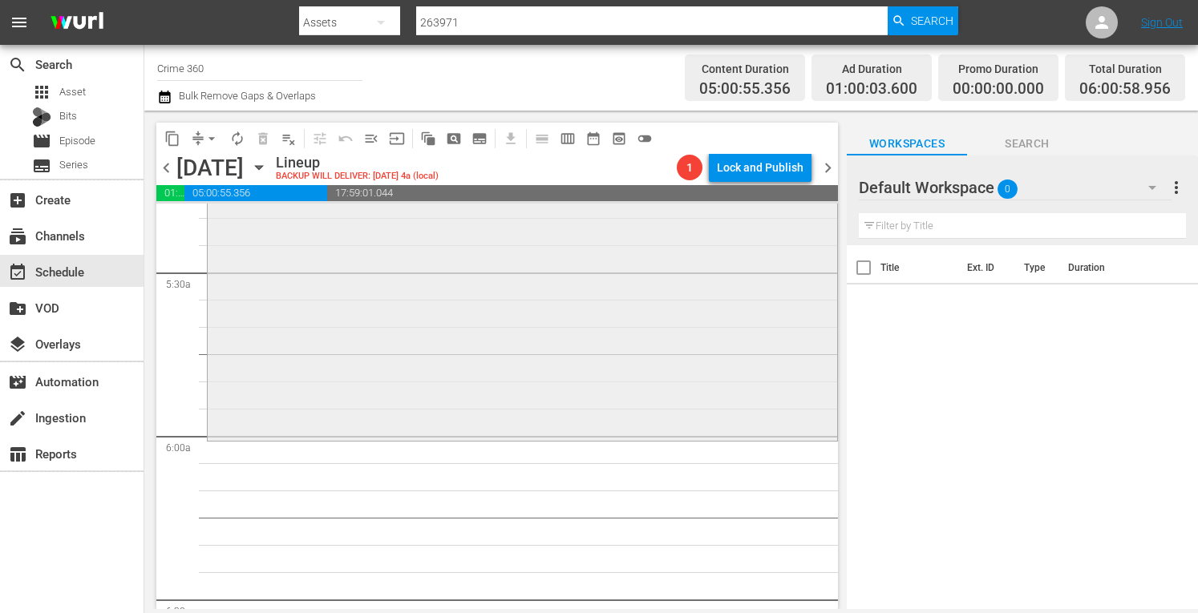
scroll to position [1728, 0]
click at [427, 334] on div "After the First 48 / SE5 / EP6: Love Thy Neighbor reorder" at bounding box center [522, 304] width 629 height 274
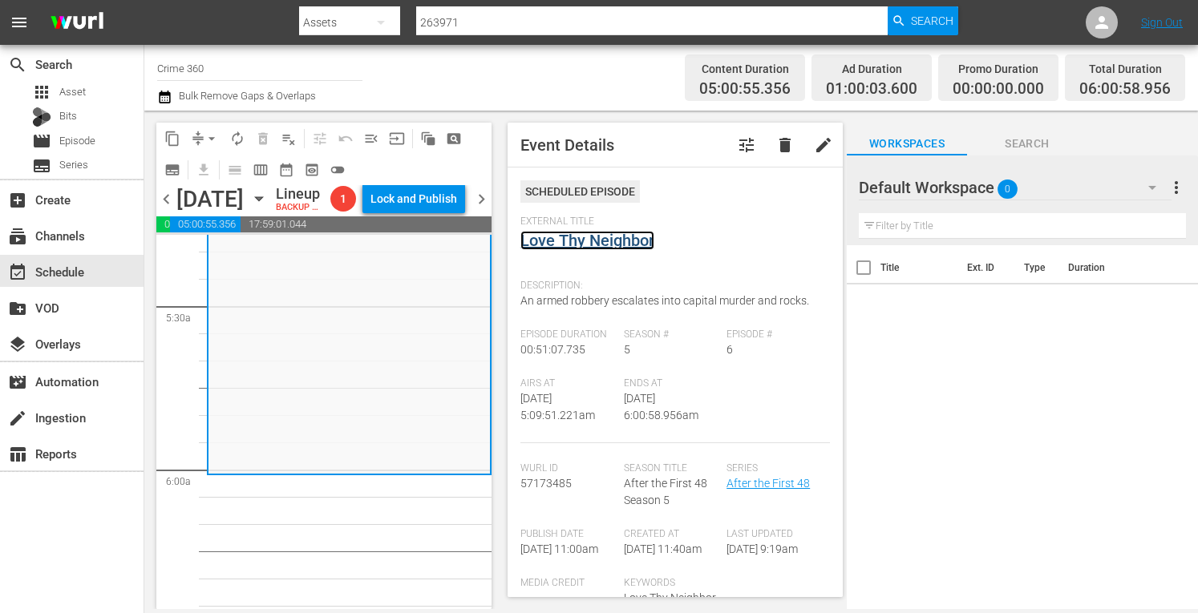
click at [613, 244] on link "Love Thy Neighbor" at bounding box center [587, 240] width 134 height 19
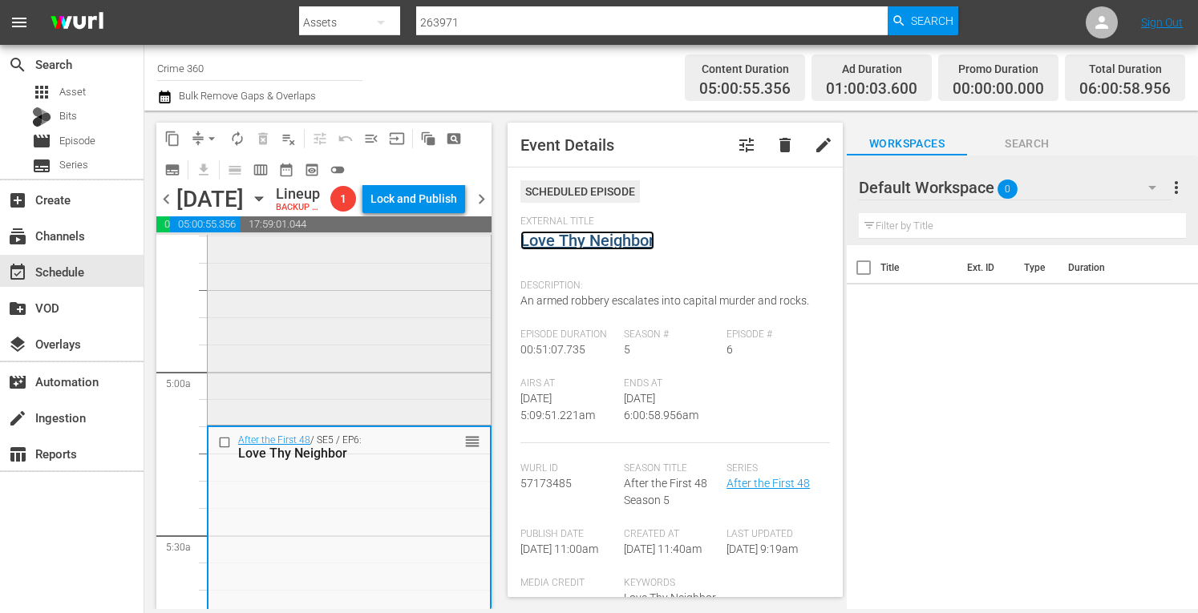
scroll to position [1481, 0]
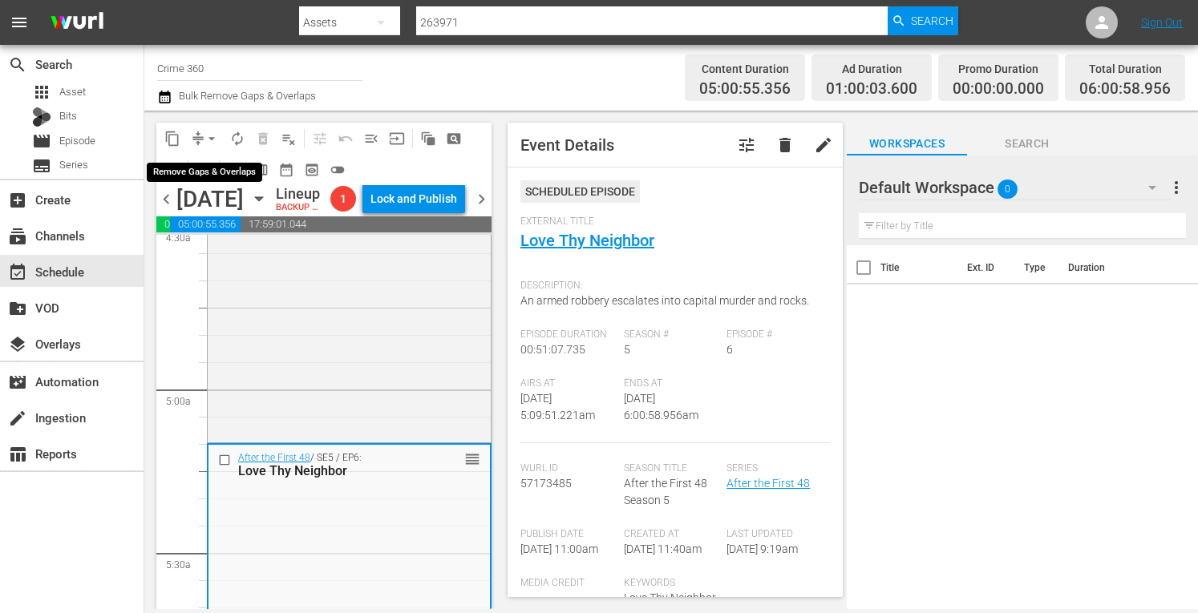
click at [205, 139] on span "arrow_drop_down" at bounding box center [212, 139] width 16 height 16
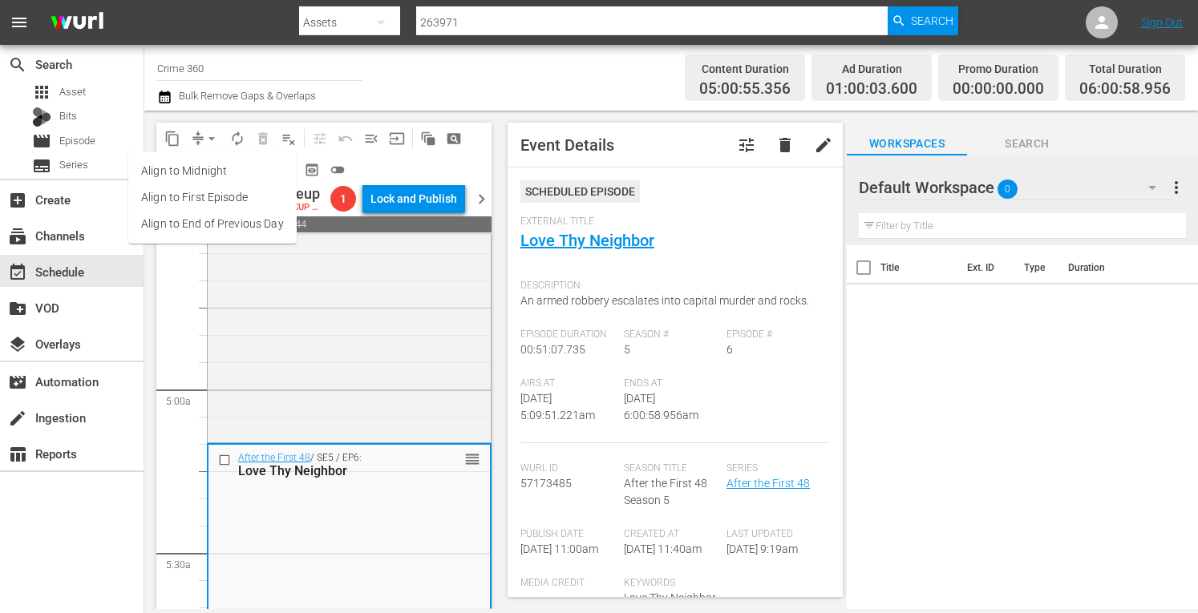
click at [190, 162] on li "Align to Midnight" at bounding box center [212, 171] width 168 height 26
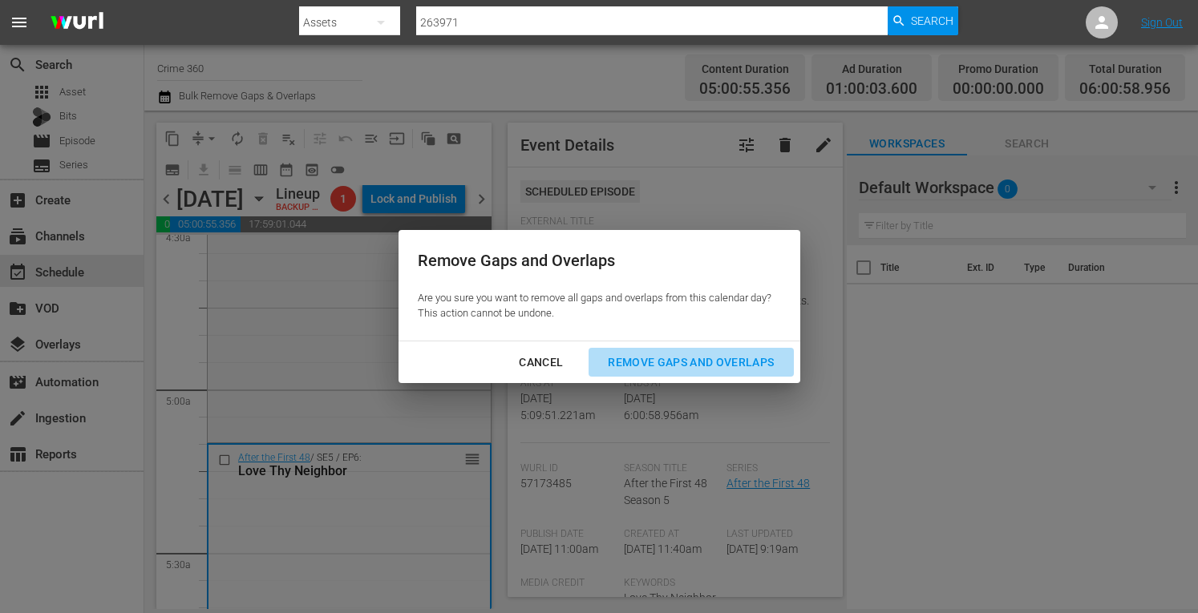
click at [678, 361] on div "Remove Gaps and Overlaps" at bounding box center [691, 363] width 192 height 20
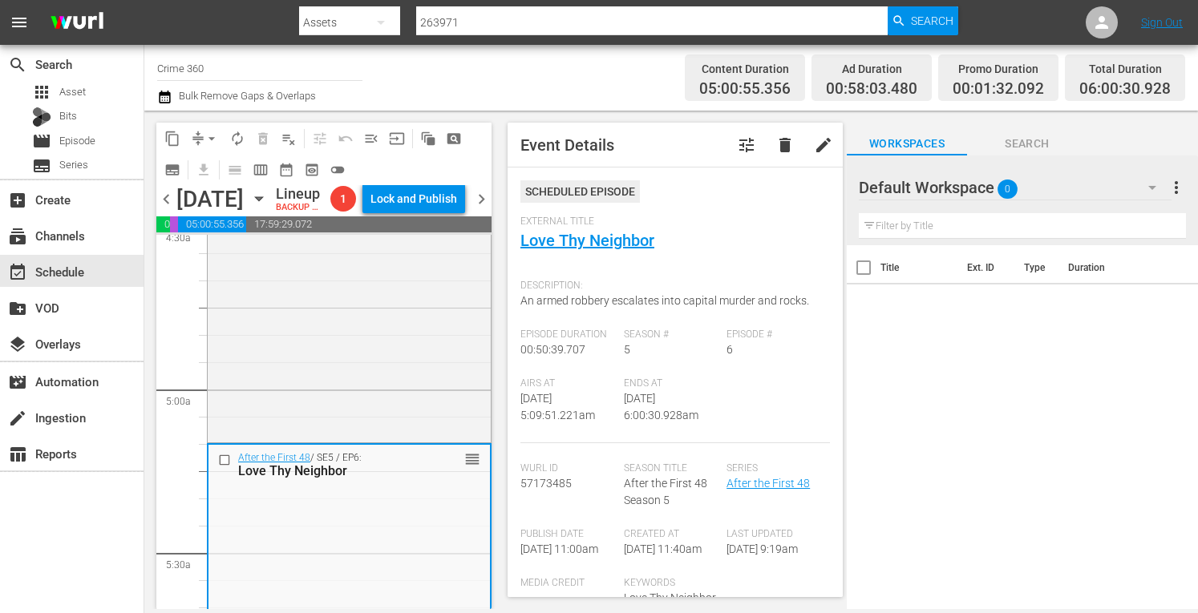
click at [208, 140] on span "arrow_drop_down" at bounding box center [212, 139] width 16 height 16
click at [179, 166] on li "Align to Midnight" at bounding box center [212, 171] width 168 height 26
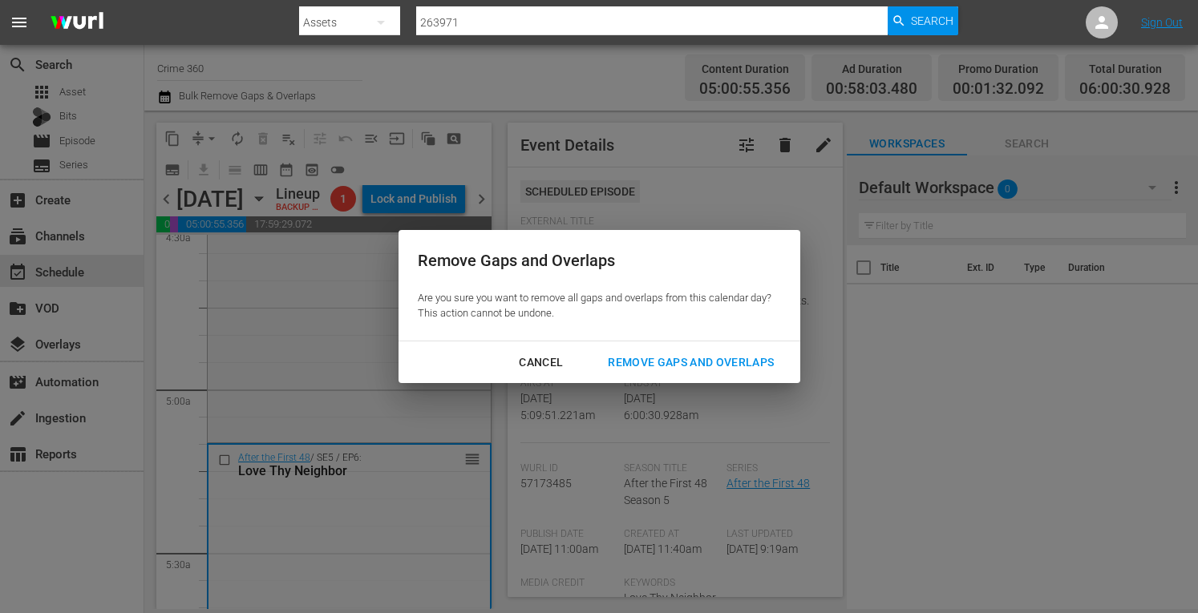
click at [667, 366] on div "Remove Gaps and Overlaps" at bounding box center [691, 363] width 192 height 20
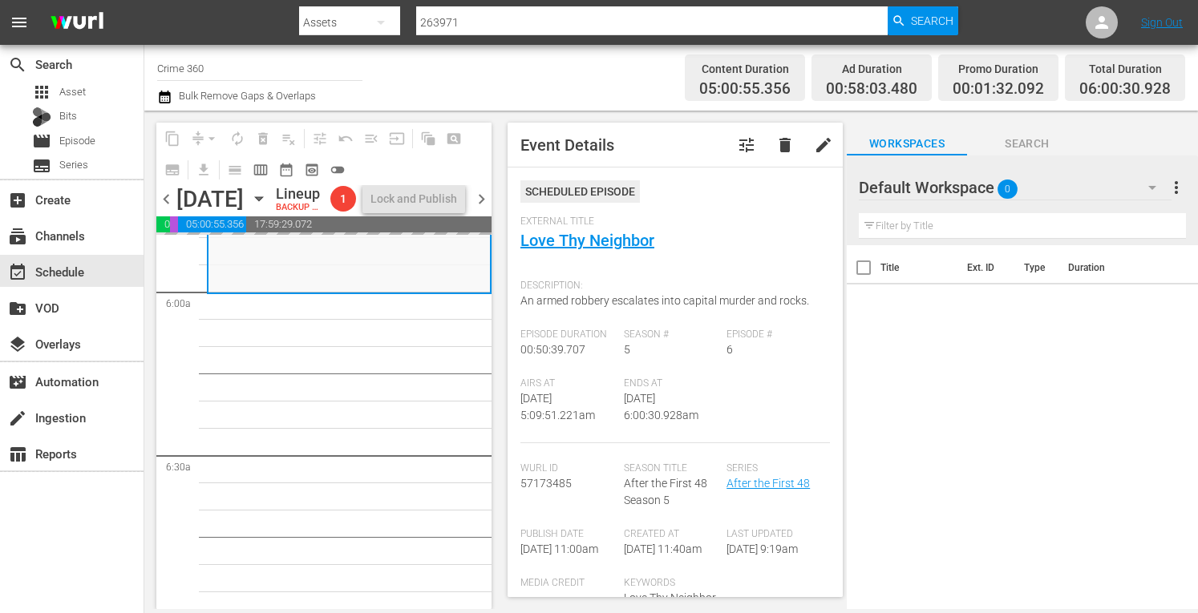
scroll to position [1892, 0]
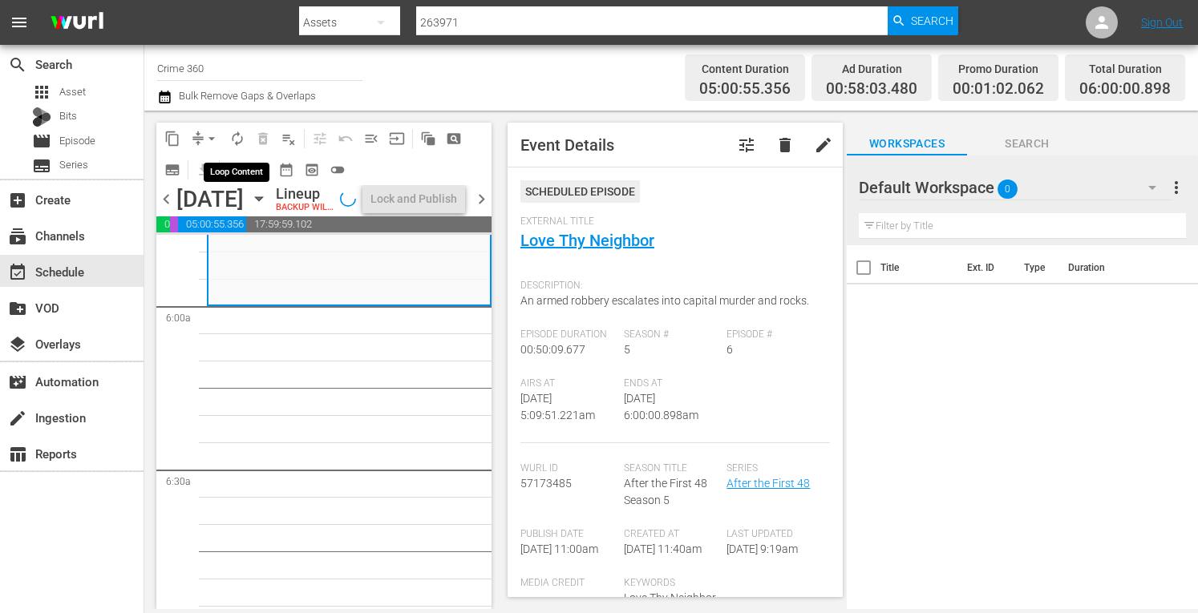
click at [238, 137] on span "autorenew_outlined" at bounding box center [237, 139] width 16 height 16
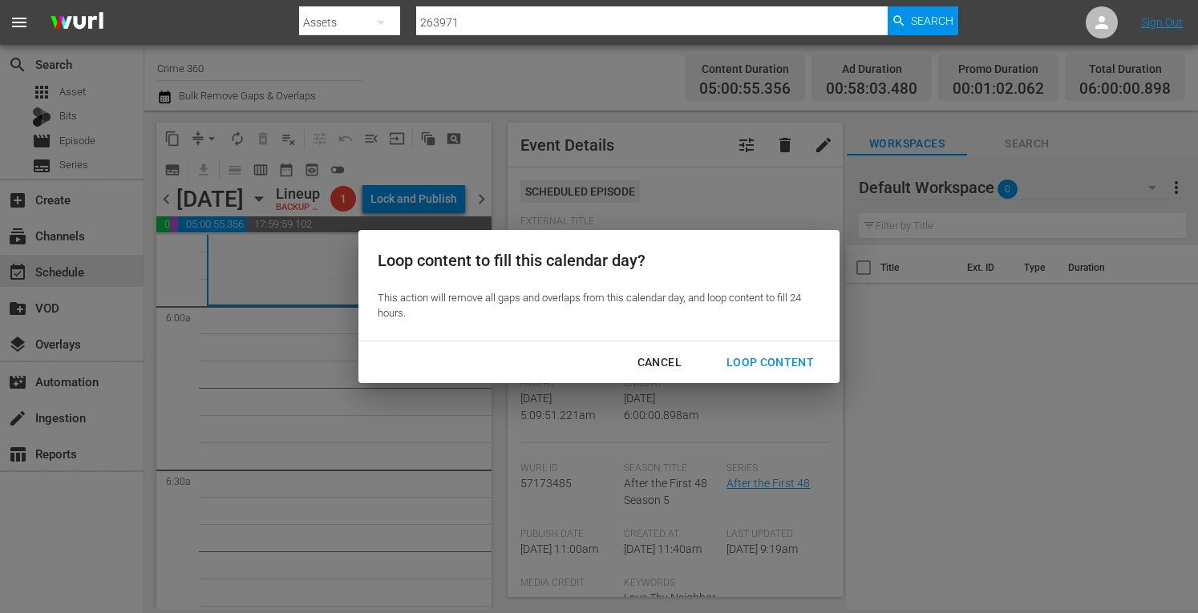
click at [756, 360] on div "Loop Content" at bounding box center [770, 363] width 113 height 20
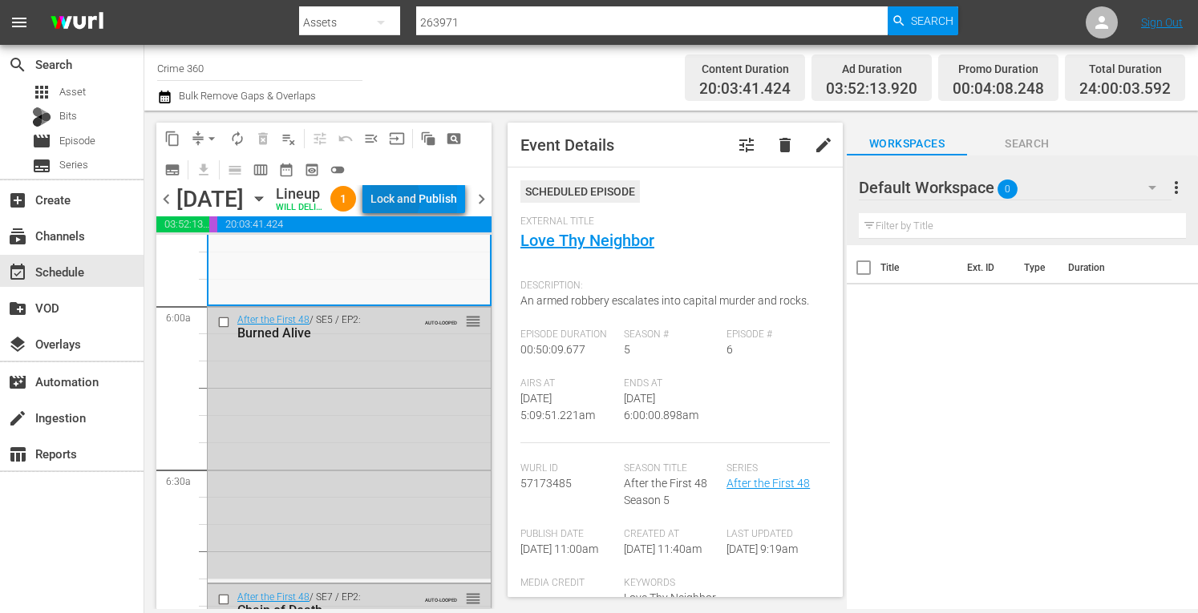
click at [423, 213] on div "Lock and Publish" at bounding box center [413, 198] width 87 height 29
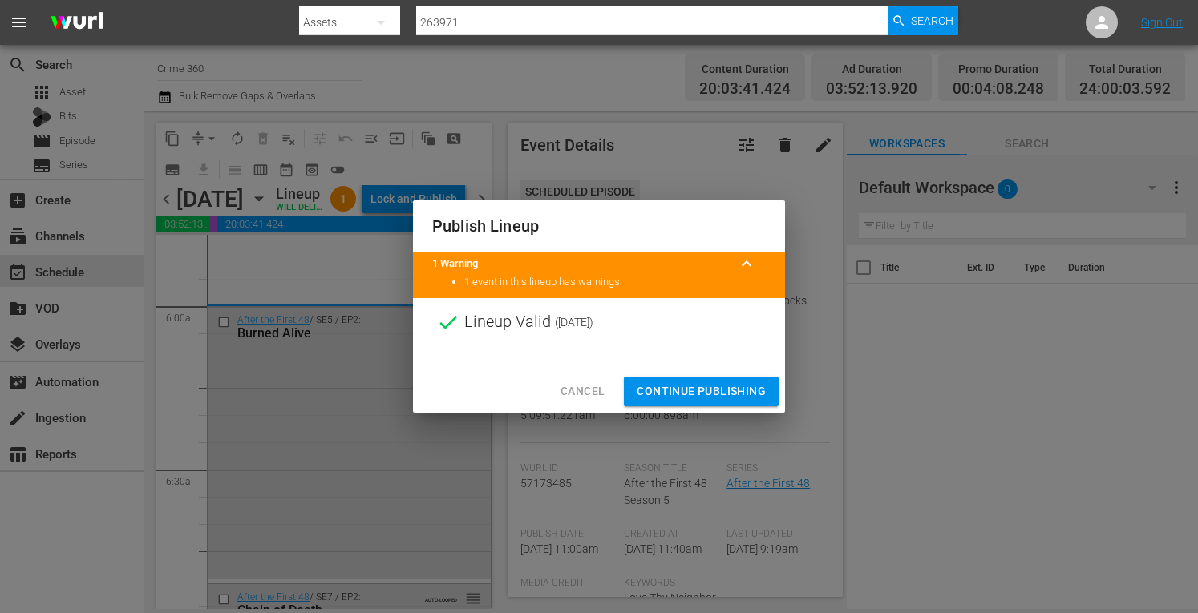
click at [680, 399] on span "Continue Publishing" at bounding box center [701, 392] width 129 height 20
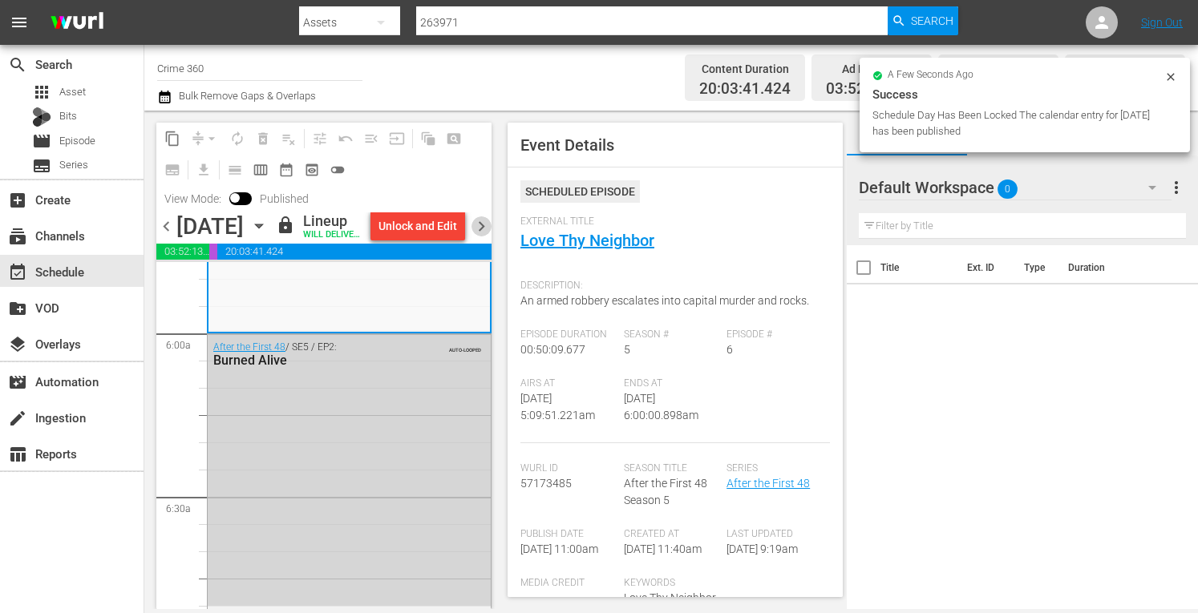
click at [485, 237] on span "chevron_right" at bounding box center [481, 227] width 20 height 20
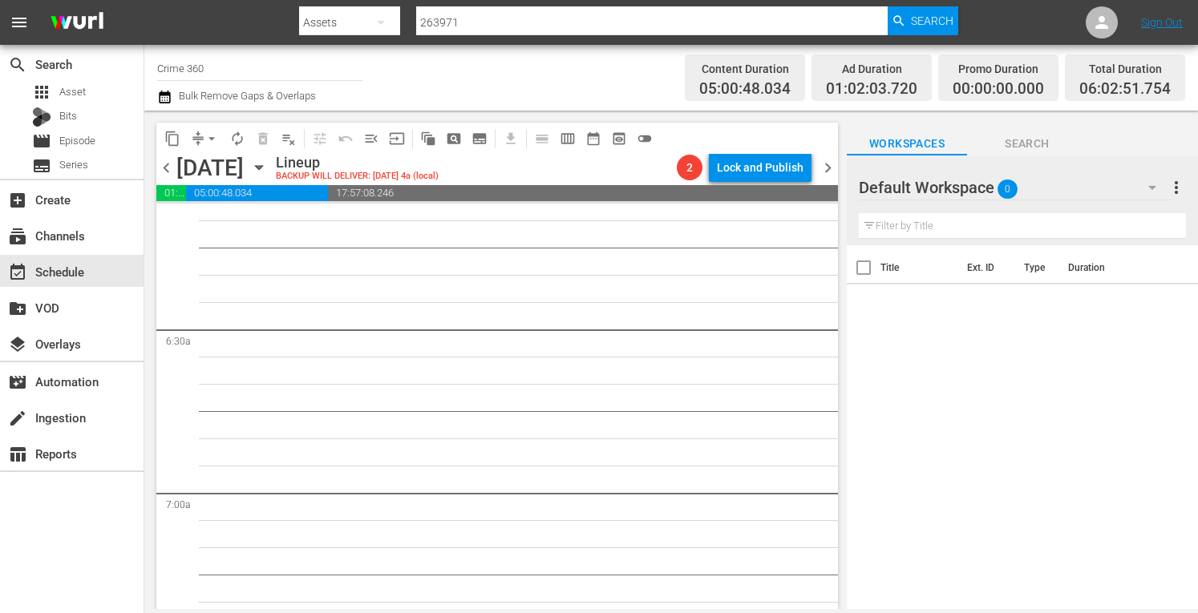
scroll to position [1864, 0]
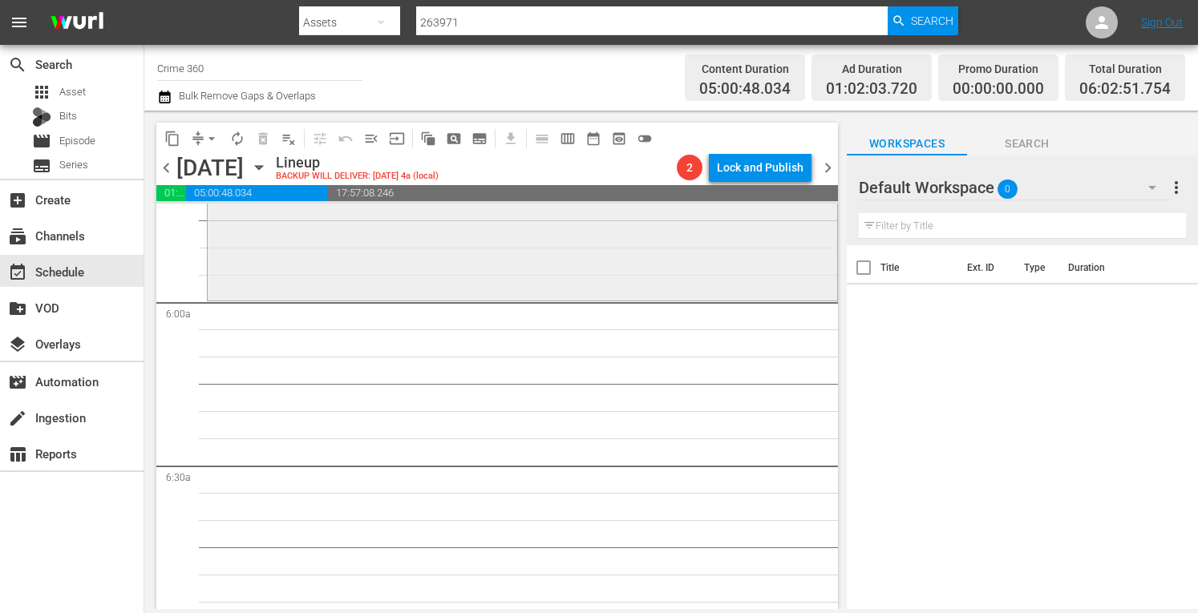
click at [374, 237] on div "The First 48 / SE19 / EP7: Devil In Me And Trail Of Blood Devil In Me And Trail…" at bounding box center [522, 156] width 629 height 284
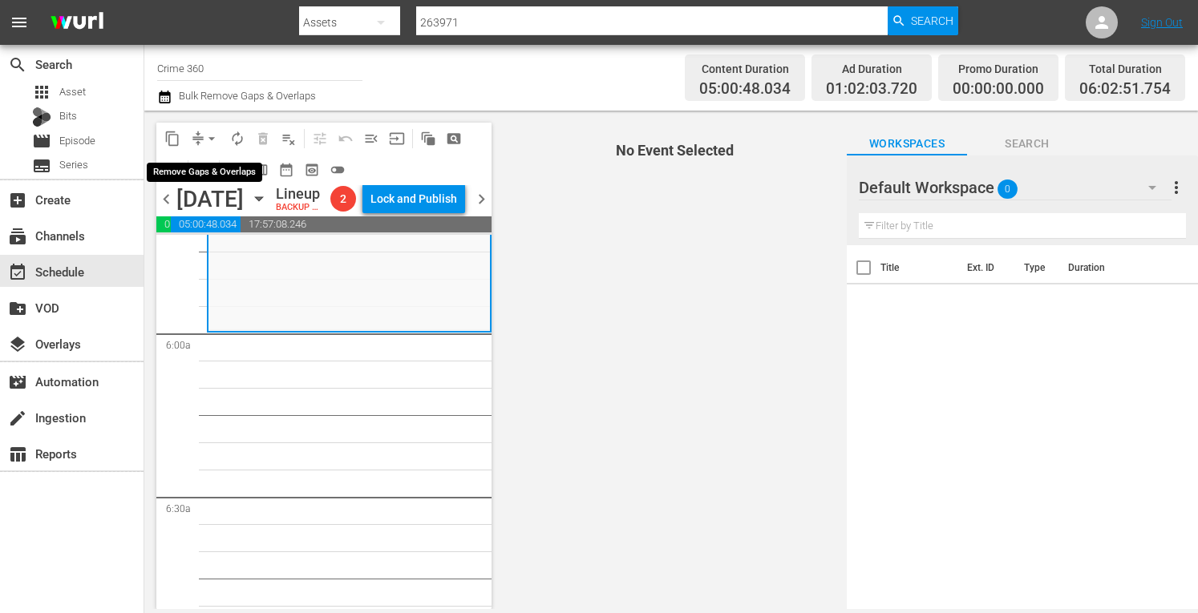
click at [208, 133] on span "arrow_drop_down" at bounding box center [212, 139] width 16 height 16
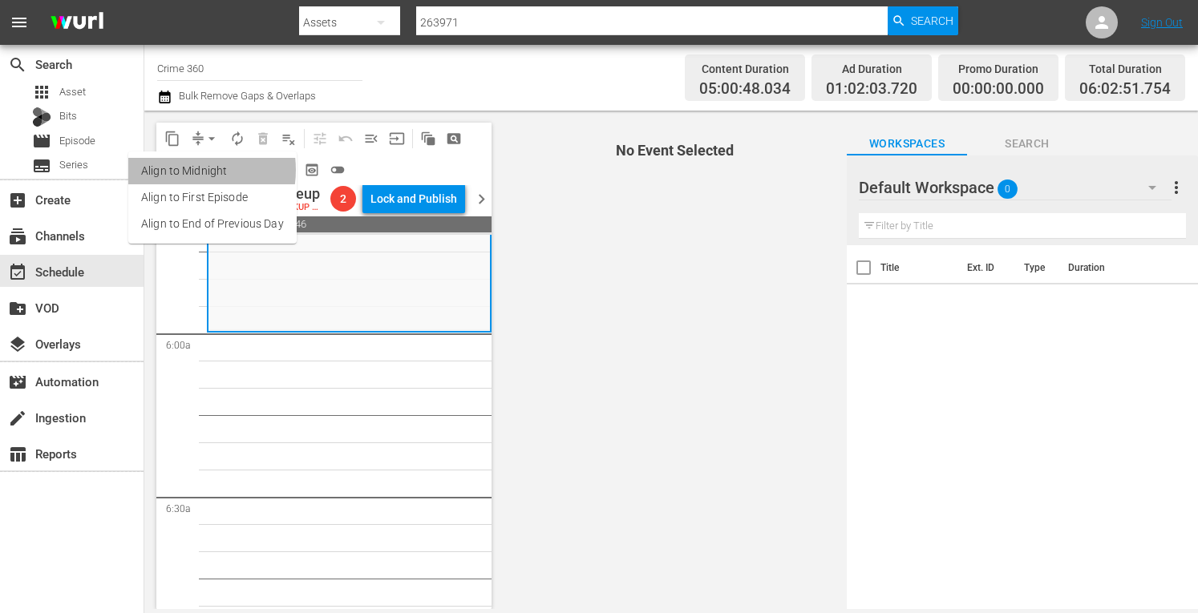
click at [185, 170] on li "Align to Midnight" at bounding box center [212, 171] width 168 height 26
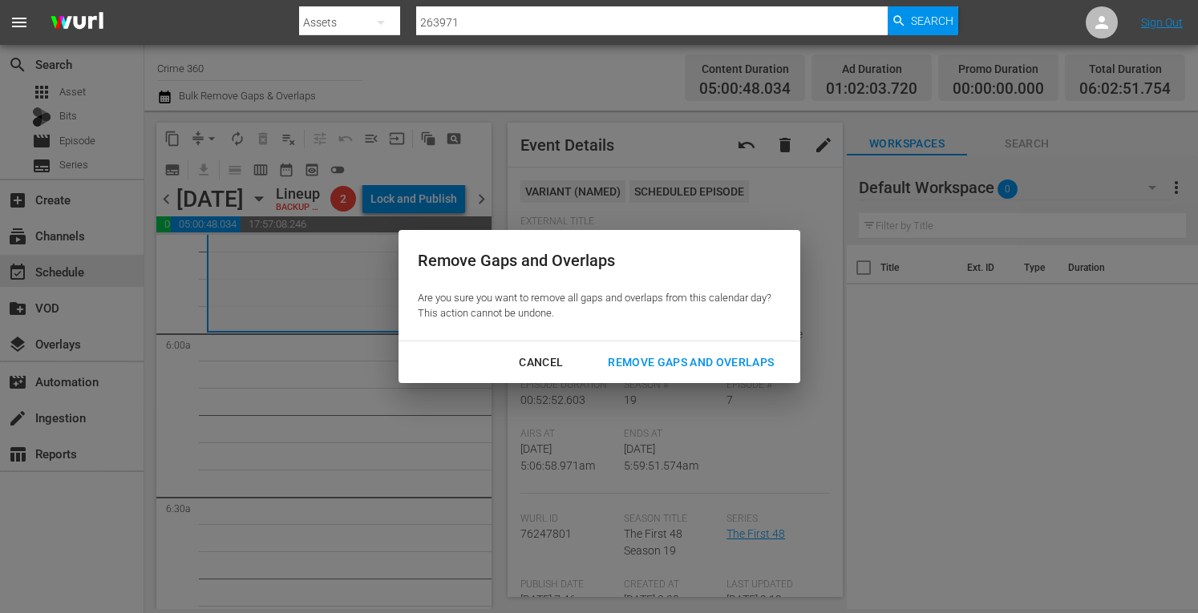
click at [686, 364] on div "Remove Gaps and Overlaps" at bounding box center [691, 363] width 192 height 20
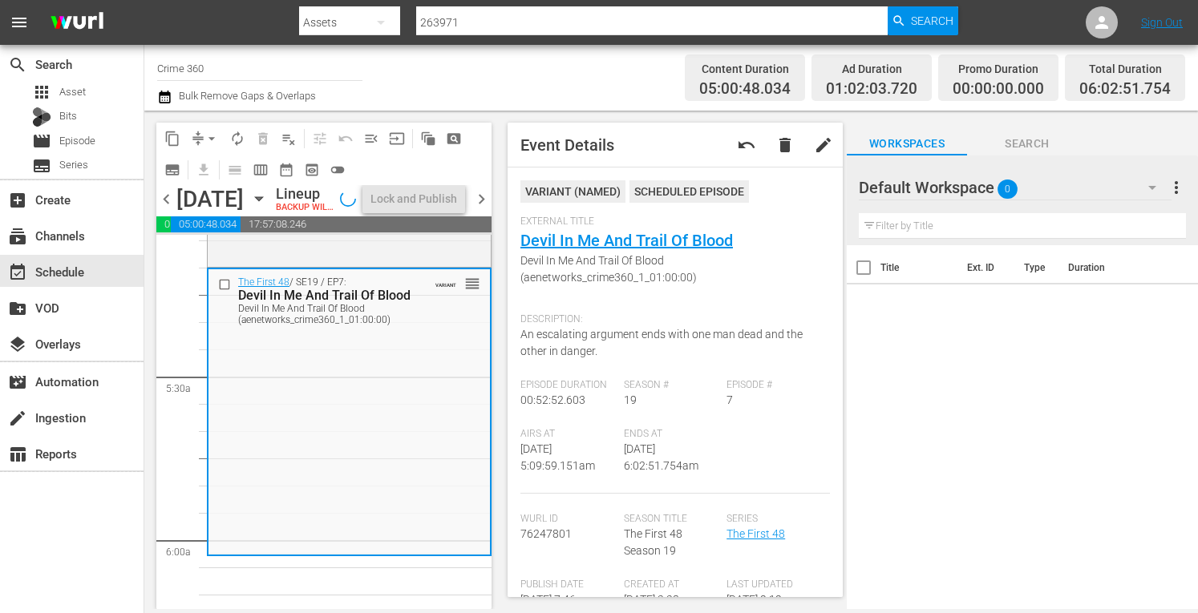
scroll to position [1647, 0]
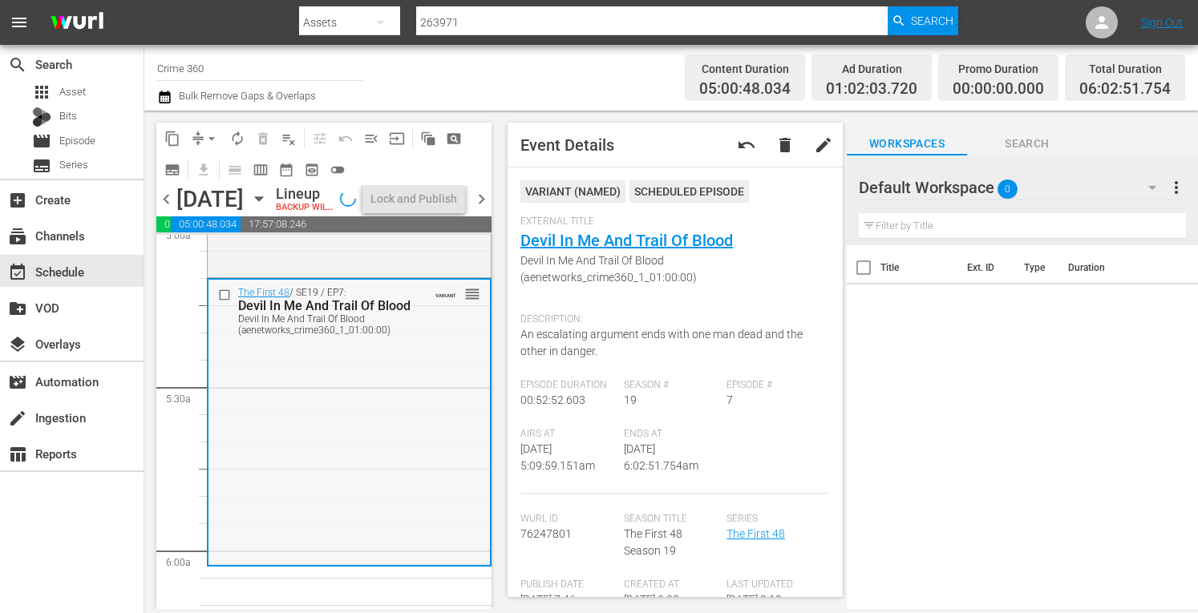
click at [334, 342] on div "The First 48 / SE19 / EP7: Devil In Me And Trail Of Blood Devil In Me And Trail…" at bounding box center [348, 311] width 281 height 62
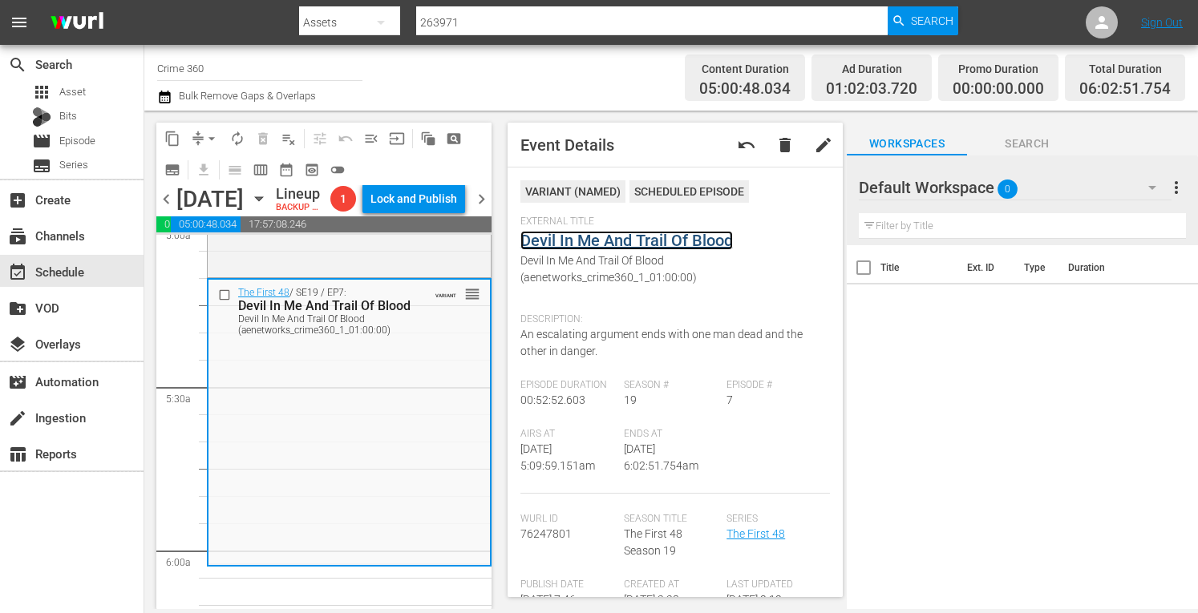
click at [627, 235] on link "Devil In Me And Trail Of Blood" at bounding box center [626, 240] width 212 height 19
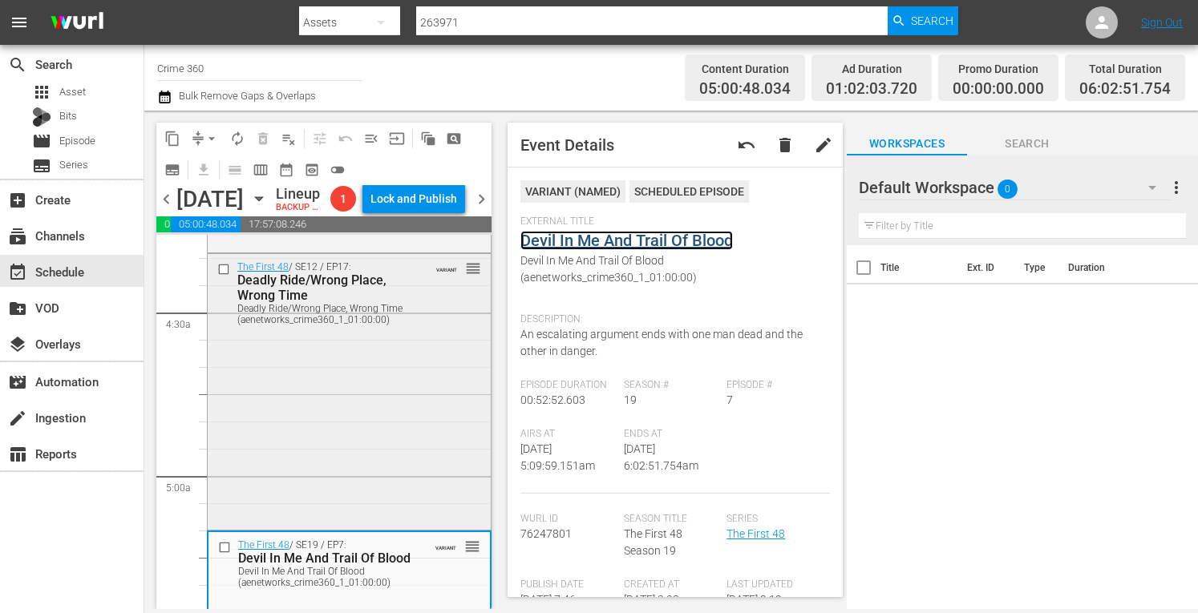
scroll to position [1394, 0]
click at [326, 455] on div "The First 48 / SE12 / EP17: Deadly Ride/Wrong Place, Wrong Time Deadly Ride/Wro…" at bounding box center [349, 391] width 283 height 273
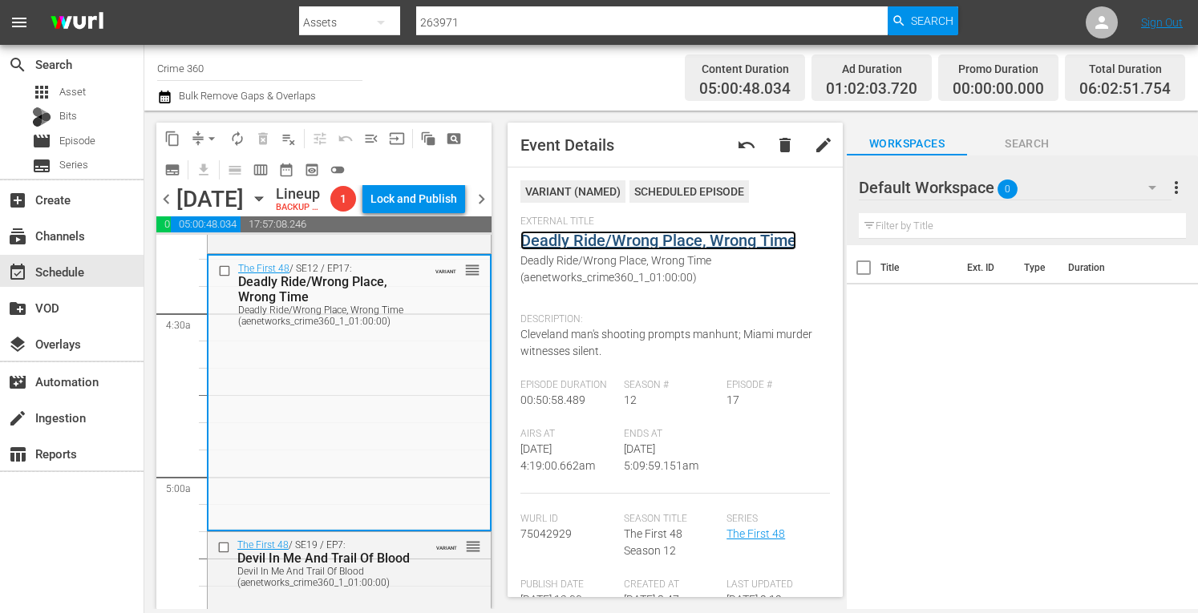
click at [669, 235] on link "Deadly Ride/Wrong Place, Wrong Time" at bounding box center [658, 240] width 276 height 19
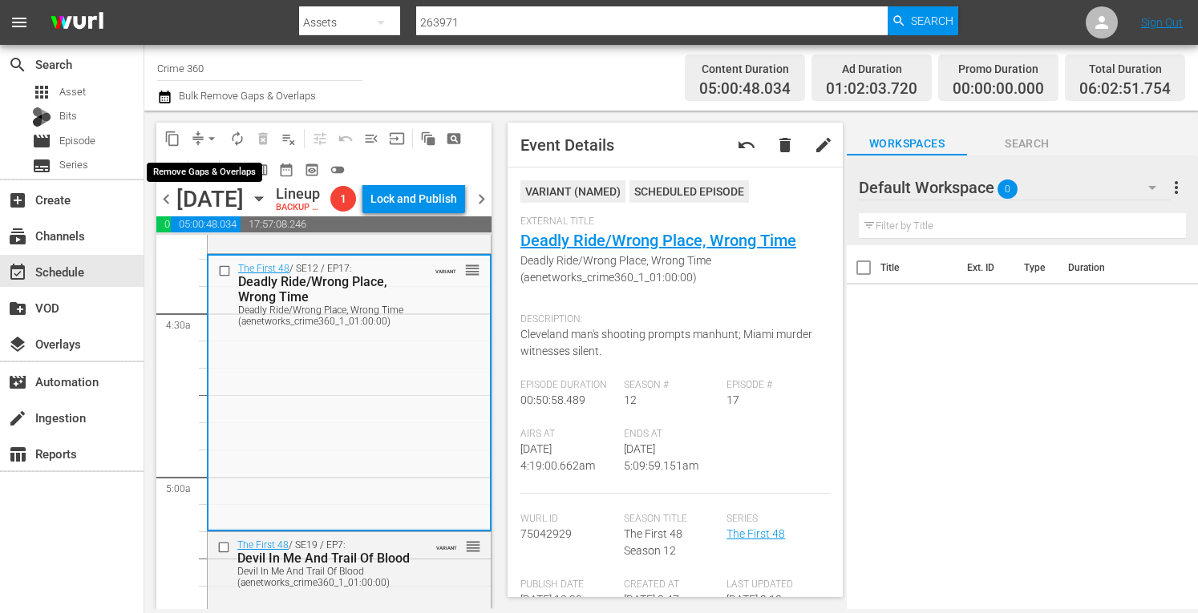
click at [212, 140] on span "arrow_drop_down" at bounding box center [212, 139] width 16 height 16
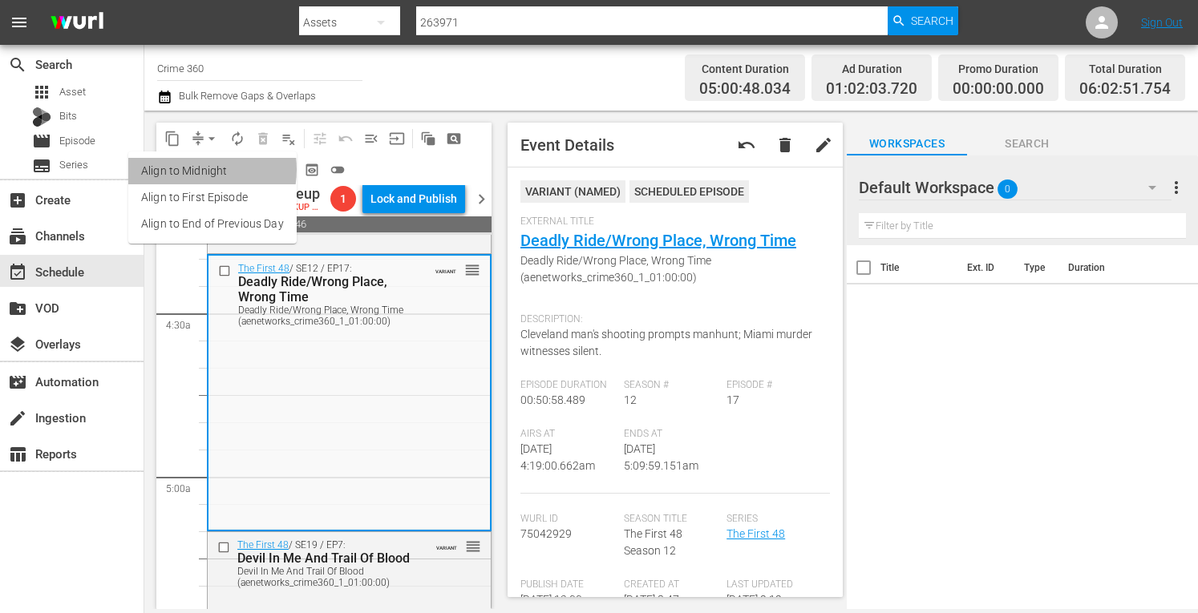
click at [188, 169] on li "Align to Midnight" at bounding box center [212, 171] width 168 height 26
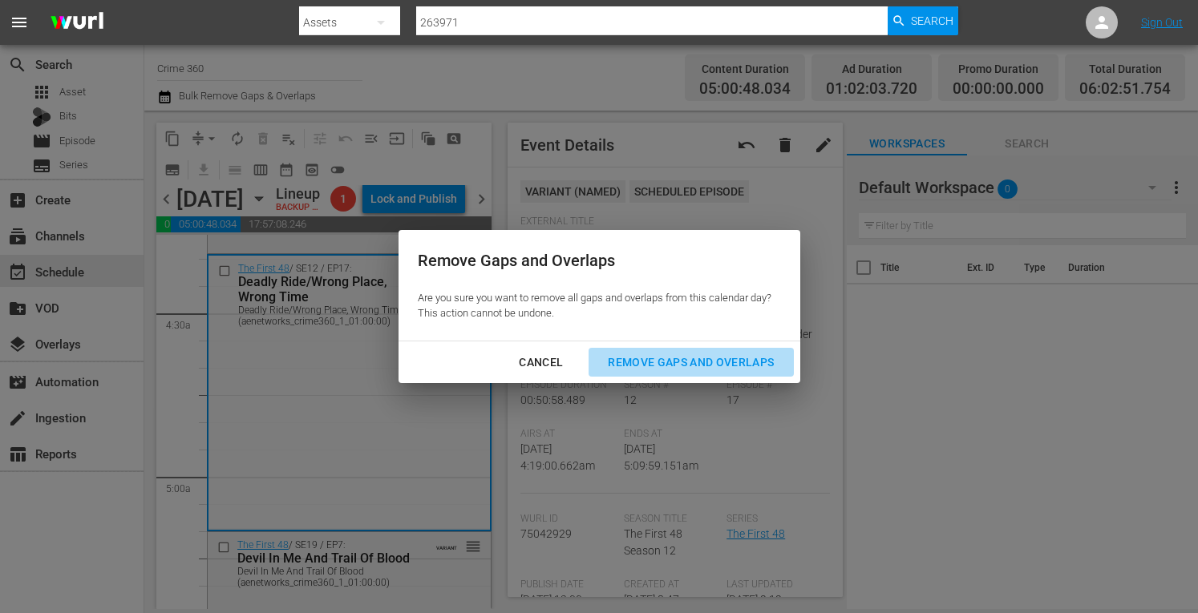
click at [641, 368] on div "Remove Gaps and Overlaps" at bounding box center [691, 363] width 192 height 20
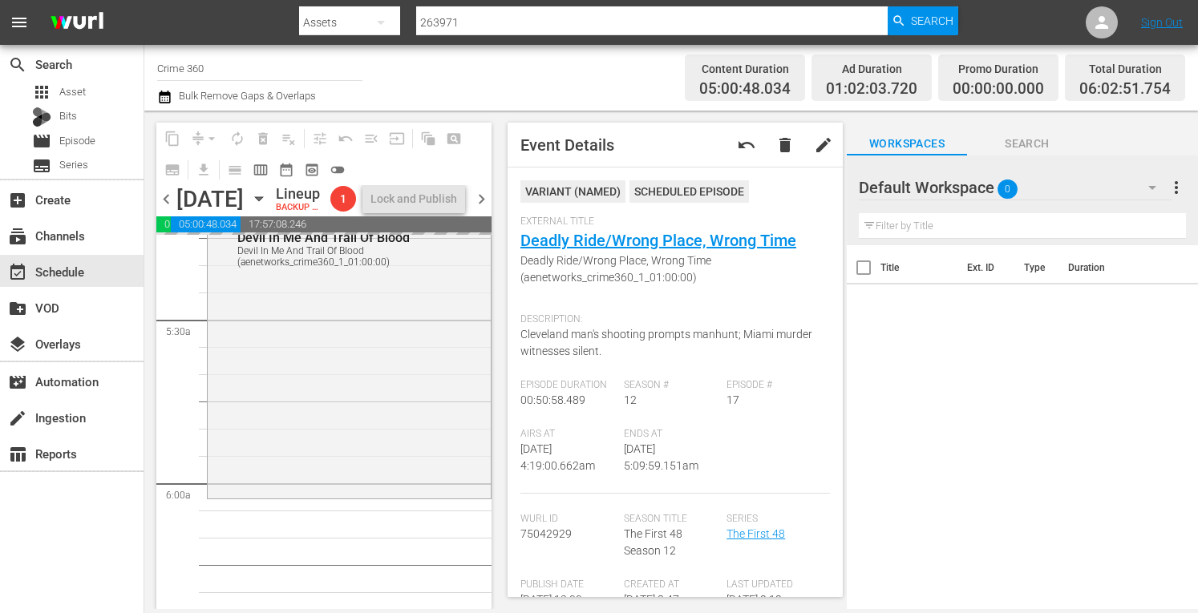
scroll to position [1682, 0]
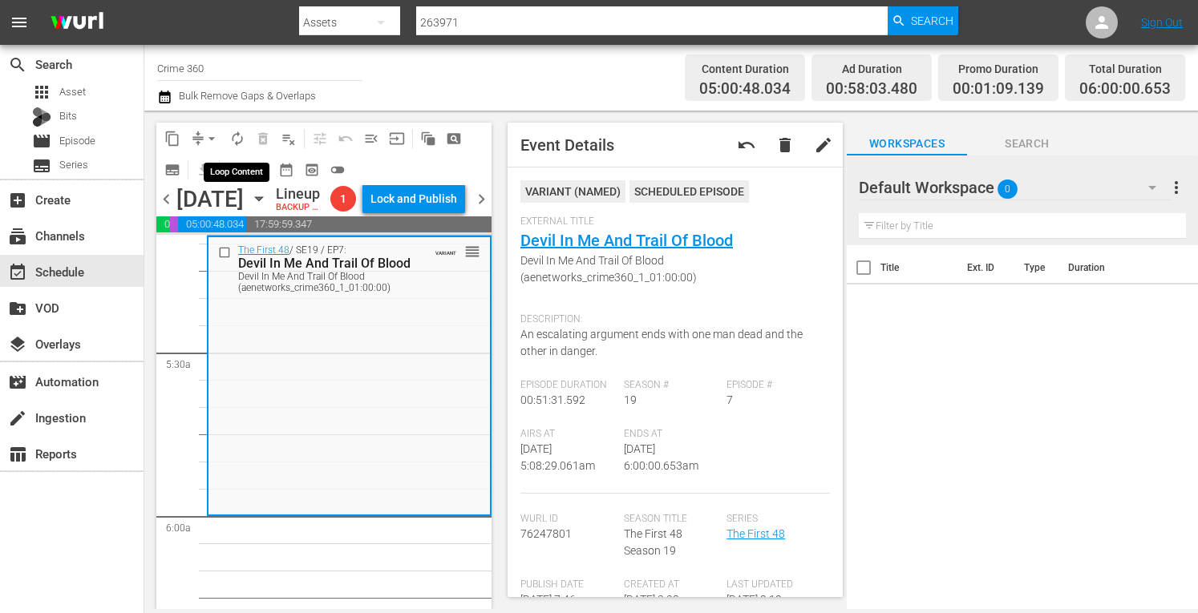
click at [237, 136] on span "autorenew_outlined" at bounding box center [237, 139] width 16 height 16
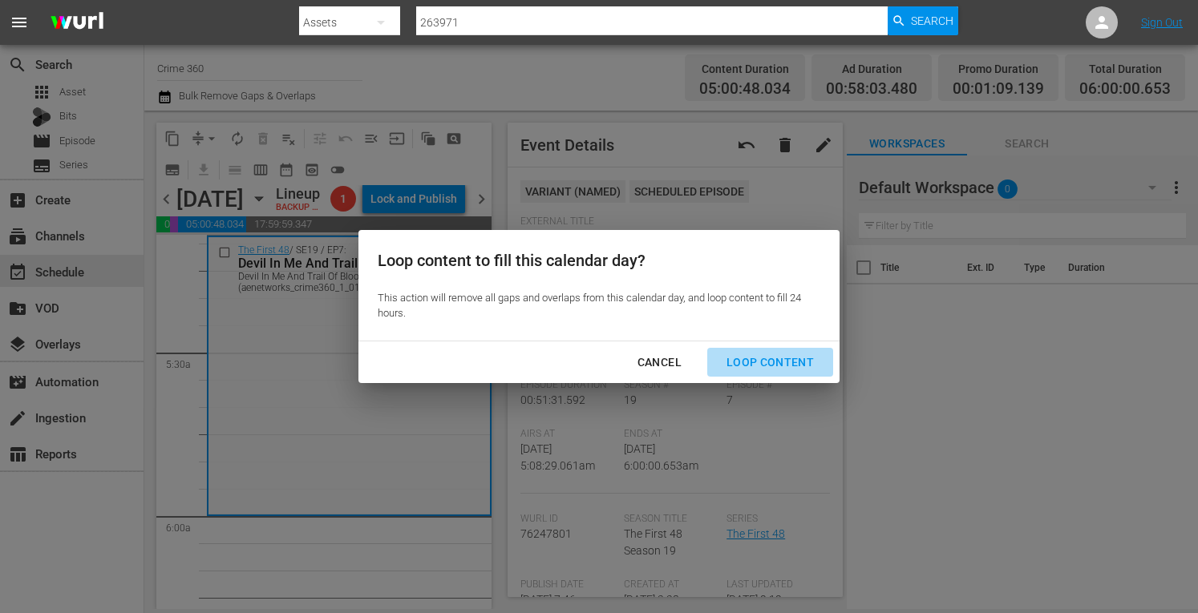
click at [790, 370] on div "Loop Content" at bounding box center [770, 363] width 113 height 20
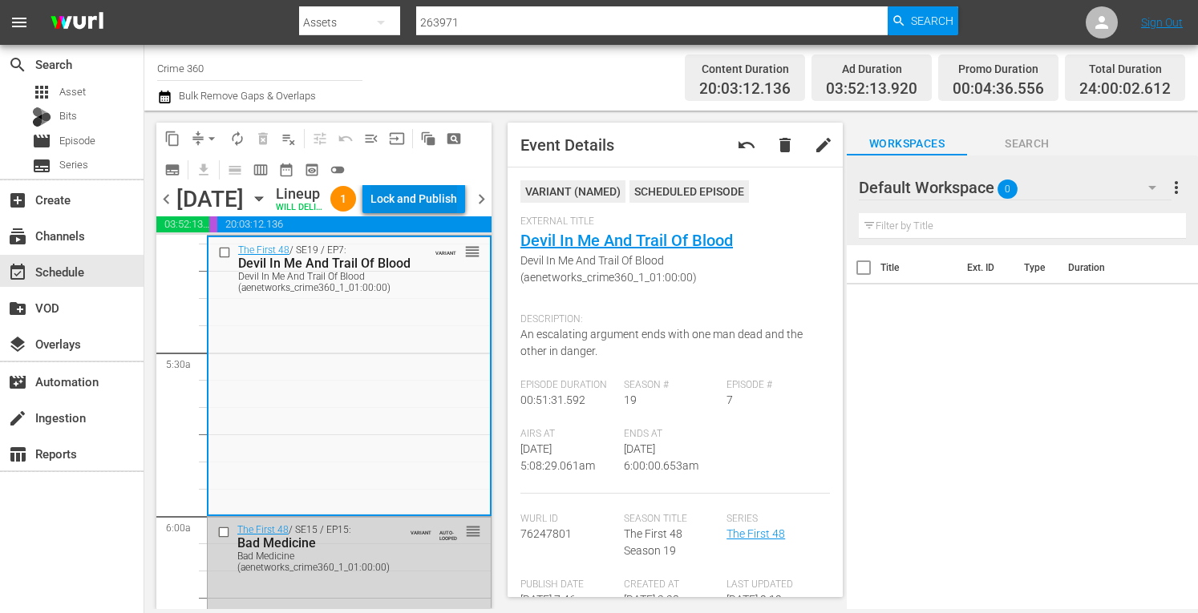
click at [415, 213] on div "Lock and Publish" at bounding box center [413, 198] width 87 height 29
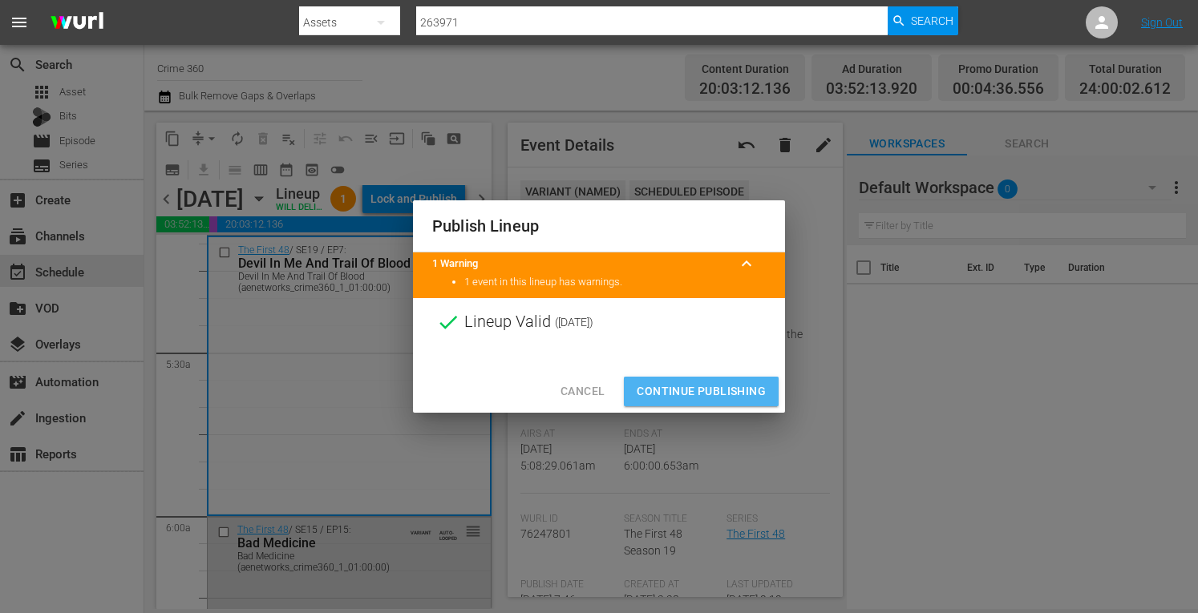
click at [689, 384] on span "Continue Publishing" at bounding box center [701, 392] width 129 height 20
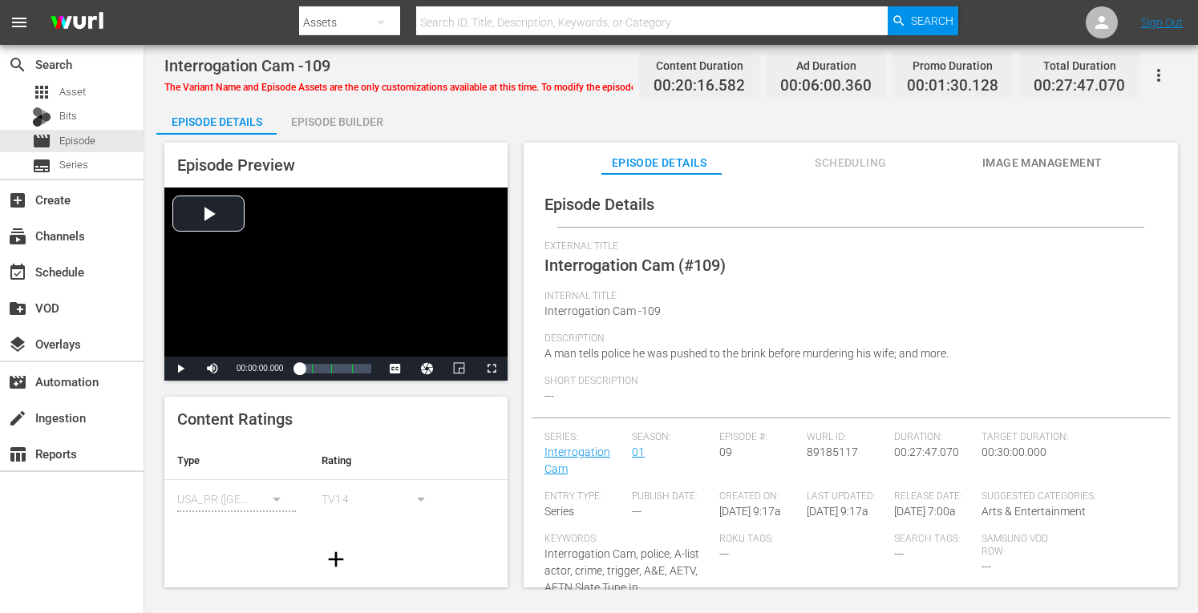
click at [320, 119] on div "Episode Builder" at bounding box center [337, 122] width 120 height 38
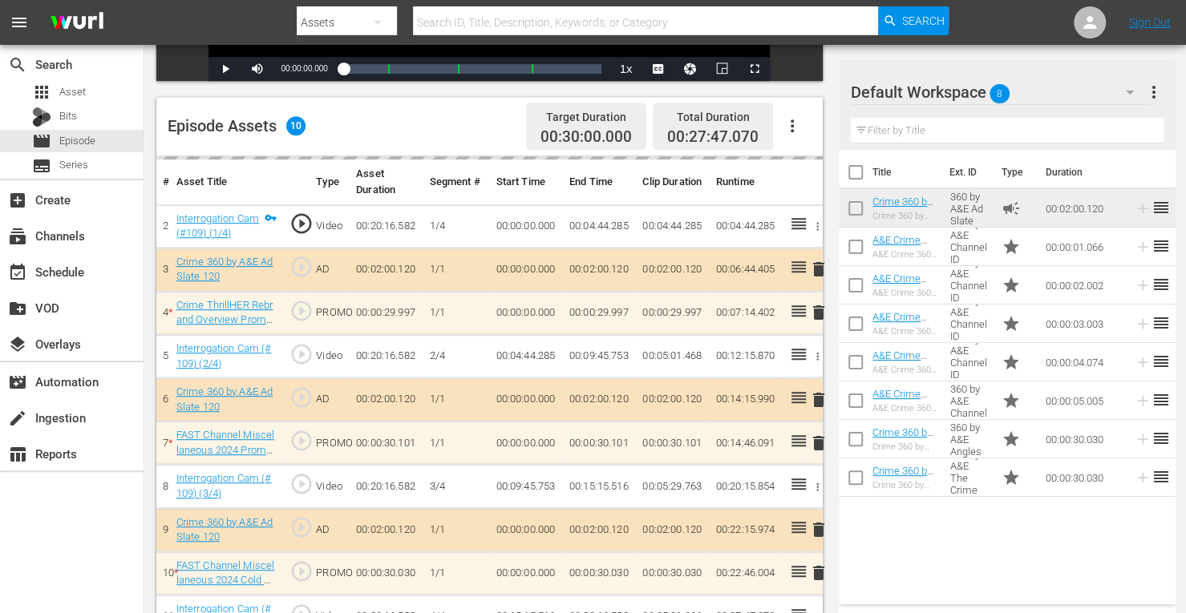
scroll to position [417, 0]
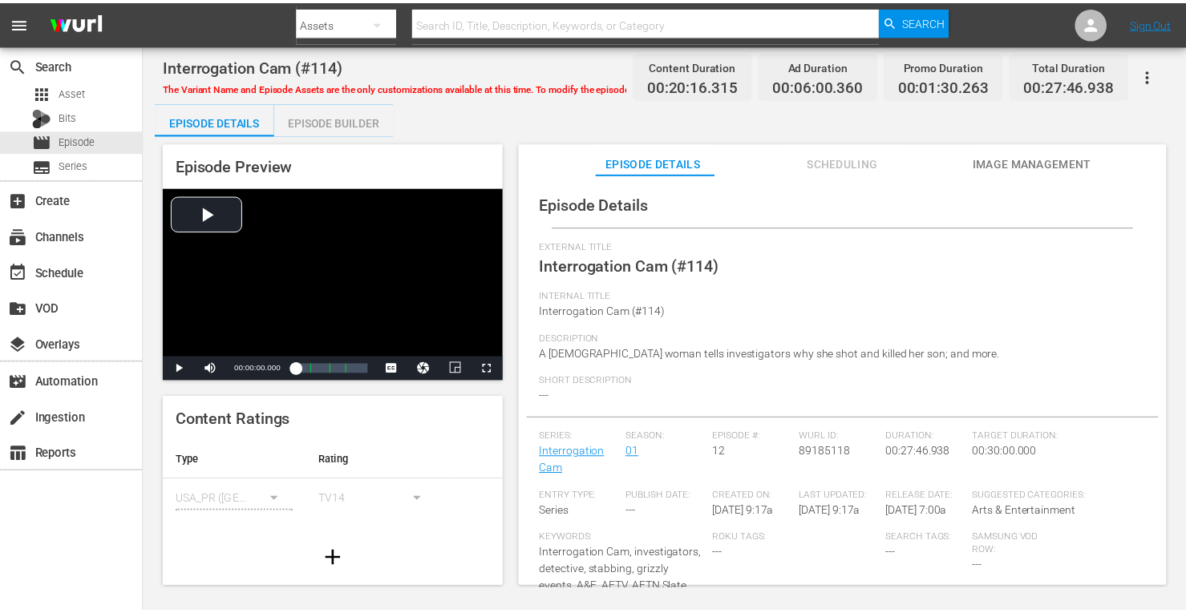
scroll to position [235, 0]
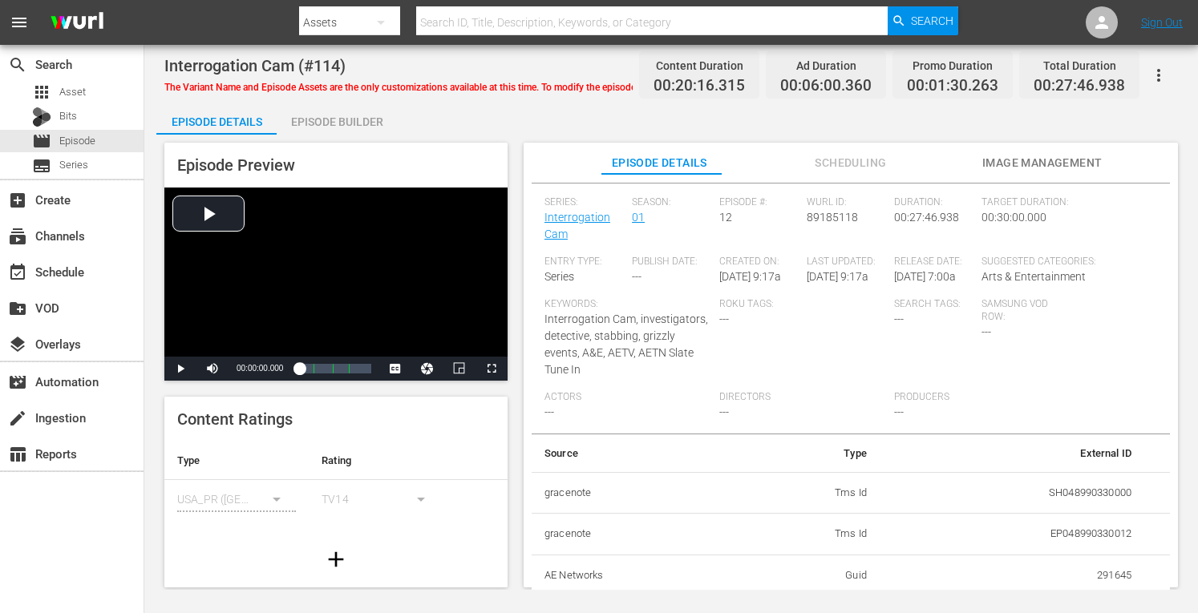
click at [358, 129] on div "Episode Builder" at bounding box center [337, 122] width 120 height 38
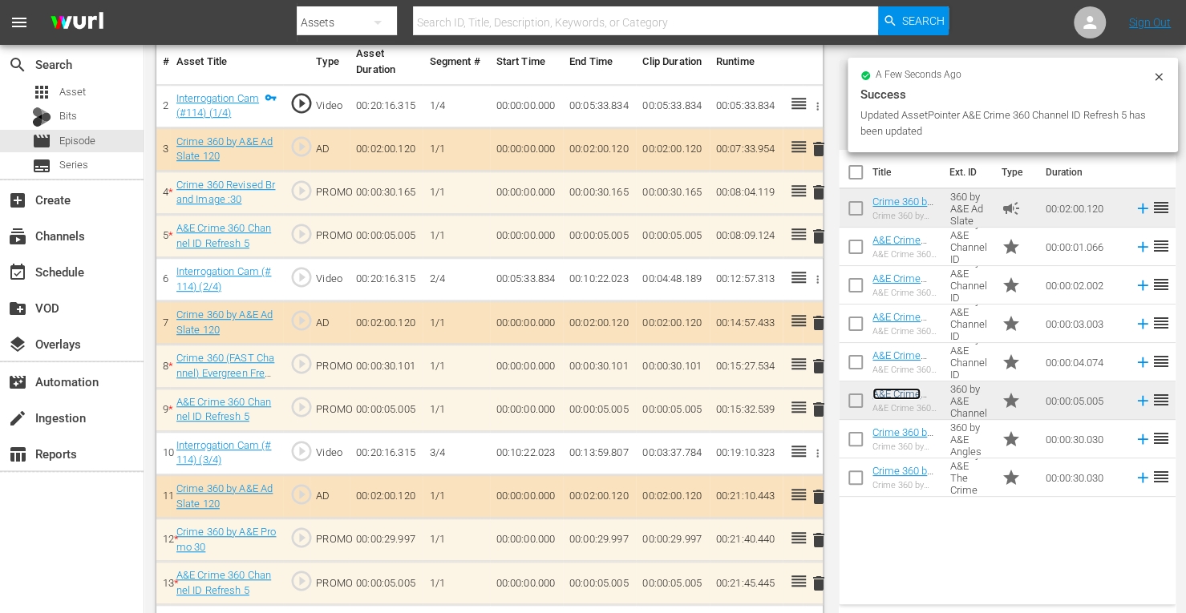
scroll to position [490, 0]
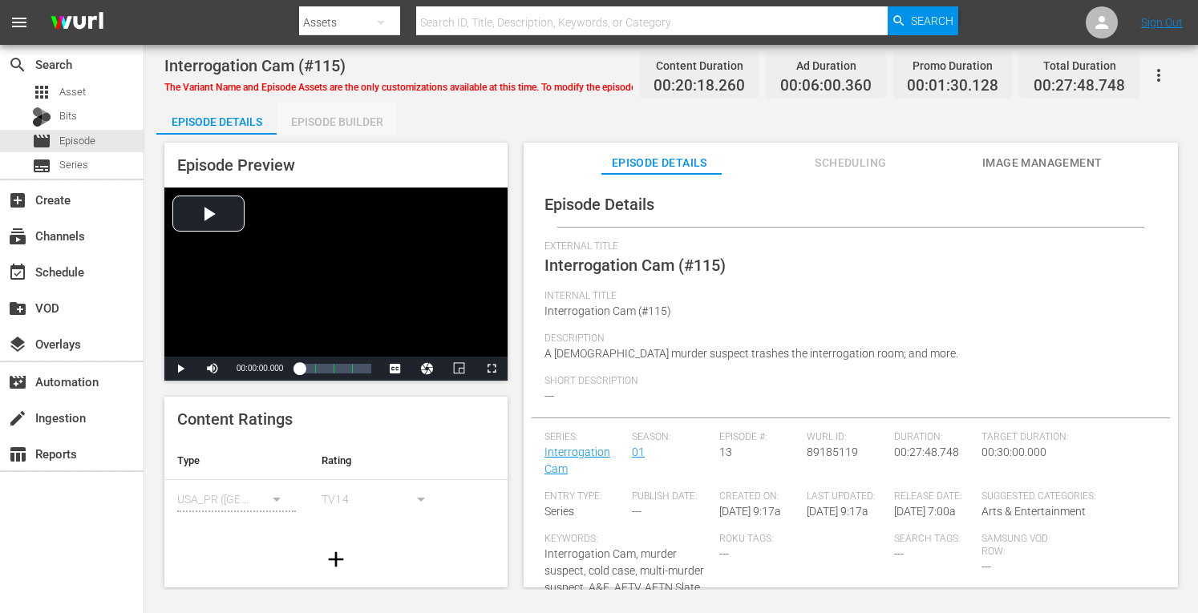
click at [324, 123] on div "Episode Builder" at bounding box center [337, 122] width 120 height 38
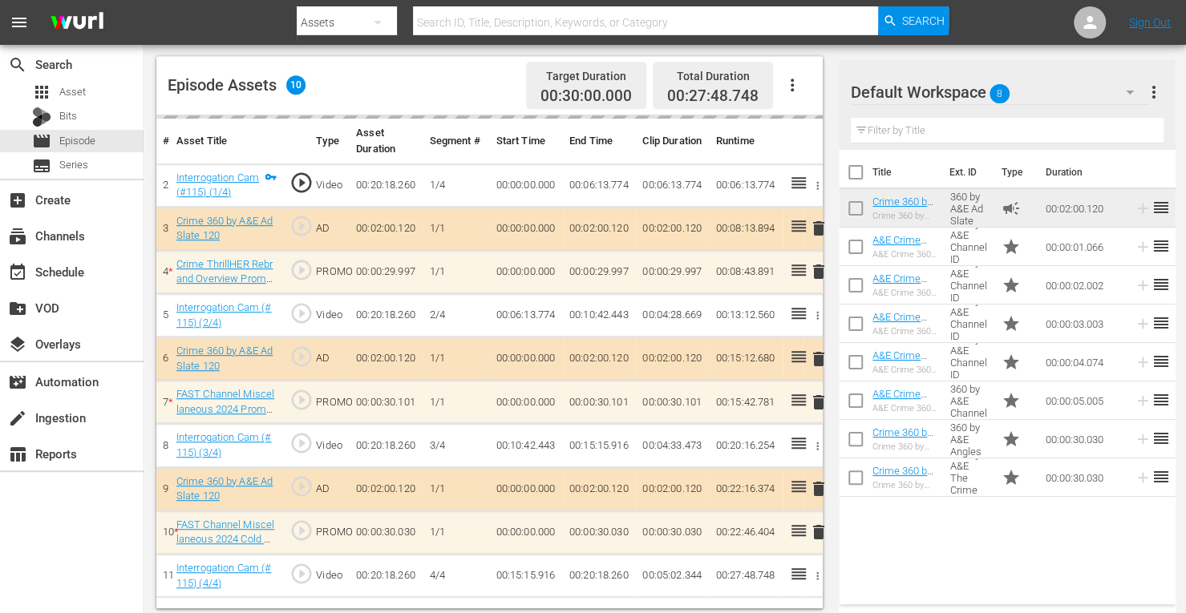
scroll to position [417, 0]
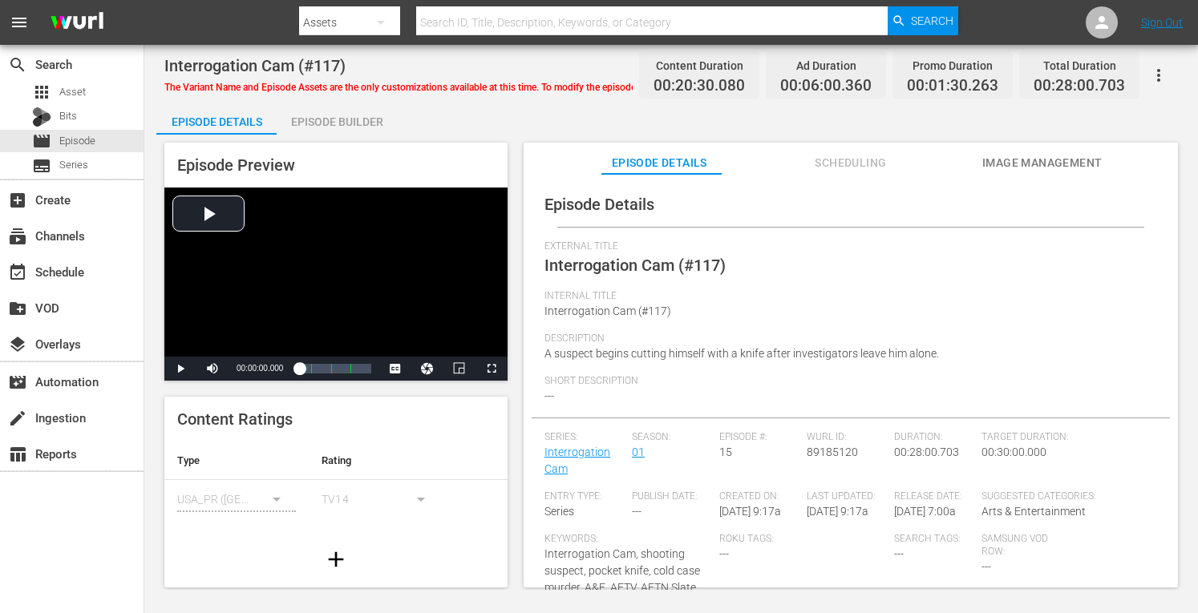
click at [314, 123] on div "Episode Builder" at bounding box center [337, 122] width 120 height 38
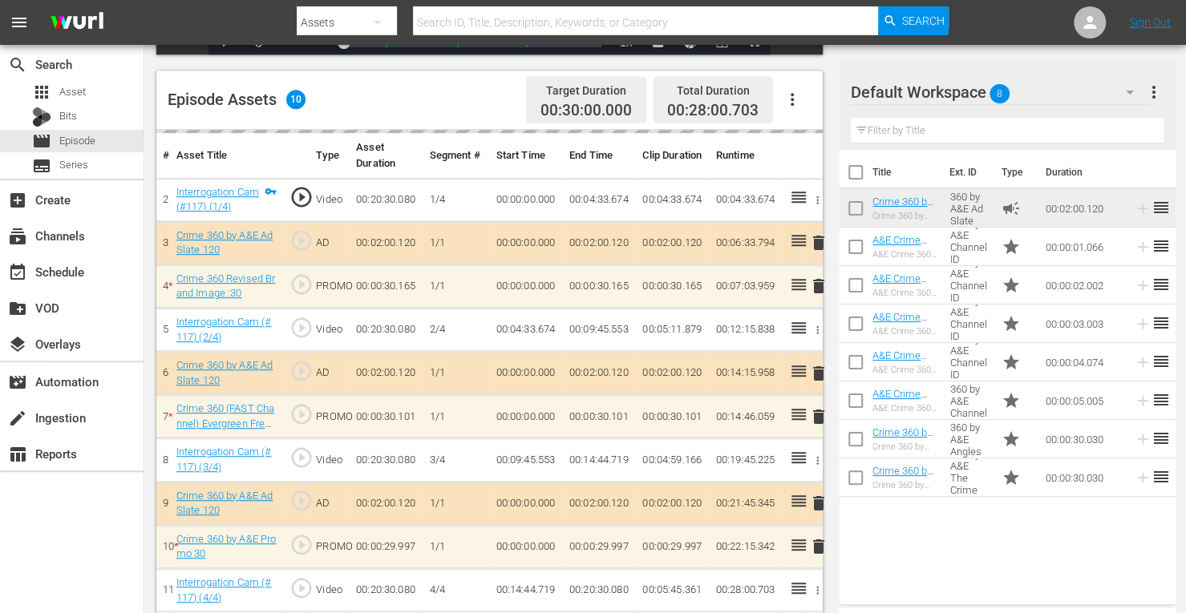
scroll to position [417, 0]
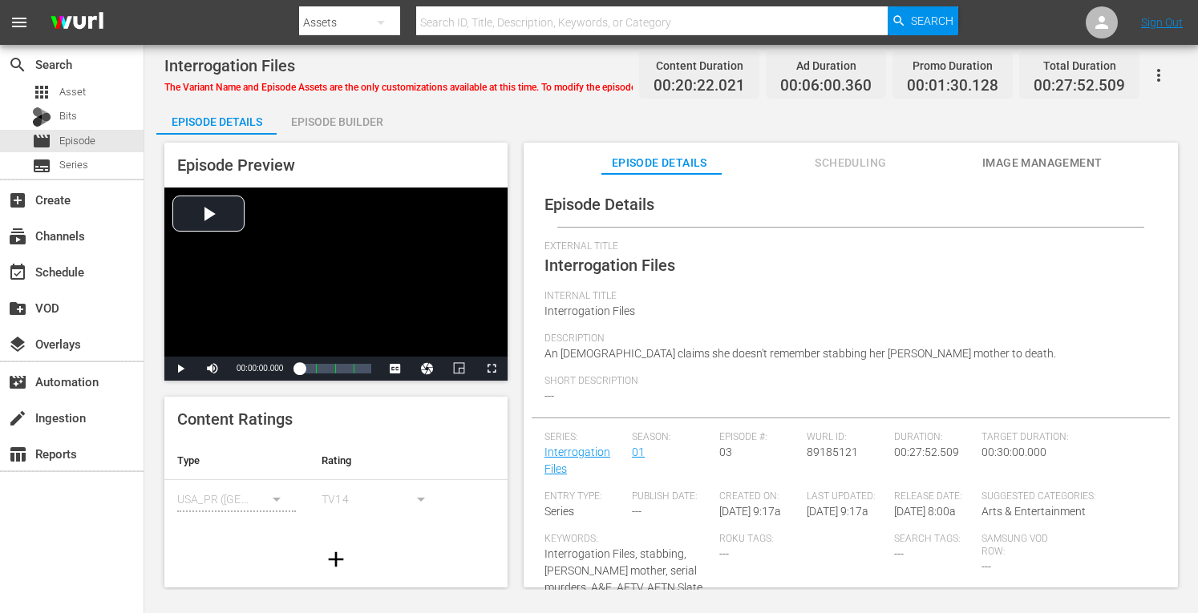
click at [327, 139] on div "Episode Preview Video Player is loading. Play Video Play Mute Current Time 00:0…" at bounding box center [671, 368] width 1030 height 466
click at [330, 125] on div "Episode Builder" at bounding box center [337, 122] width 120 height 38
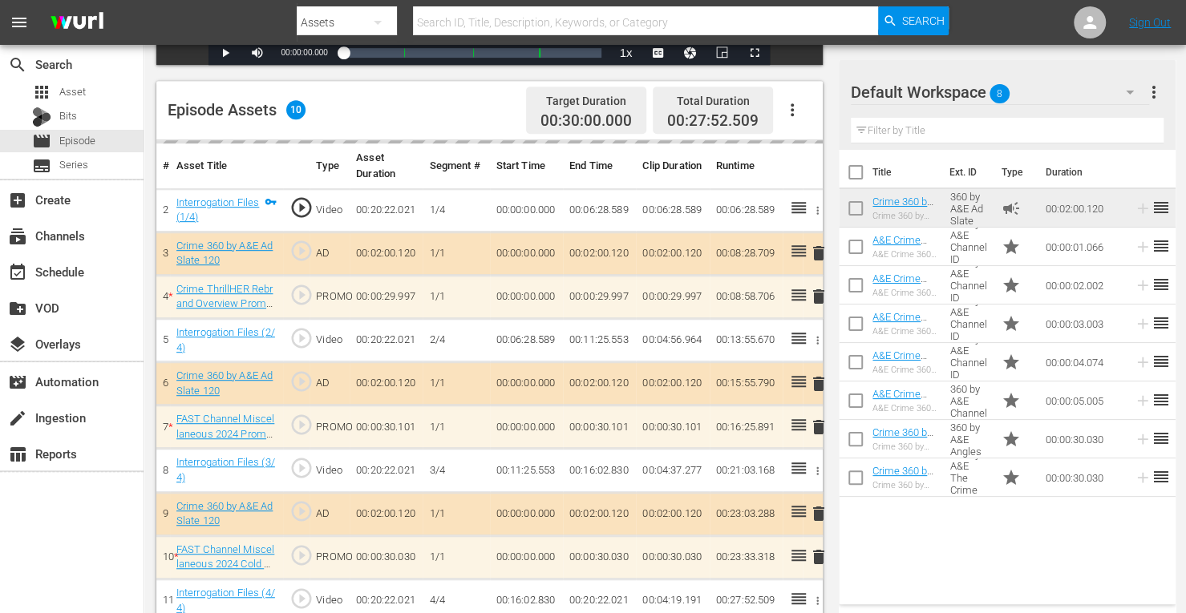
scroll to position [417, 0]
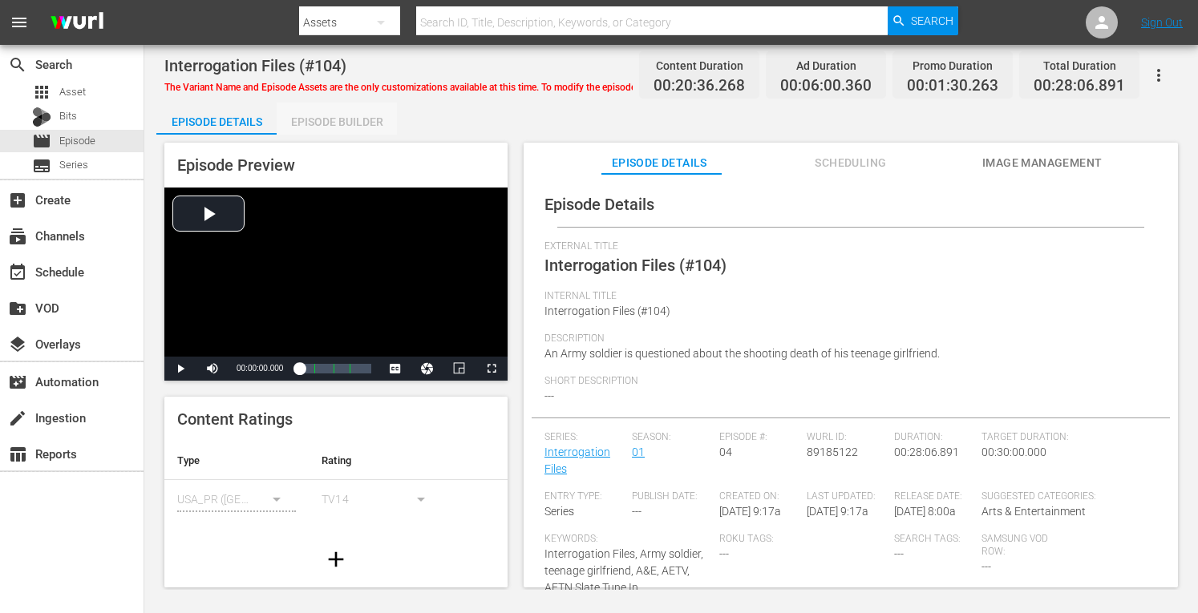
click at [362, 119] on div "Episode Builder" at bounding box center [337, 122] width 120 height 38
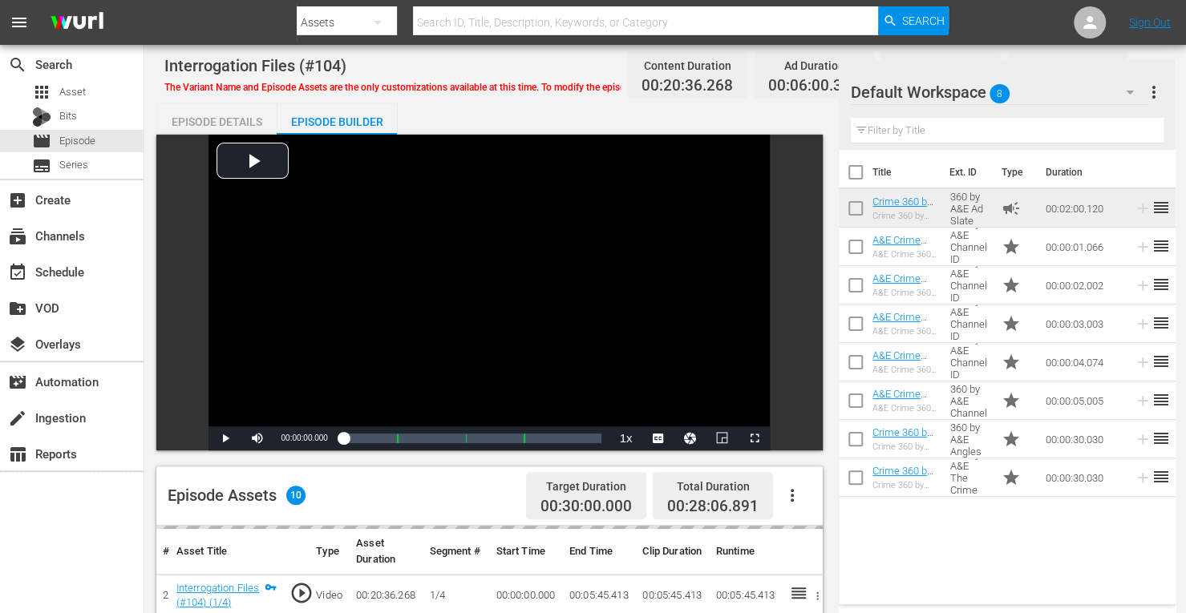
scroll to position [417, 0]
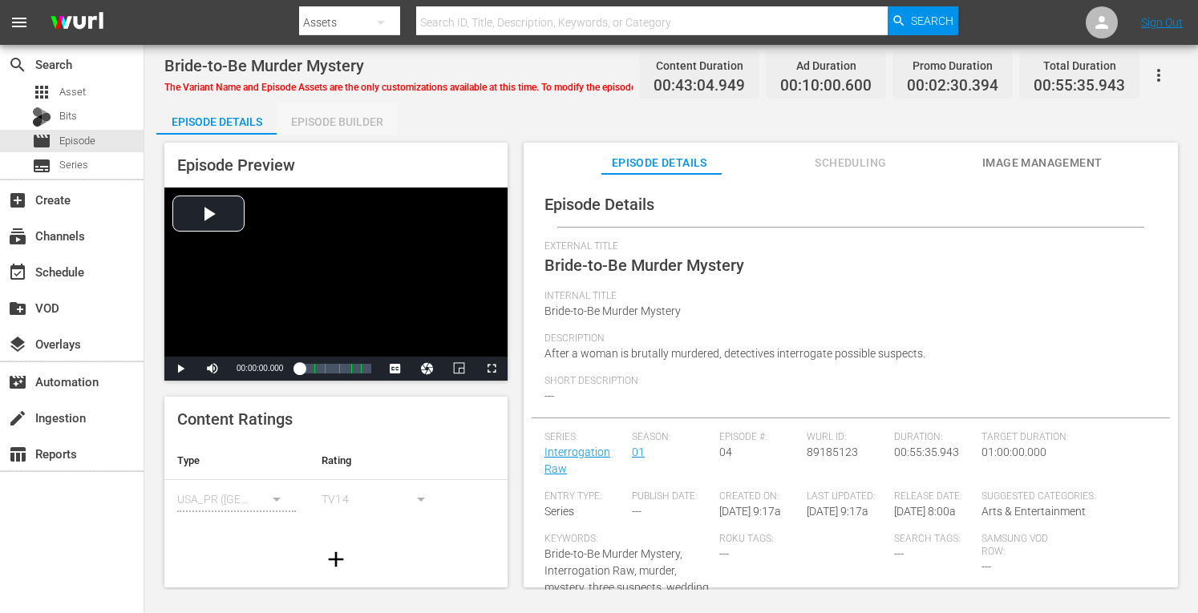
click at [335, 111] on div "Episode Builder" at bounding box center [337, 122] width 120 height 38
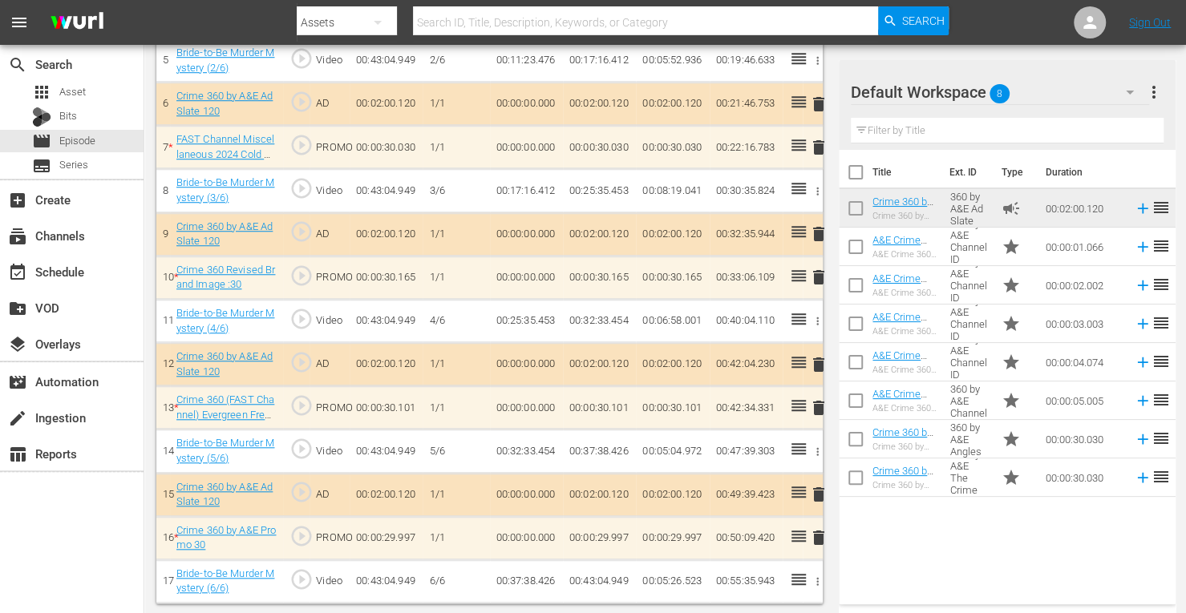
scroll to position [659, 0]
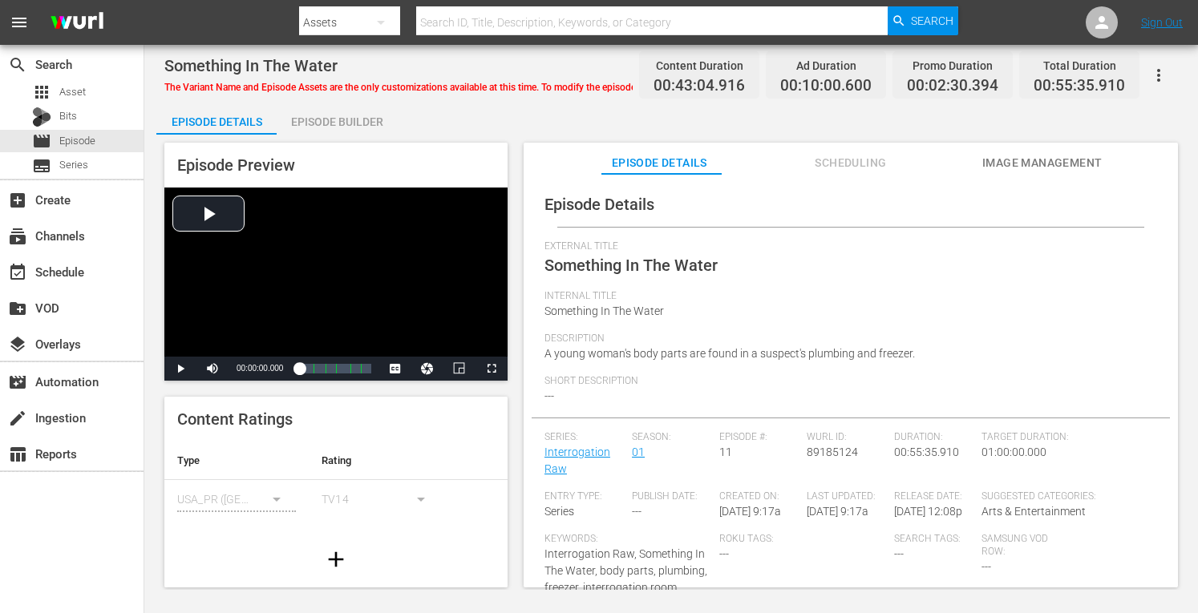
click at [314, 119] on div "Episode Builder" at bounding box center [337, 122] width 120 height 38
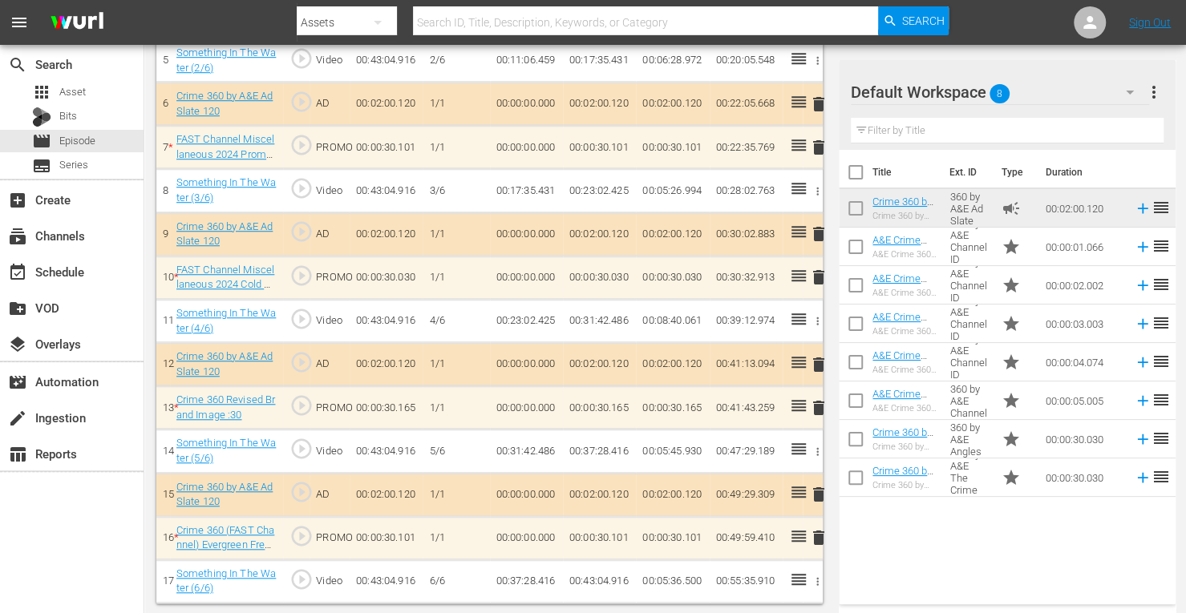
scroll to position [659, 0]
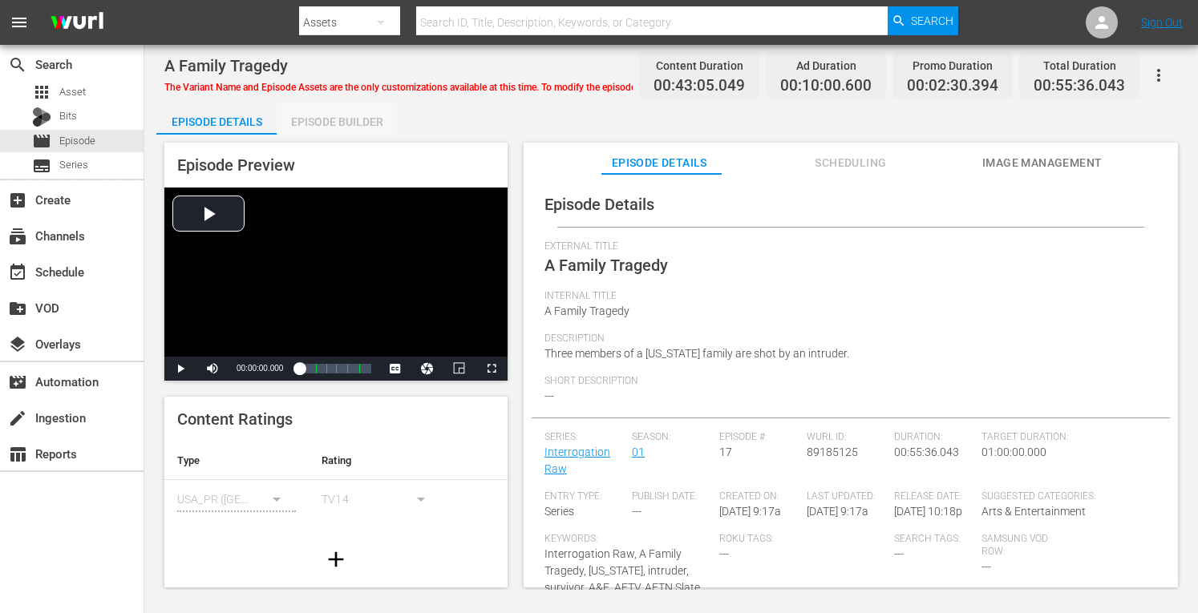
click at [353, 121] on div "Episode Builder" at bounding box center [337, 122] width 120 height 38
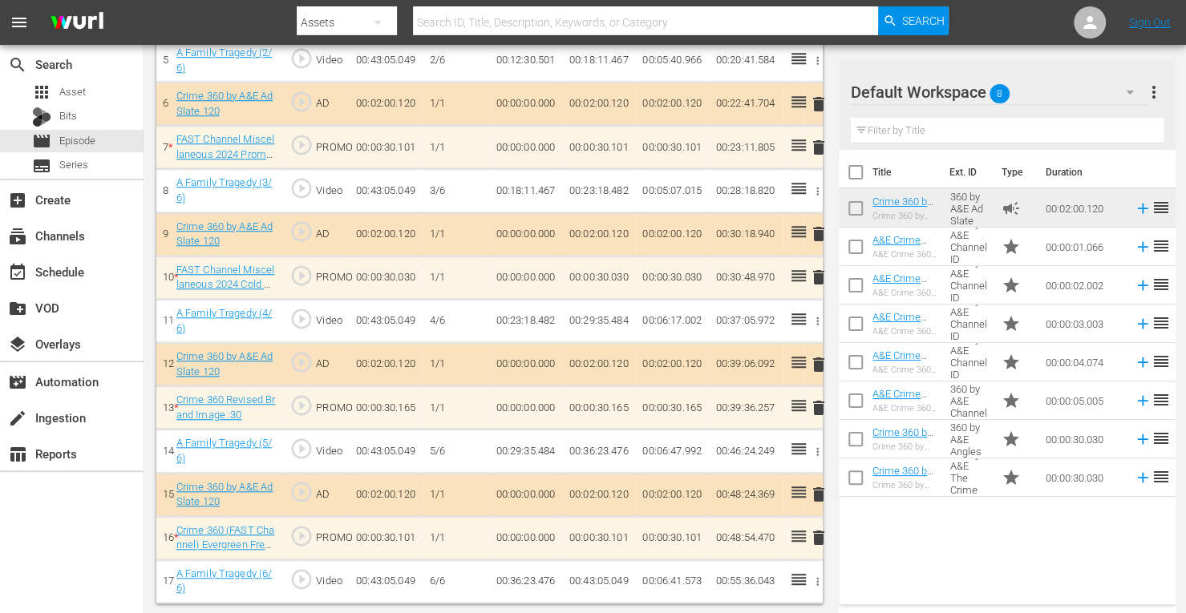
scroll to position [659, 0]
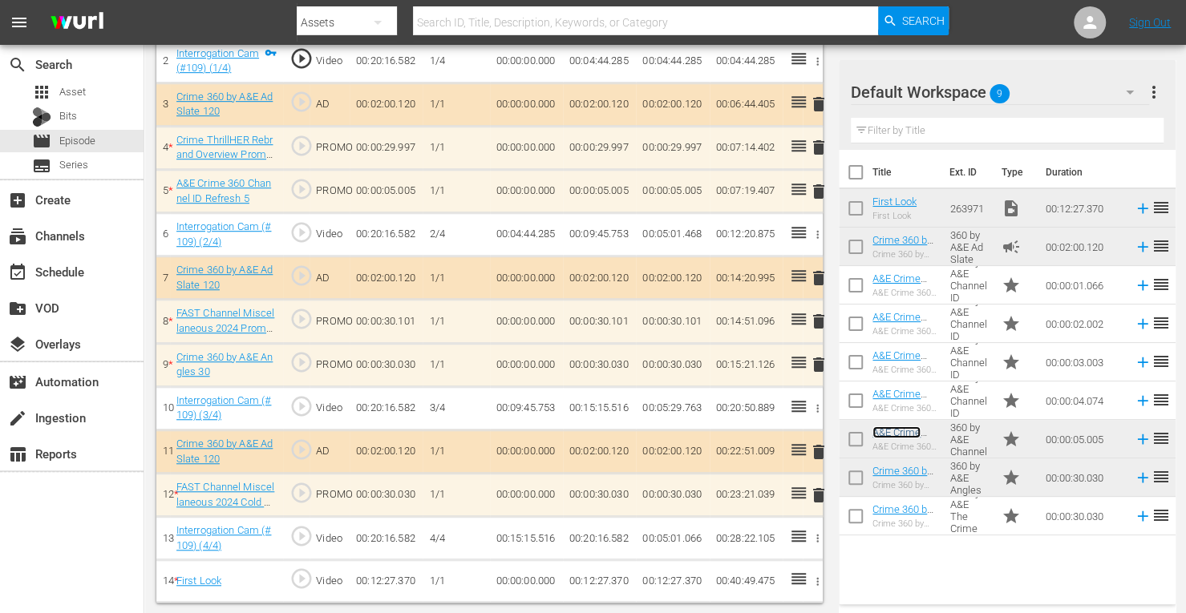
scroll to position [528, 0]
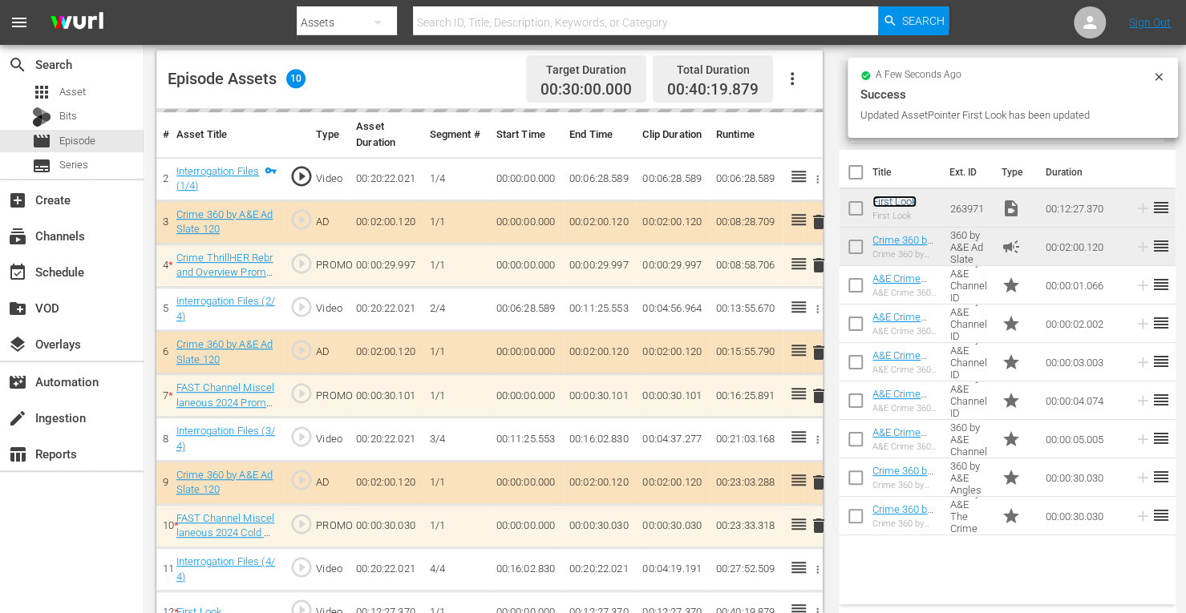
scroll to position [430, 0]
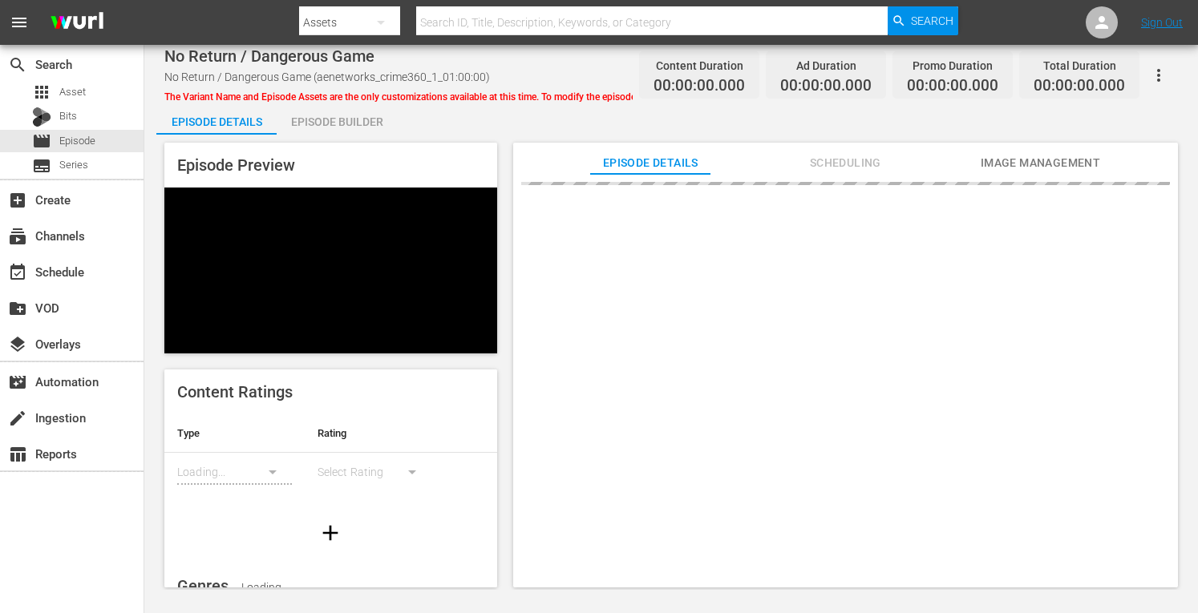
click at [353, 126] on div "Episode Builder" at bounding box center [337, 122] width 120 height 38
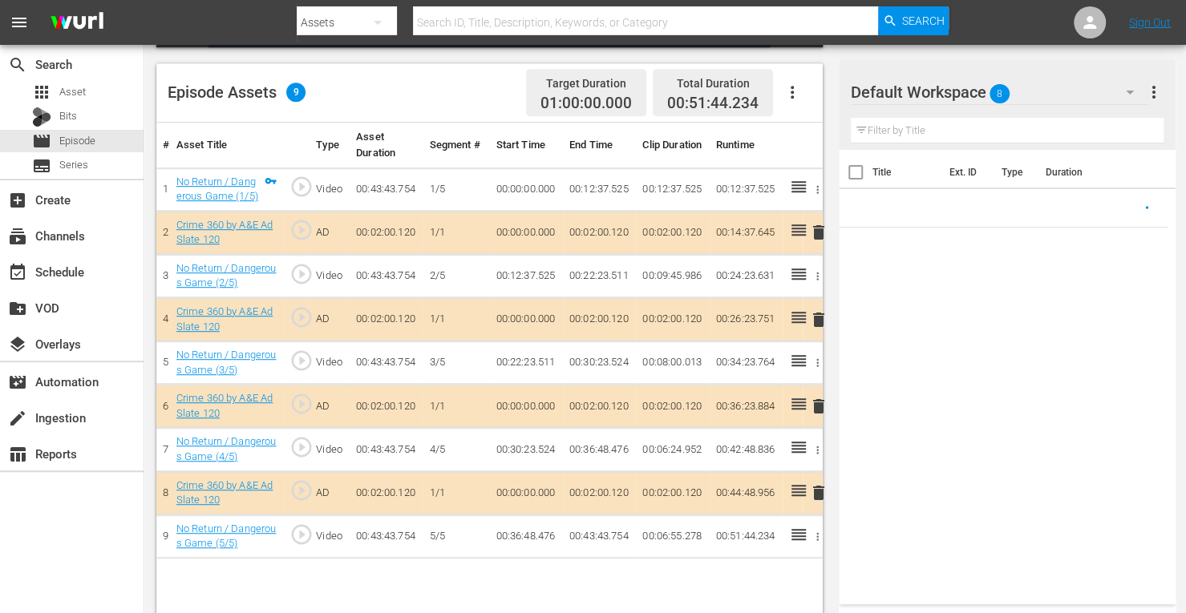
scroll to position [417, 0]
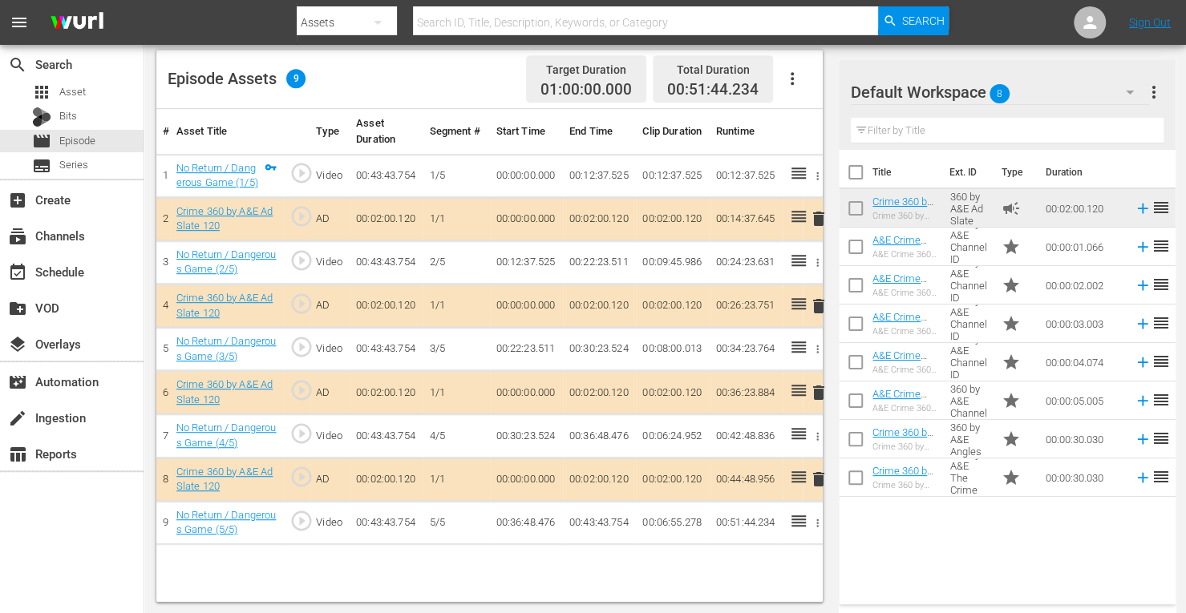
click at [820, 309] on span "delete" at bounding box center [818, 306] width 19 height 19
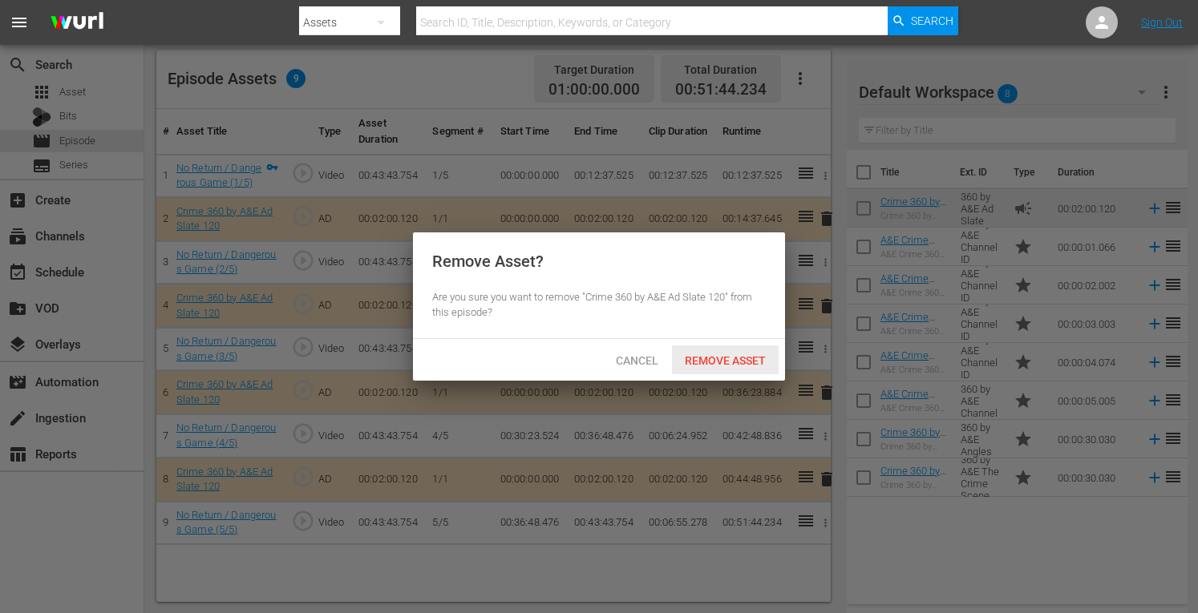
click at [725, 357] on span "Remove Asset" at bounding box center [725, 360] width 107 height 13
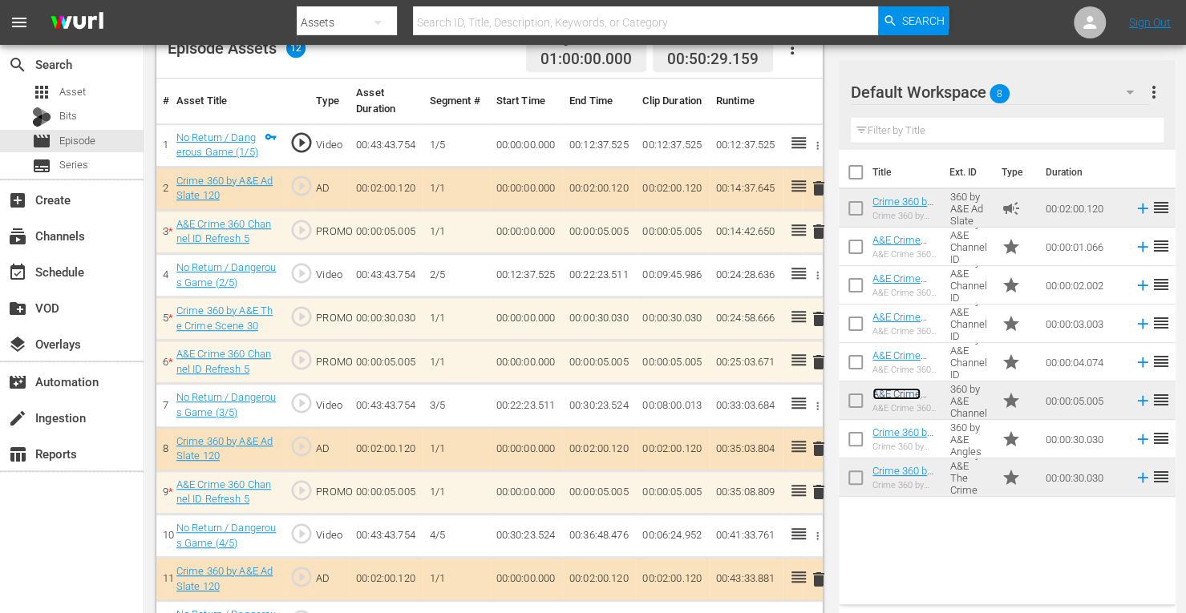
scroll to position [487, 0]
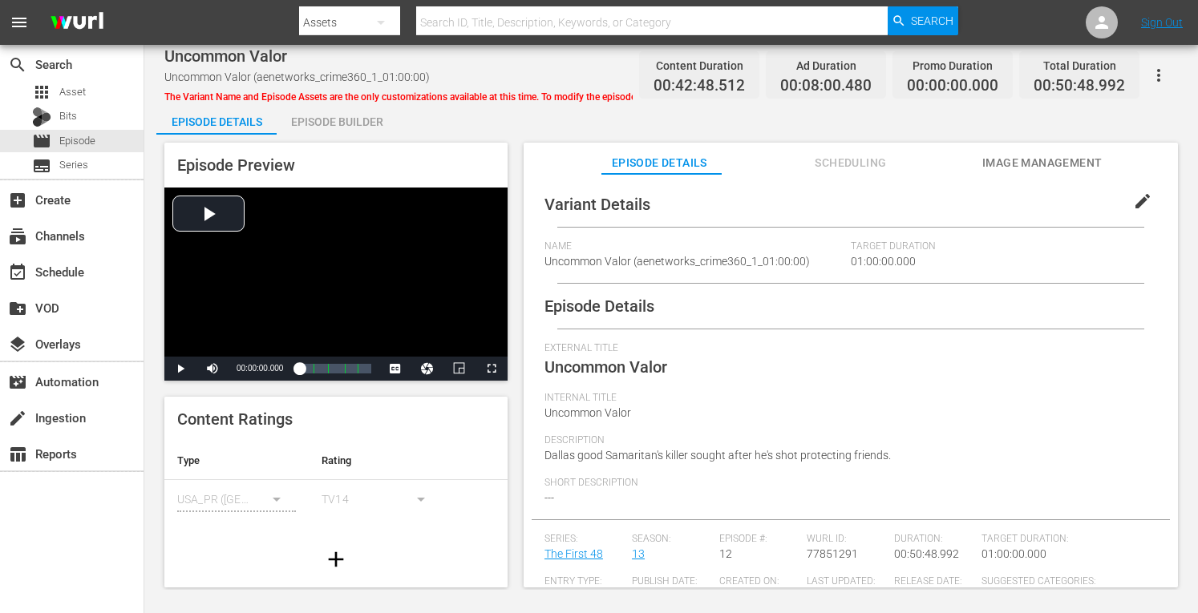
click at [326, 127] on div "Episode Builder" at bounding box center [337, 122] width 120 height 38
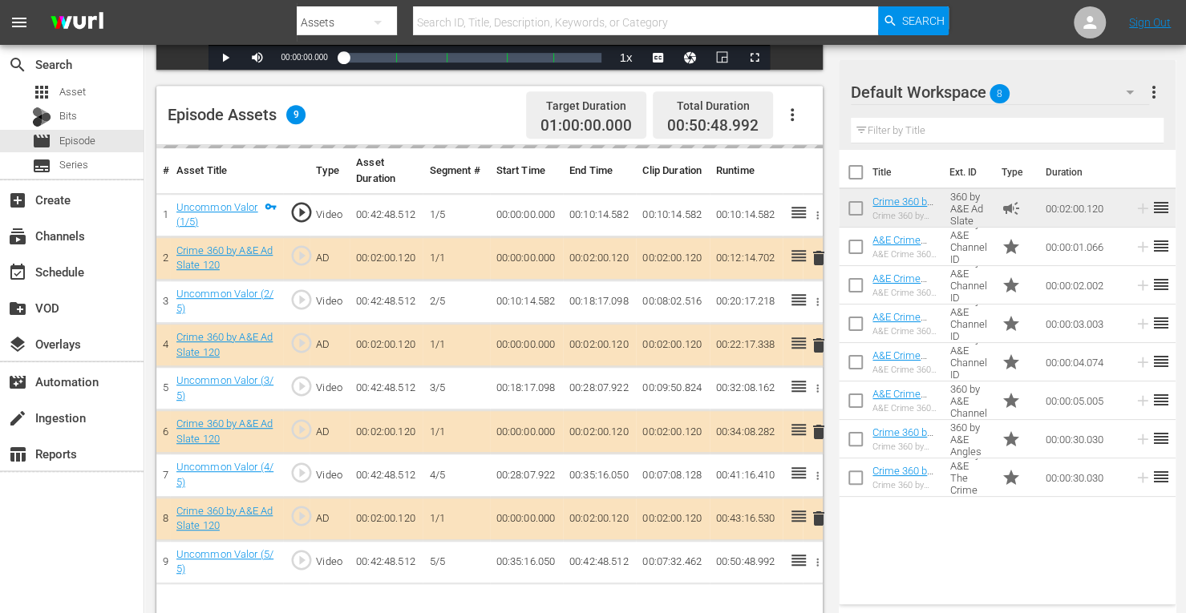
scroll to position [417, 0]
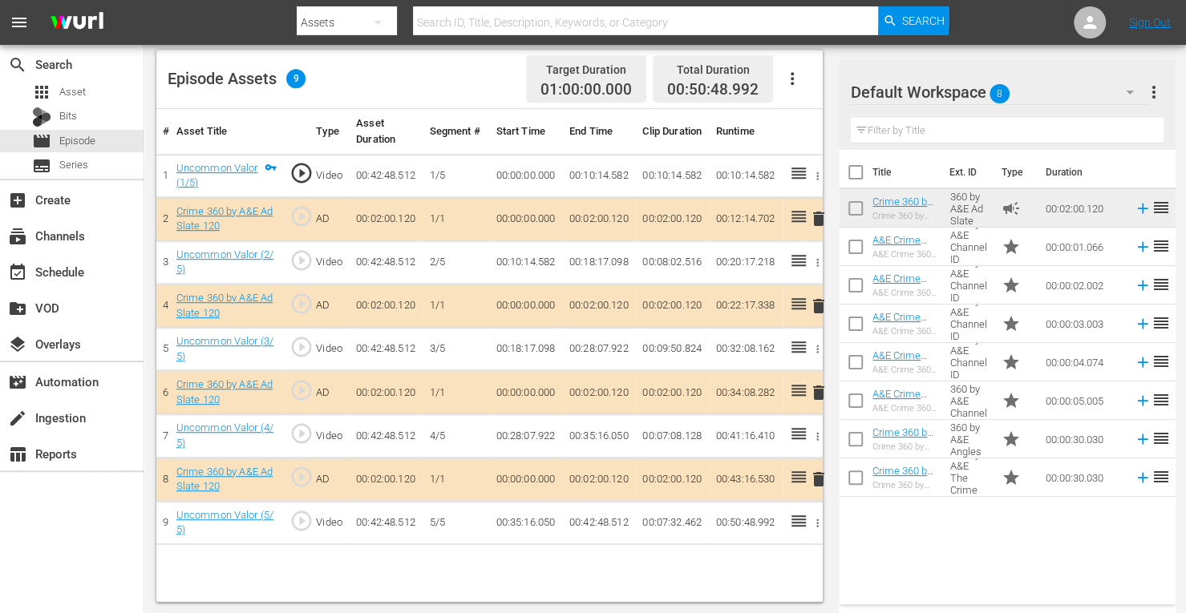
click at [816, 302] on span "delete" at bounding box center [818, 306] width 19 height 19
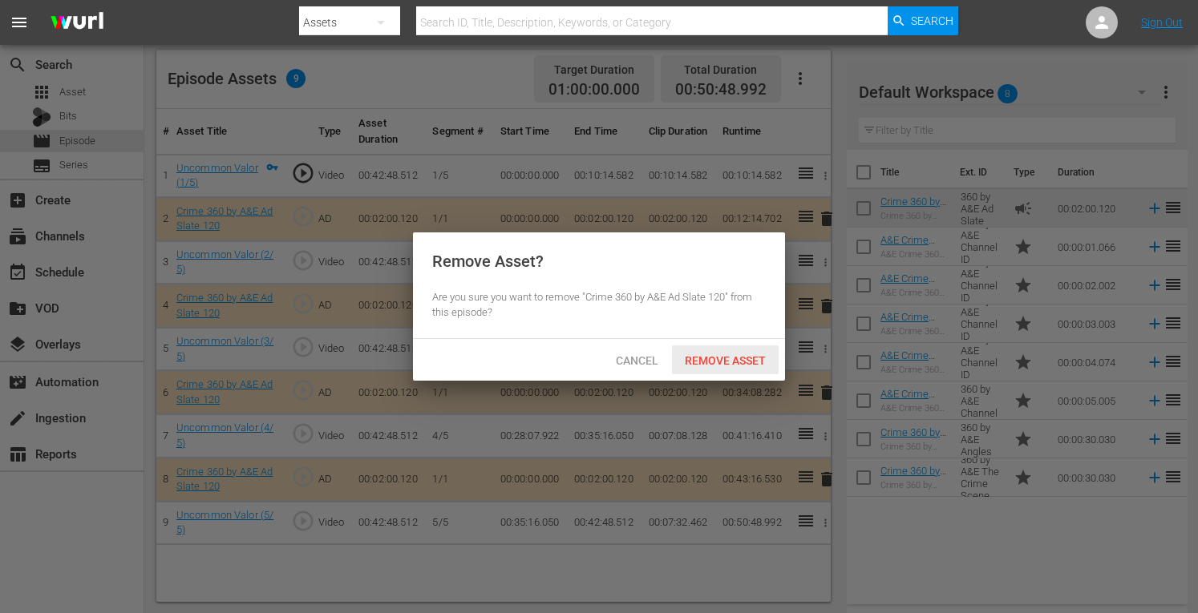
click at [708, 360] on span "Remove Asset" at bounding box center [725, 360] width 107 height 13
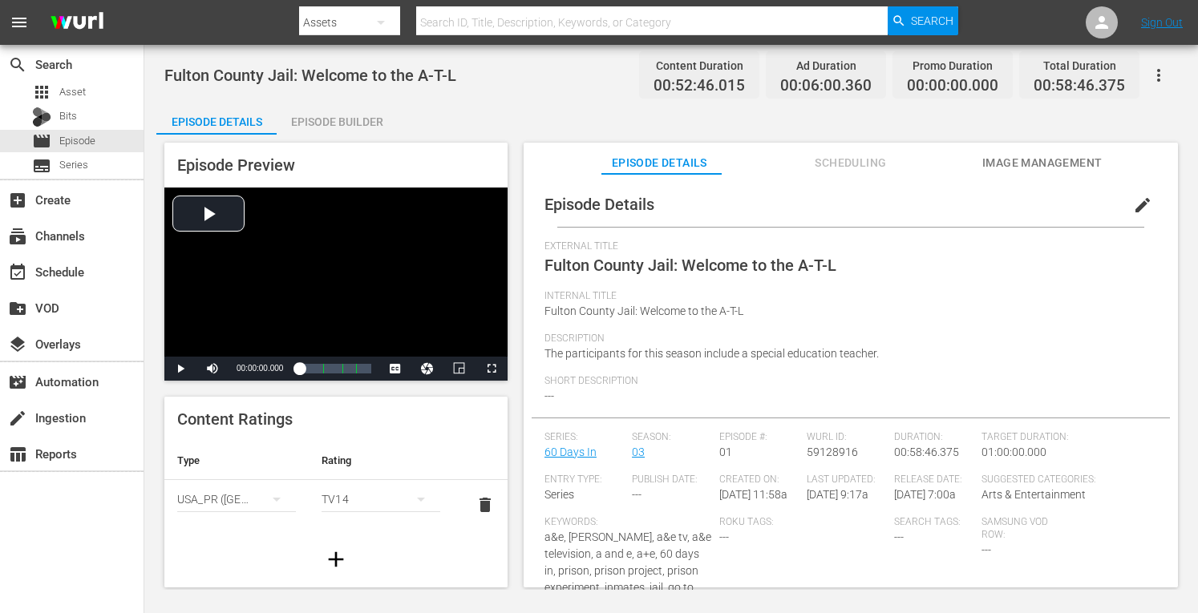
click at [350, 135] on div "Episode Preview Video Player is loading. Play Video Play Mute Current Time 00:0…" at bounding box center [671, 368] width 1030 height 466
click at [350, 131] on div "Episode Builder" at bounding box center [337, 122] width 120 height 38
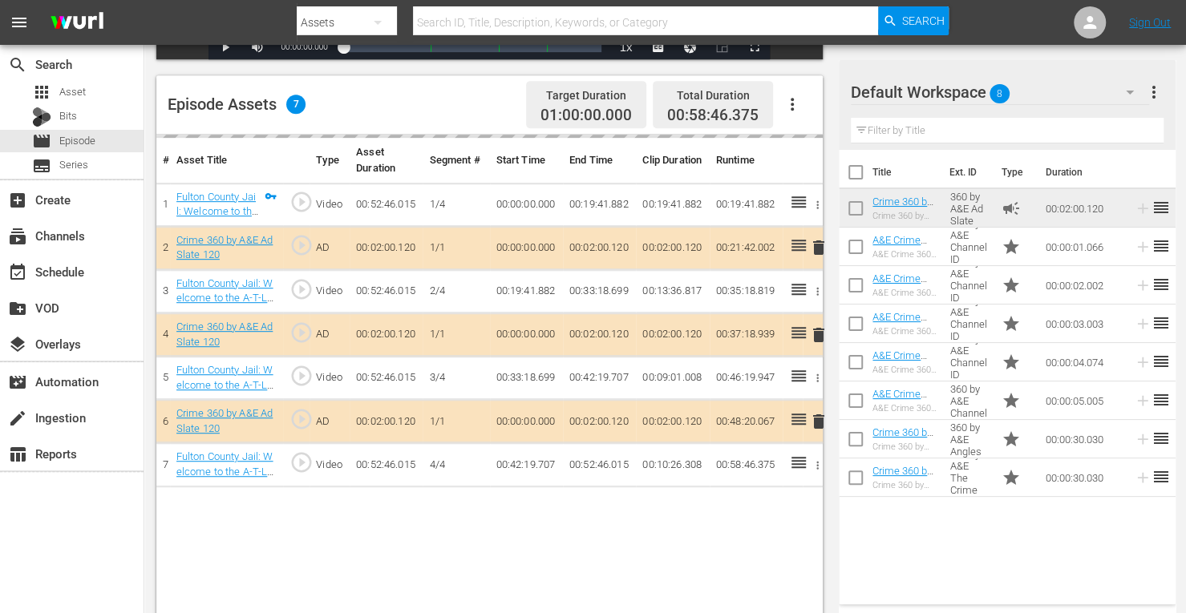
scroll to position [391, 0]
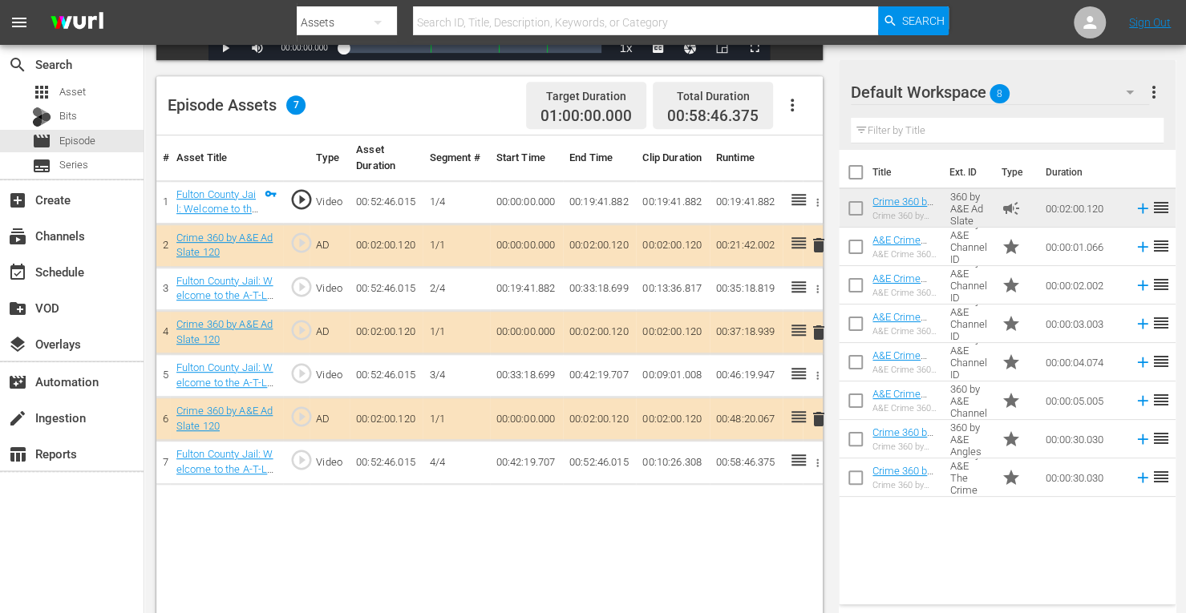
click at [820, 330] on span "delete" at bounding box center [818, 332] width 19 height 19
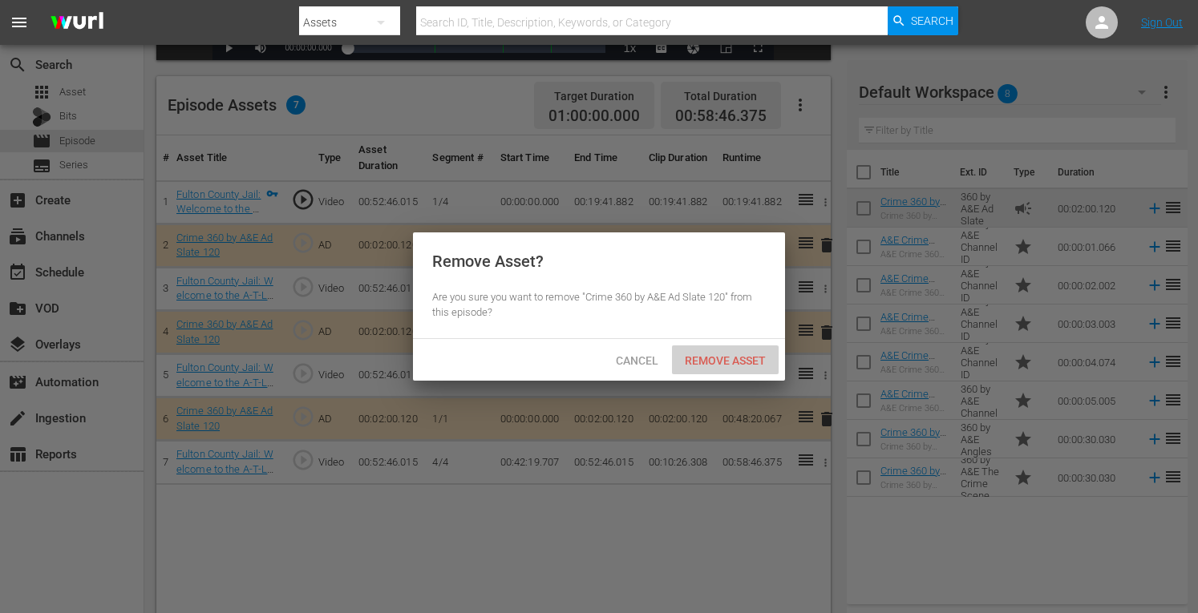
click at [719, 354] on span "Remove Asset" at bounding box center [725, 360] width 107 height 13
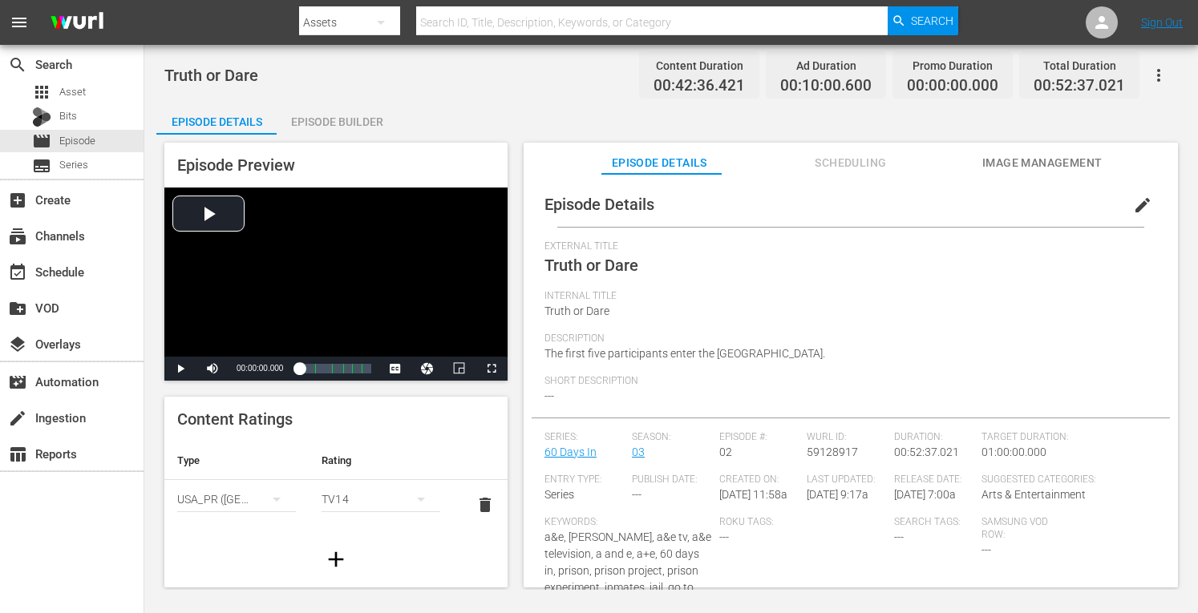
click at [346, 115] on div "Episode Builder" at bounding box center [337, 122] width 120 height 38
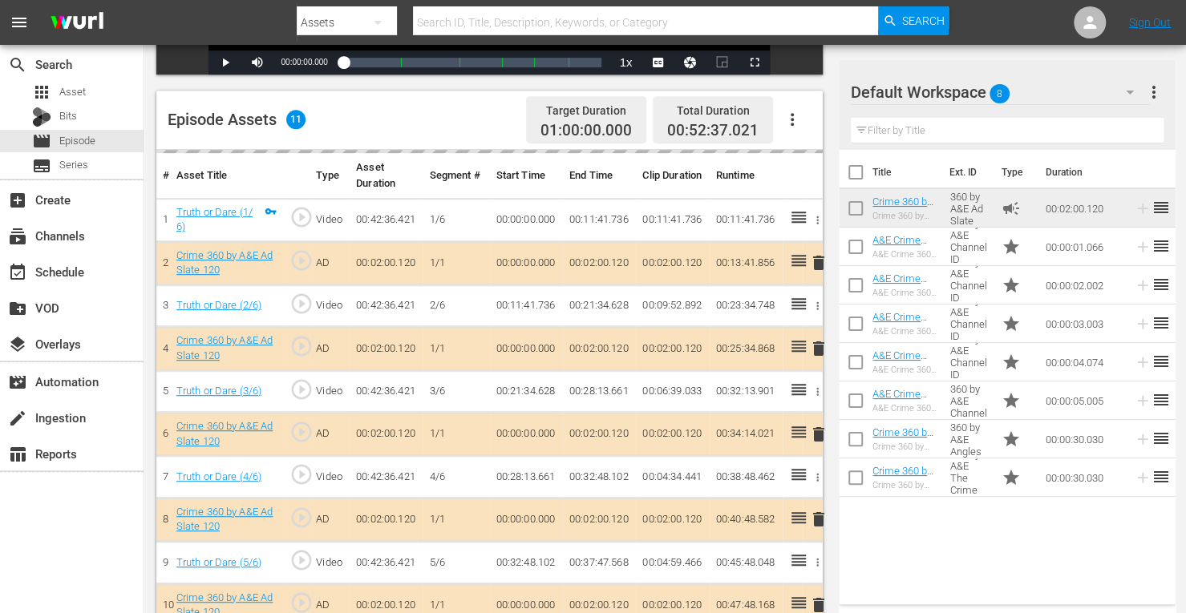
scroll to position [439, 0]
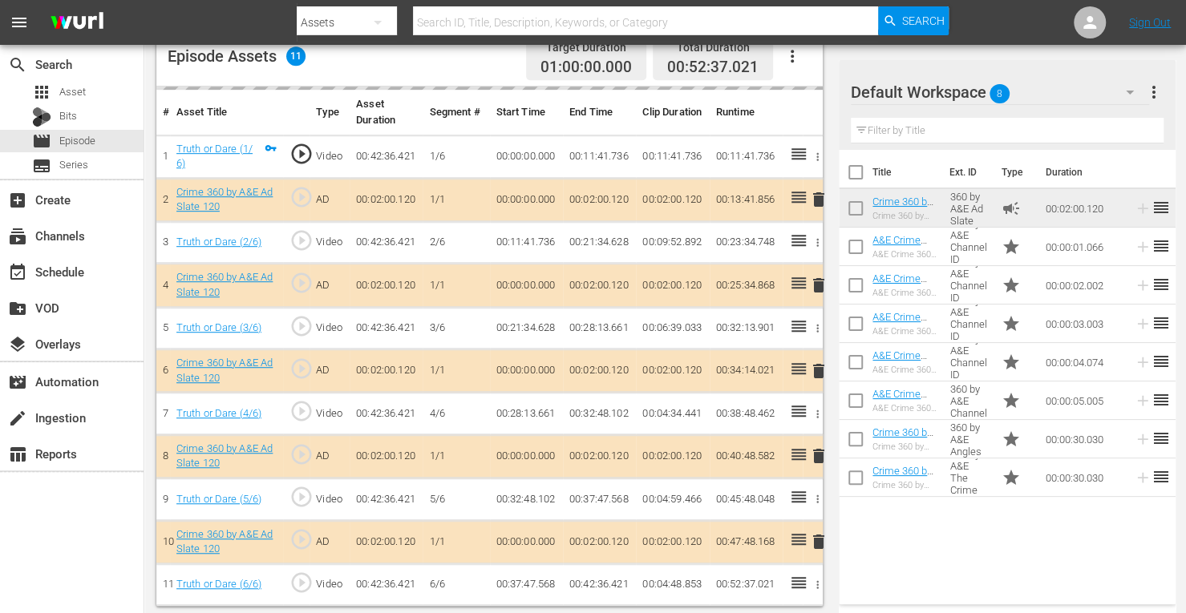
click at [820, 285] on td "delete" at bounding box center [813, 285] width 20 height 43
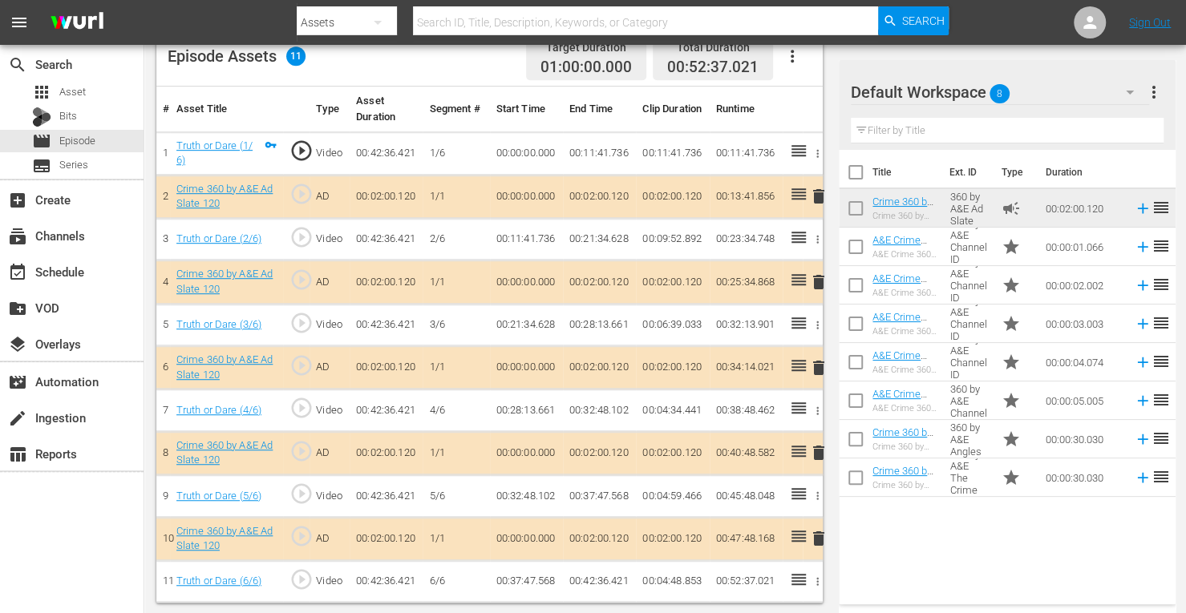
scroll to position [436, 0]
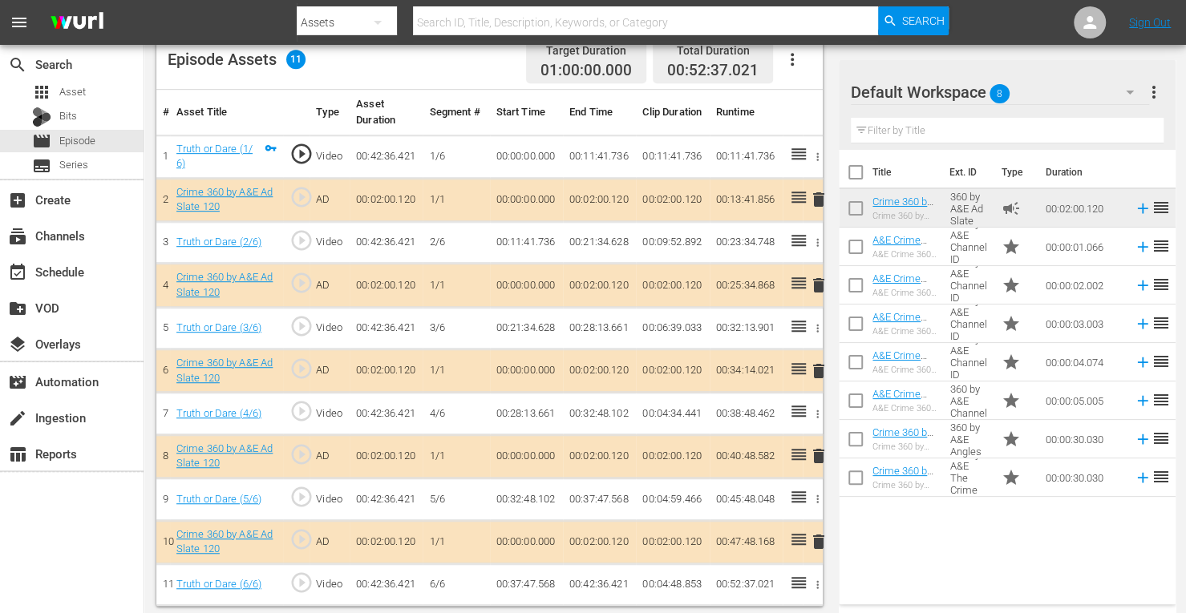
click at [820, 282] on span "delete" at bounding box center [818, 285] width 19 height 19
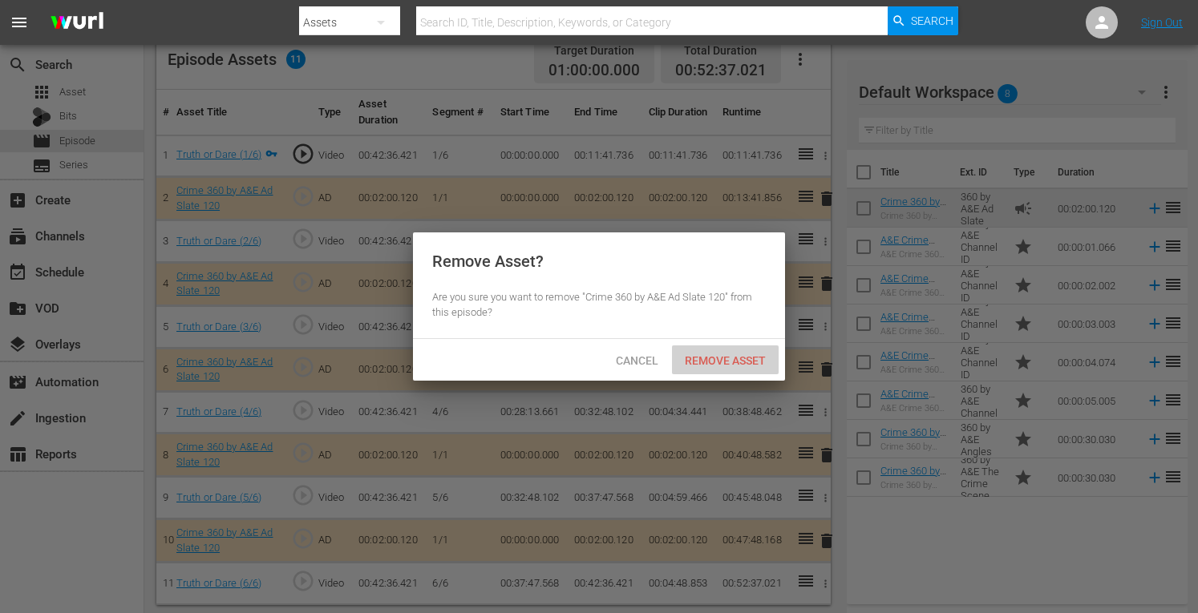
click at [724, 363] on span "Remove Asset" at bounding box center [725, 360] width 107 height 13
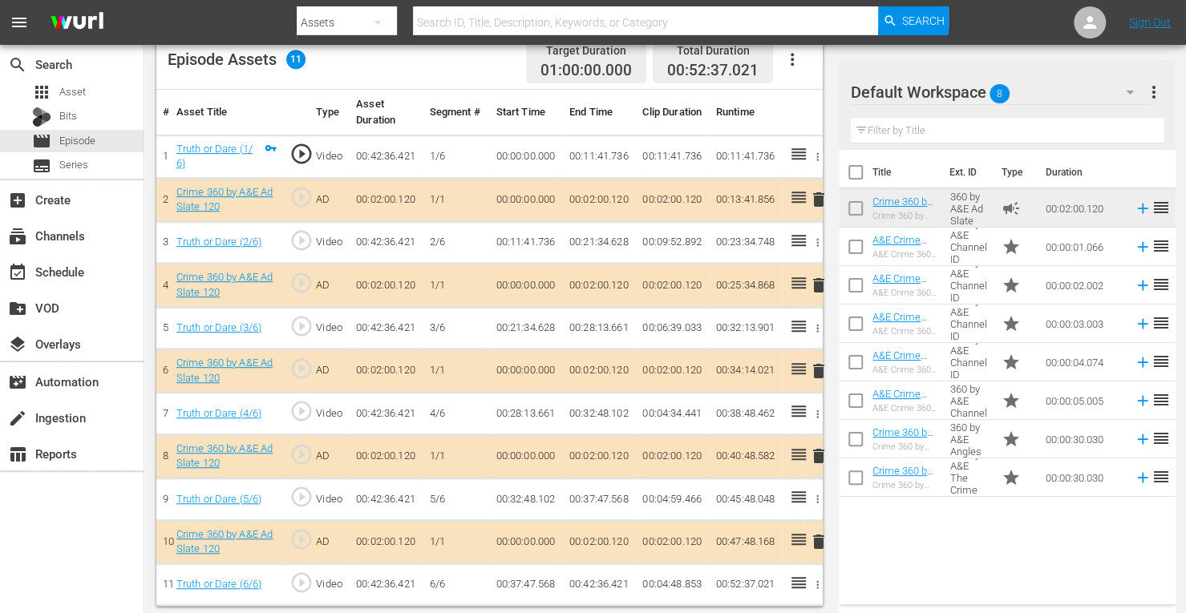
click at [819, 455] on span "delete" at bounding box center [818, 456] width 19 height 19
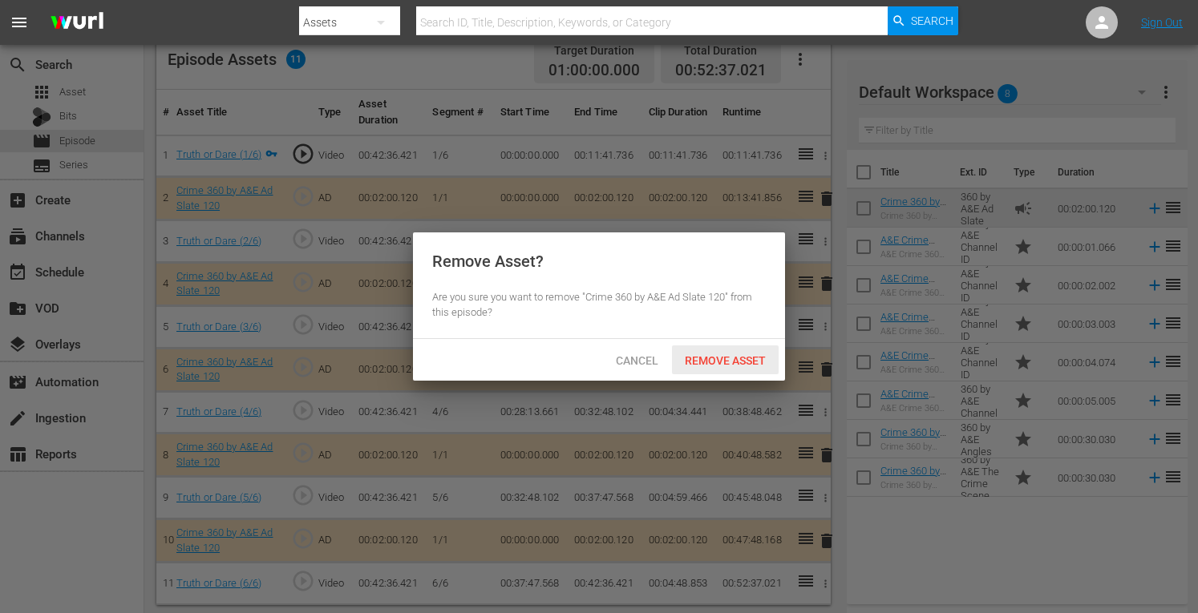
click at [731, 357] on span "Remove Asset" at bounding box center [725, 360] width 107 height 13
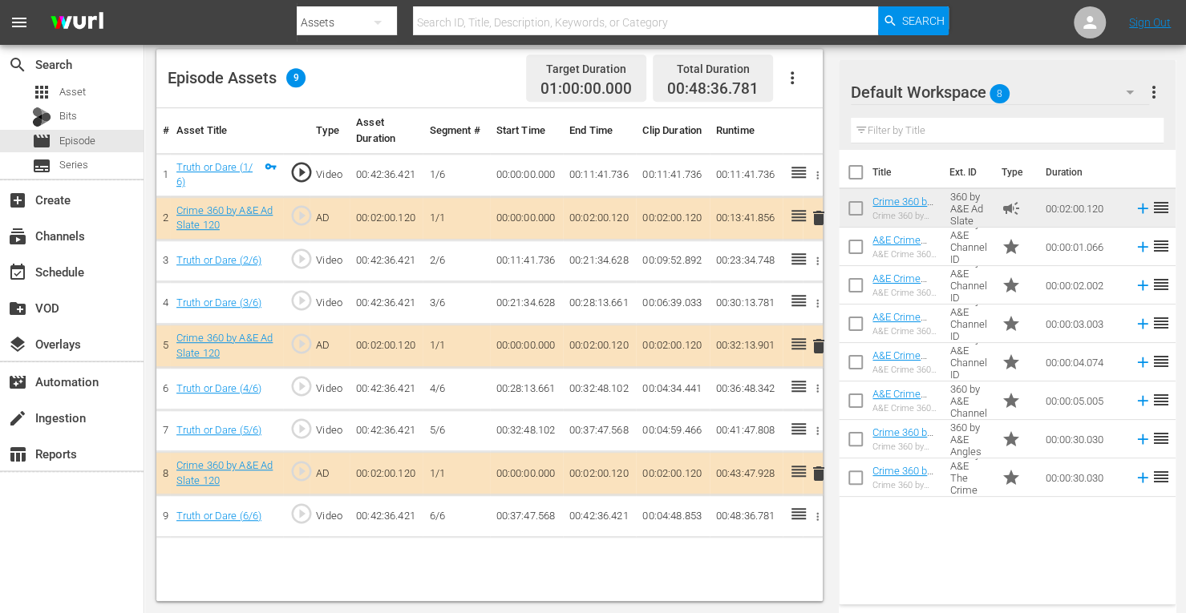
scroll to position [417, 0]
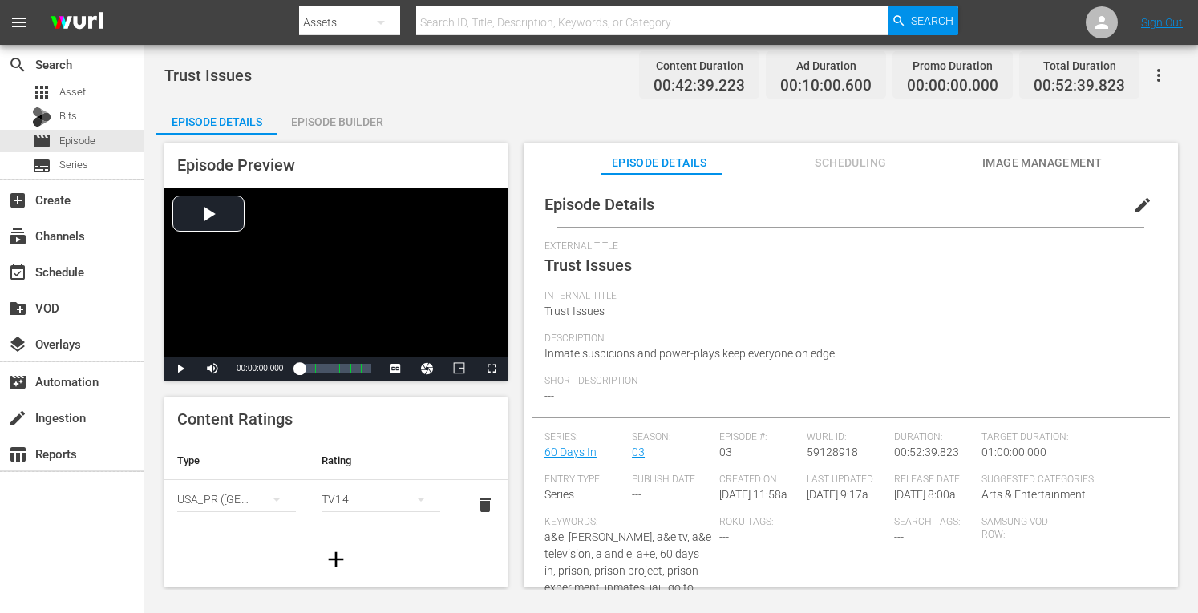
click at [303, 116] on div "Episode Builder" at bounding box center [337, 122] width 120 height 38
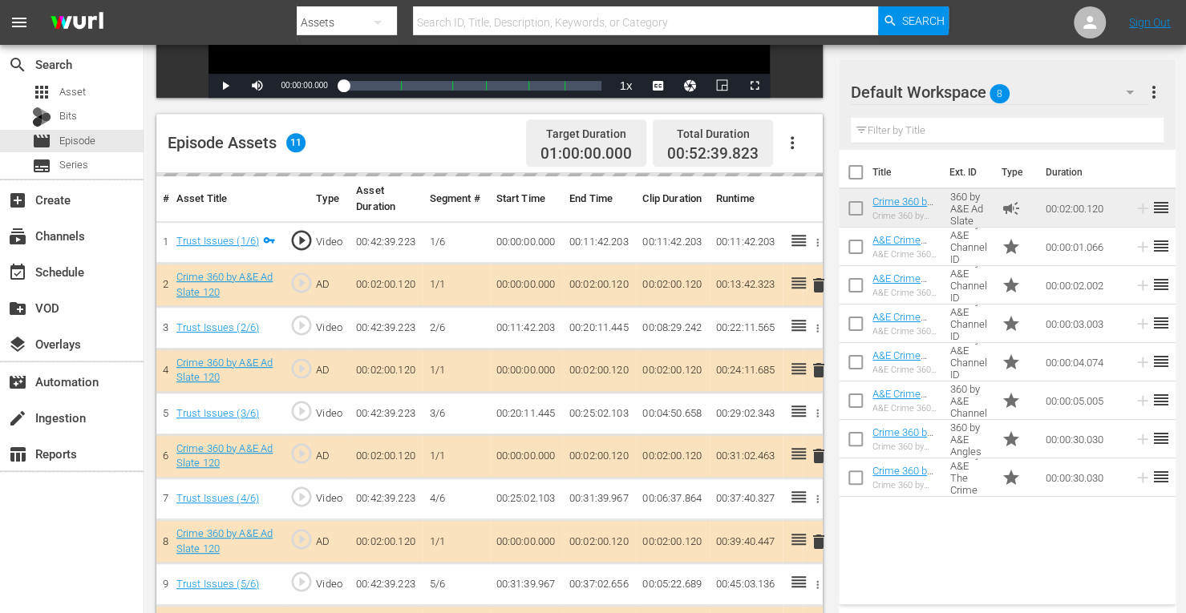
scroll to position [390, 0]
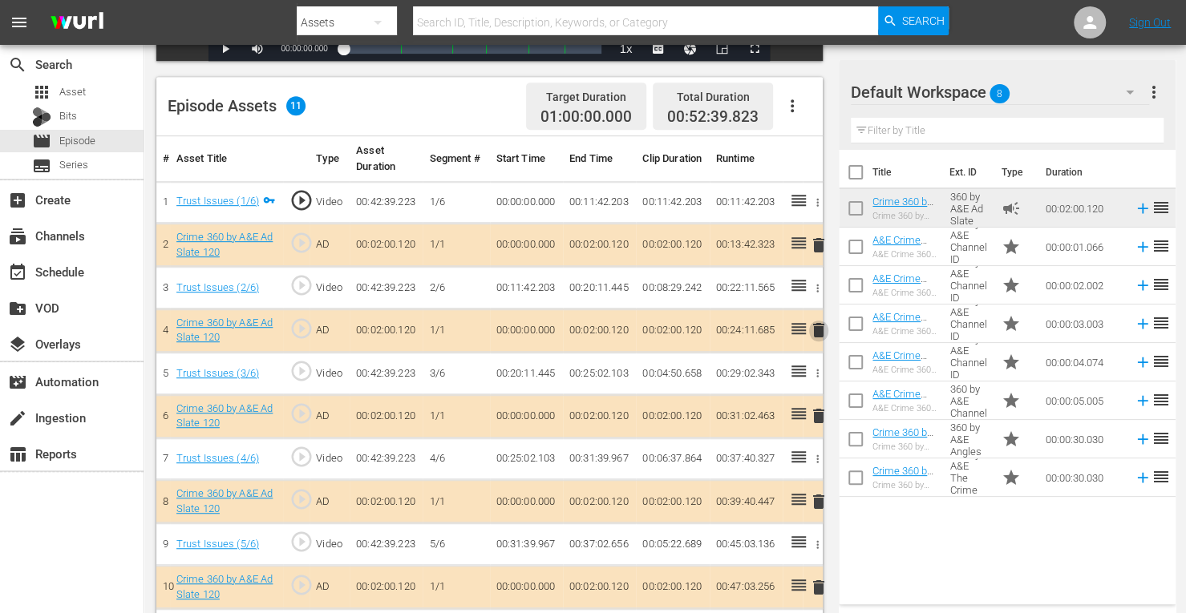
click at [818, 330] on span "delete" at bounding box center [818, 330] width 19 height 19
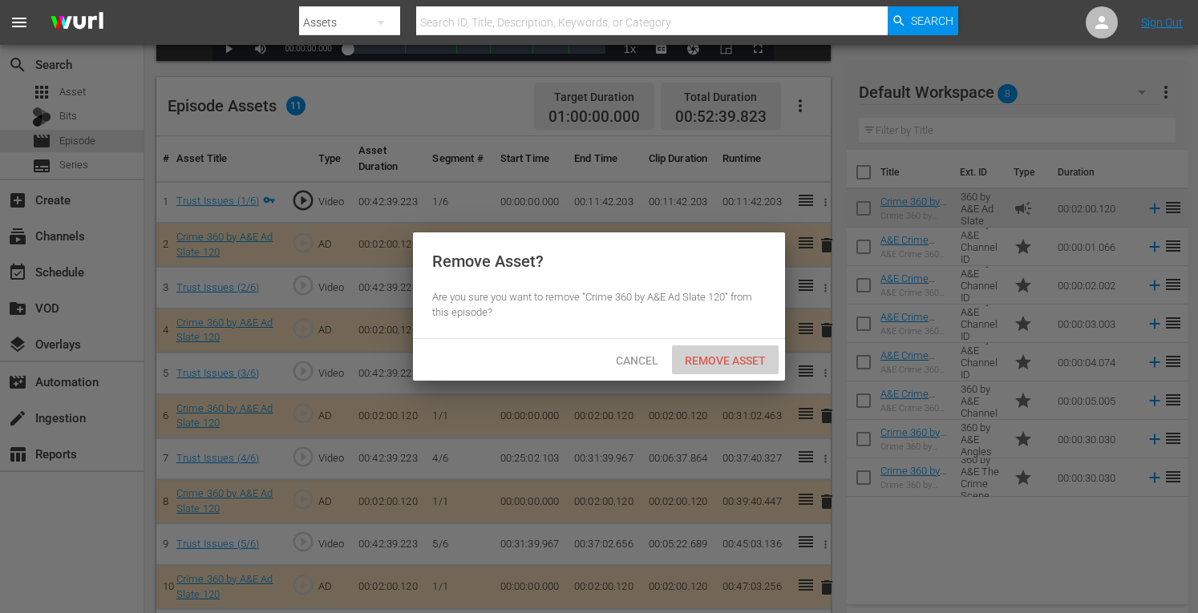
click at [723, 362] on span "Remove Asset" at bounding box center [725, 360] width 107 height 13
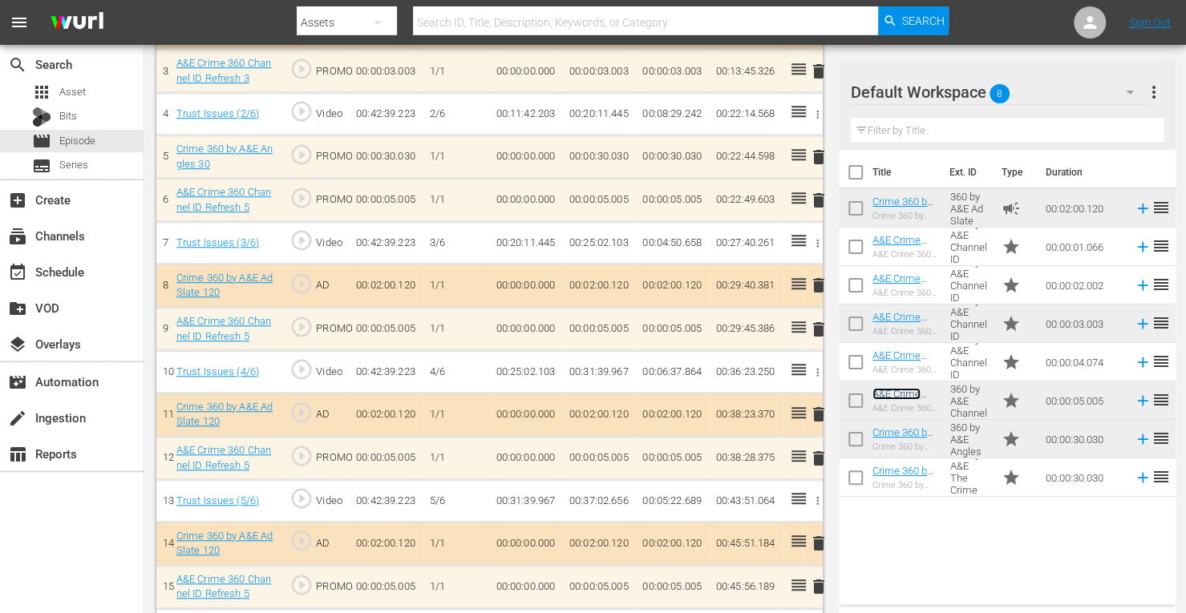
scroll to position [650, 0]
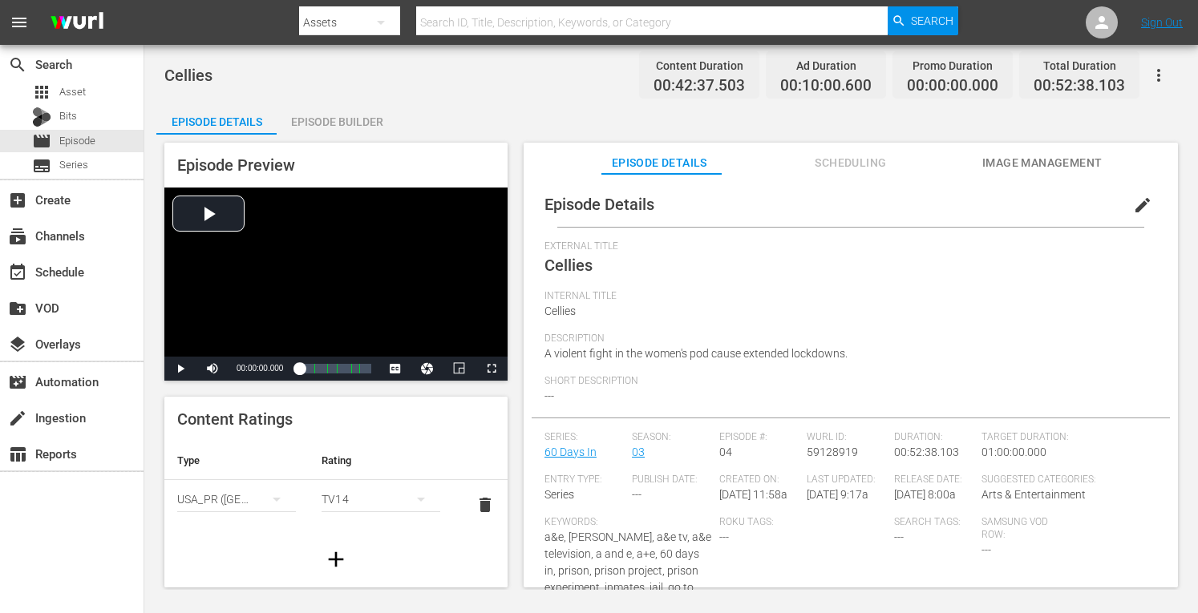
click at [351, 111] on div "Episode Builder" at bounding box center [337, 122] width 120 height 38
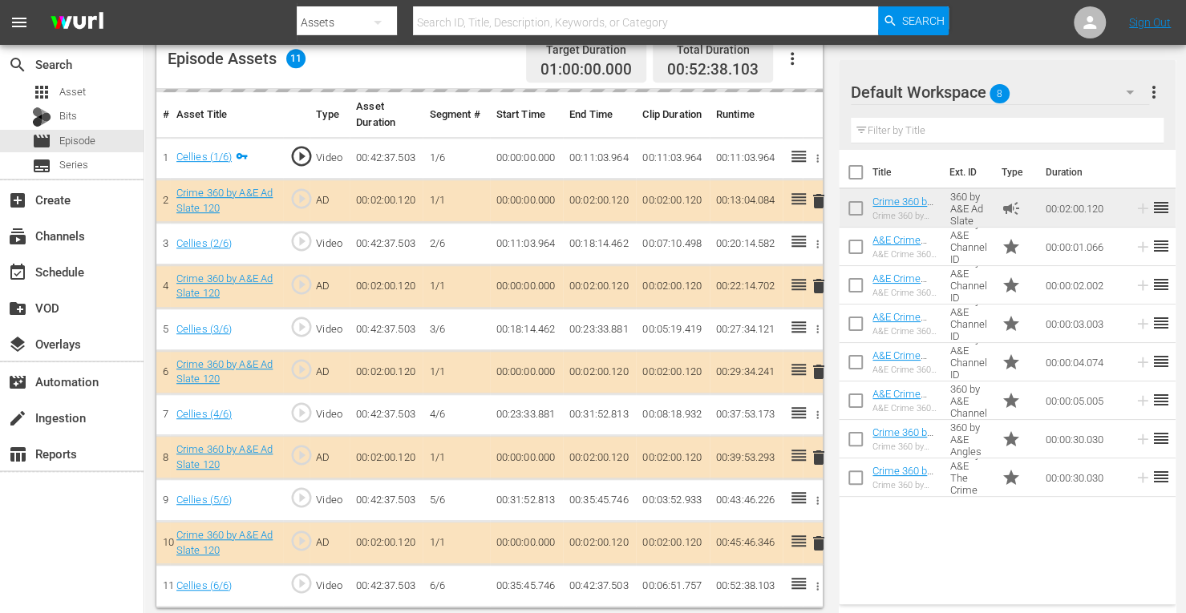
scroll to position [435, 0]
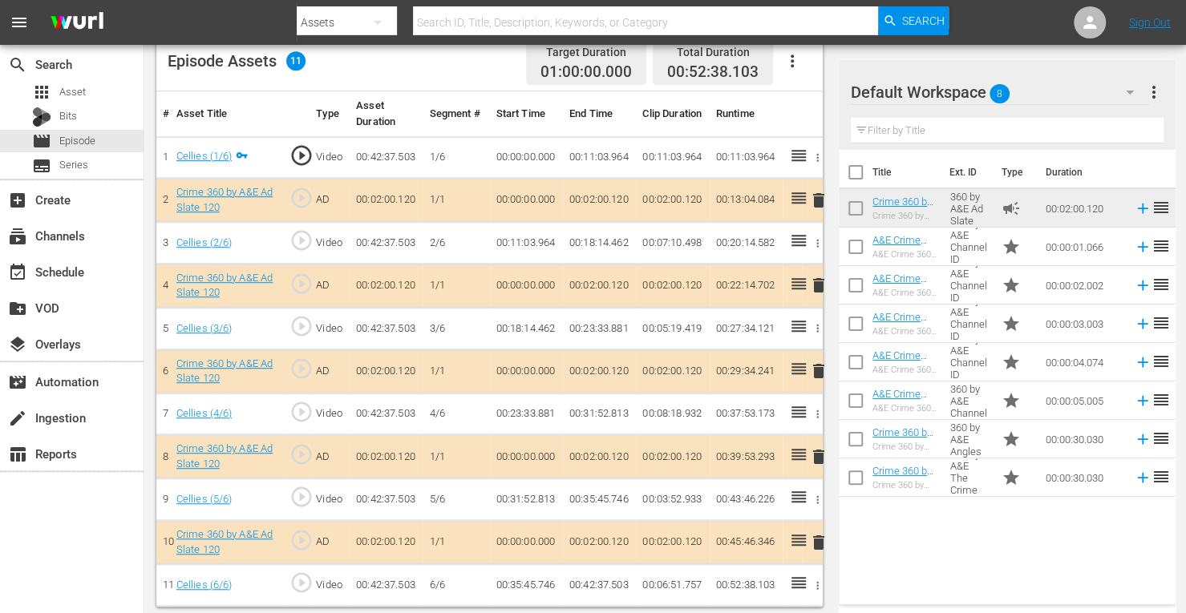
click at [823, 281] on span "delete" at bounding box center [818, 285] width 19 height 19
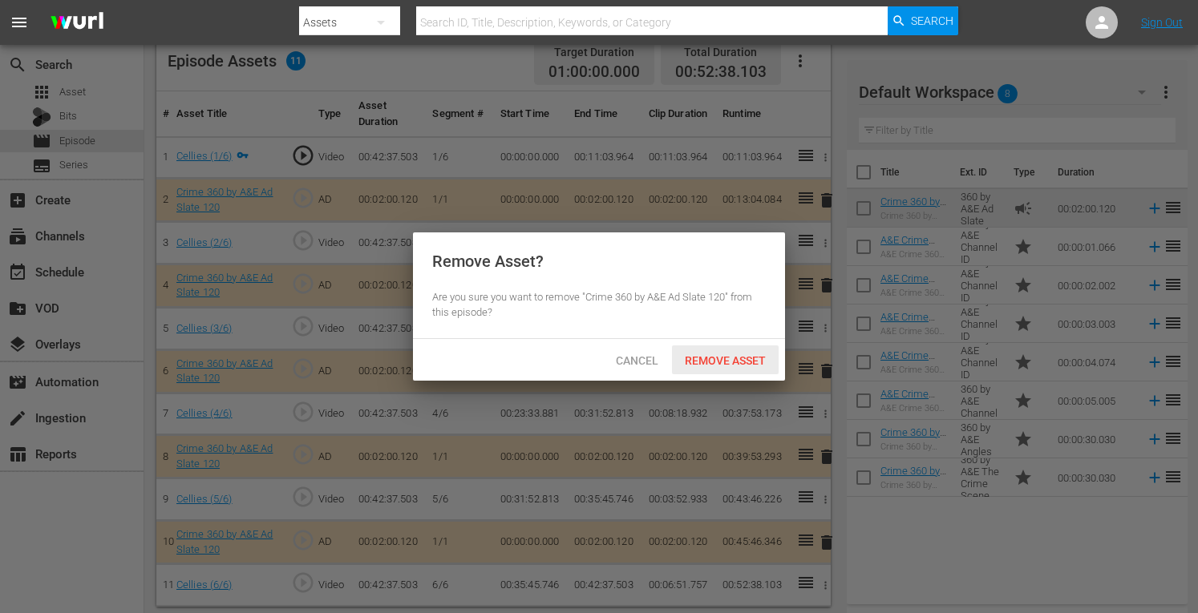
click at [698, 362] on span "Remove Asset" at bounding box center [725, 360] width 107 height 13
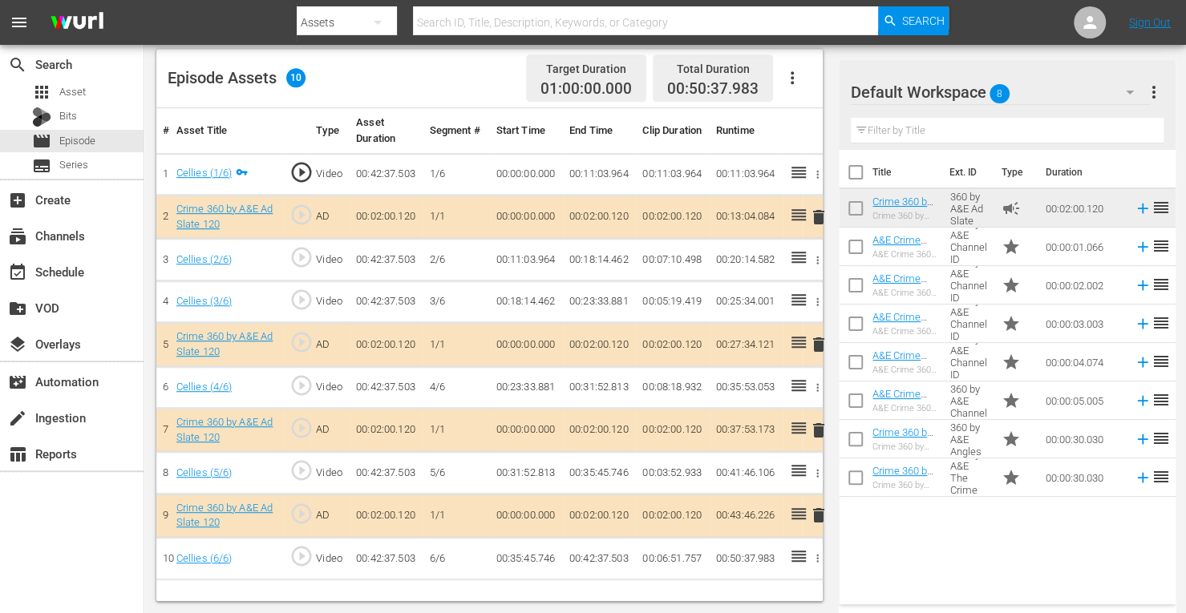
scroll to position [417, 0]
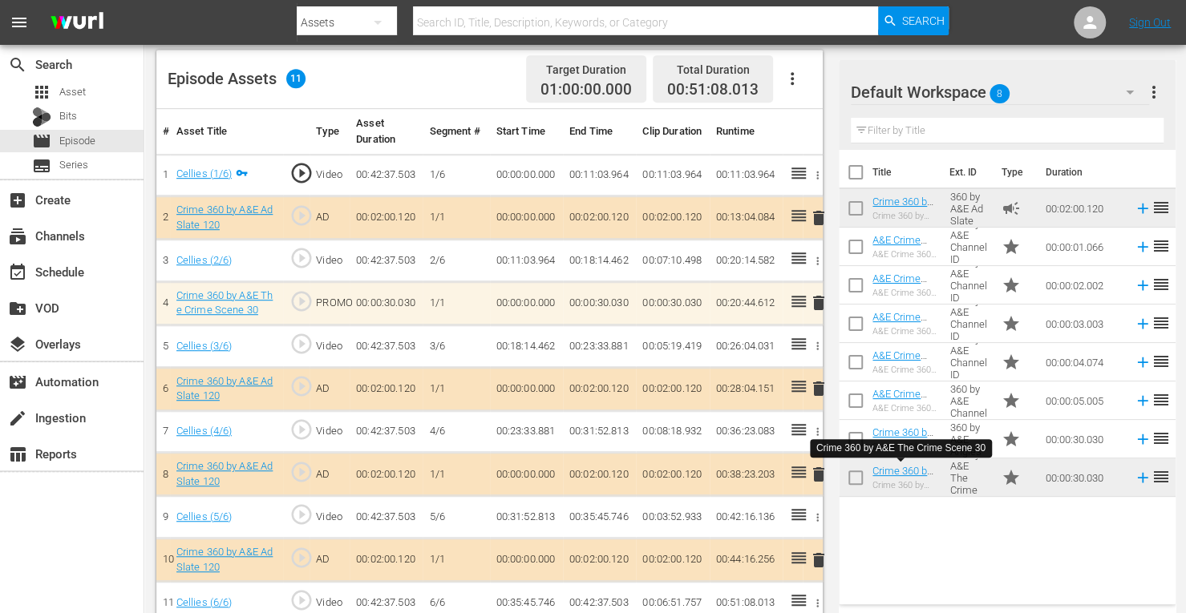
click at [468, 272] on td "2/6" at bounding box center [456, 261] width 67 height 42
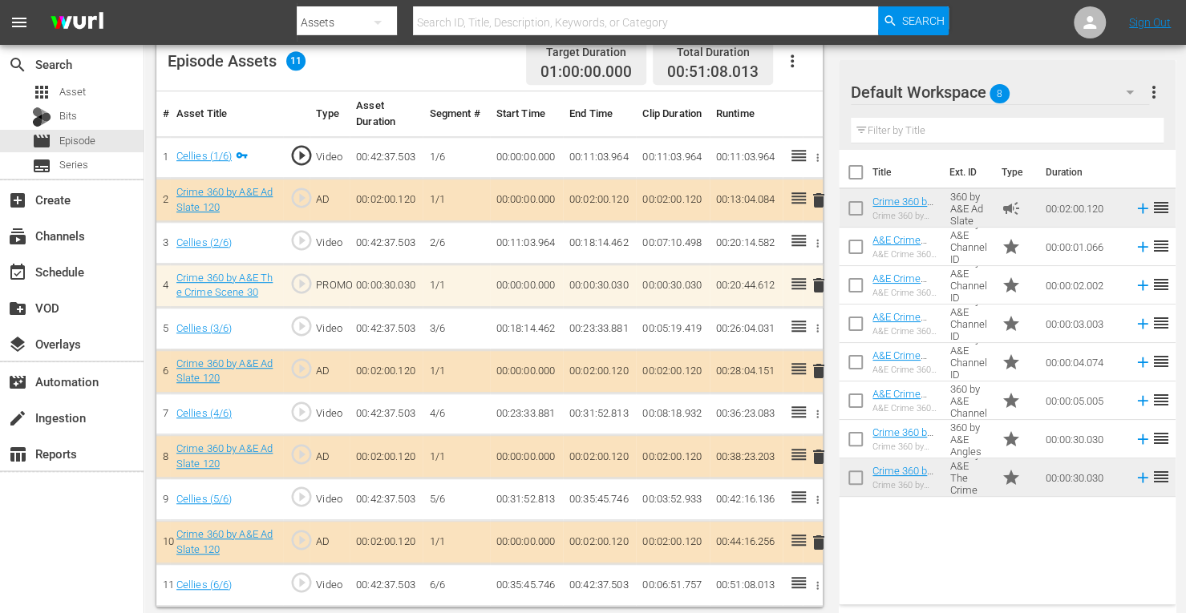
click at [820, 451] on span "delete" at bounding box center [818, 456] width 19 height 19
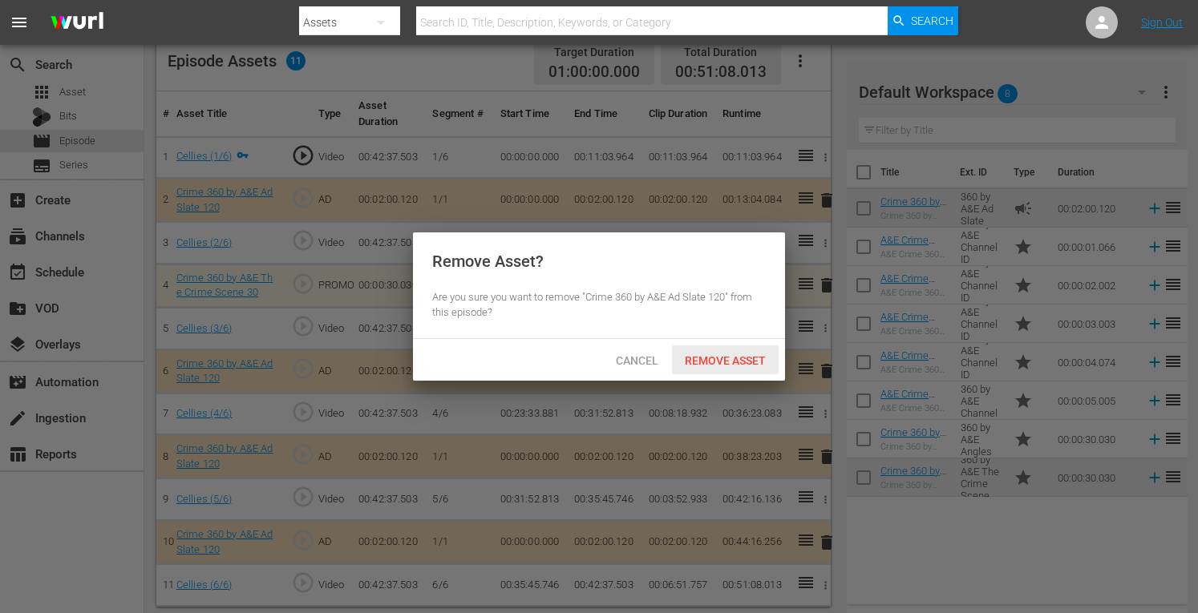
click at [739, 358] on span "Remove Asset" at bounding box center [725, 360] width 107 height 13
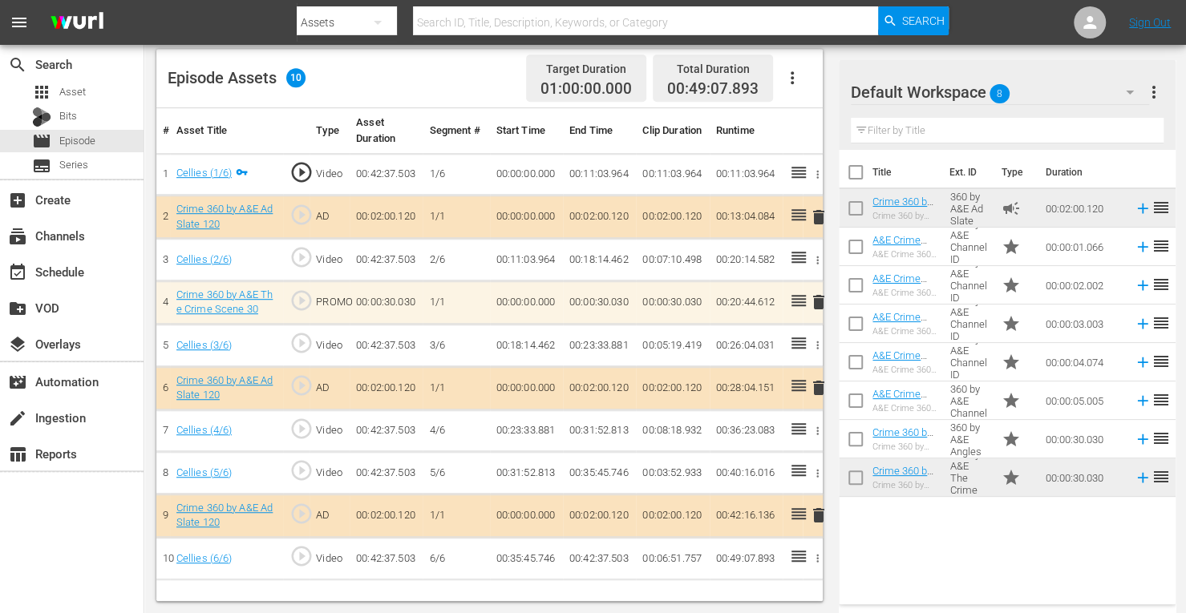
scroll to position [417, 0]
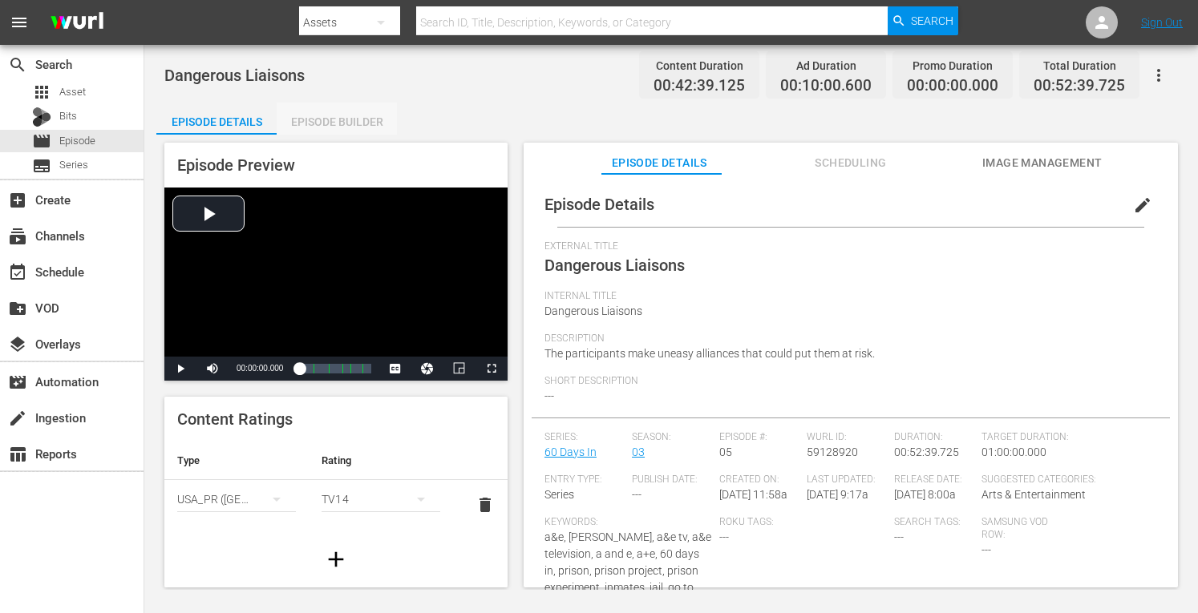
click at [362, 115] on div "Episode Builder" at bounding box center [337, 122] width 120 height 38
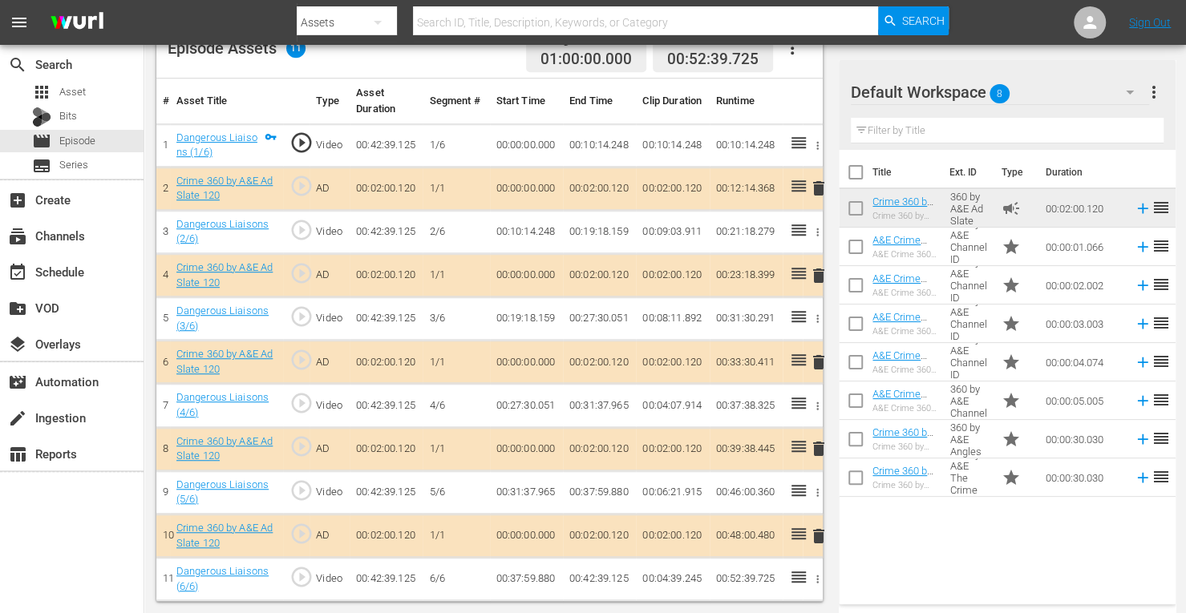
scroll to position [444, 0]
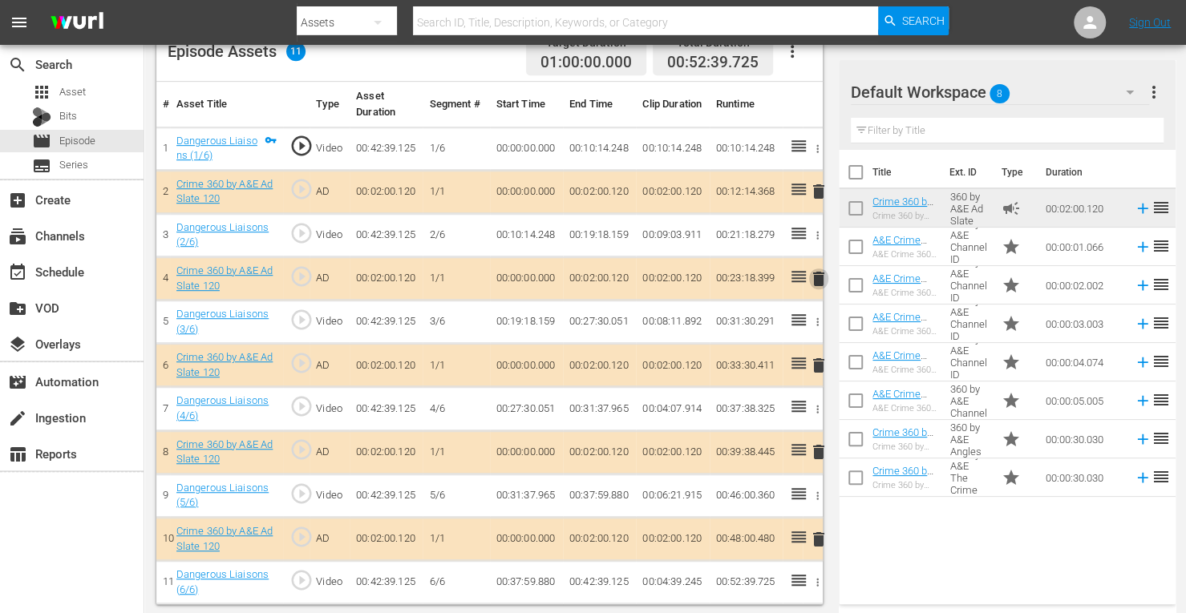
click at [815, 280] on span "delete" at bounding box center [818, 278] width 19 height 19
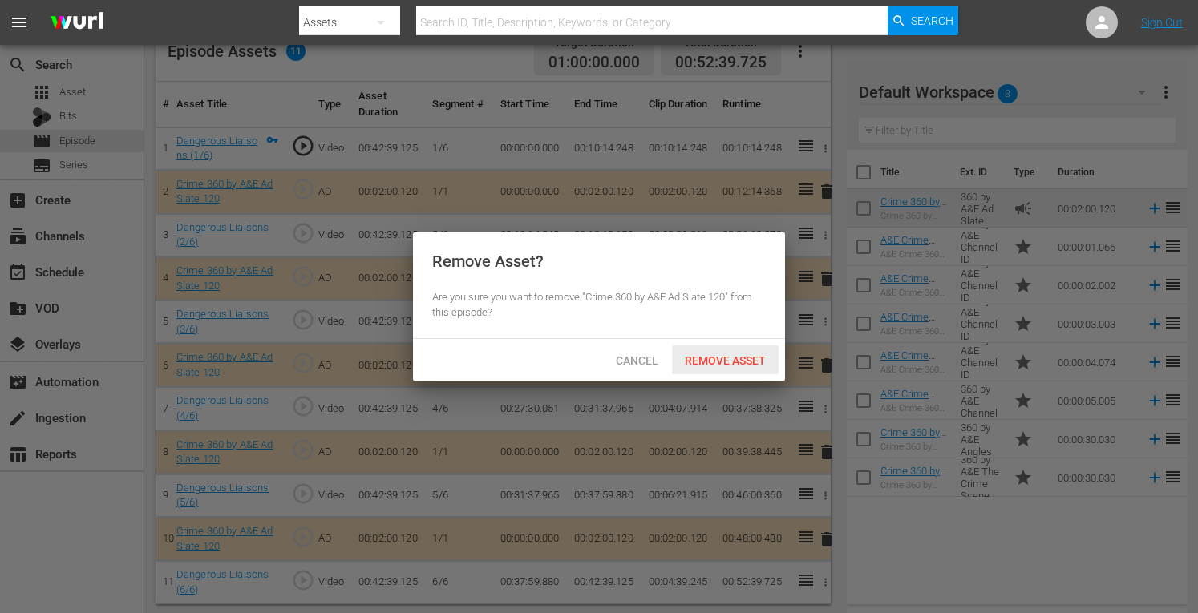
click at [714, 350] on div "Remove Asset" at bounding box center [725, 361] width 107 height 30
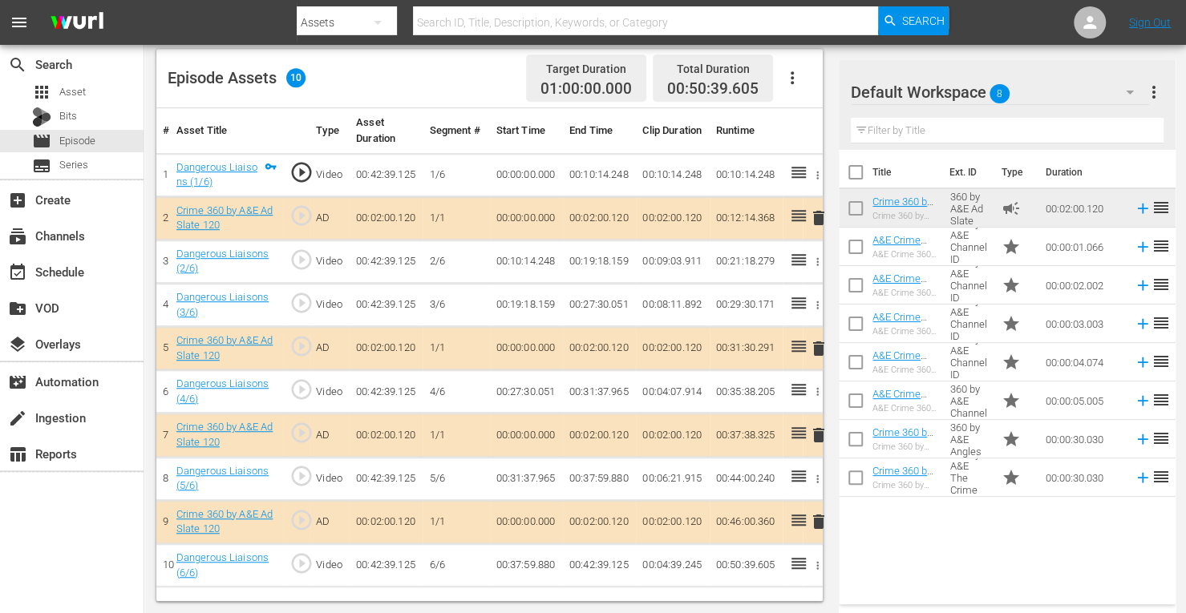
scroll to position [417, 0]
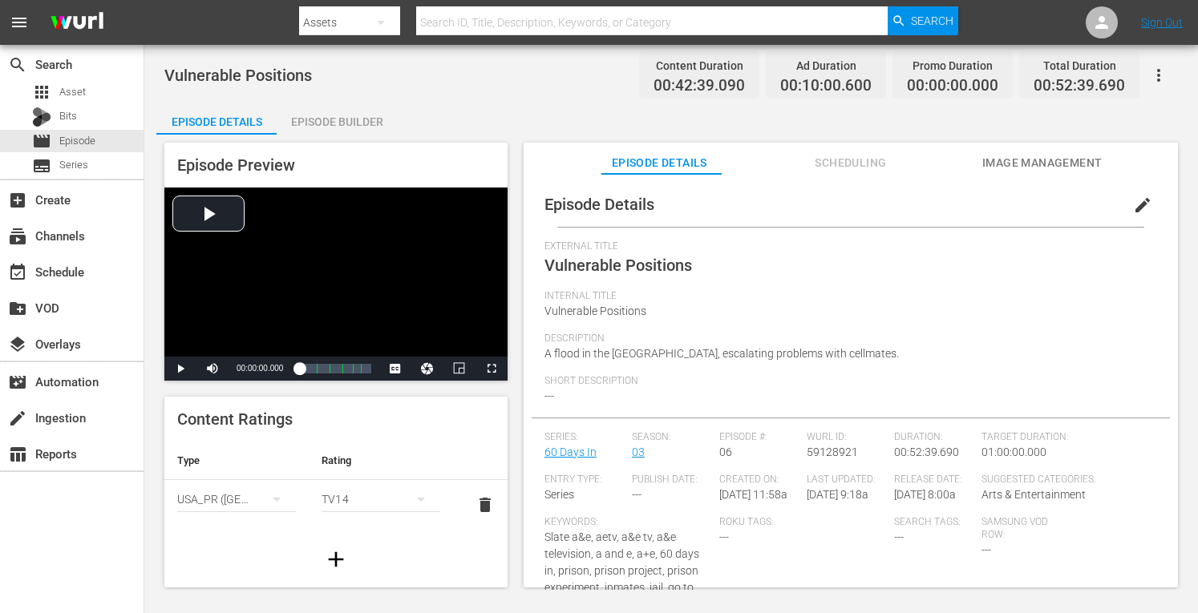
click at [380, 119] on div "Episode Builder" at bounding box center [337, 122] width 120 height 38
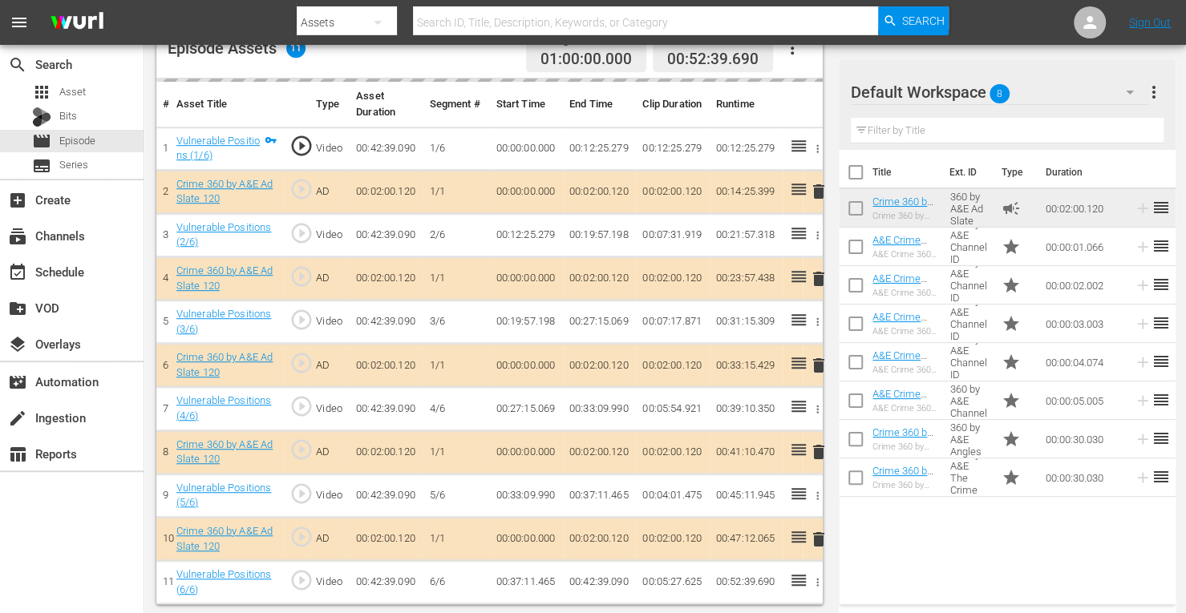
scroll to position [444, 0]
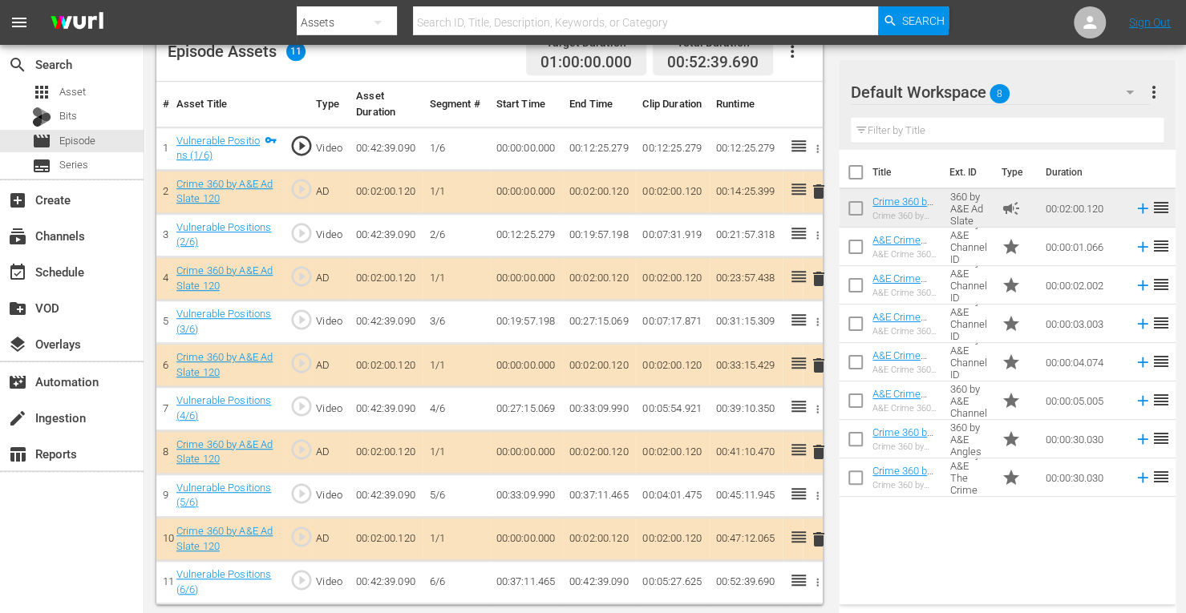
click at [820, 277] on span "delete" at bounding box center [818, 278] width 19 height 19
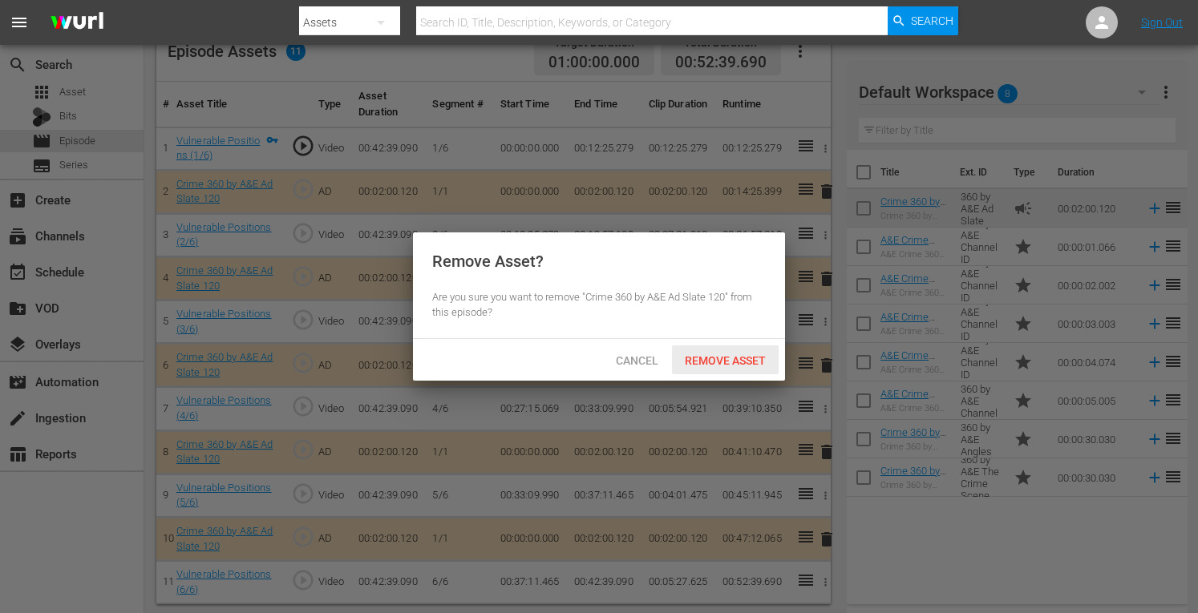
click at [736, 360] on span "Remove Asset" at bounding box center [725, 360] width 107 height 13
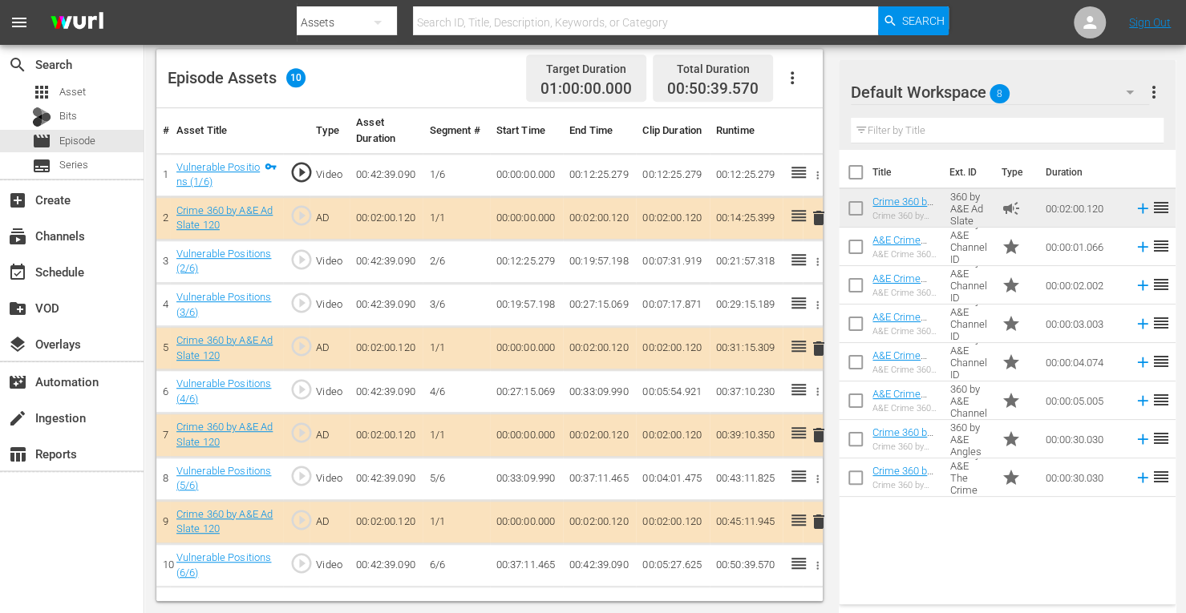
scroll to position [417, 0]
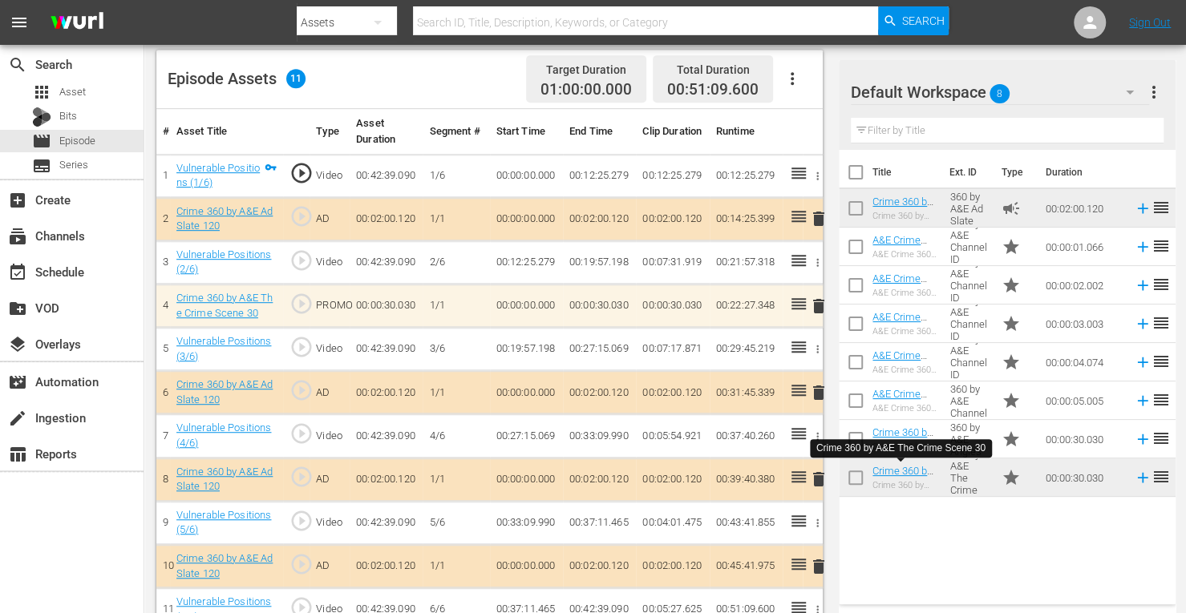
click at [820, 476] on span "delete" at bounding box center [818, 479] width 19 height 19
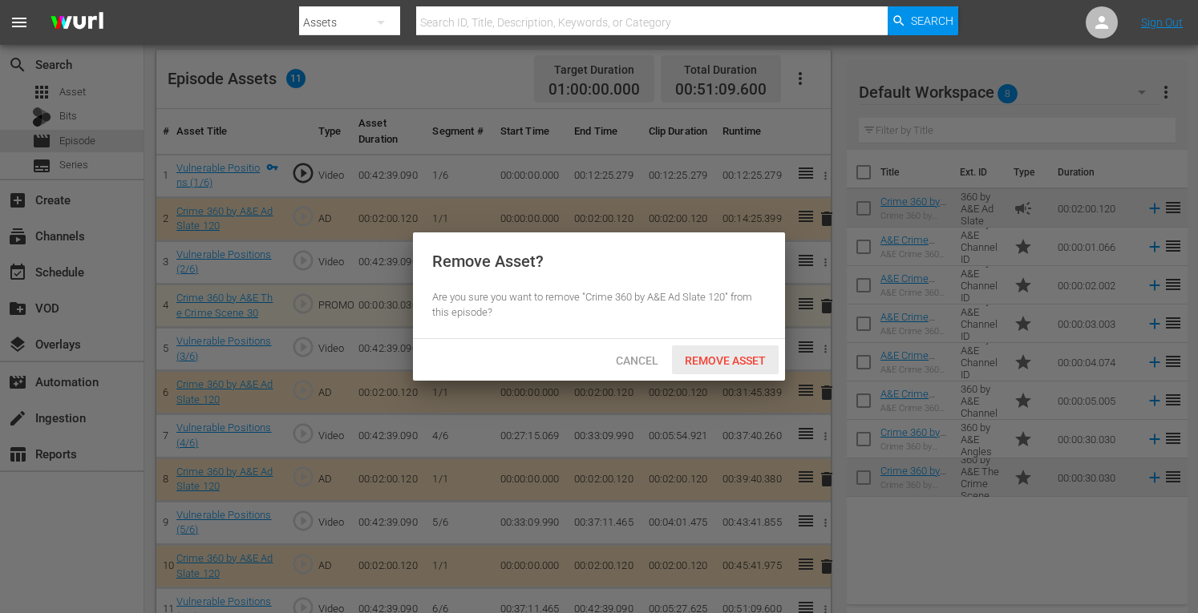
click at [731, 365] on span "Remove Asset" at bounding box center [725, 360] width 107 height 13
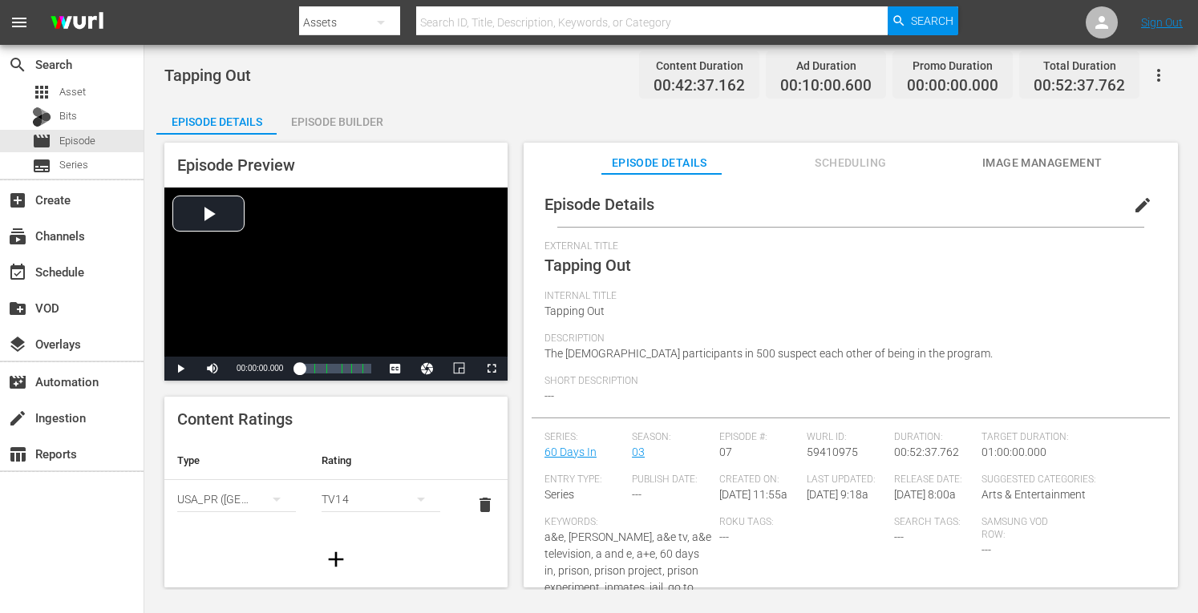
click at [306, 120] on div "Episode Builder" at bounding box center [337, 122] width 120 height 38
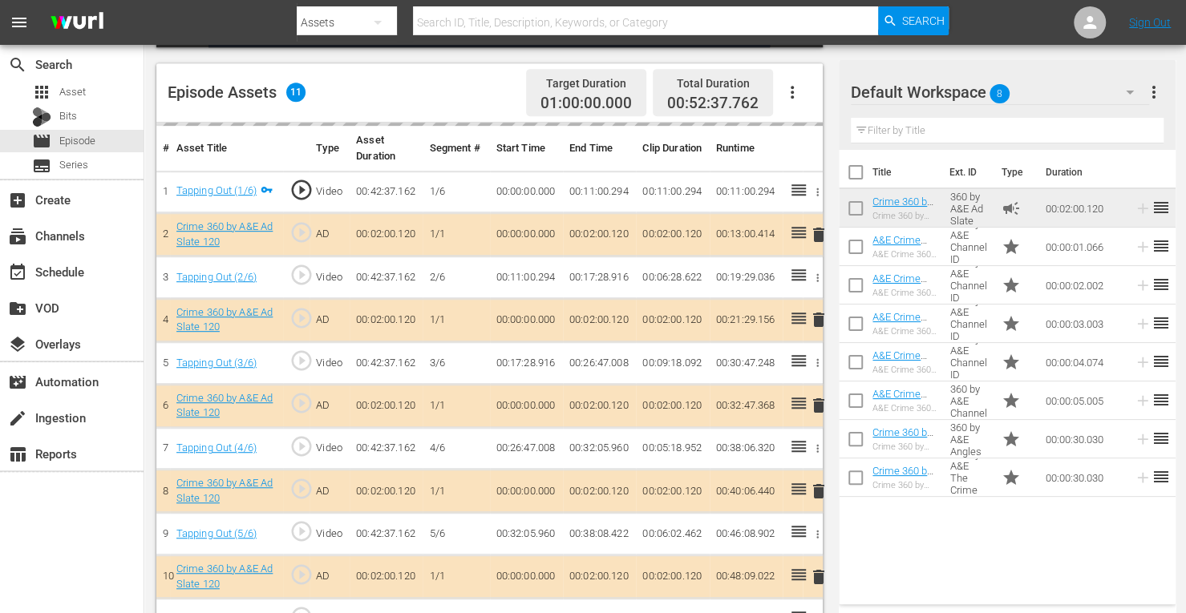
scroll to position [434, 0]
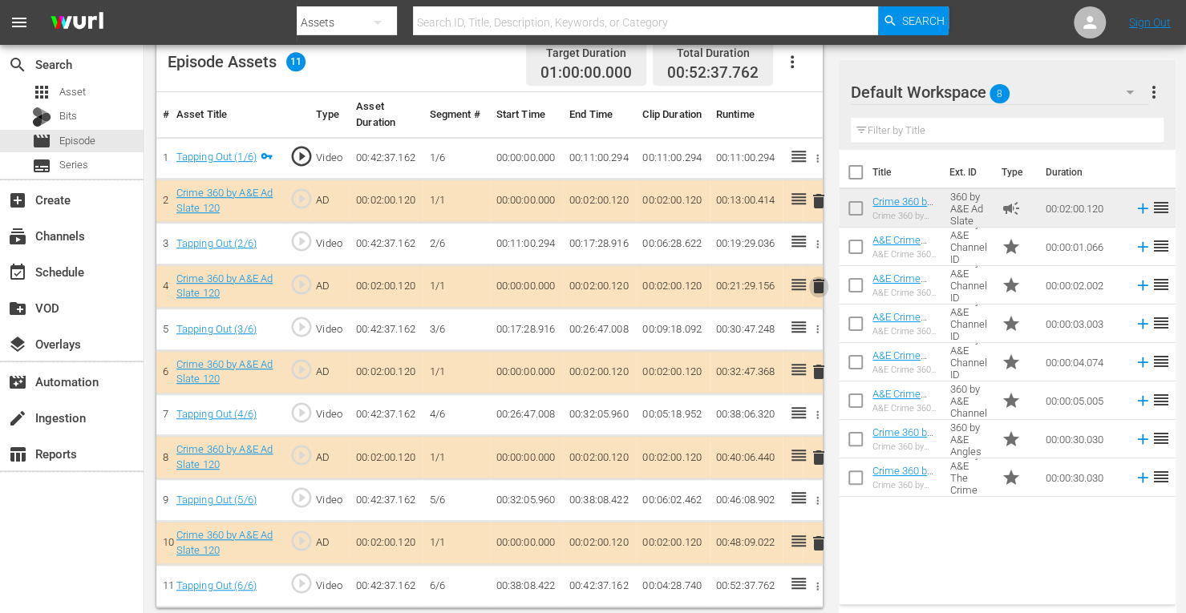
click at [819, 286] on span "delete" at bounding box center [818, 286] width 19 height 19
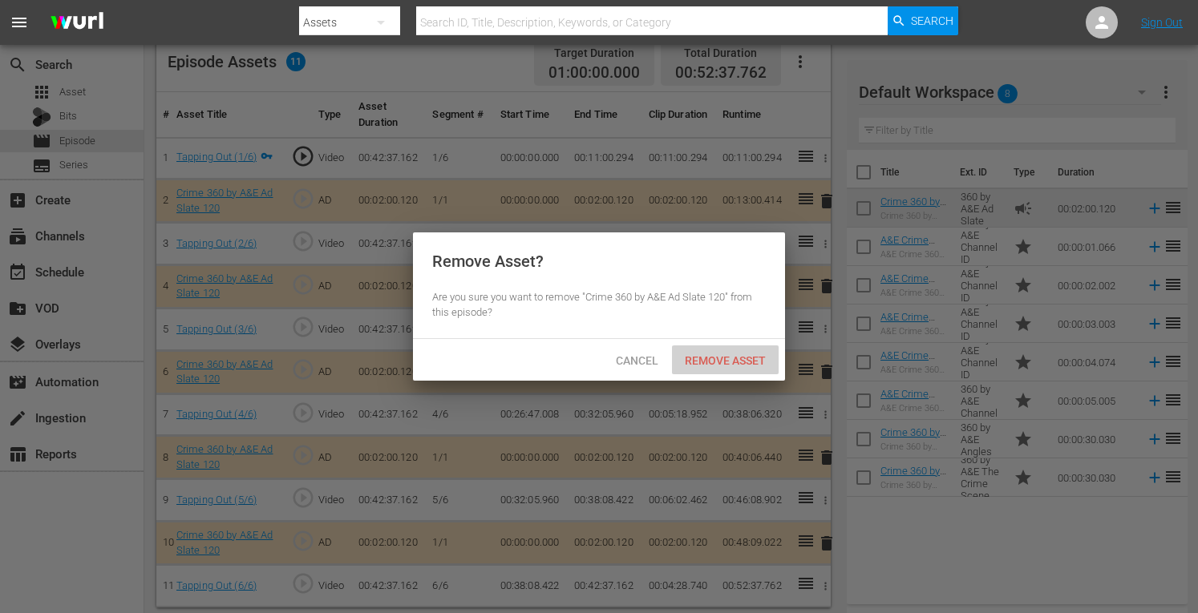
click at [728, 355] on span "Remove Asset" at bounding box center [725, 360] width 107 height 13
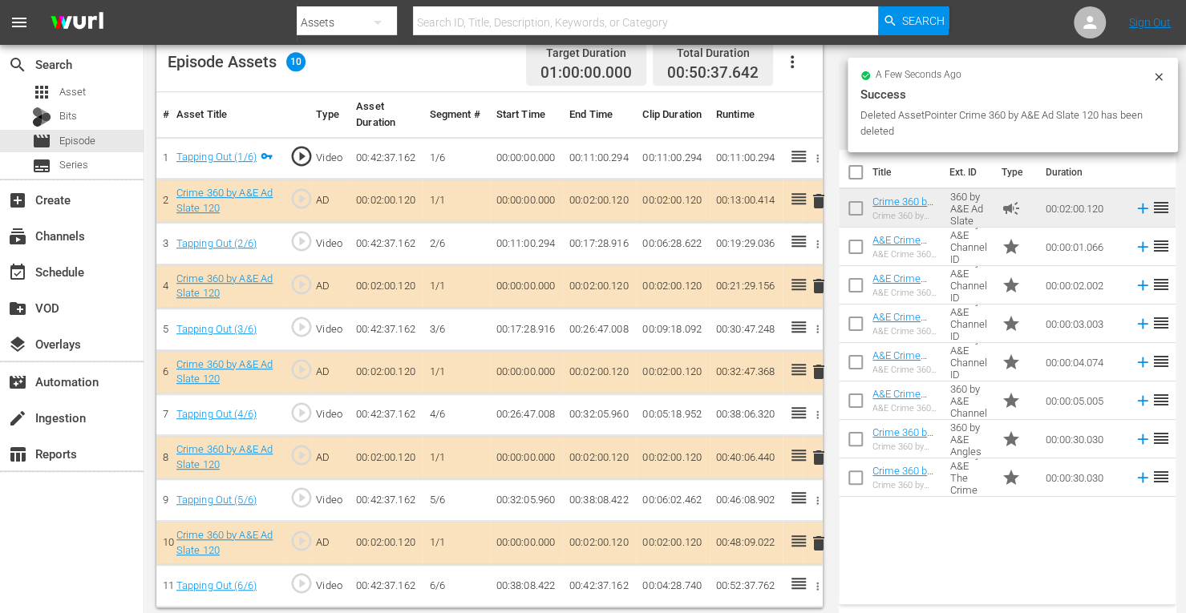
scroll to position [417, 0]
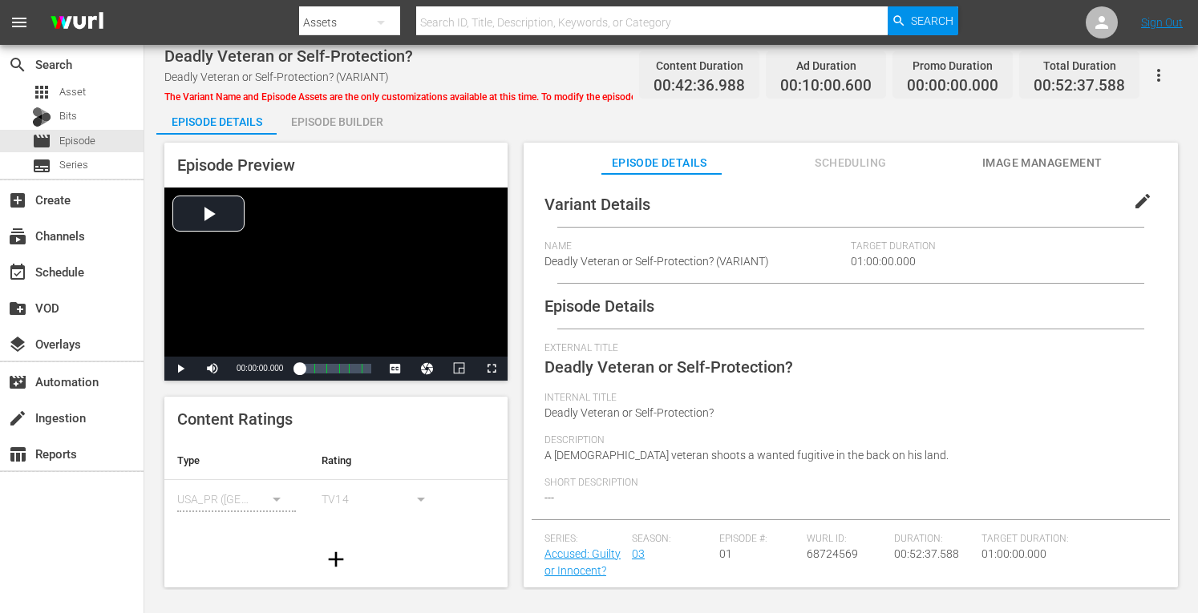
click at [308, 128] on div "Episode Builder" at bounding box center [337, 122] width 120 height 38
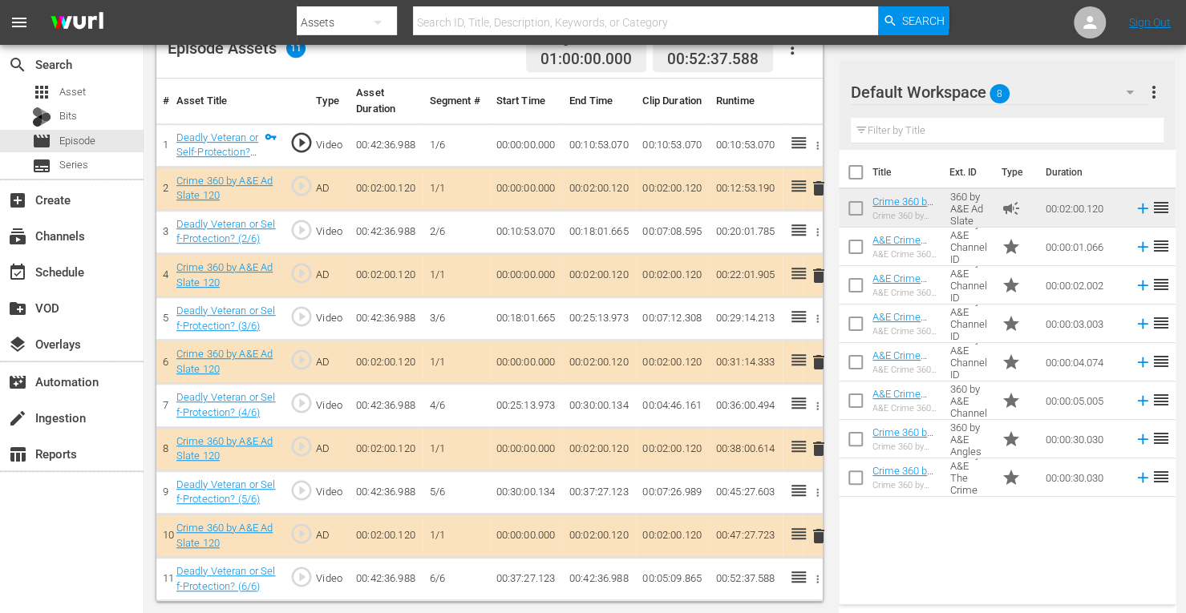
scroll to position [444, 0]
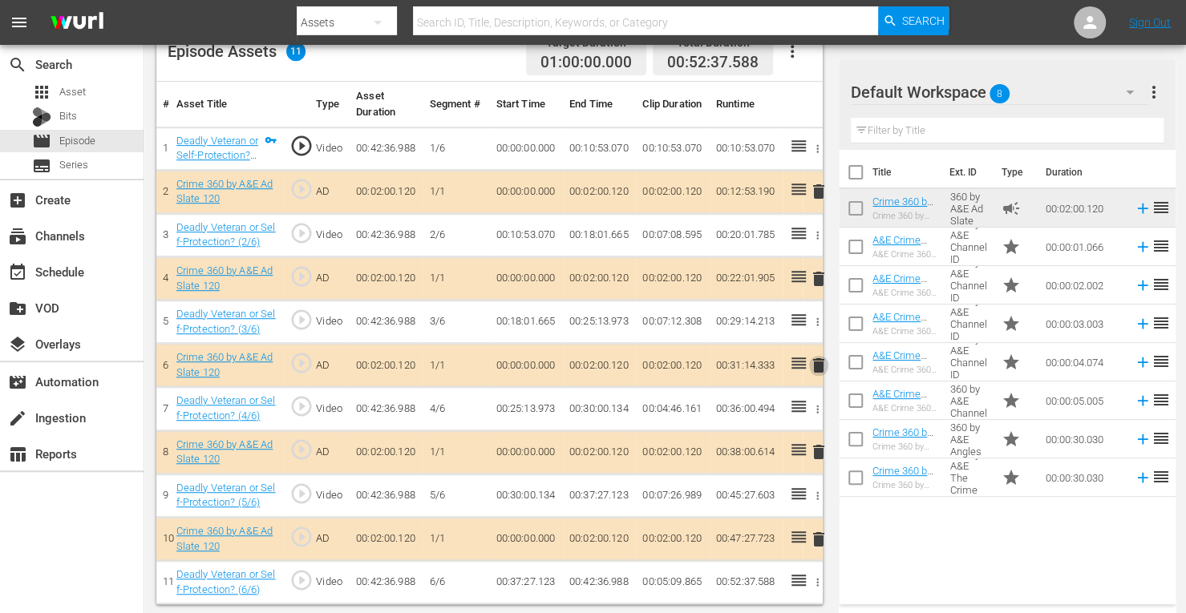
click at [820, 364] on span "delete" at bounding box center [818, 365] width 19 height 19
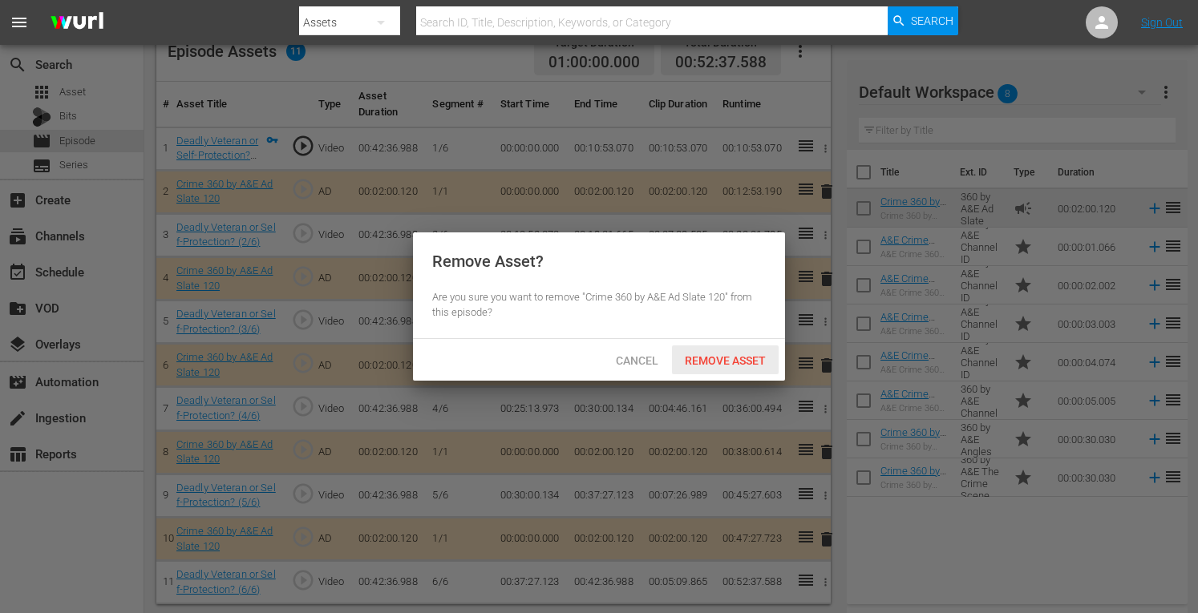
click at [759, 359] on span "Remove Asset" at bounding box center [725, 360] width 107 height 13
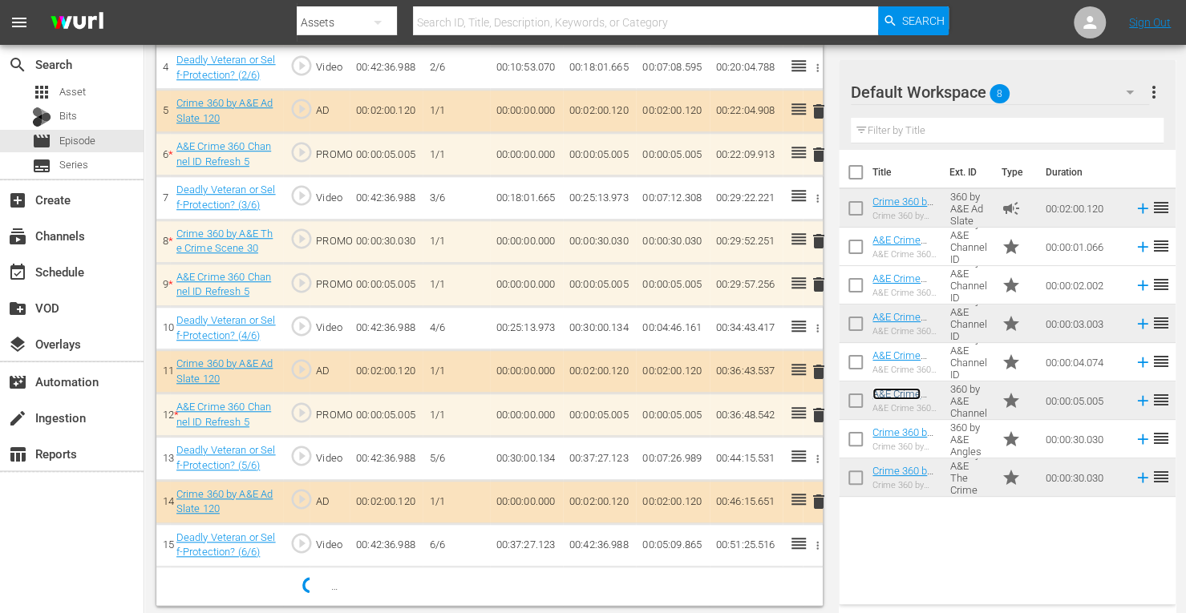
scroll to position [658, 0]
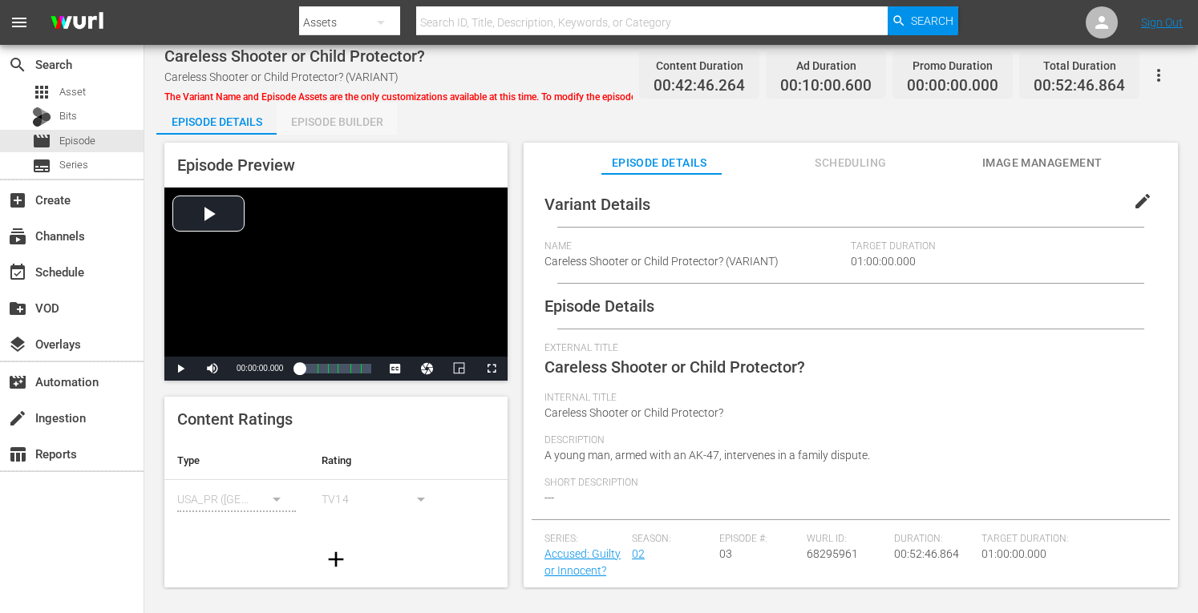
click at [356, 120] on div "Episode Builder" at bounding box center [337, 122] width 120 height 38
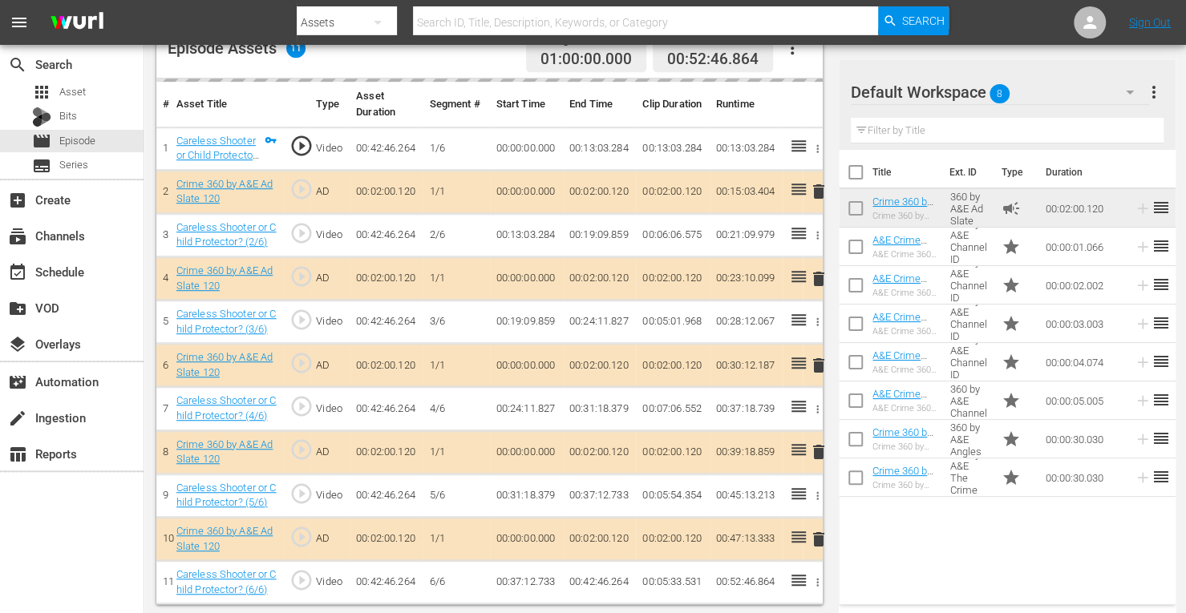
scroll to position [444, 0]
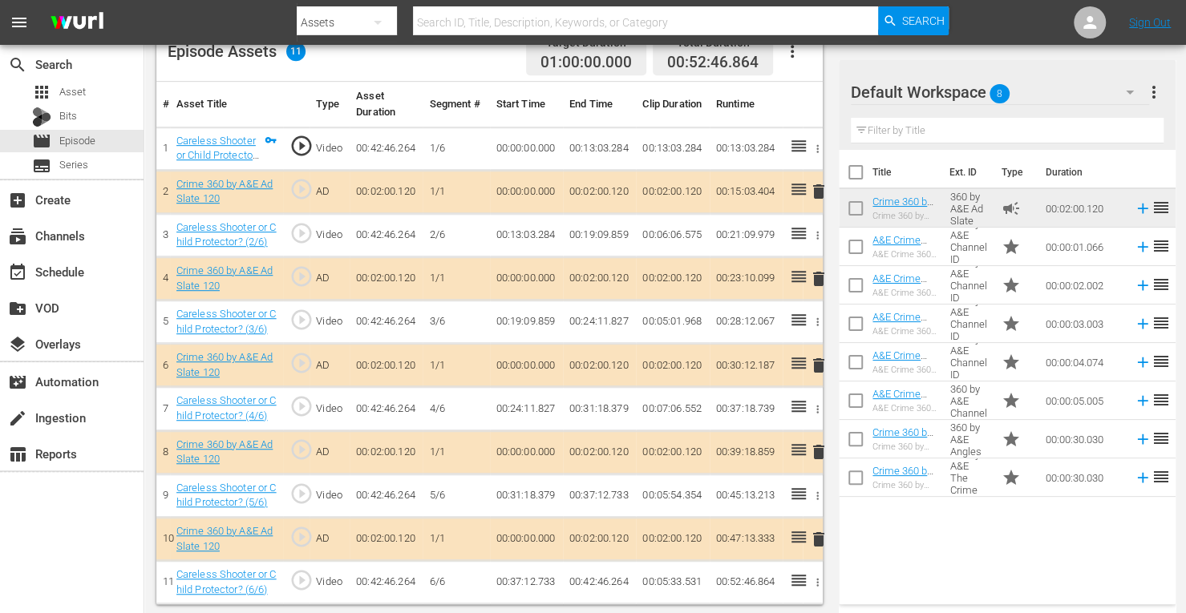
click at [820, 364] on span "delete" at bounding box center [818, 365] width 19 height 19
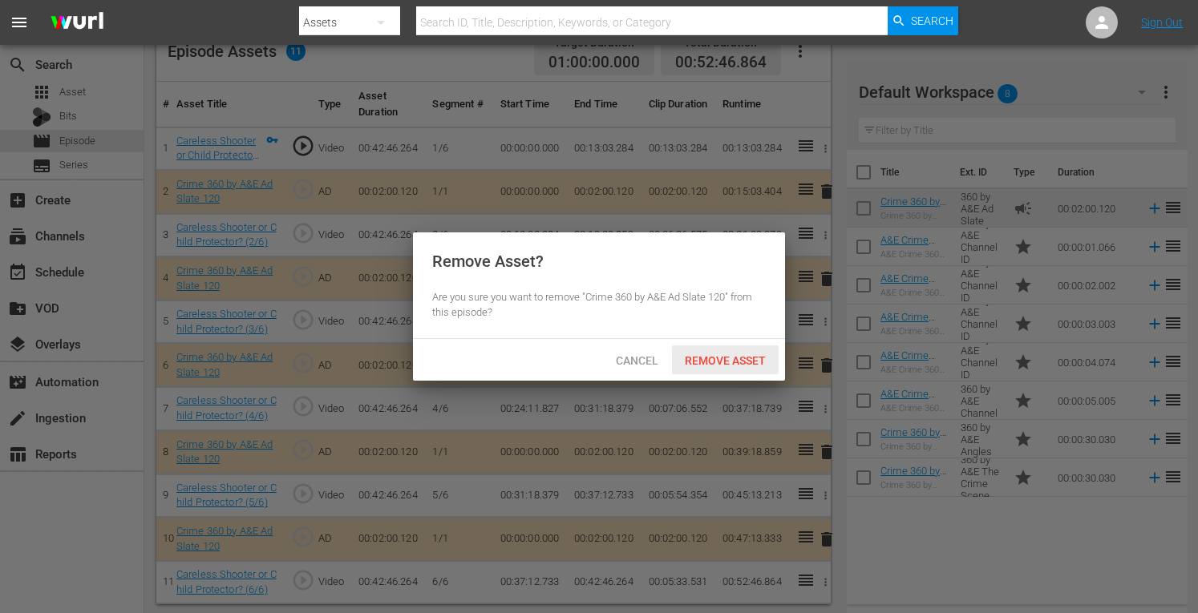
click at [749, 362] on span "Remove Asset" at bounding box center [725, 360] width 107 height 13
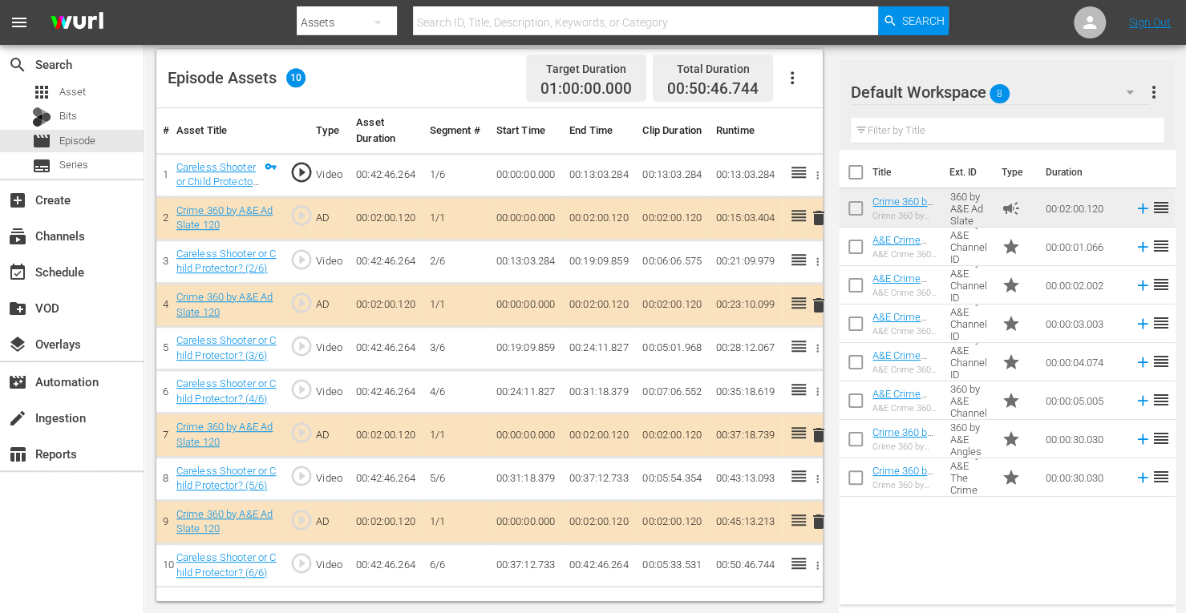
scroll to position [417, 0]
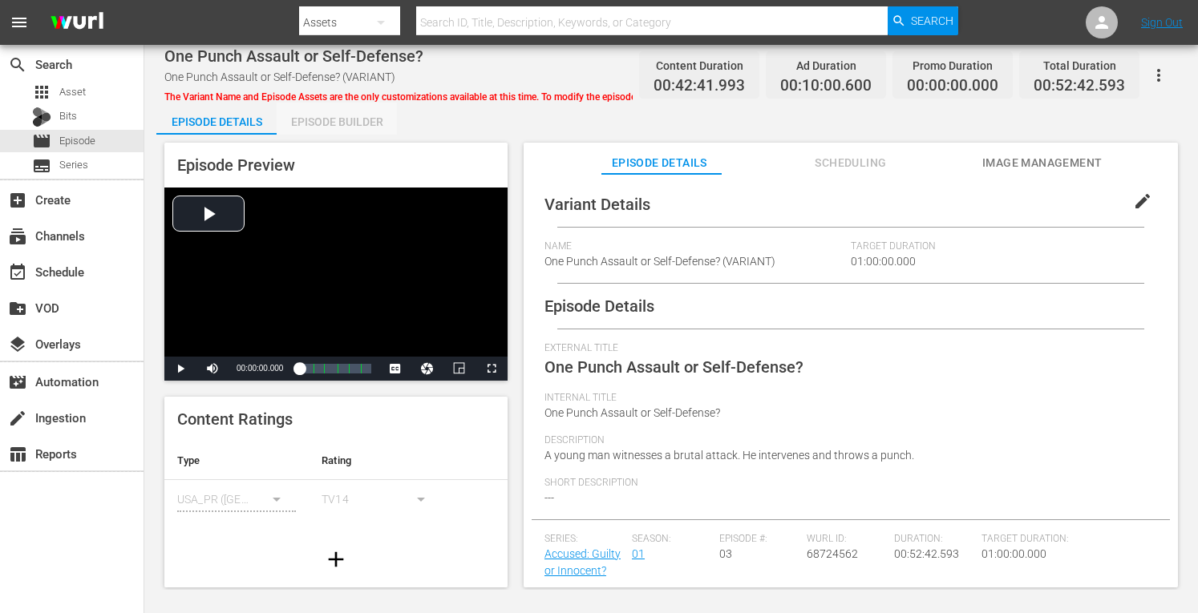
click at [322, 122] on div "Episode Builder" at bounding box center [337, 122] width 120 height 38
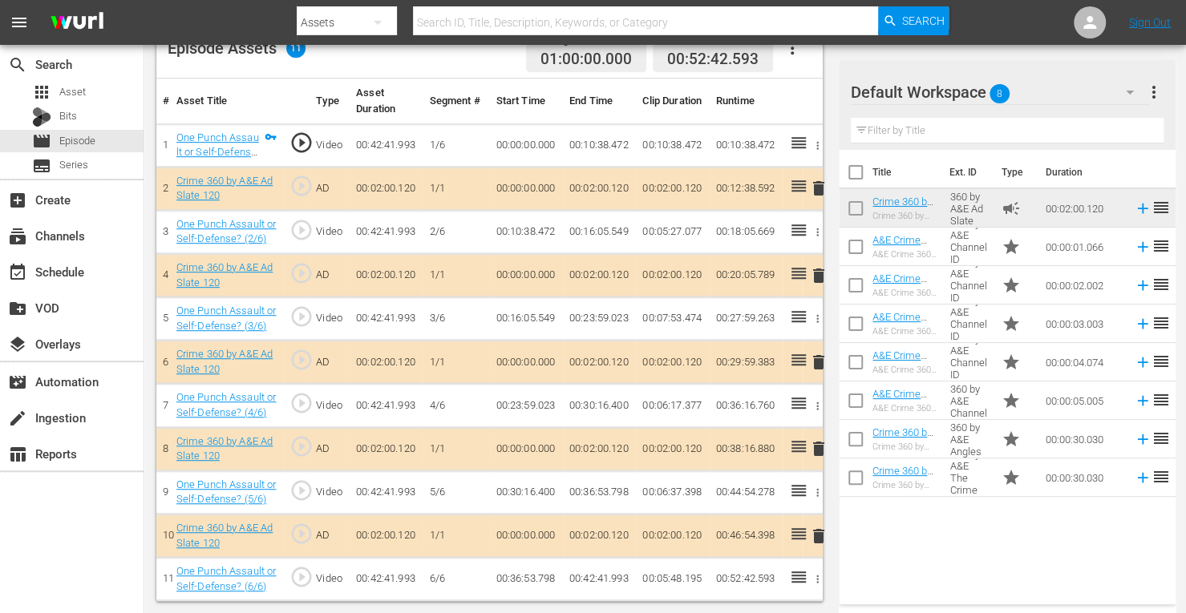
scroll to position [444, 0]
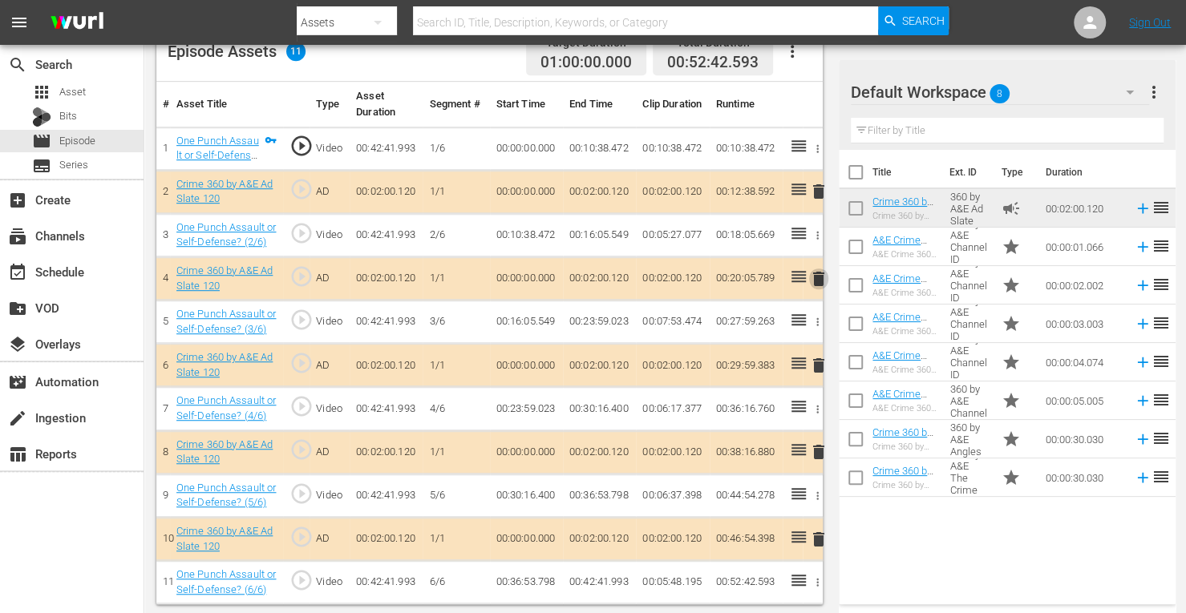
click at [818, 277] on span "delete" at bounding box center [818, 278] width 19 height 19
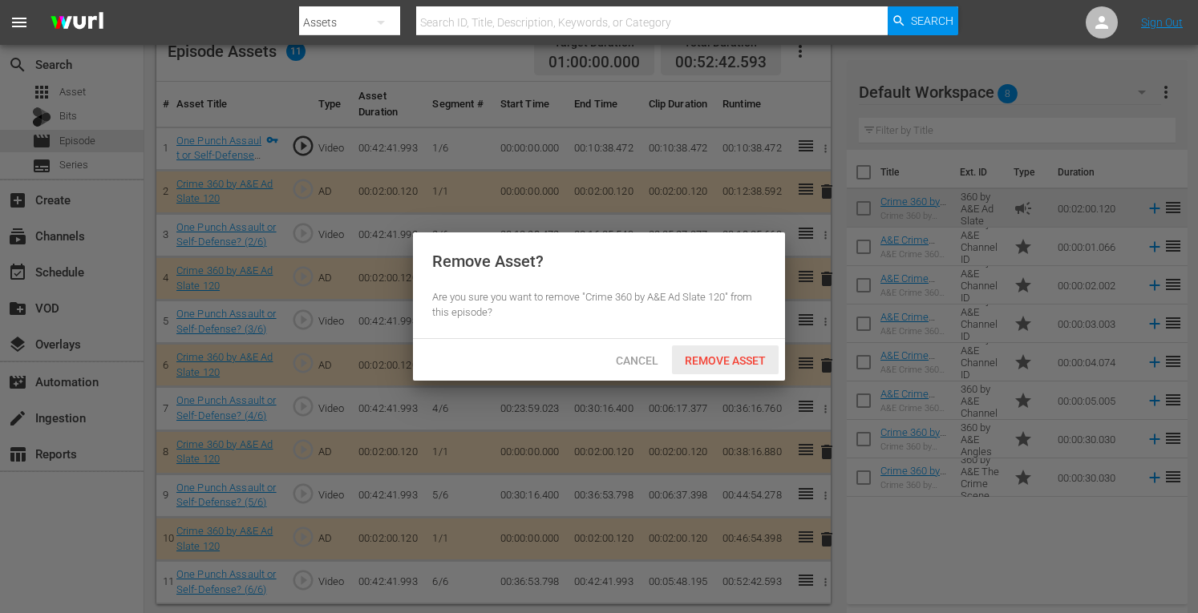
click at [733, 364] on span "Remove Asset" at bounding box center [725, 360] width 107 height 13
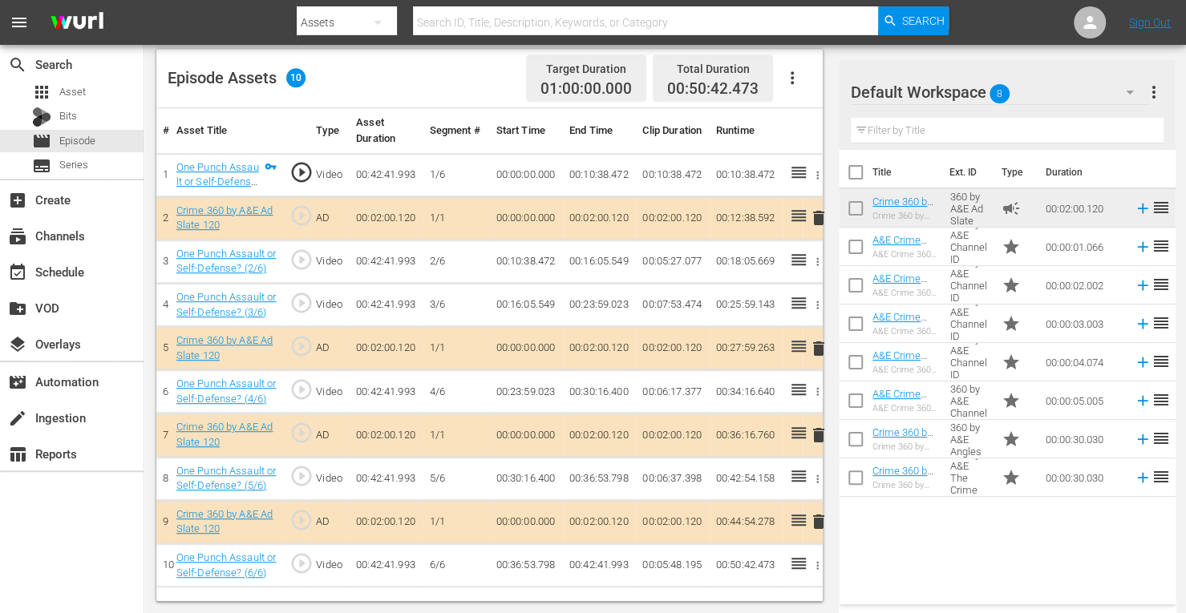
scroll to position [417, 0]
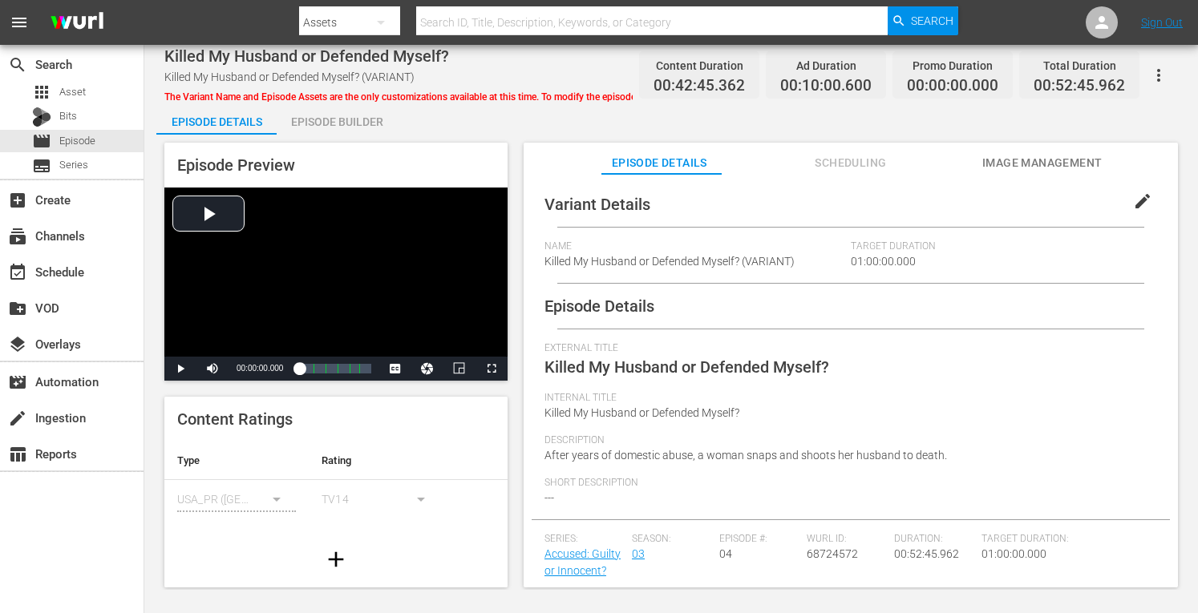
click at [344, 127] on div "Episode Builder" at bounding box center [337, 122] width 120 height 38
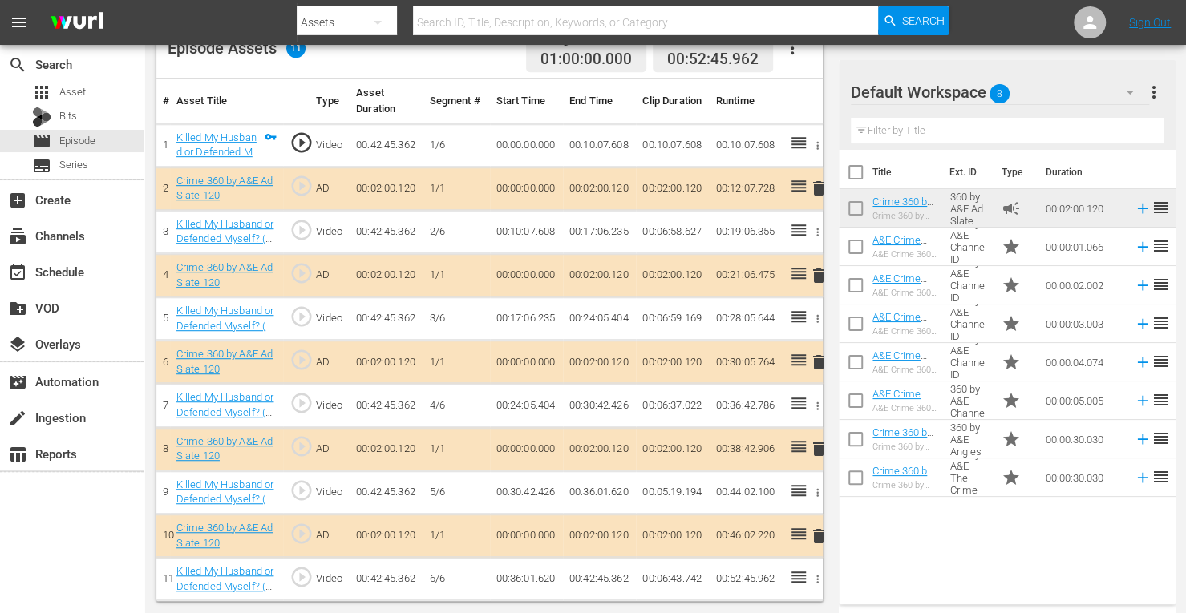
scroll to position [444, 0]
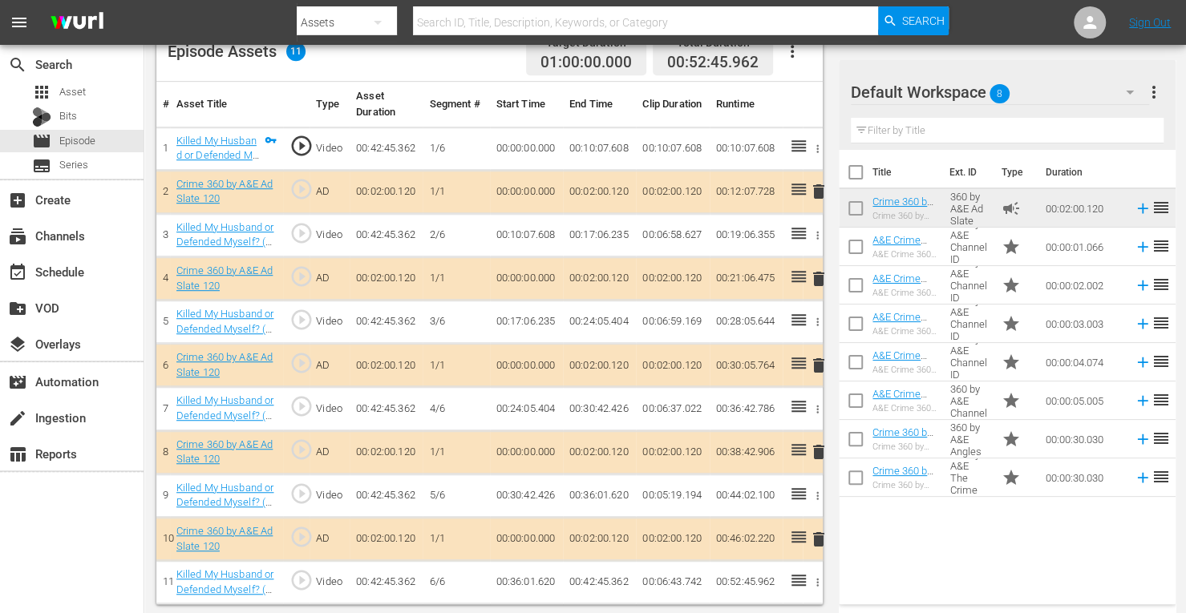
click at [818, 280] on span "delete" at bounding box center [818, 278] width 19 height 19
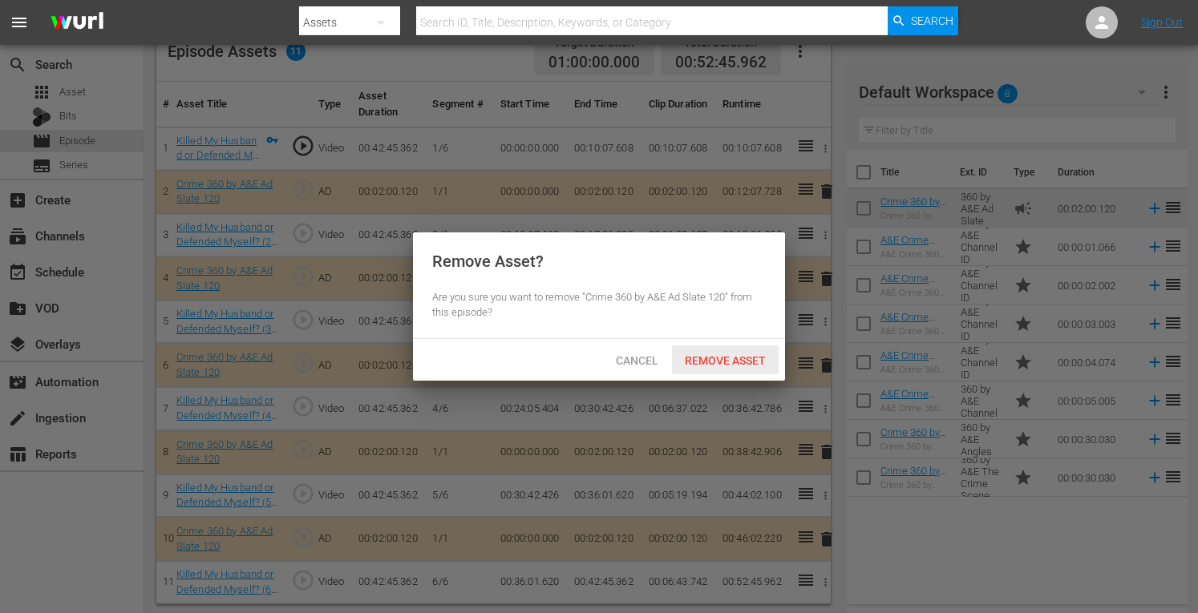
click at [702, 363] on span "Remove Asset" at bounding box center [725, 360] width 107 height 13
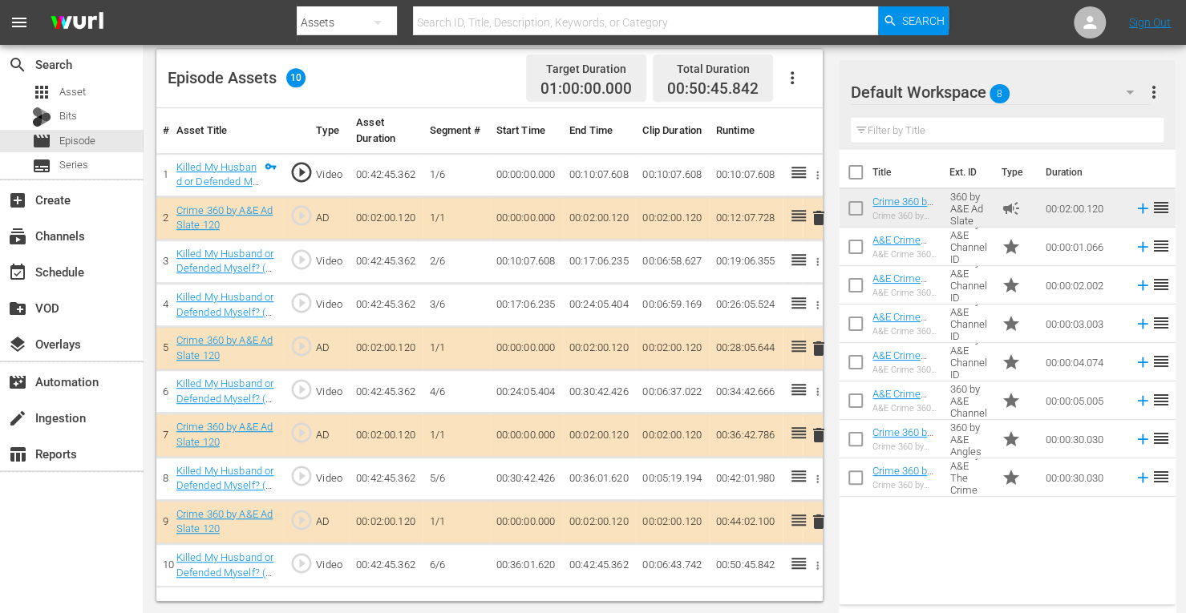
scroll to position [417, 0]
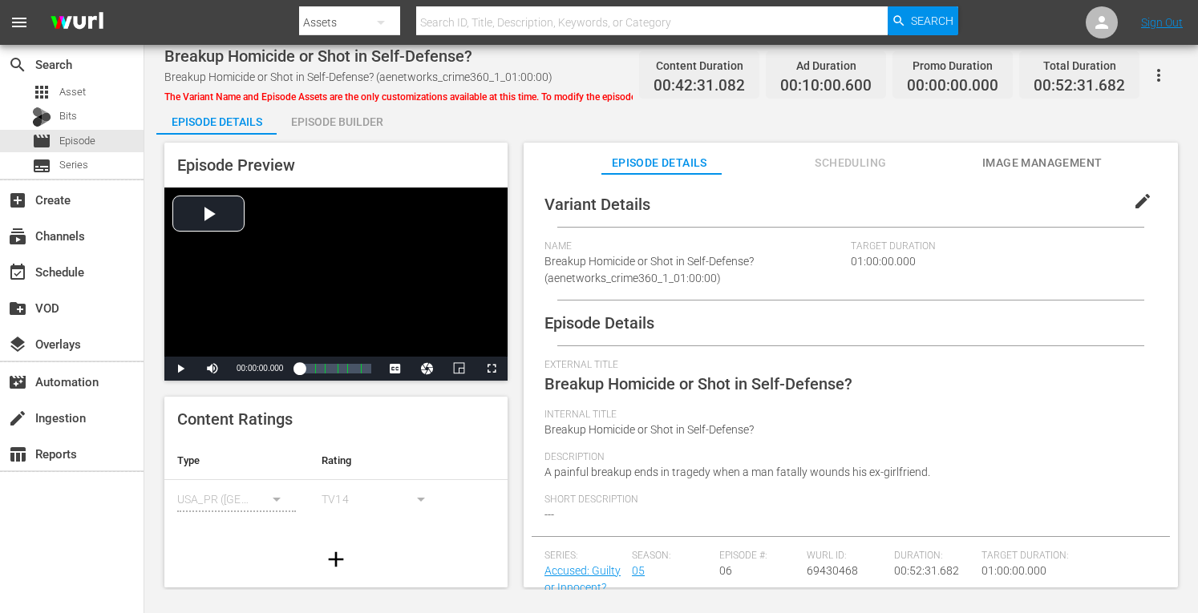
click at [332, 124] on div "Episode Builder" at bounding box center [337, 122] width 120 height 38
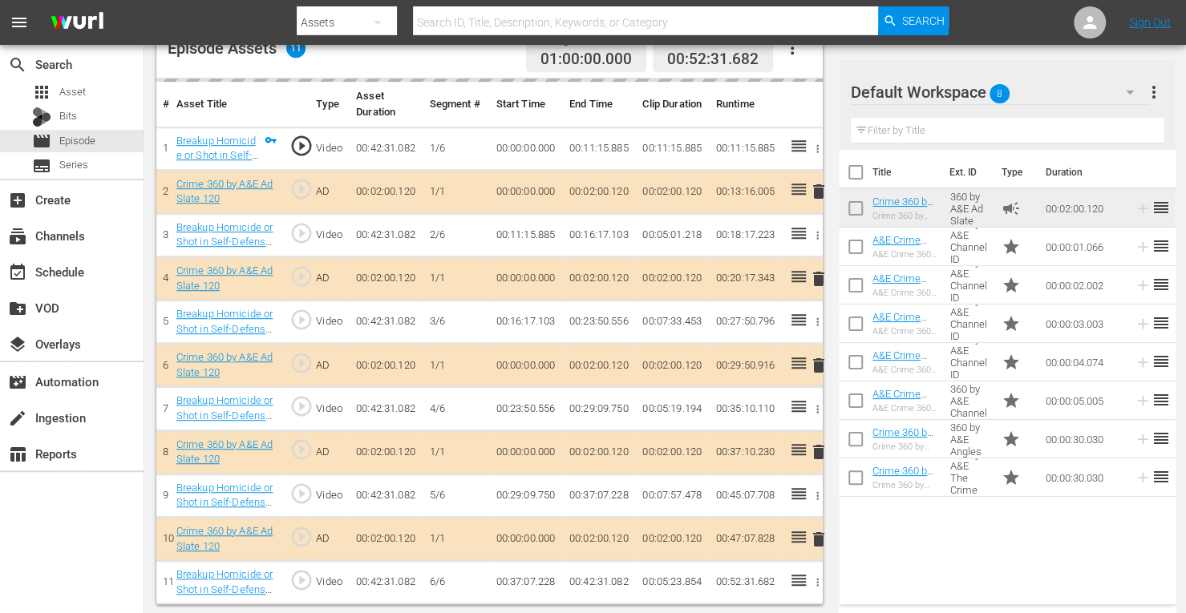
scroll to position [444, 0]
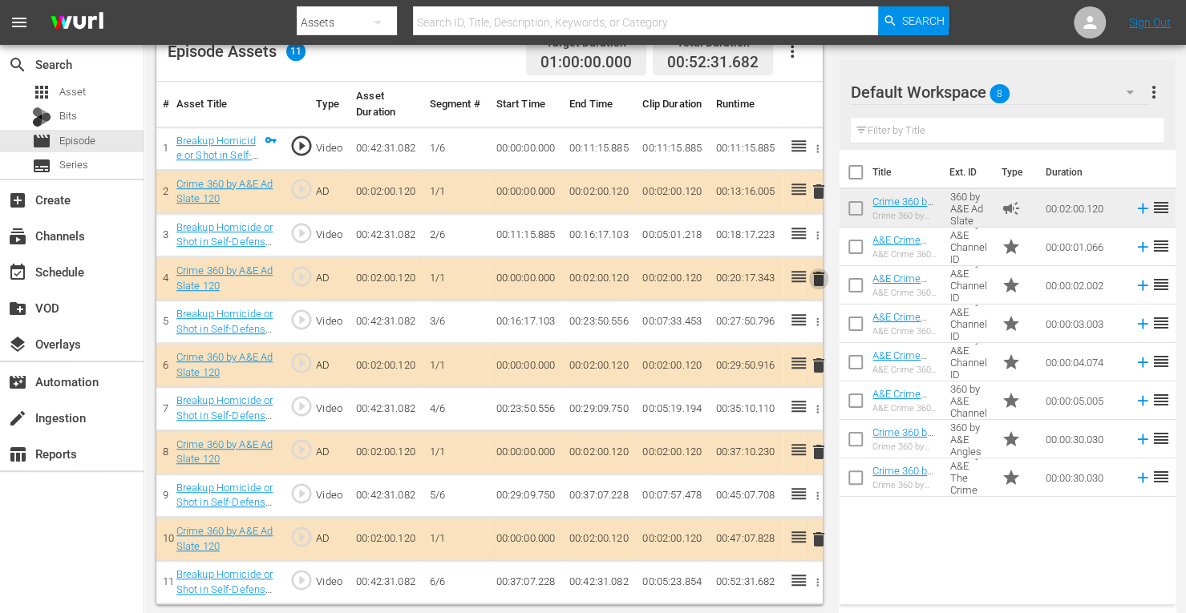
click at [816, 277] on span "delete" at bounding box center [818, 278] width 19 height 19
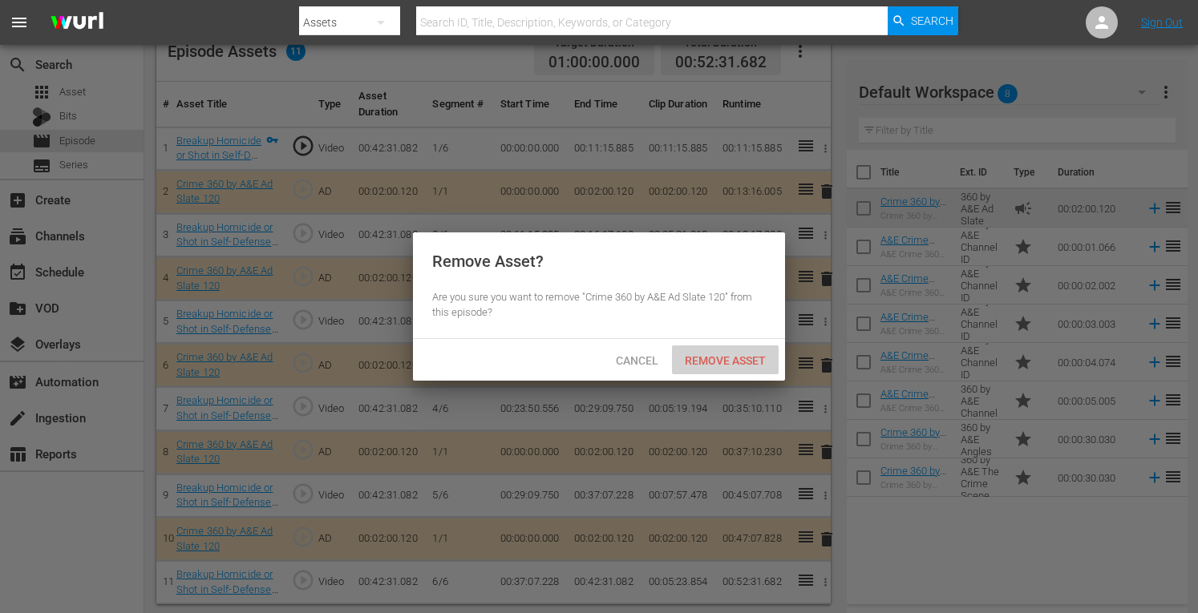
click at [738, 356] on span "Remove Asset" at bounding box center [725, 360] width 107 height 13
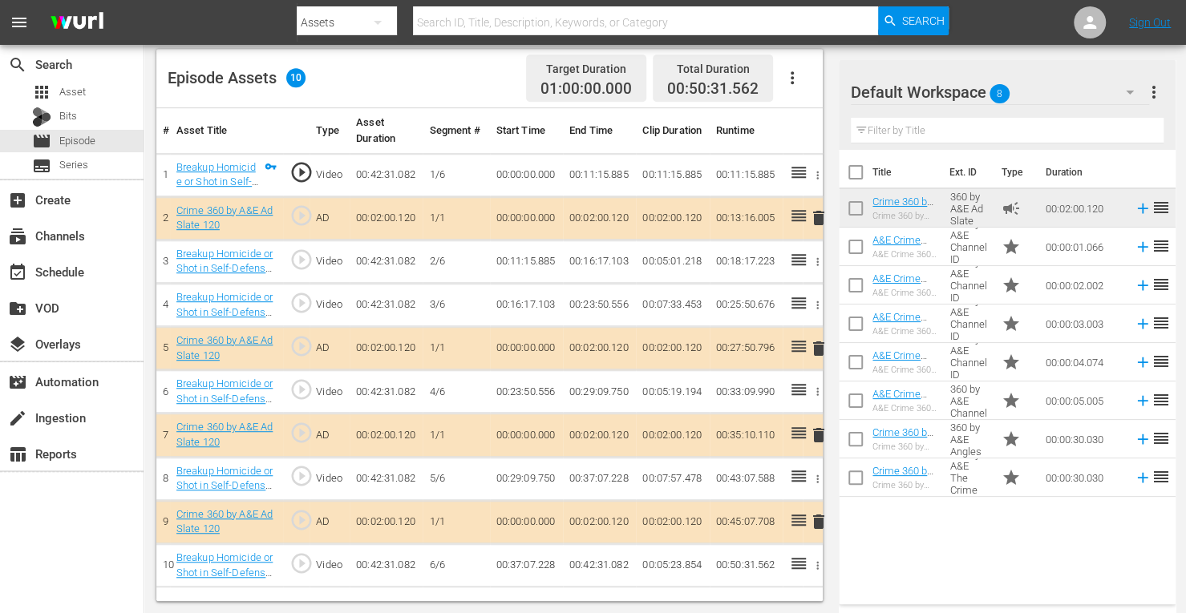
scroll to position [417, 0]
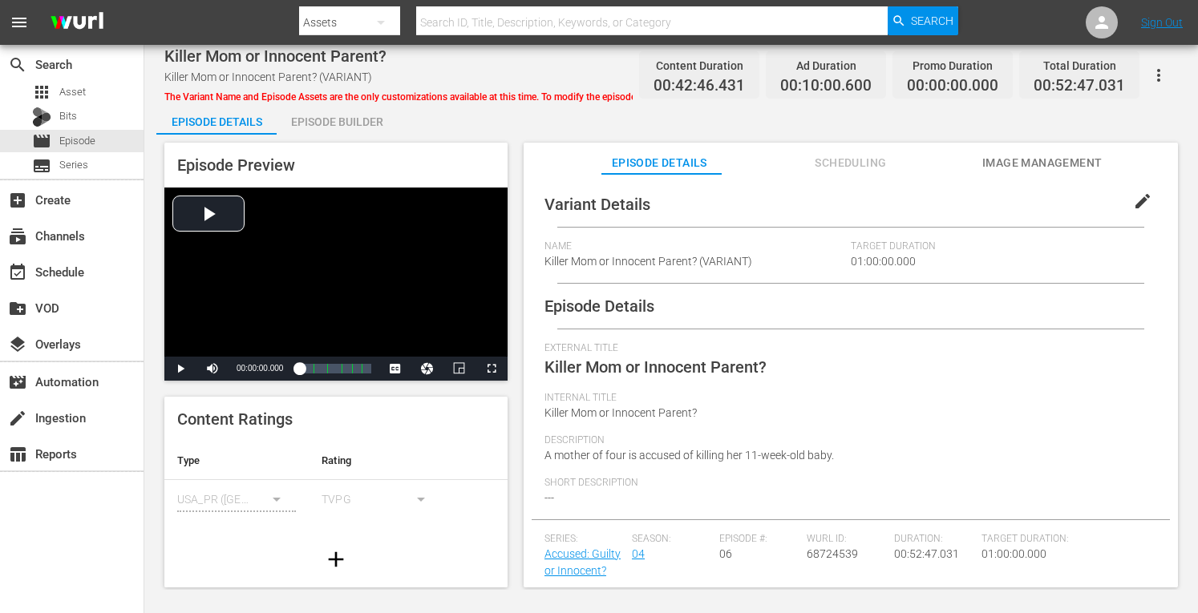
click at [314, 126] on div "Episode Builder" at bounding box center [337, 122] width 120 height 38
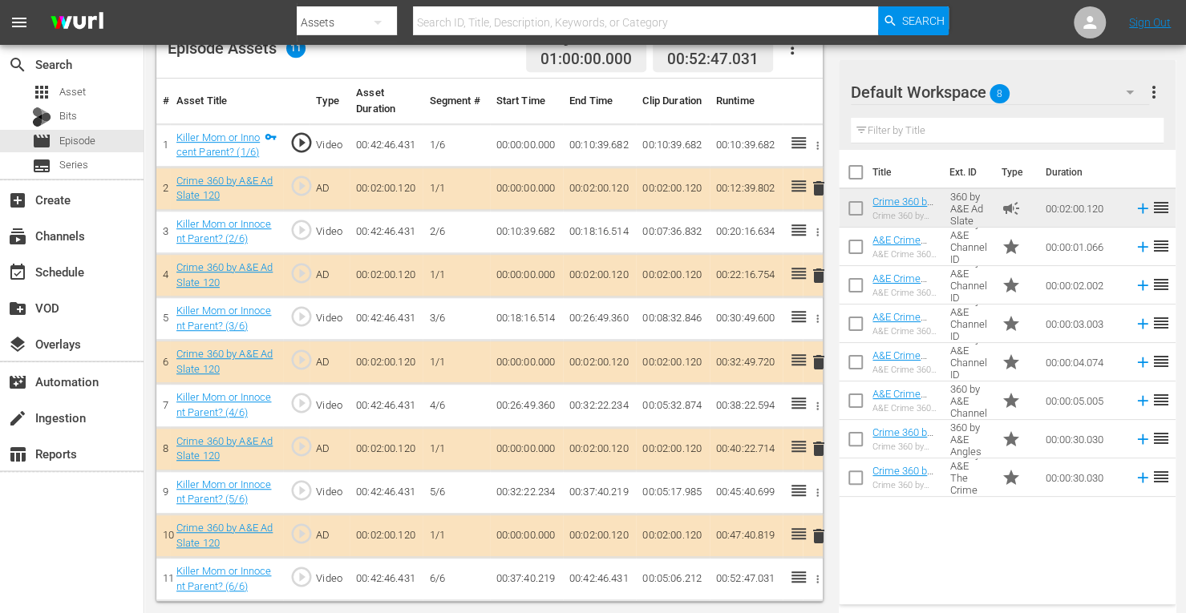
scroll to position [444, 0]
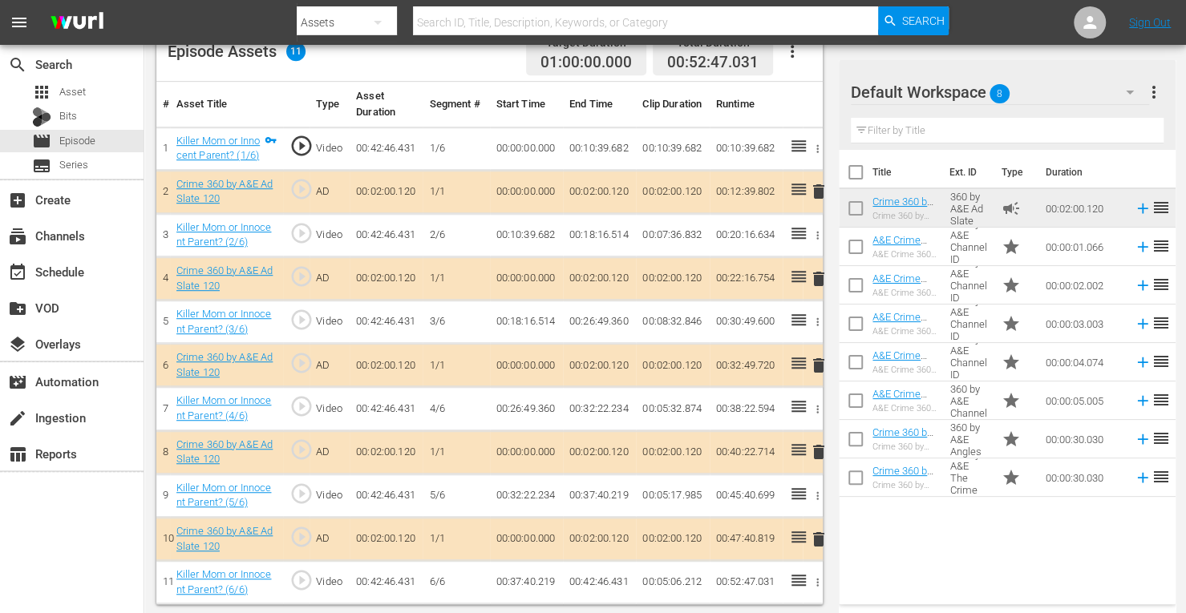
click at [819, 362] on span "delete" at bounding box center [818, 365] width 19 height 19
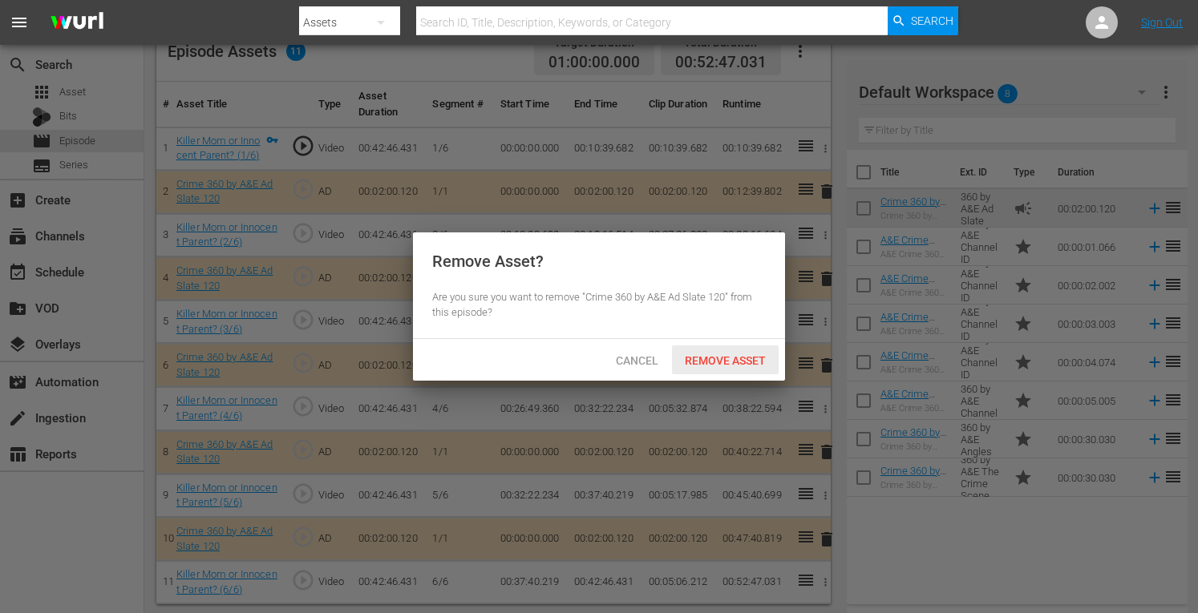
click at [741, 357] on span "Remove Asset" at bounding box center [725, 360] width 107 height 13
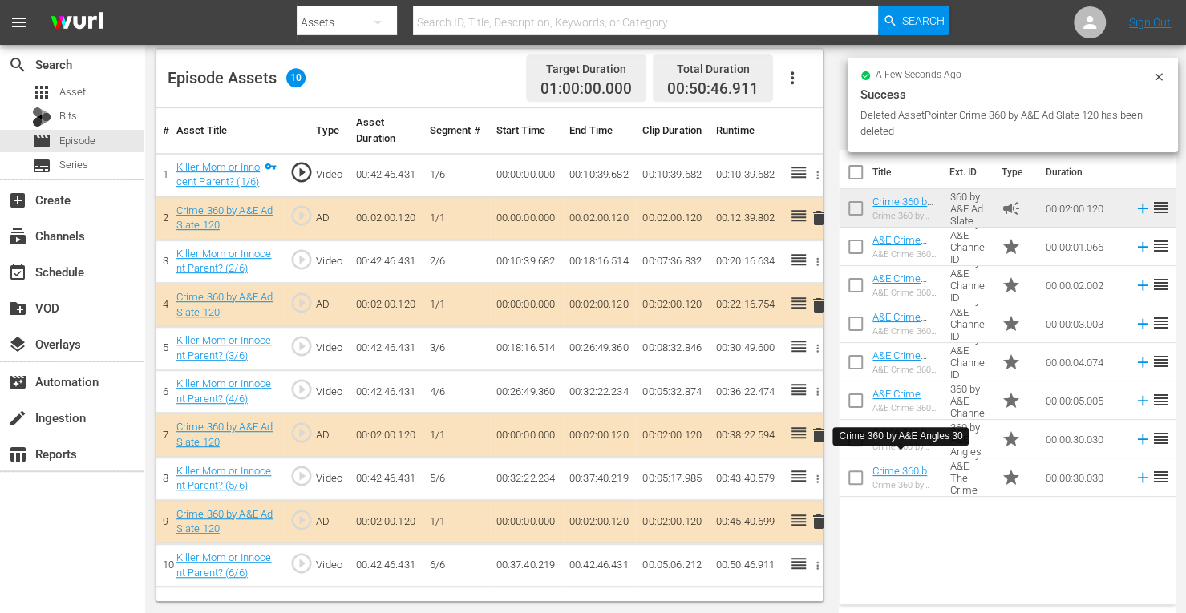
scroll to position [417, 0]
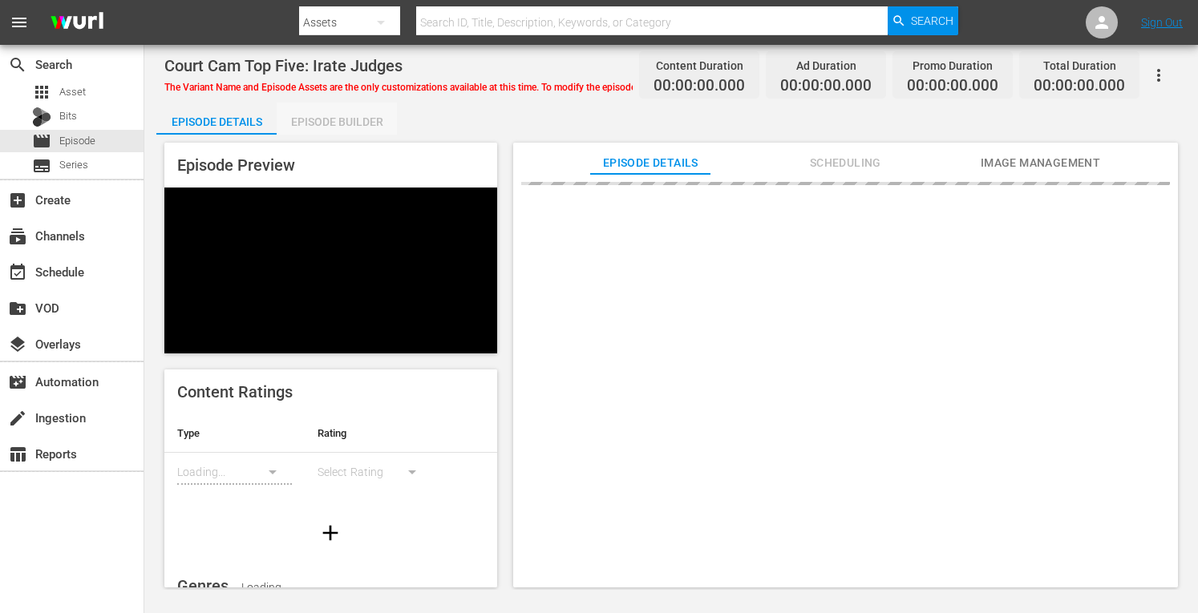
click at [318, 118] on div "Episode Builder" at bounding box center [337, 122] width 120 height 38
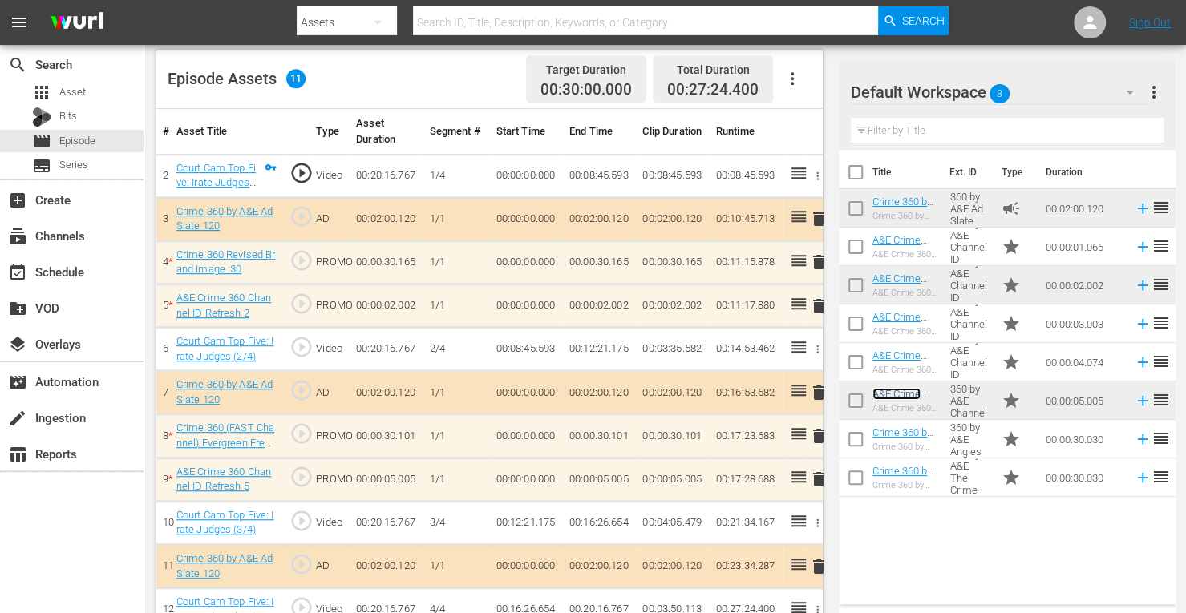
scroll to position [444, 0]
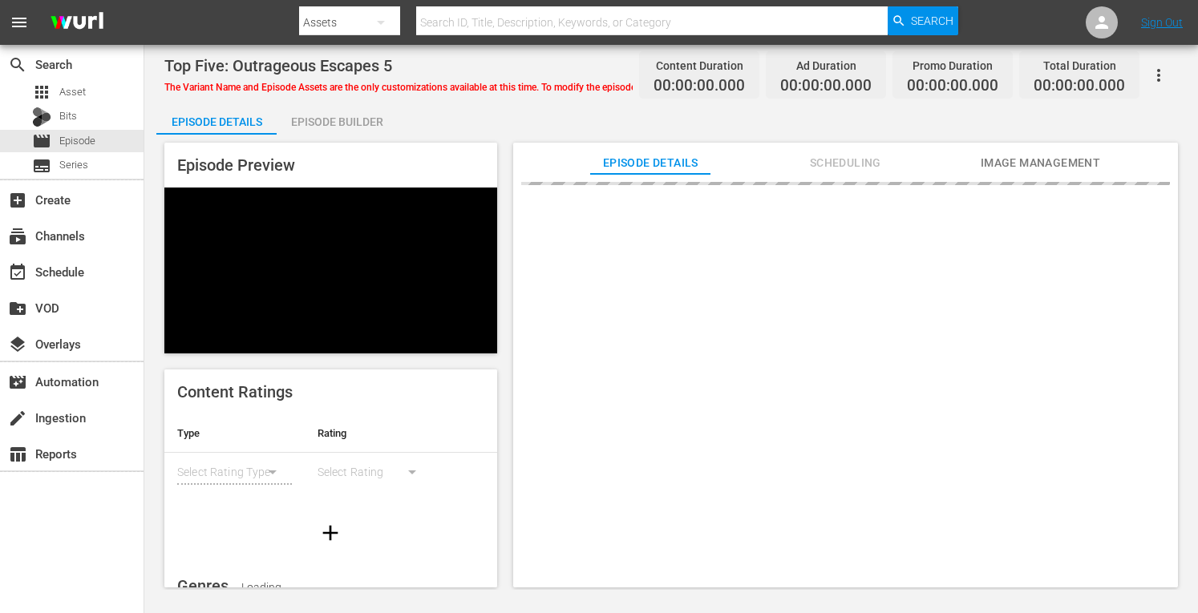
click at [355, 123] on div "Episode Builder" at bounding box center [337, 122] width 120 height 38
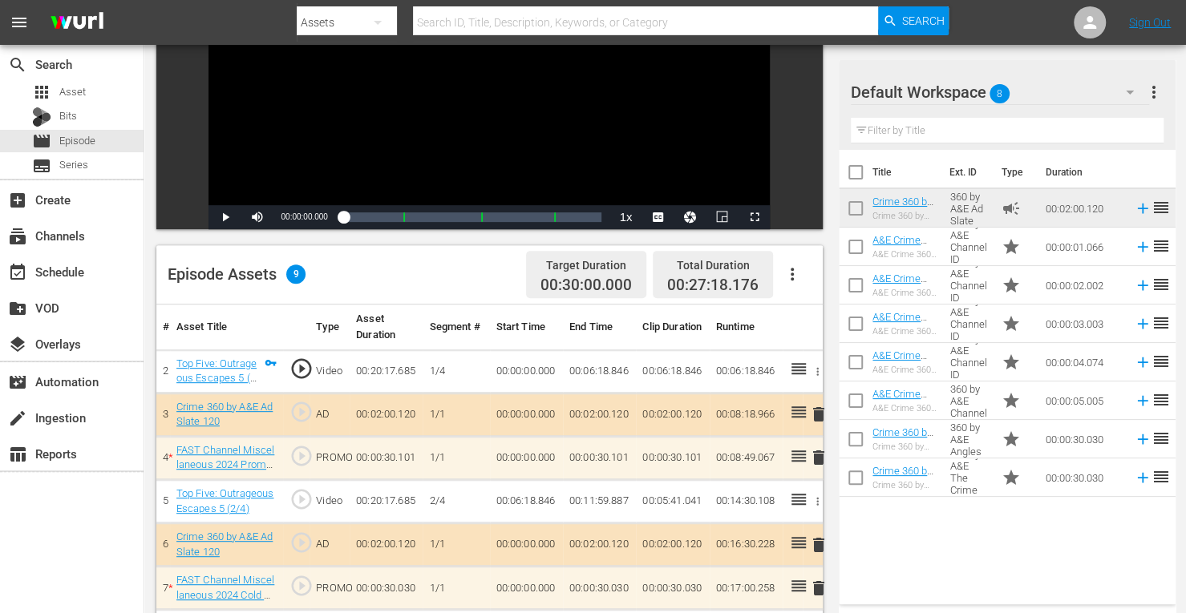
scroll to position [417, 0]
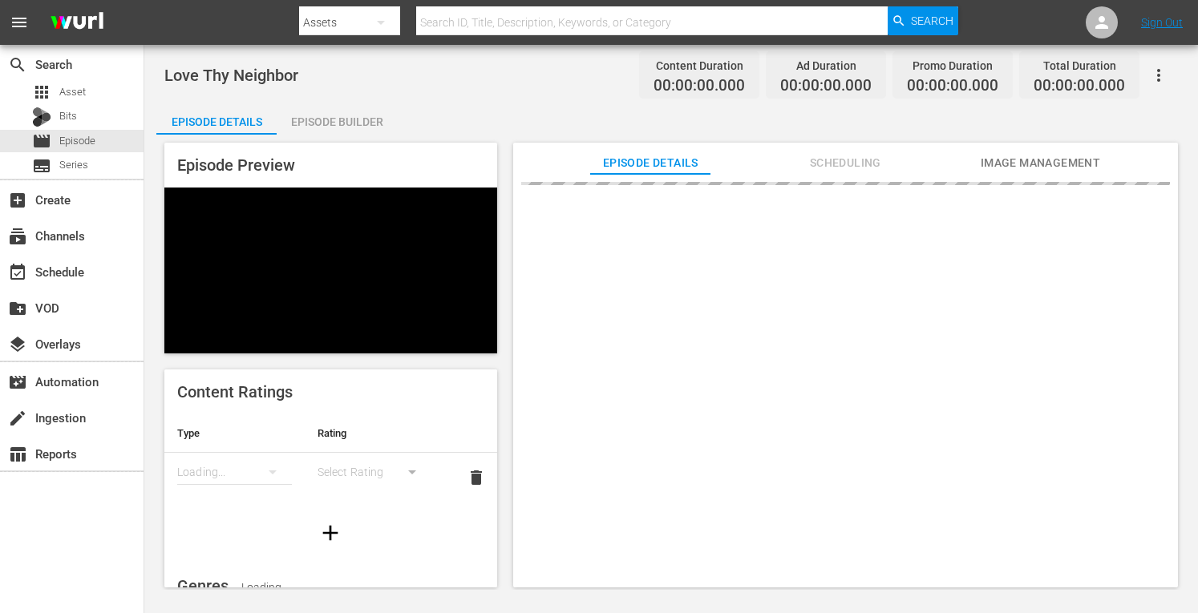
click at [342, 125] on div "Episode Builder" at bounding box center [337, 122] width 120 height 38
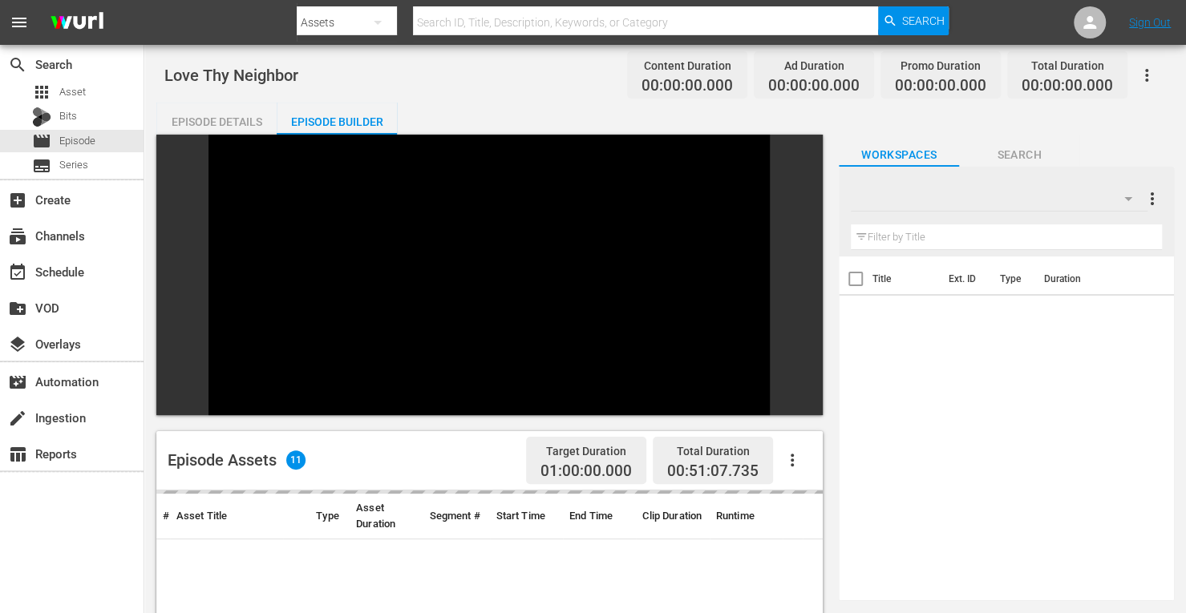
scroll to position [221, 0]
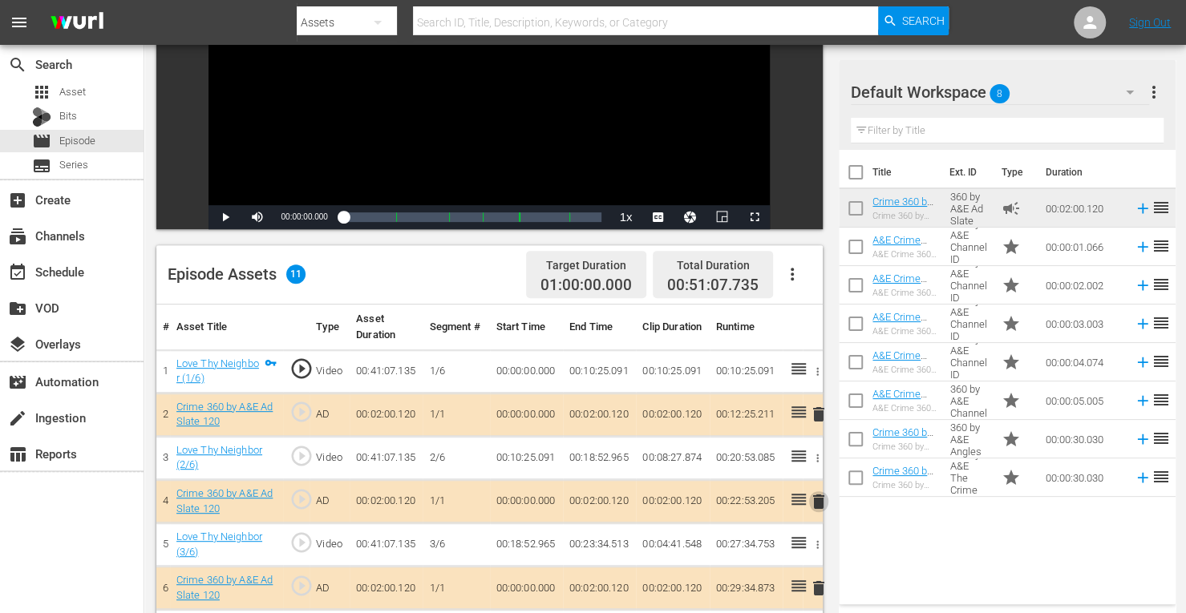
click at [822, 502] on span "delete" at bounding box center [818, 501] width 19 height 19
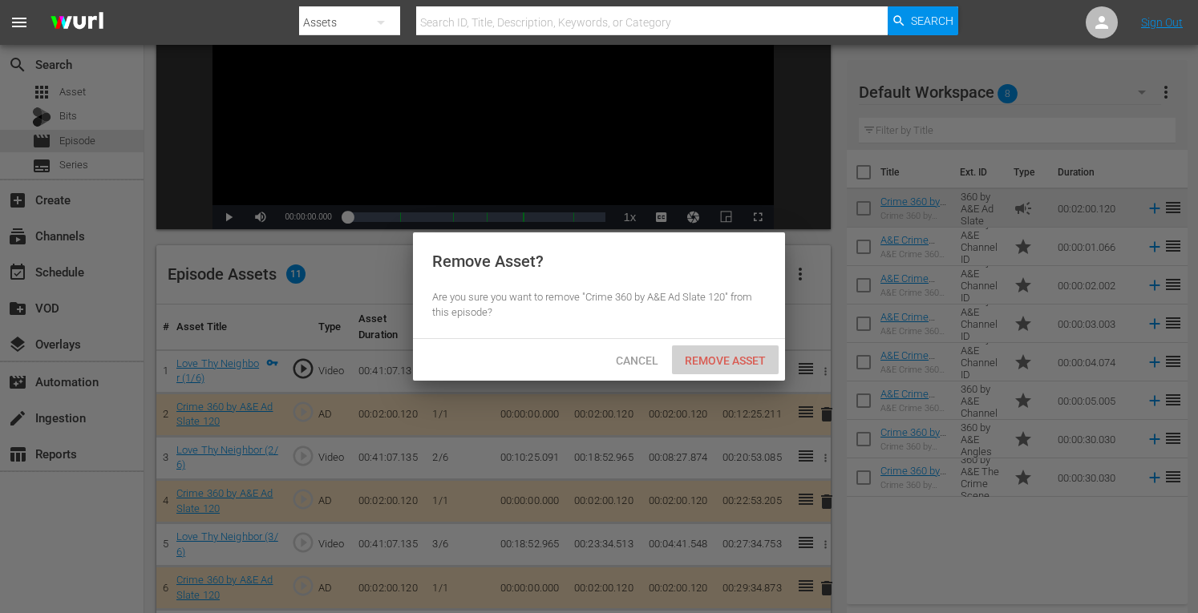
click at [729, 358] on span "Remove Asset" at bounding box center [725, 360] width 107 height 13
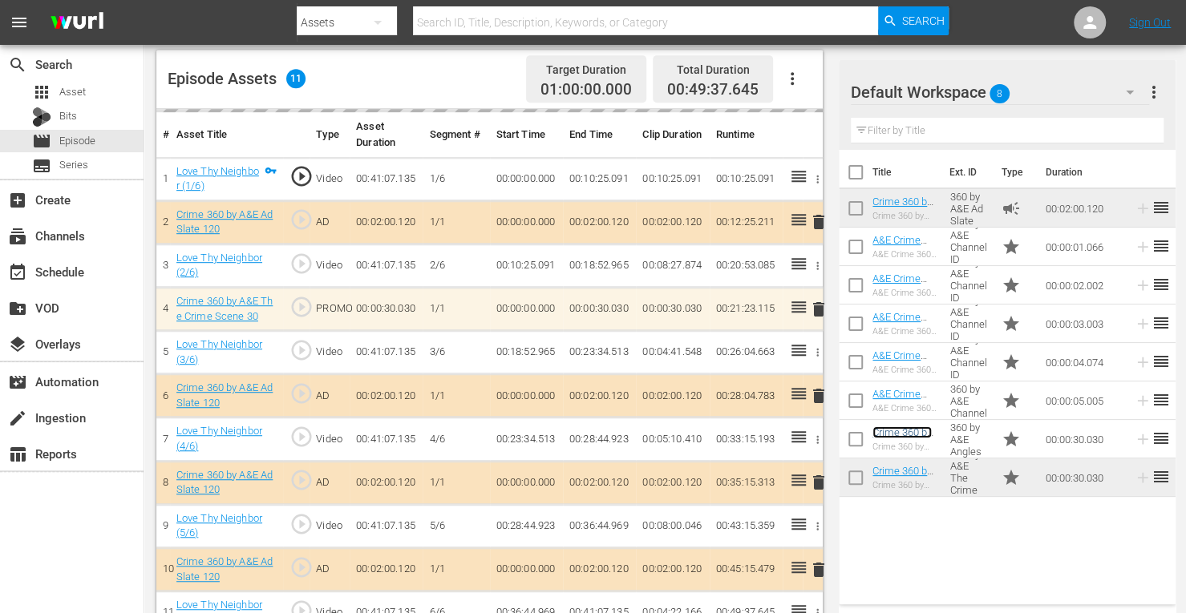
scroll to position [447, 0]
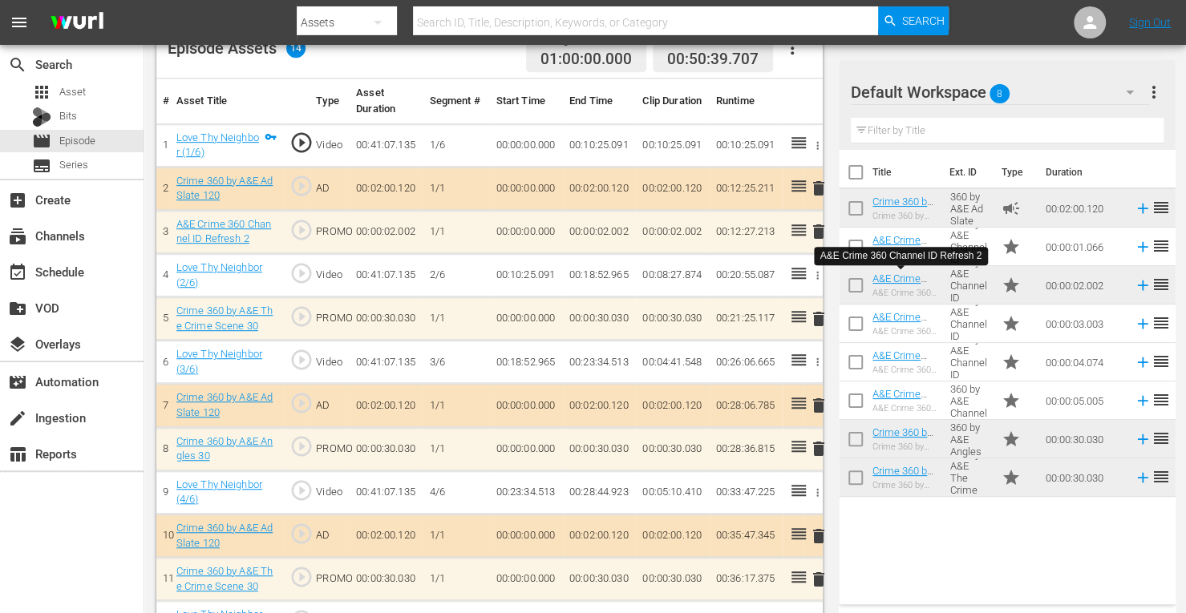
click at [823, 448] on span "delete" at bounding box center [818, 448] width 19 height 19
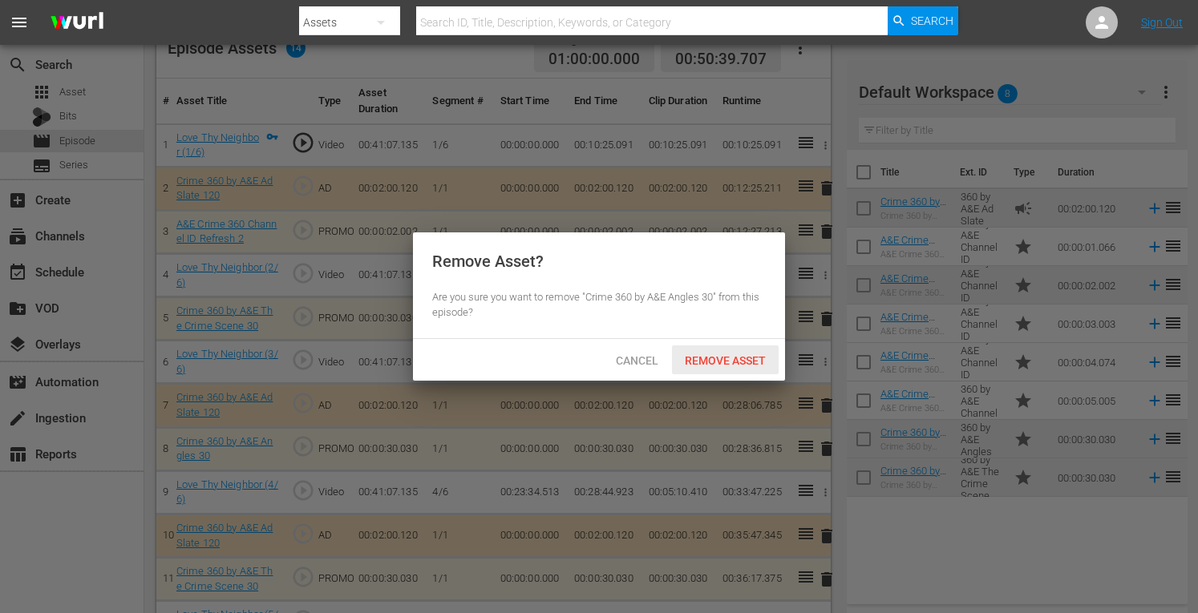
click at [718, 355] on span "Remove Asset" at bounding box center [725, 360] width 107 height 13
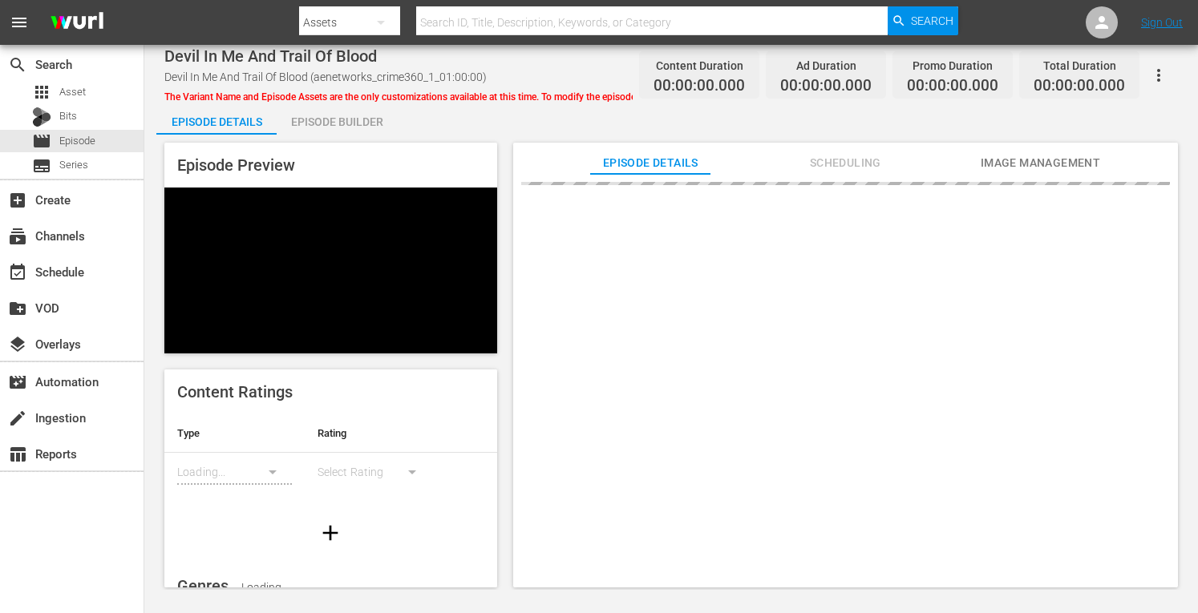
click at [326, 123] on div "Episode Builder" at bounding box center [337, 122] width 120 height 38
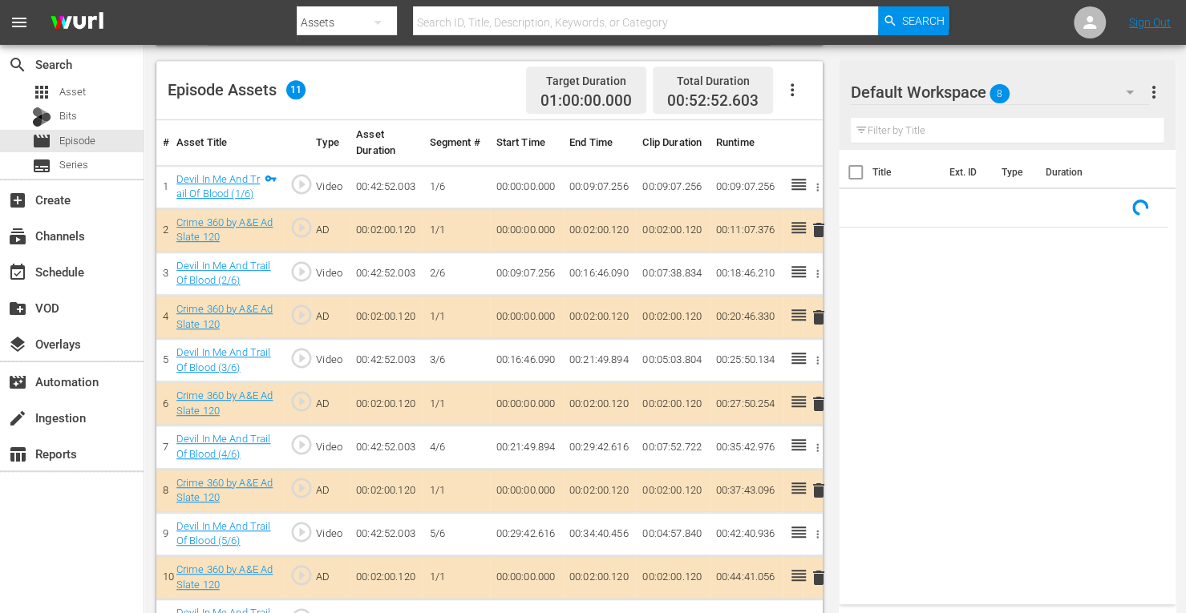
scroll to position [439, 0]
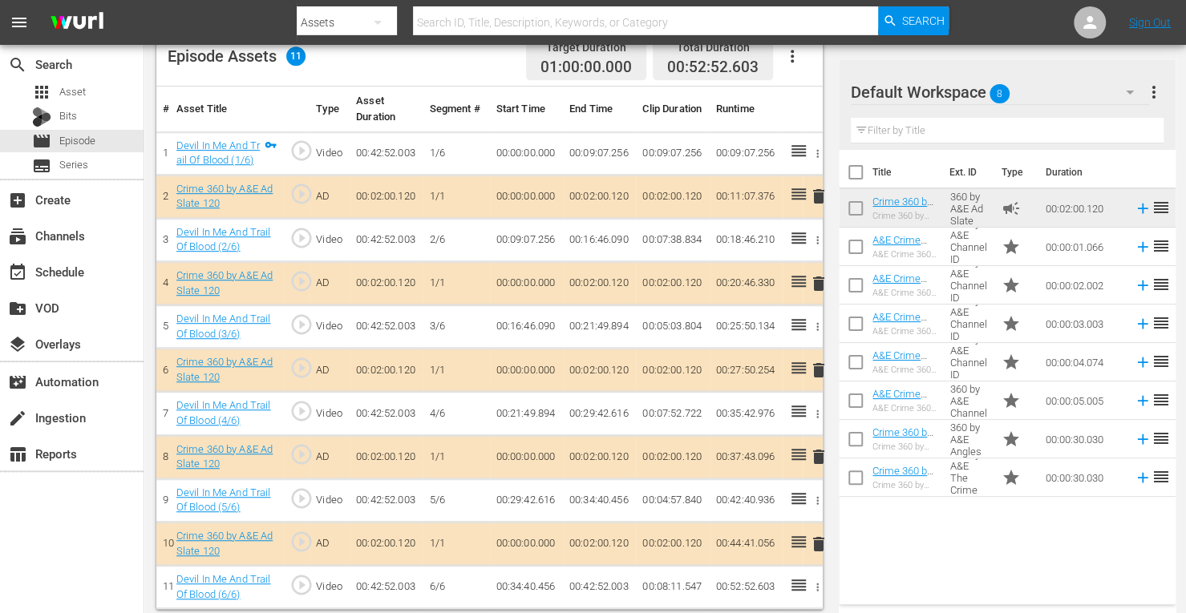
click at [818, 365] on span "delete" at bounding box center [818, 370] width 19 height 19
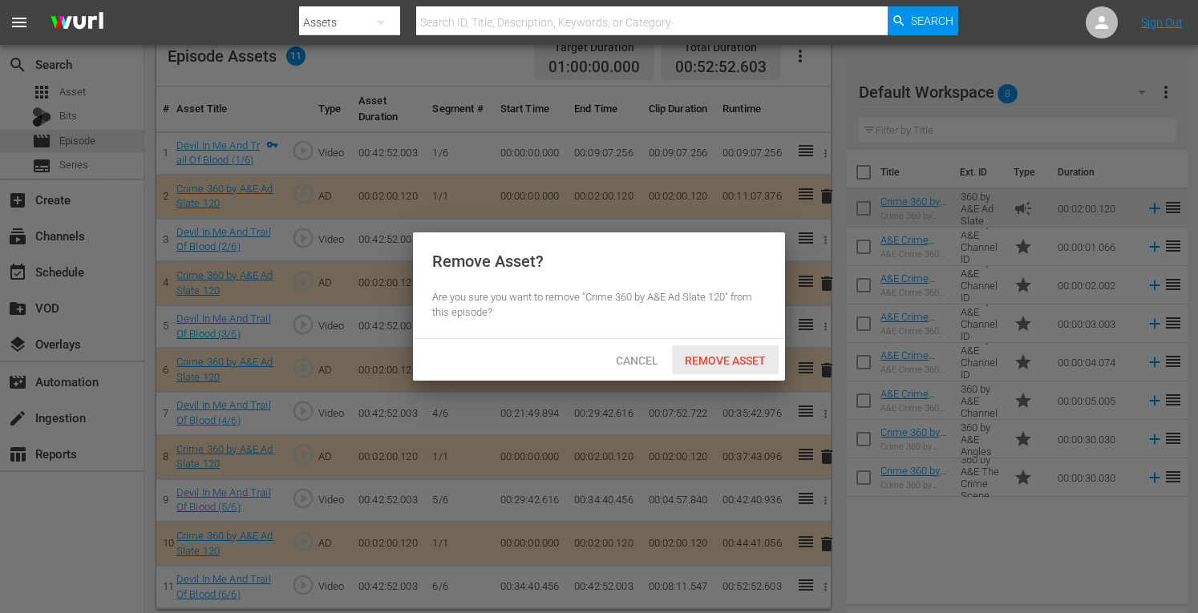
click at [717, 354] on span "Remove Asset" at bounding box center [725, 360] width 107 height 13
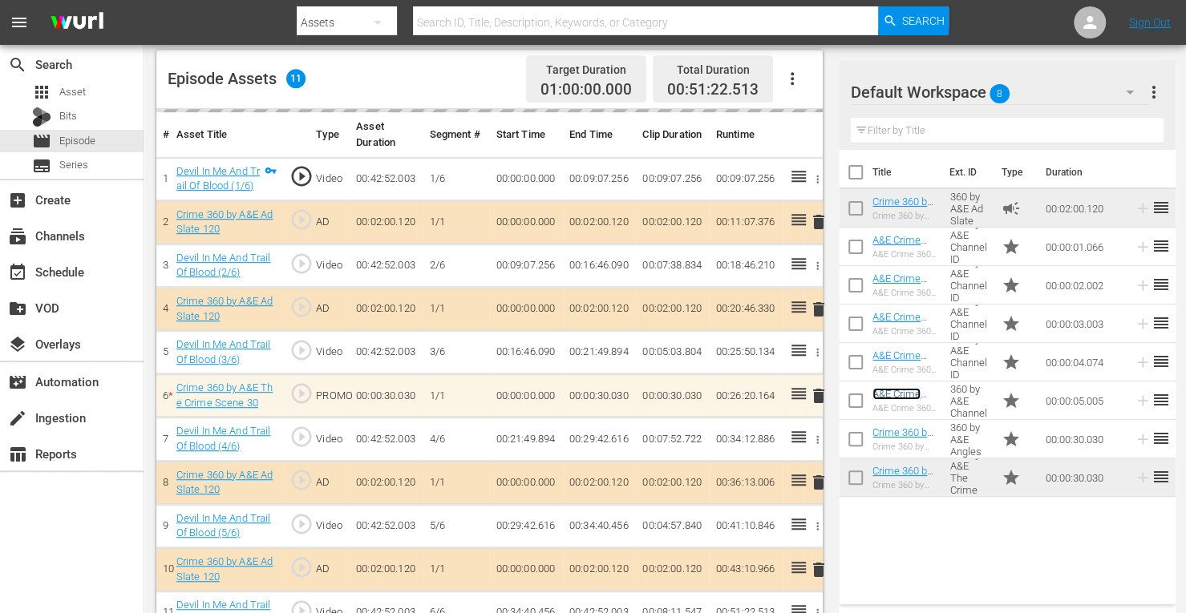
scroll to position [447, 0]
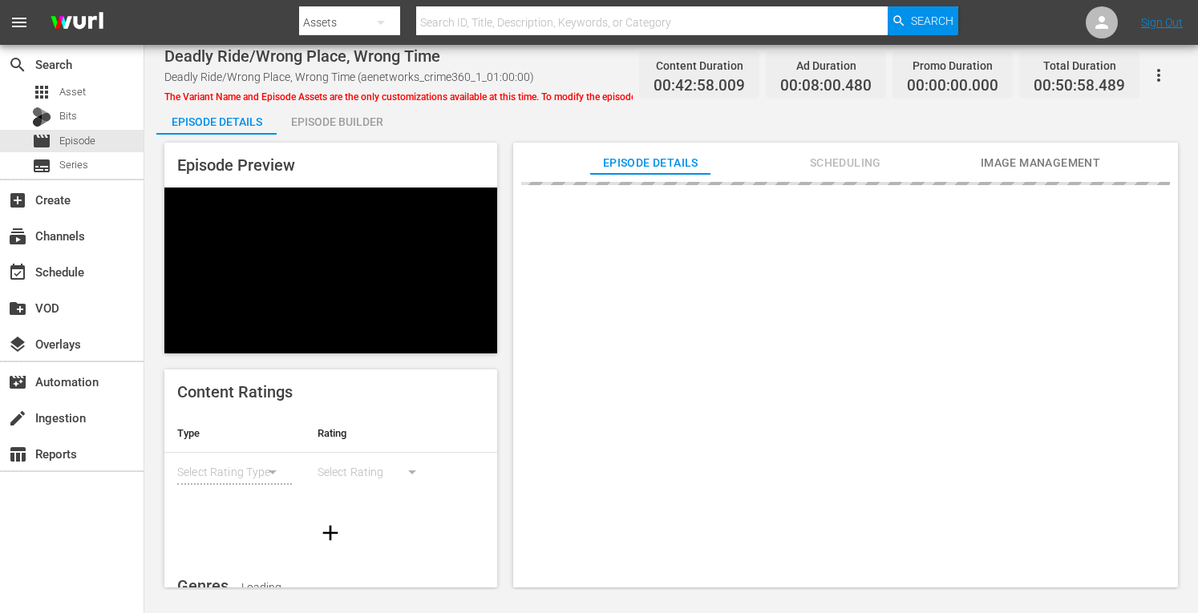
click at [339, 127] on div "Episode Builder" at bounding box center [337, 122] width 120 height 38
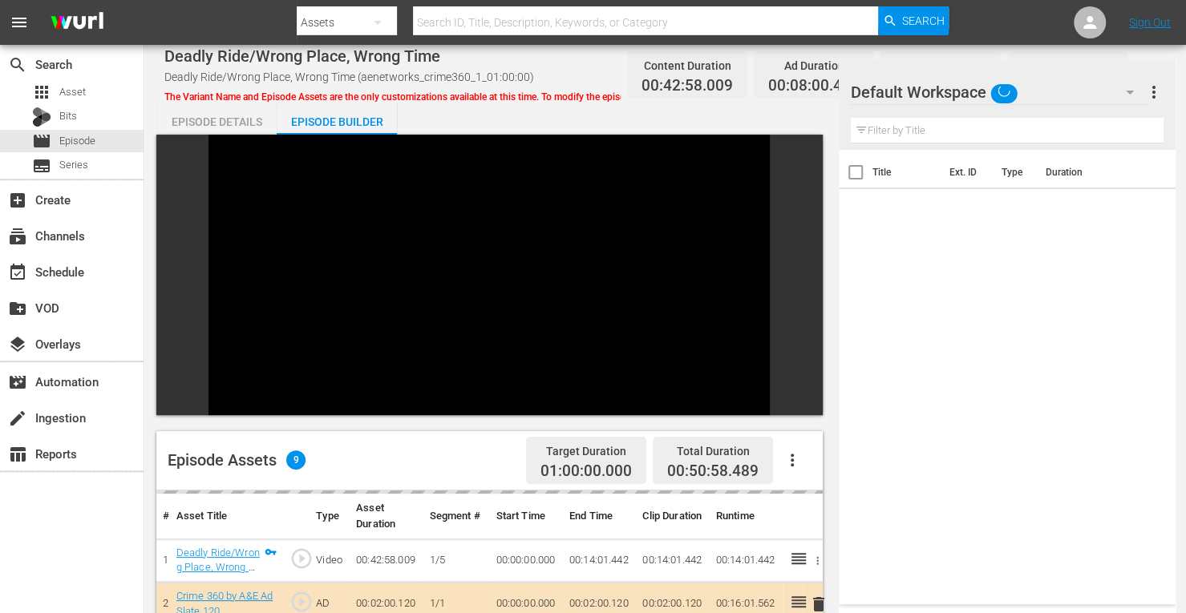
scroll to position [221, 0]
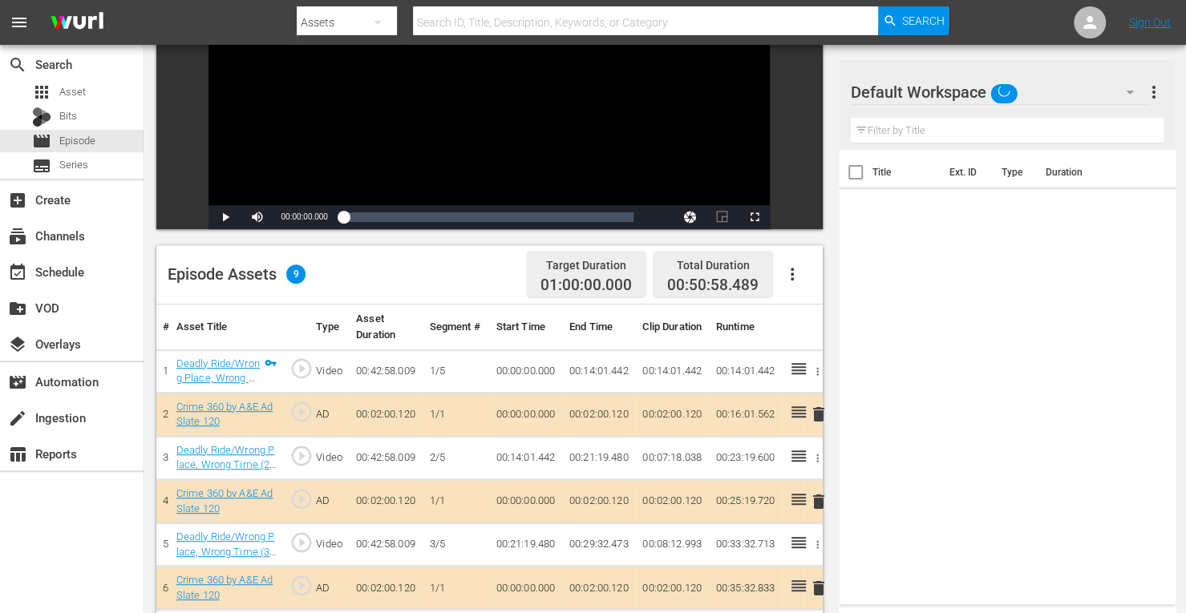
click at [816, 395] on td "delete" at bounding box center [813, 414] width 20 height 43
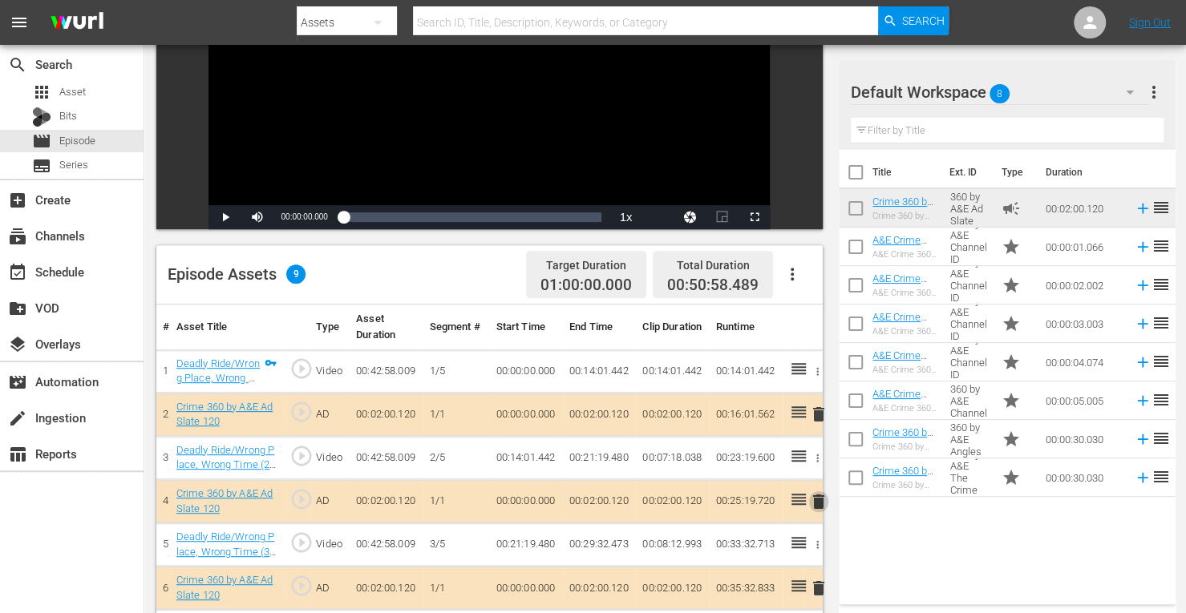
click at [822, 500] on span "delete" at bounding box center [818, 501] width 19 height 19
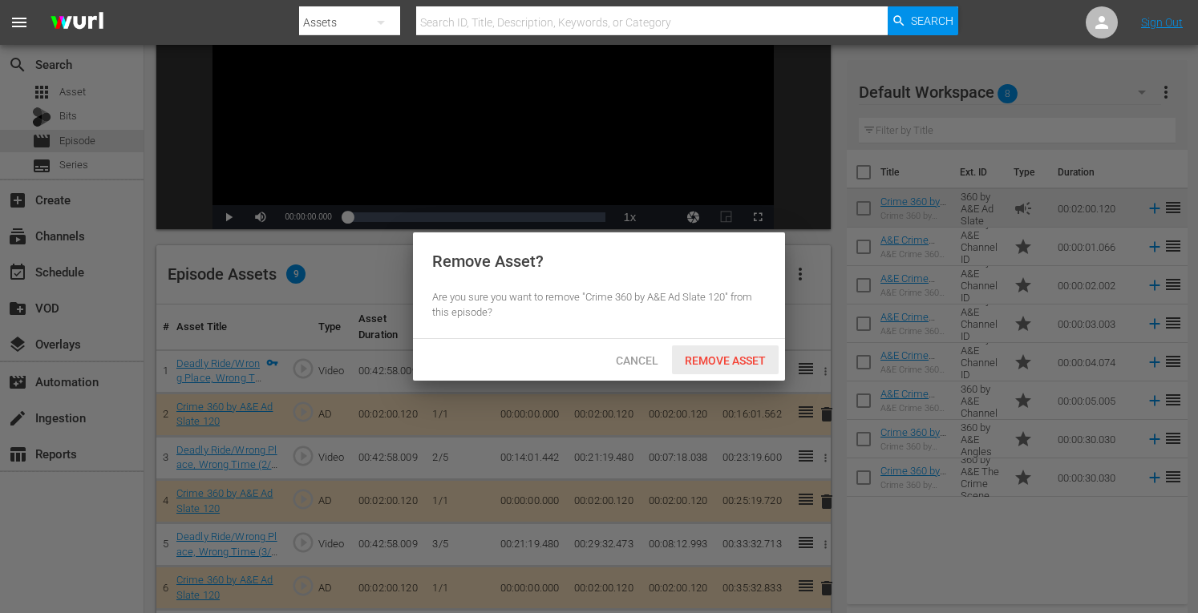
click at [733, 363] on span "Remove Asset" at bounding box center [725, 360] width 107 height 13
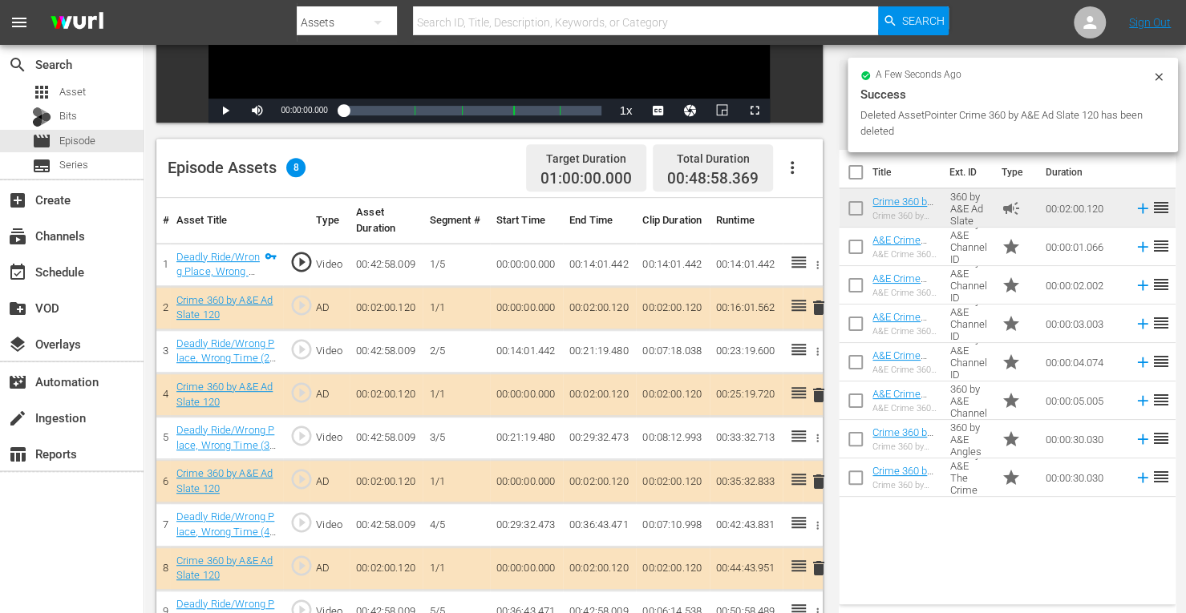
scroll to position [330, 0]
